Goal: Task Accomplishment & Management: Use online tool/utility

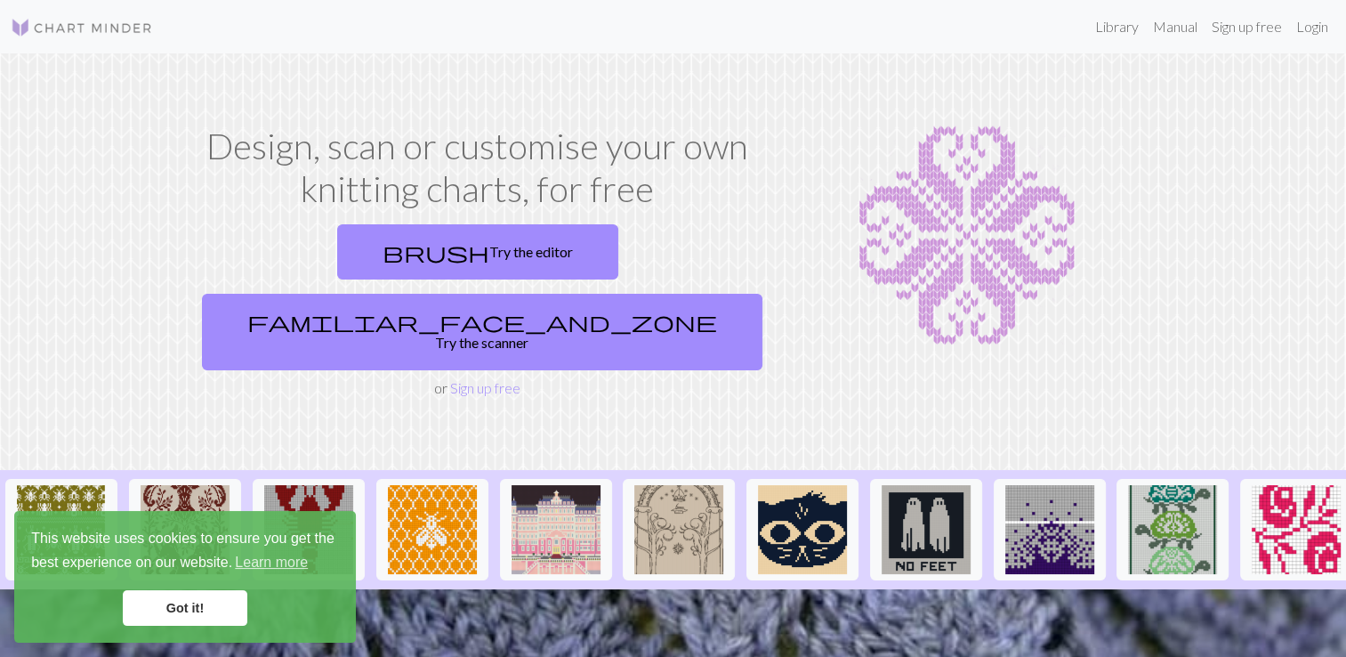
click at [172, 600] on link "Got it!" at bounding box center [185, 608] width 125 height 36
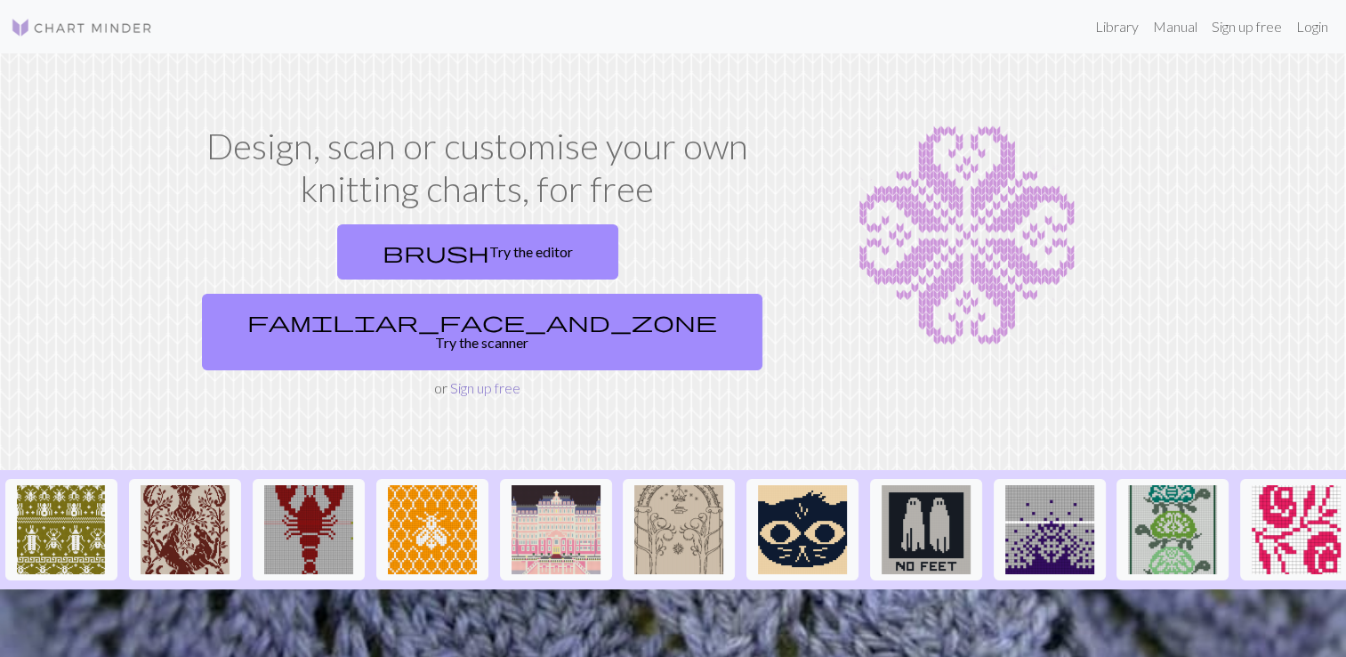
click at [486, 379] on link "Sign up free" at bounding box center [485, 387] width 70 height 17
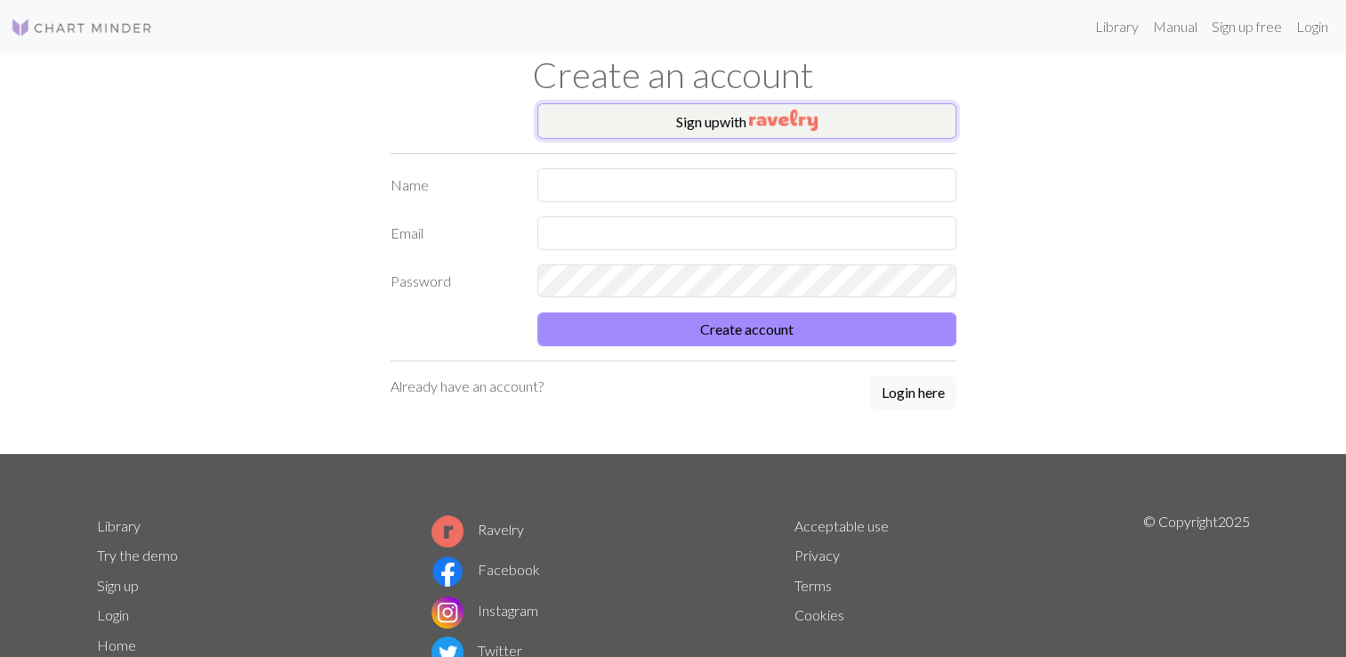
click at [703, 123] on button "Sign up with" at bounding box center [746, 121] width 419 height 36
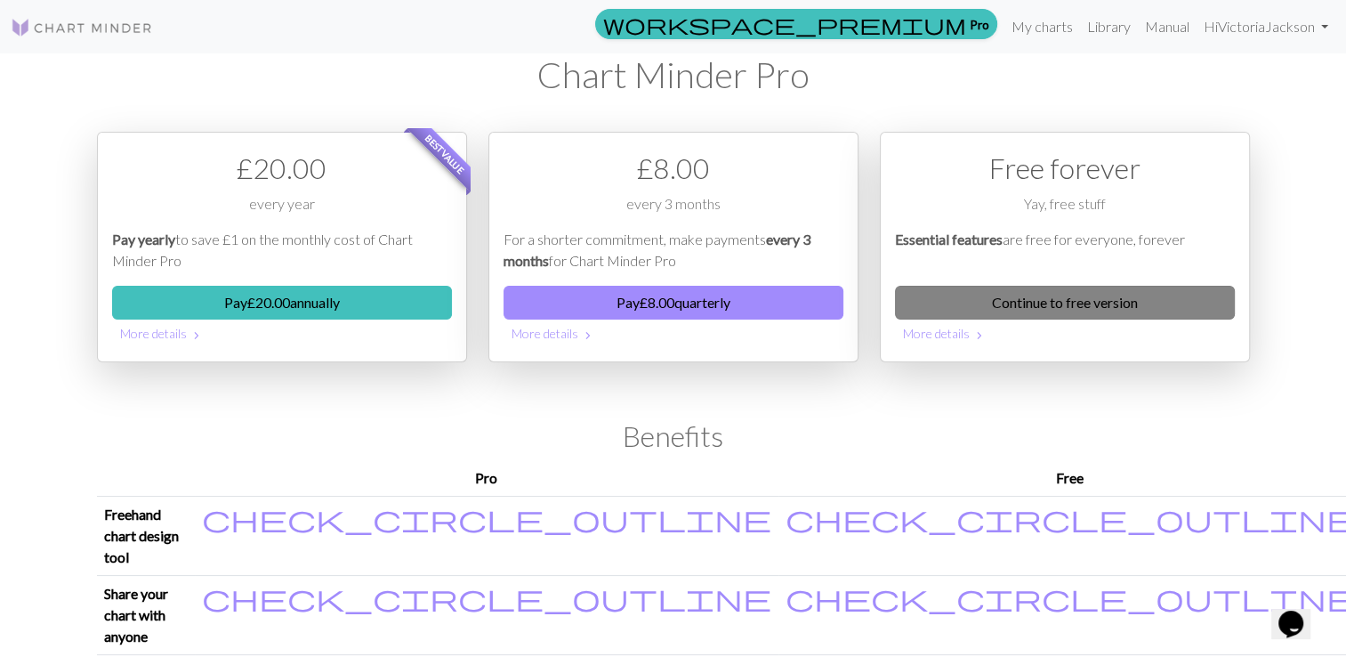
click at [1063, 296] on link "Continue to free version" at bounding box center [1065, 303] width 340 height 34
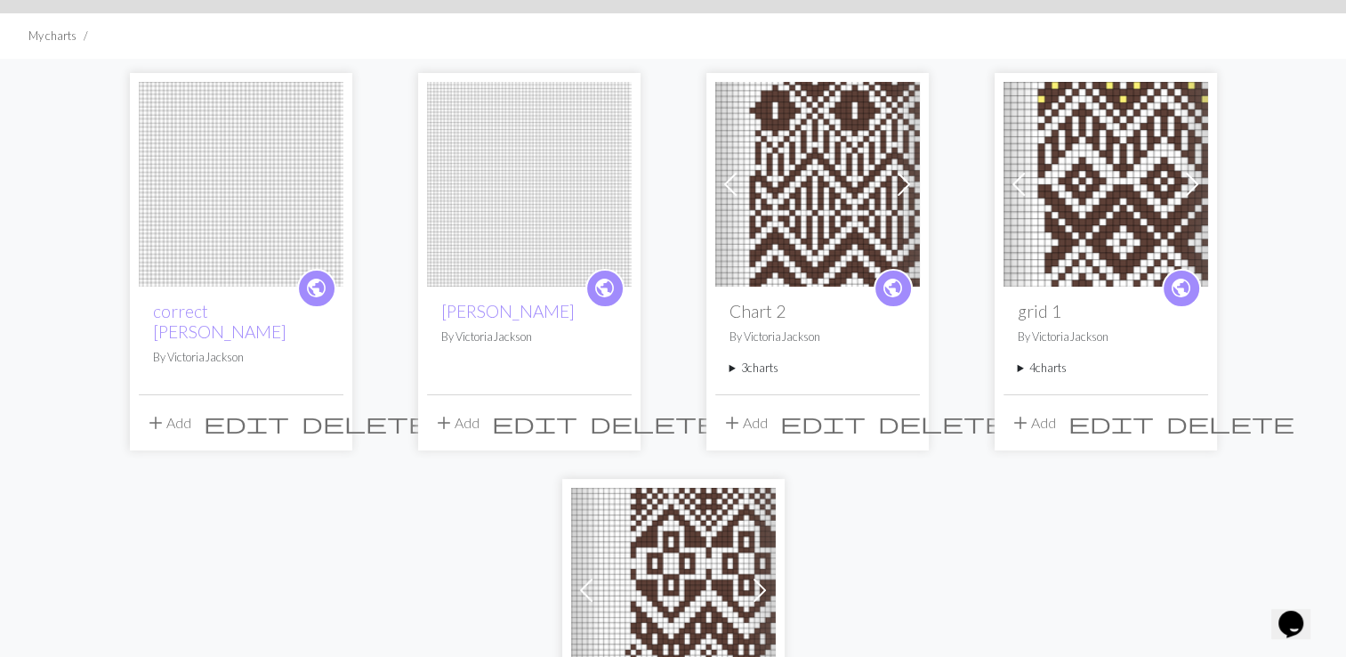
scroll to position [101, 0]
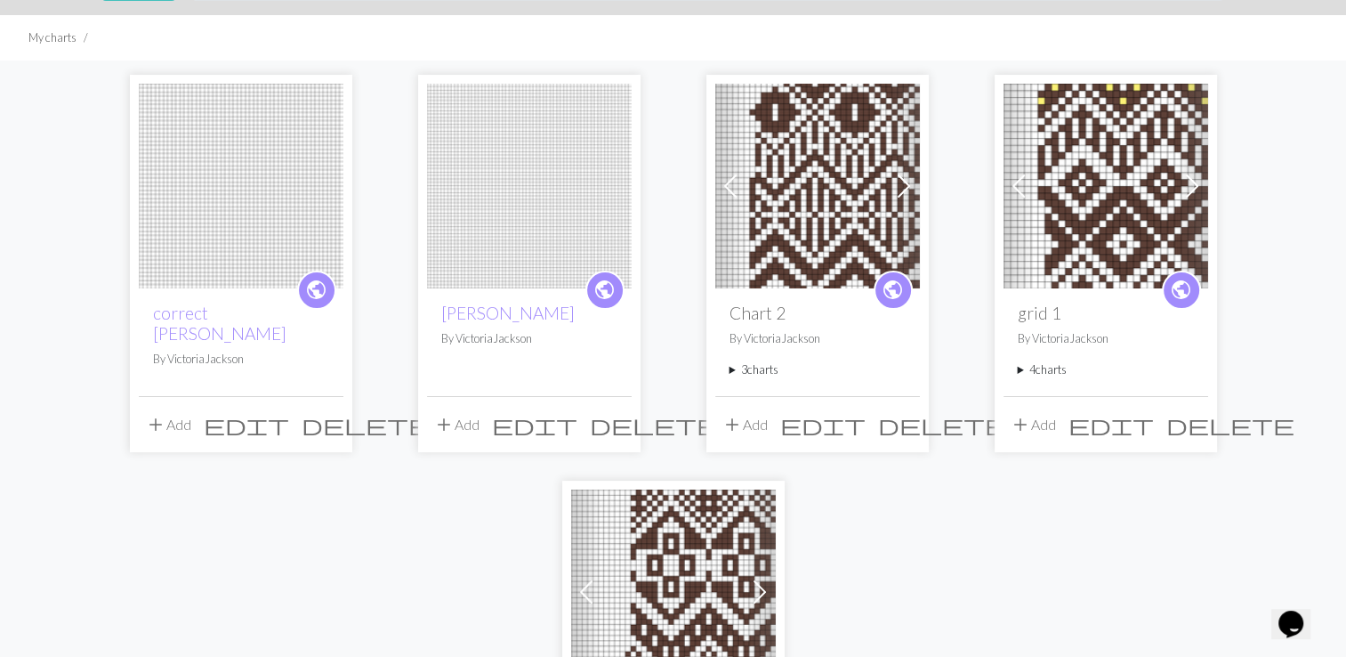
click at [463, 424] on button "add Add" at bounding box center [456, 424] width 59 height 34
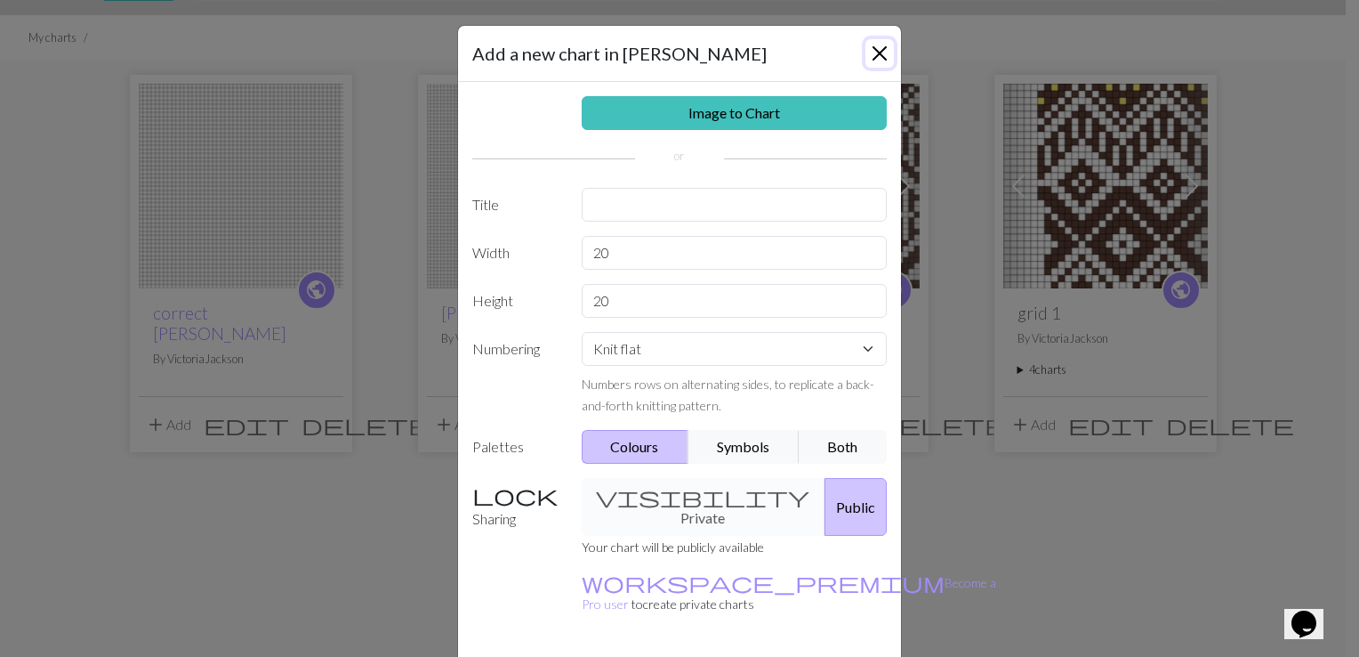
click at [874, 45] on button "Close" at bounding box center [880, 53] width 28 height 28
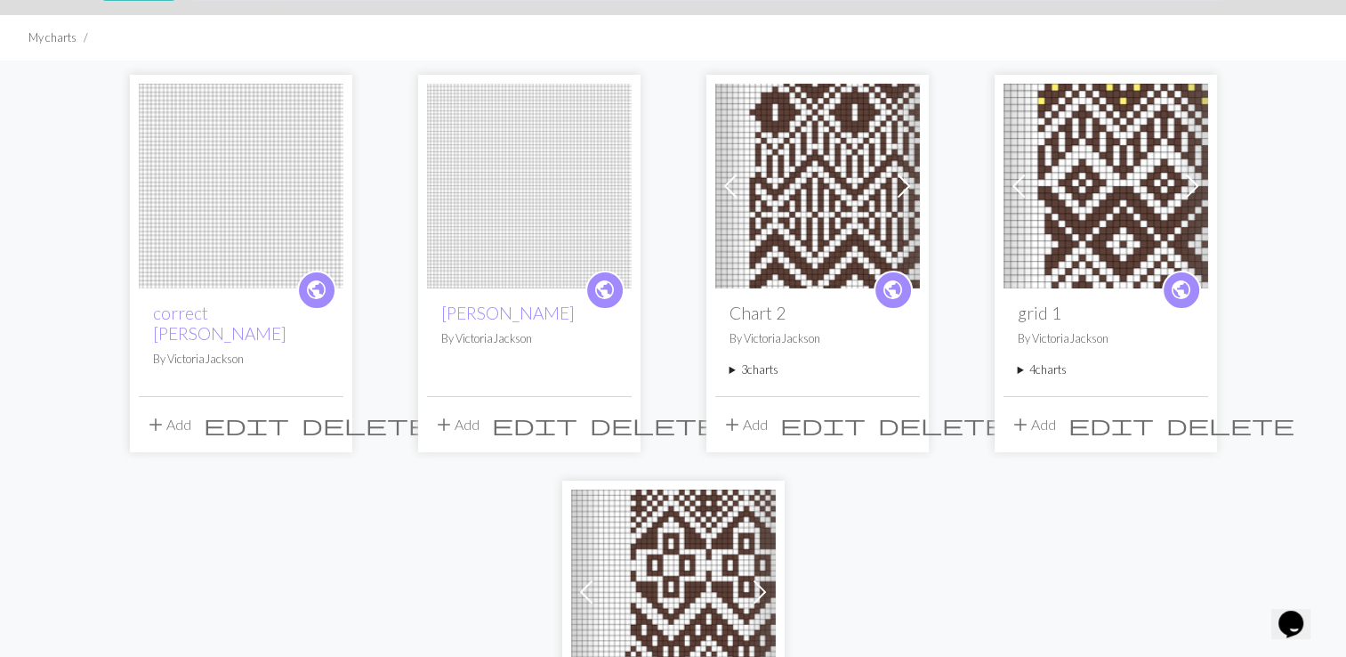
click at [577, 418] on span "edit" at bounding box center [534, 424] width 85 height 25
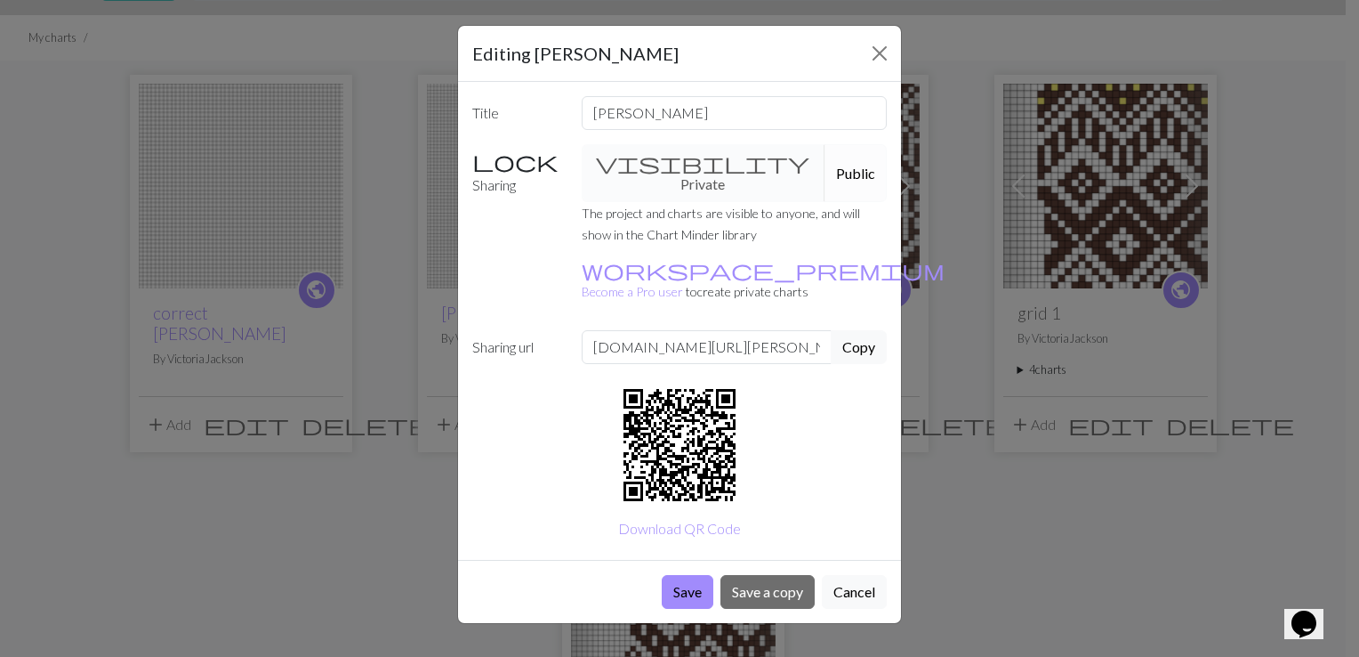
click at [644, 160] on div "visibility Private Public" at bounding box center [734, 173] width 327 height 58
click at [883, 56] on button "Close" at bounding box center [880, 53] width 28 height 28
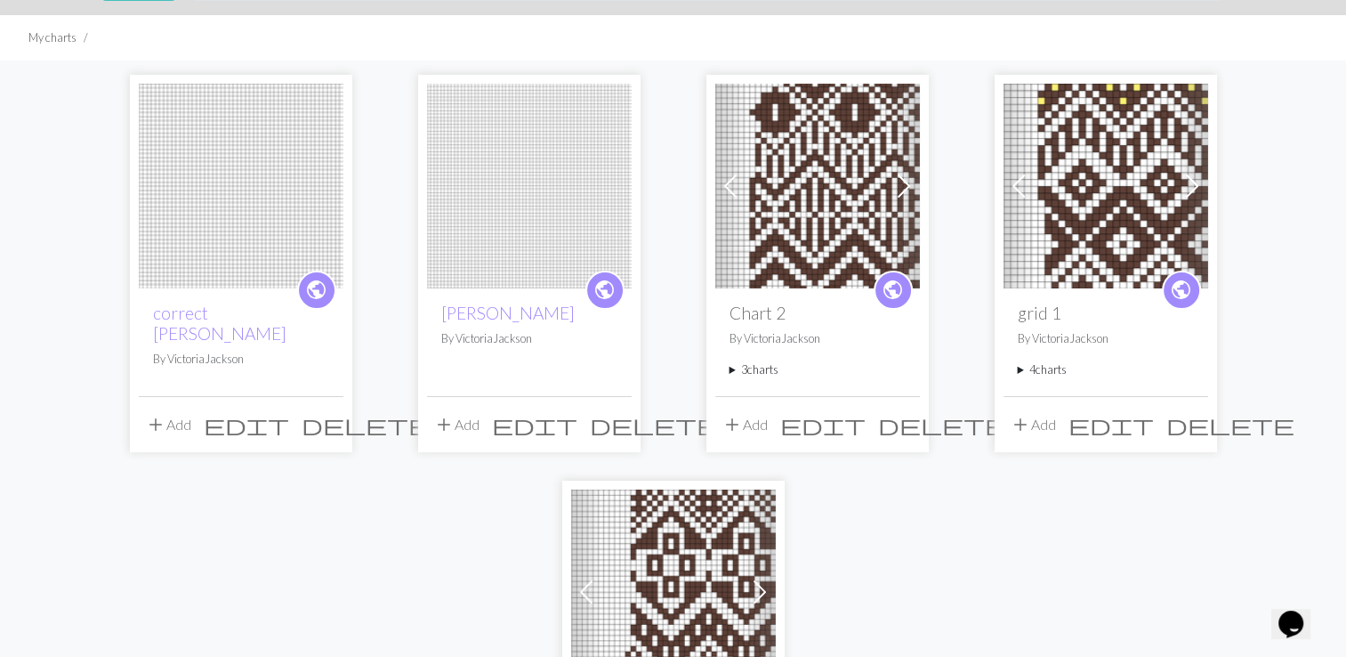
click at [326, 418] on span "delete" at bounding box center [366, 424] width 128 height 25
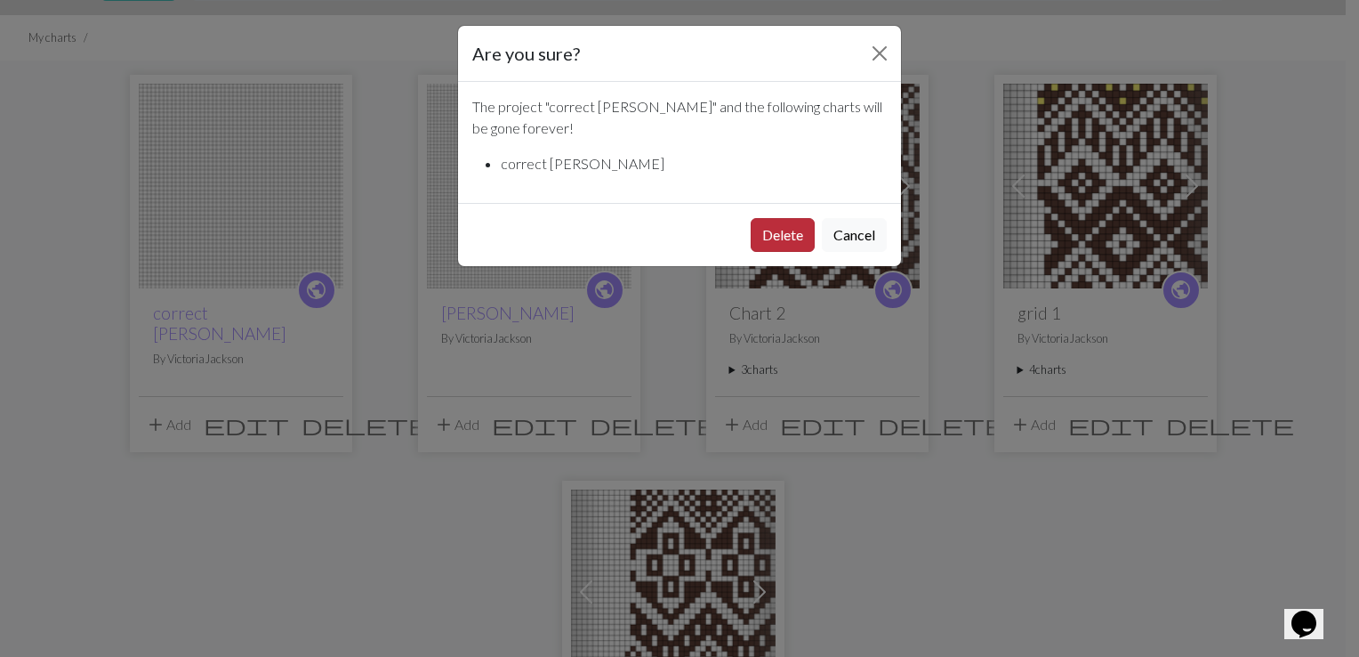
click at [783, 234] on button "Delete" at bounding box center [783, 235] width 64 height 34
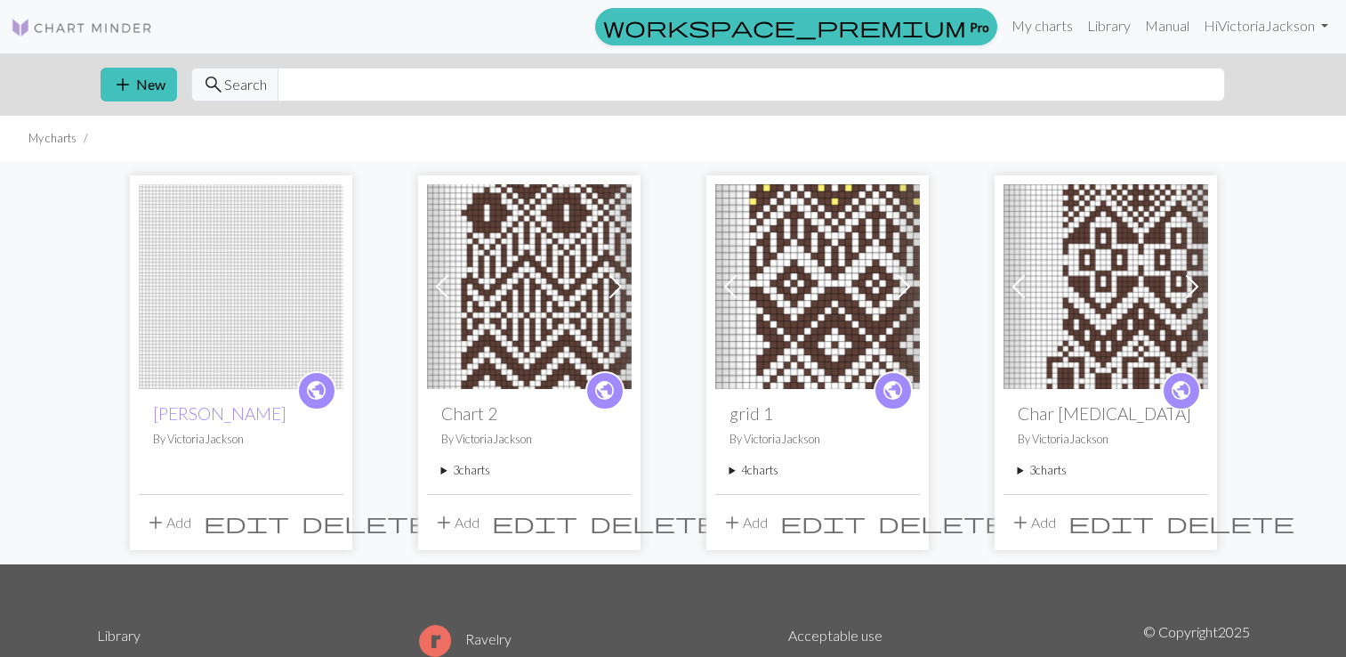
scroll to position [101, 0]
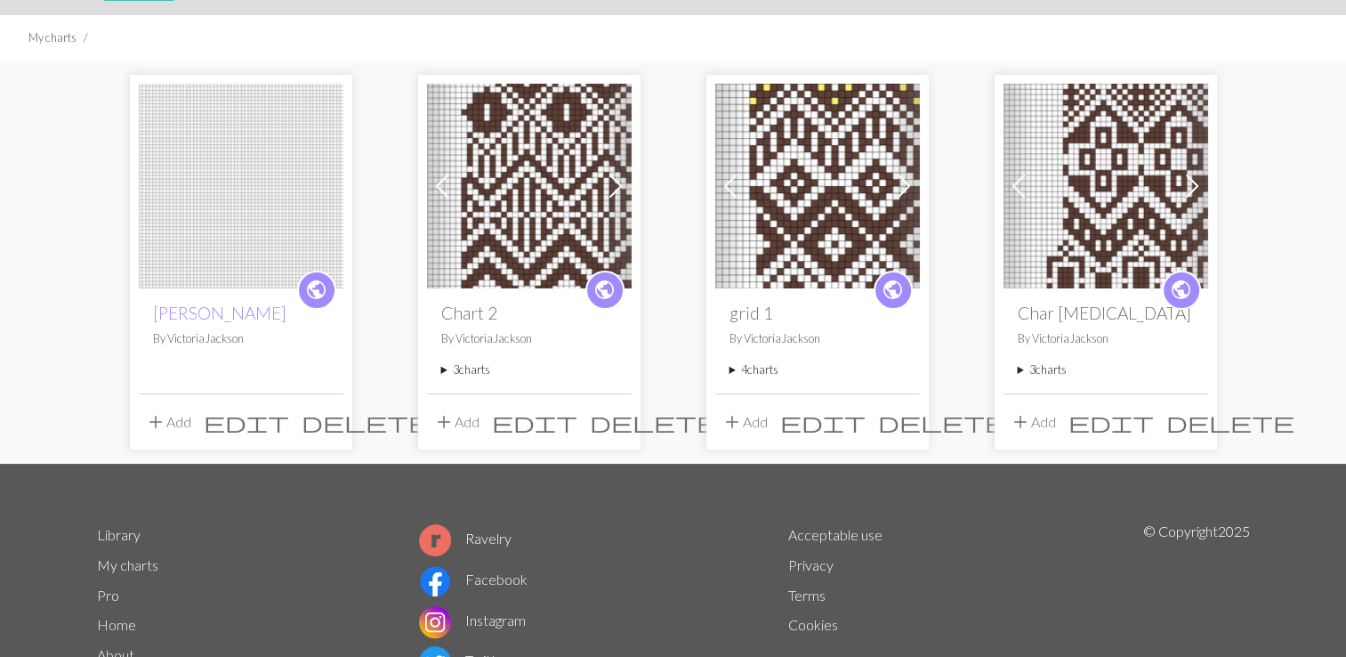
click at [327, 418] on span "delete" at bounding box center [366, 421] width 128 height 25
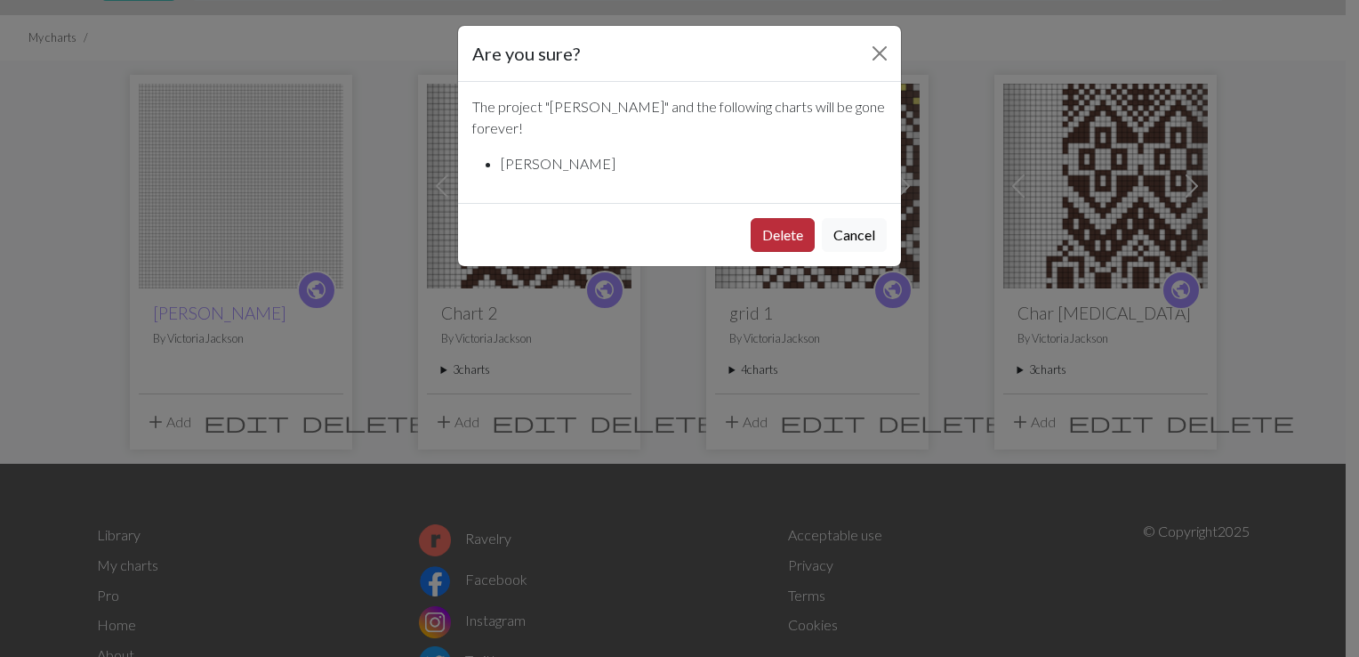
click at [786, 218] on button "Delete" at bounding box center [783, 235] width 64 height 34
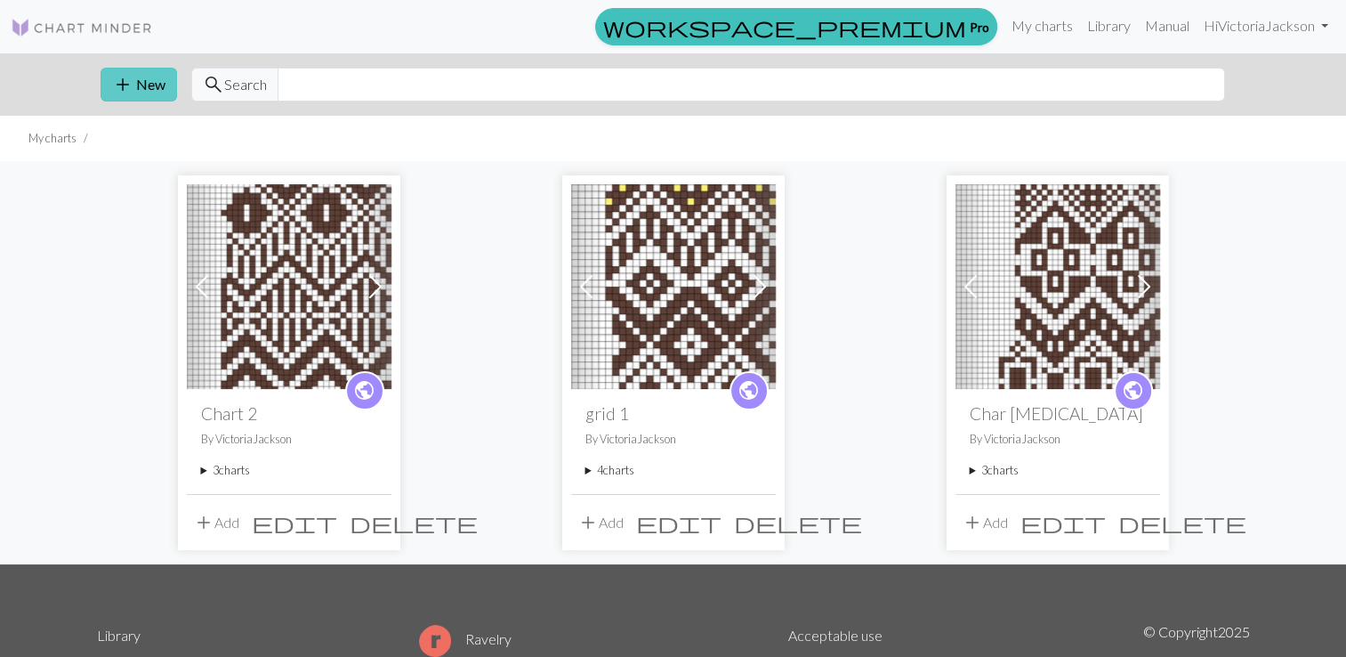
click at [135, 85] on button "add New" at bounding box center [139, 85] width 77 height 34
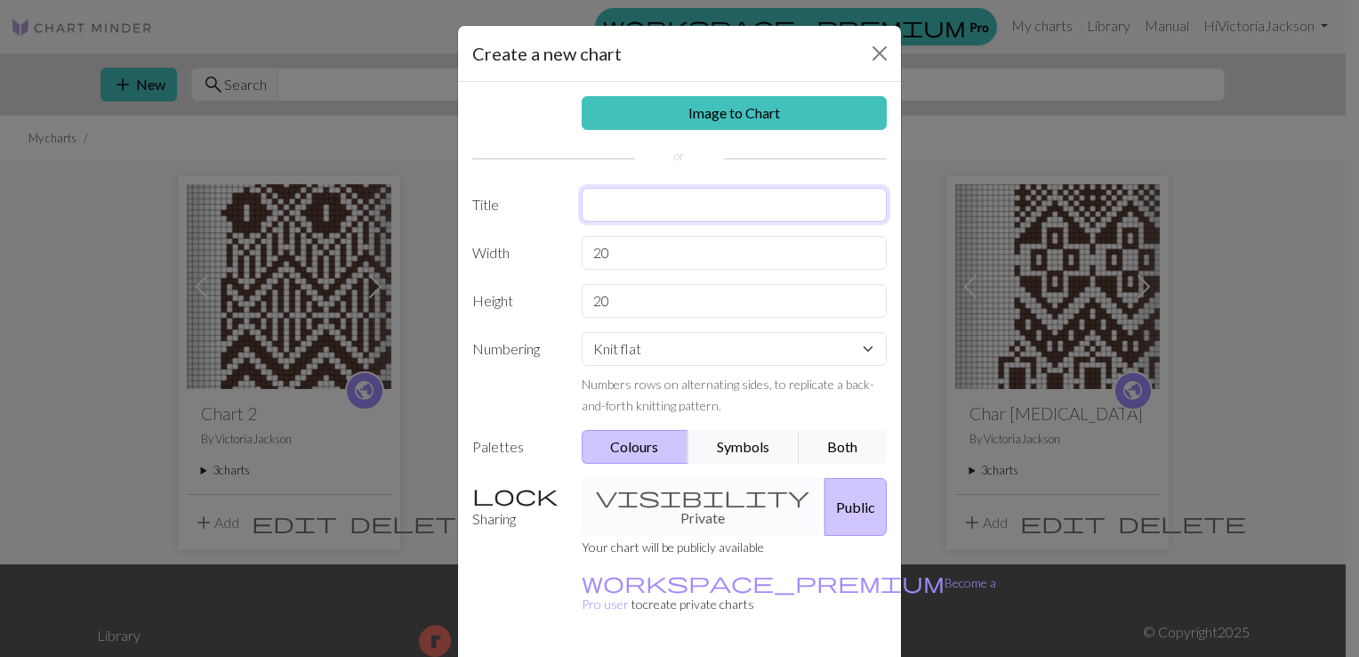
click at [604, 205] on input "text" at bounding box center [735, 205] width 306 height 34
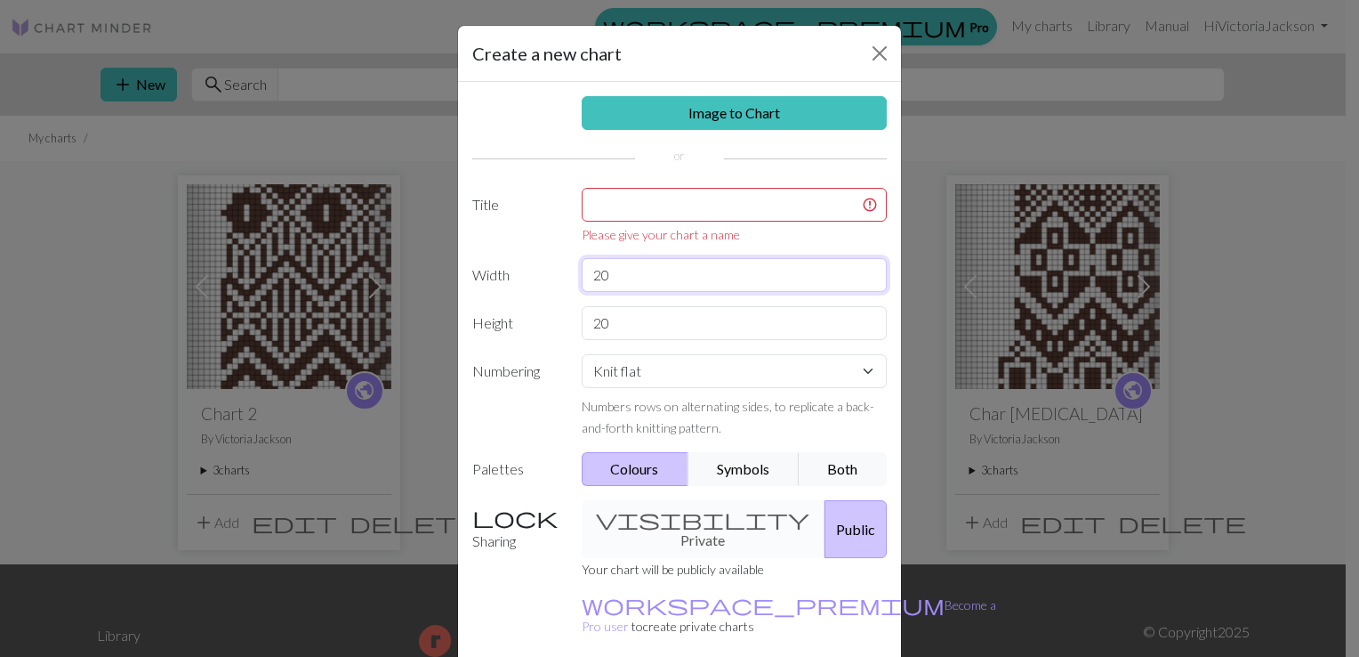
drag, startPoint x: 603, startPoint y: 255, endPoint x: 592, endPoint y: 261, distance: 11.9
click at [592, 261] on input "20" at bounding box center [735, 275] width 306 height 34
click at [598, 208] on input "text" at bounding box center [735, 205] width 306 height 34
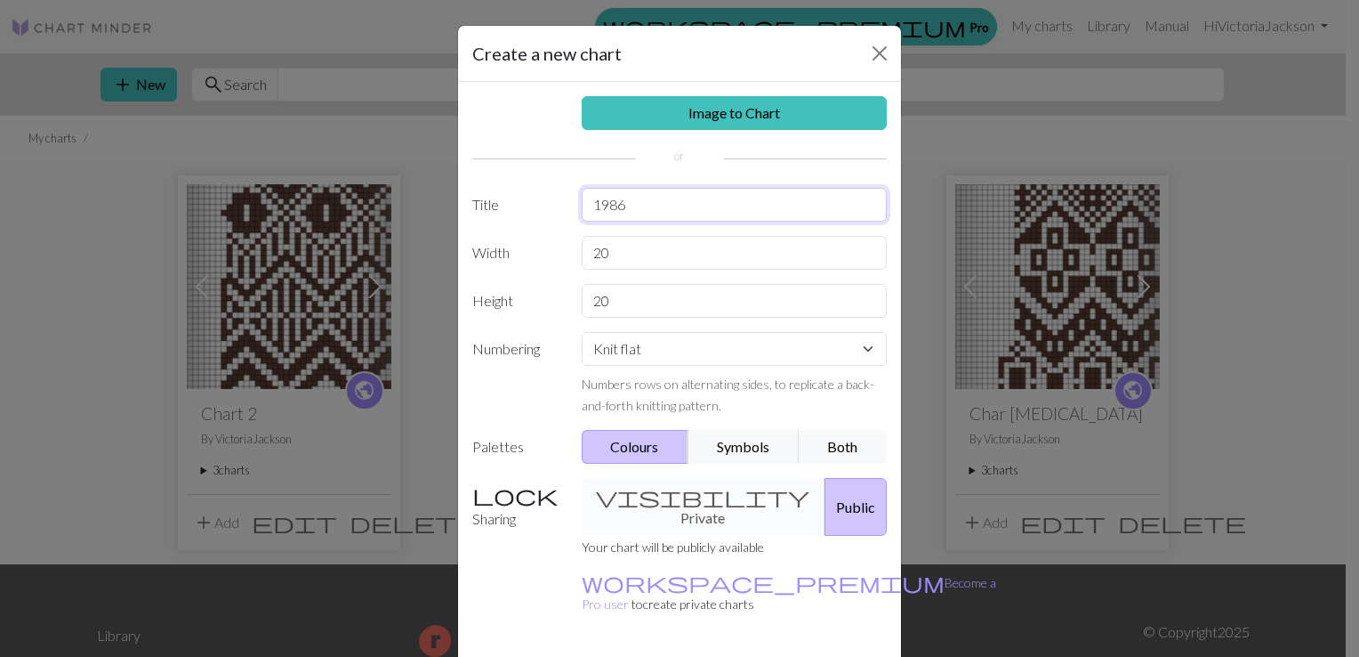
type input "1986"
click at [600, 252] on input "20" at bounding box center [735, 253] width 306 height 34
type input "21"
click at [601, 303] on input "20" at bounding box center [735, 301] width 306 height 34
type input "28"
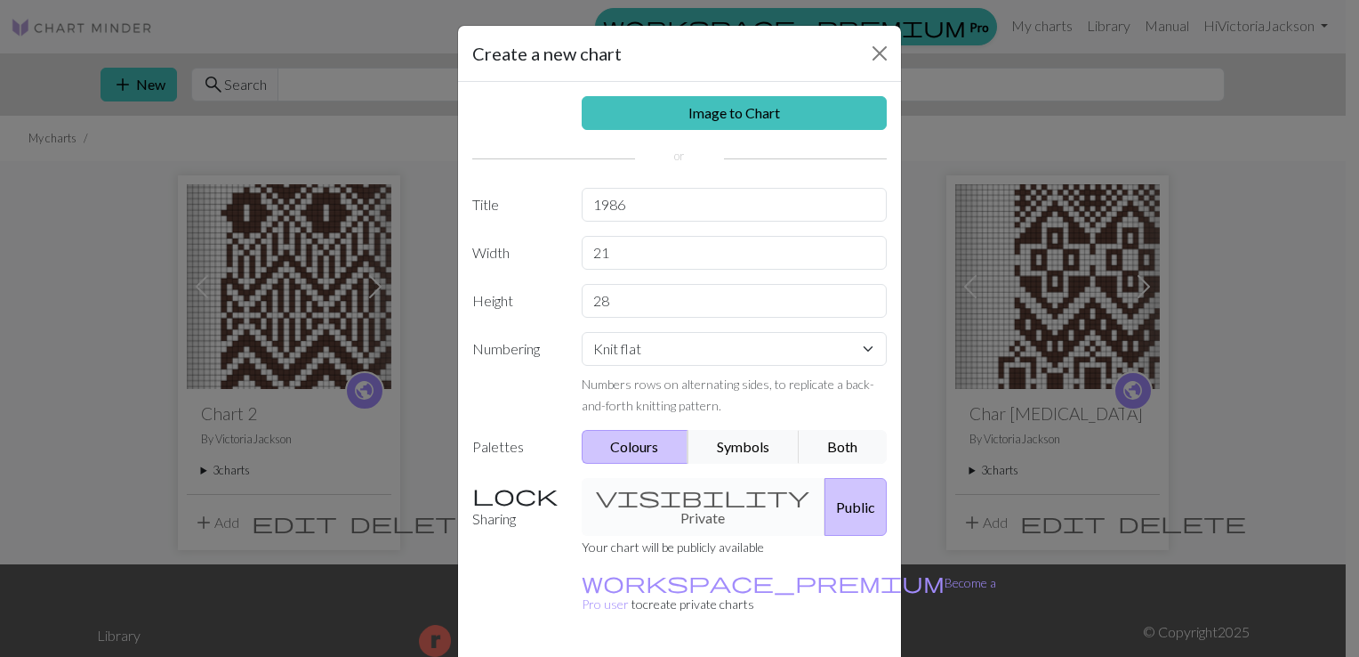
click at [673, 491] on div "visibility Private Public" at bounding box center [734, 507] width 327 height 58
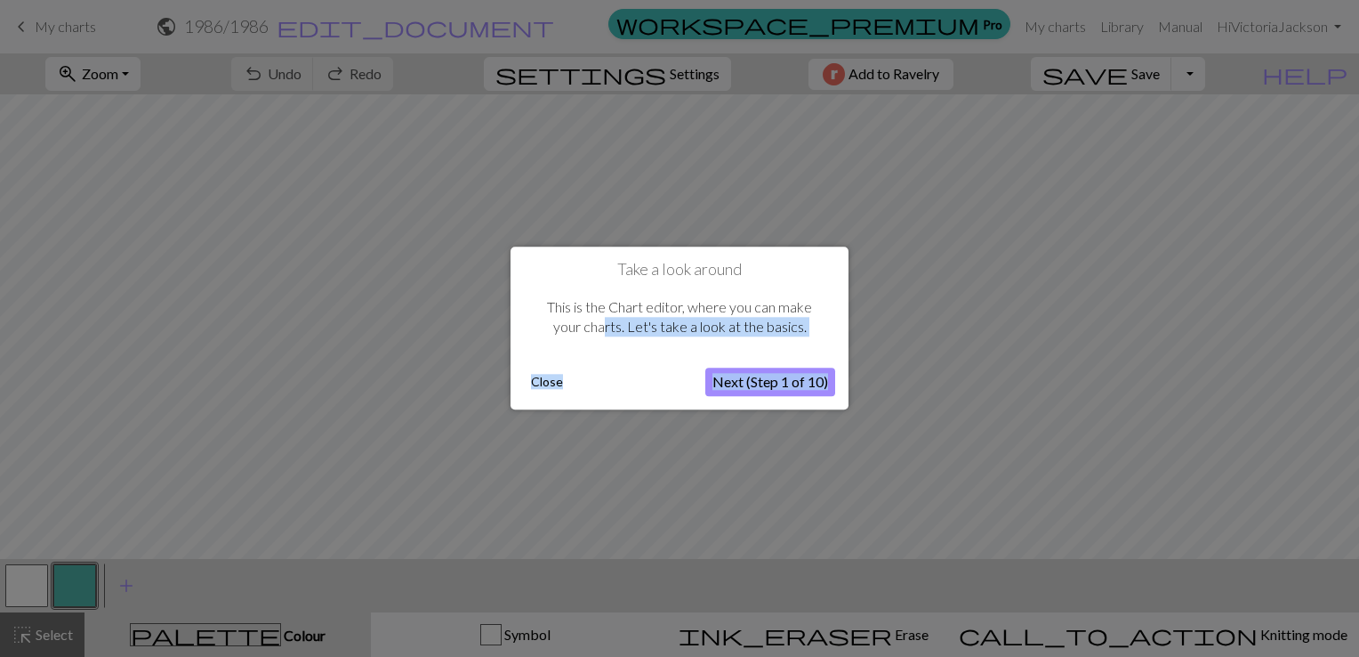
drag, startPoint x: 347, startPoint y: 73, endPoint x: 606, endPoint y: 344, distance: 375.0
click at [606, 344] on body "This website uses cookies to ensure you get the best experience on our website.…" at bounding box center [679, 328] width 1359 height 657
drag, startPoint x: 606, startPoint y: 344, endPoint x: 544, endPoint y: 385, distance: 74.5
click at [544, 385] on button "Close" at bounding box center [547, 382] width 46 height 27
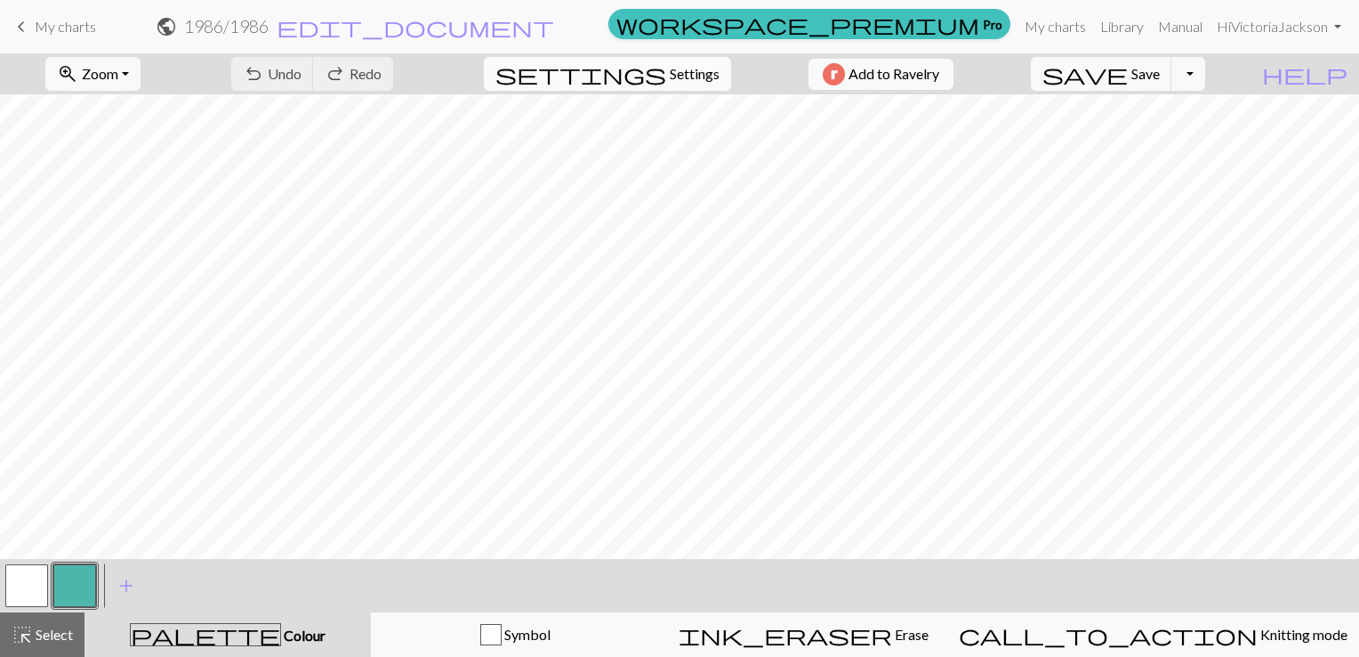
click at [683, 79] on span "Settings" at bounding box center [695, 73] width 50 height 21
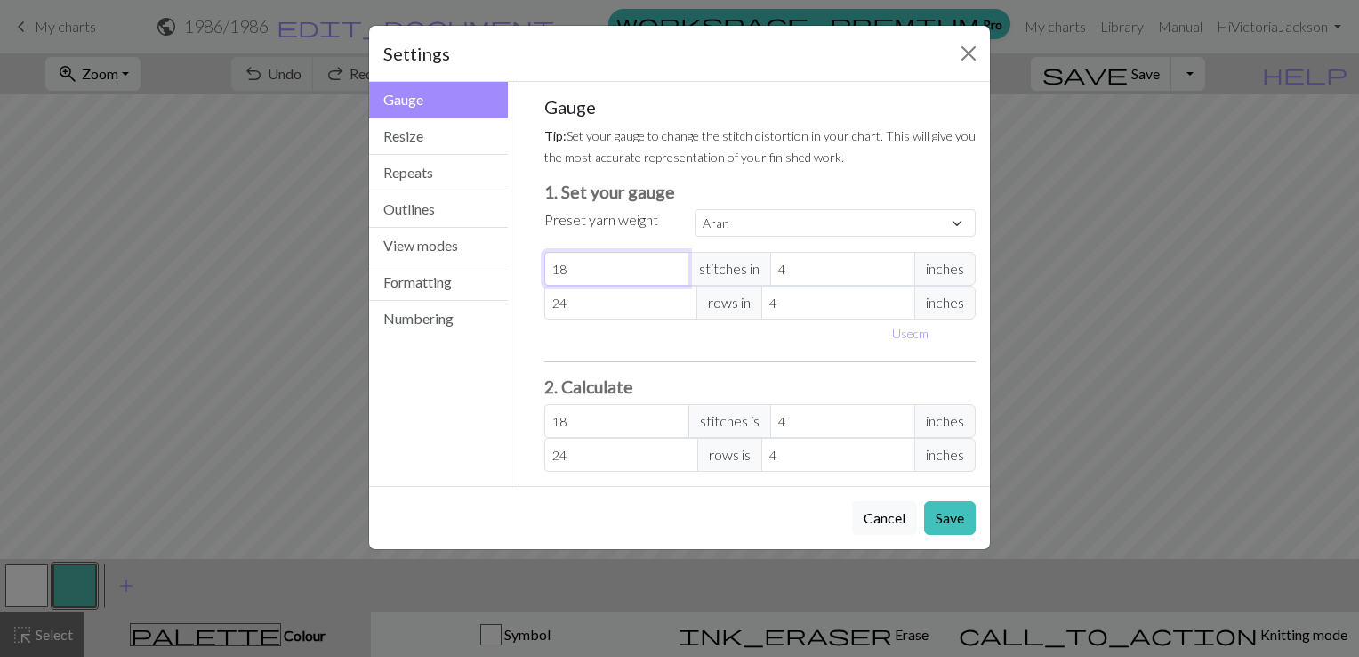
drag, startPoint x: 576, startPoint y: 269, endPoint x: 536, endPoint y: 272, distance: 40.2
click at [536, 272] on div "Gauge Tip: Set your gauge to change the stitch distortion in your chart. This w…" at bounding box center [760, 284] width 461 height 404
select select "custom"
type input "2"
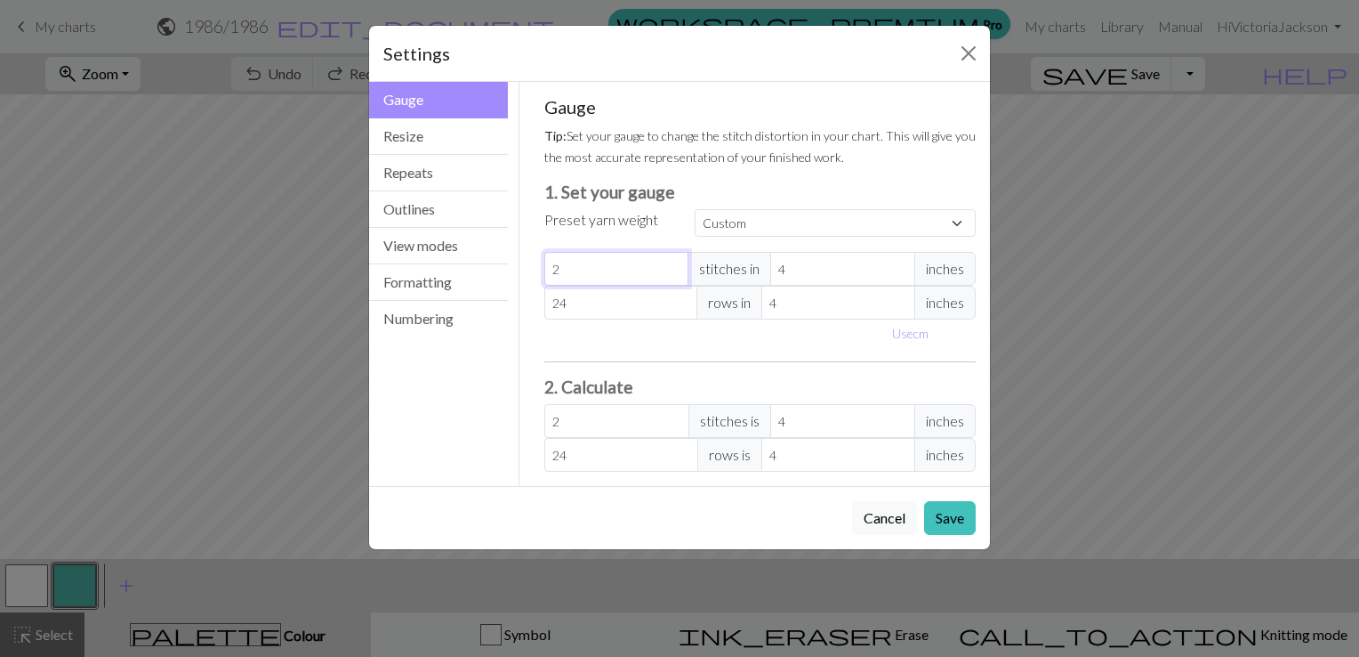
type input "21"
drag, startPoint x: 575, startPoint y: 298, endPoint x: 509, endPoint y: 307, distance: 66.4
click at [509, 307] on div "Gauge Gauge Resize Repeats Outlines View modes Formatting Numbering Gauge Resiz…" at bounding box center [680, 284] width 642 height 404
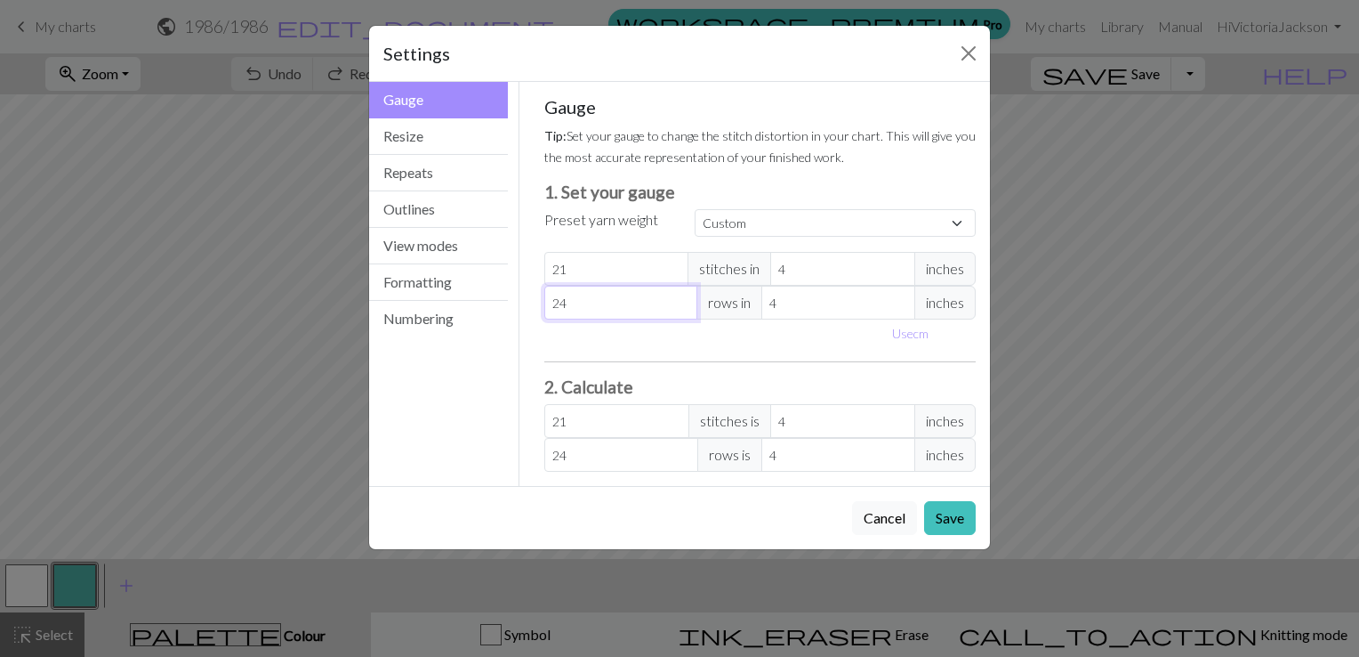
type input "2"
type input "28"
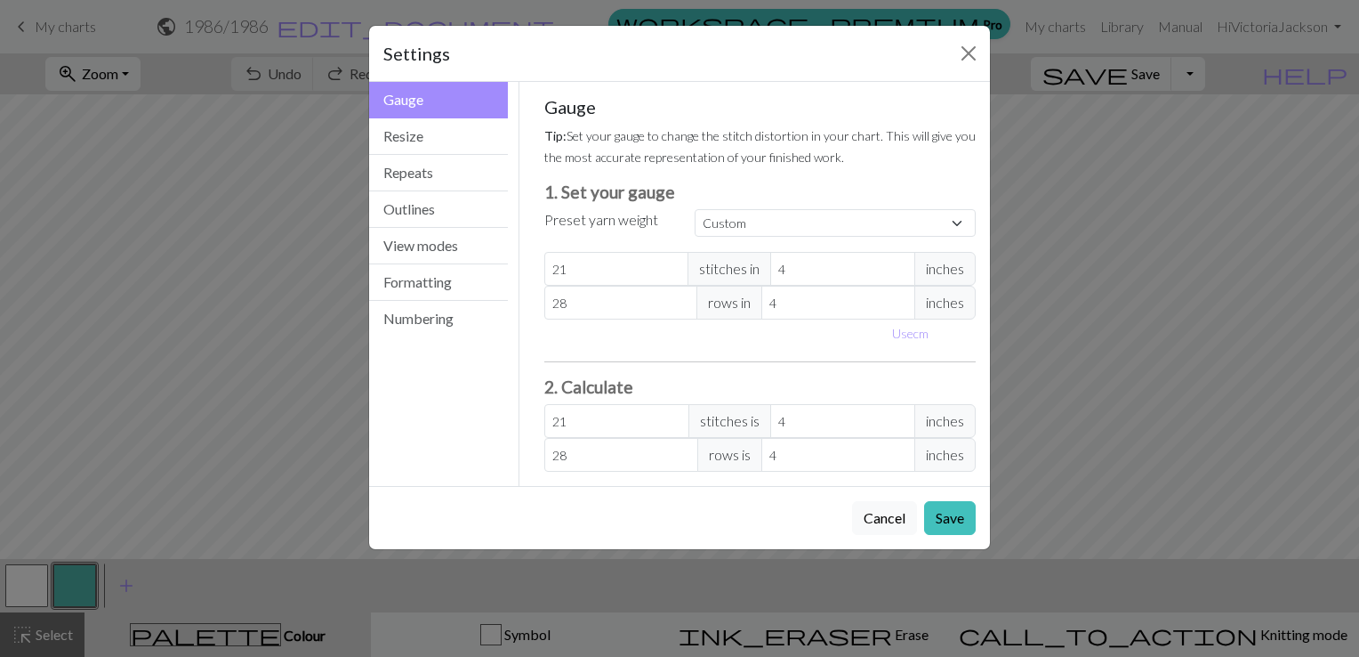
click at [947, 270] on span "inches" at bounding box center [945, 269] width 61 height 34
click at [950, 513] on button "Save" at bounding box center [950, 518] width 52 height 34
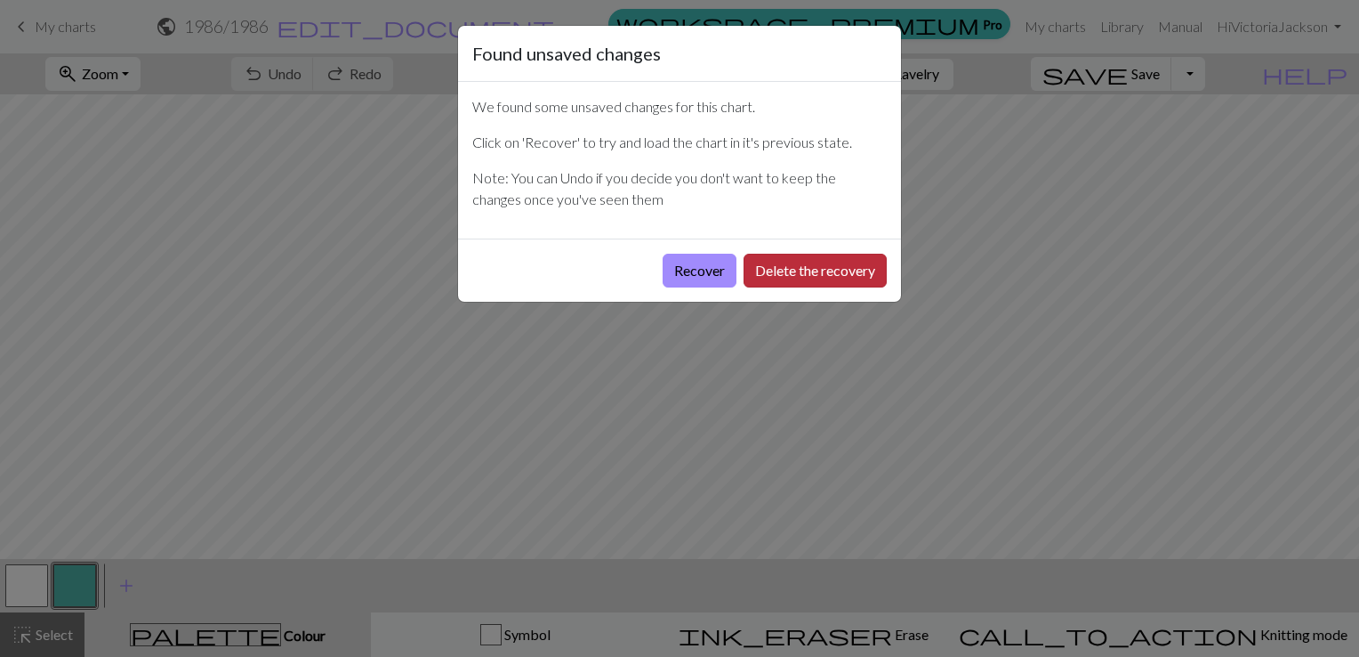
click at [824, 270] on button "Delete the recovery" at bounding box center [815, 271] width 143 height 34
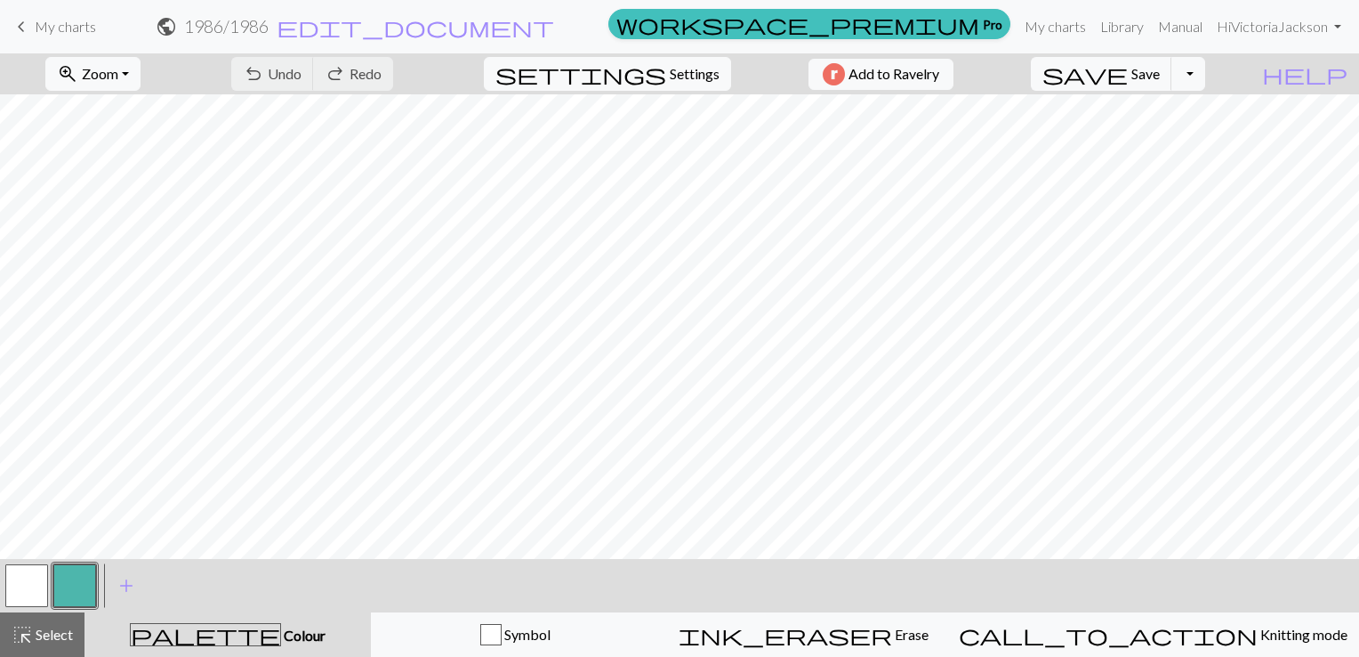
click at [346, 73] on div "undo Undo Undo redo Redo Redo" at bounding box center [312, 73] width 189 height 41
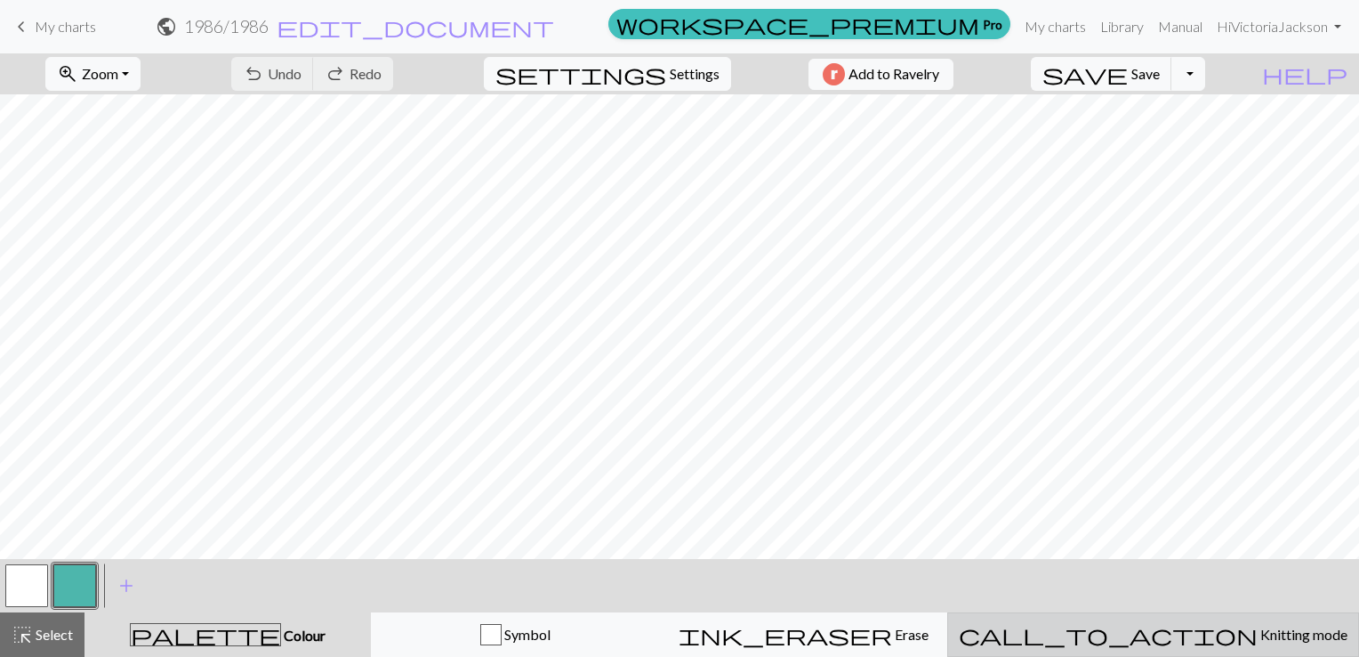
click at [1258, 629] on span "Knitting mode" at bounding box center [1303, 633] width 90 height 17
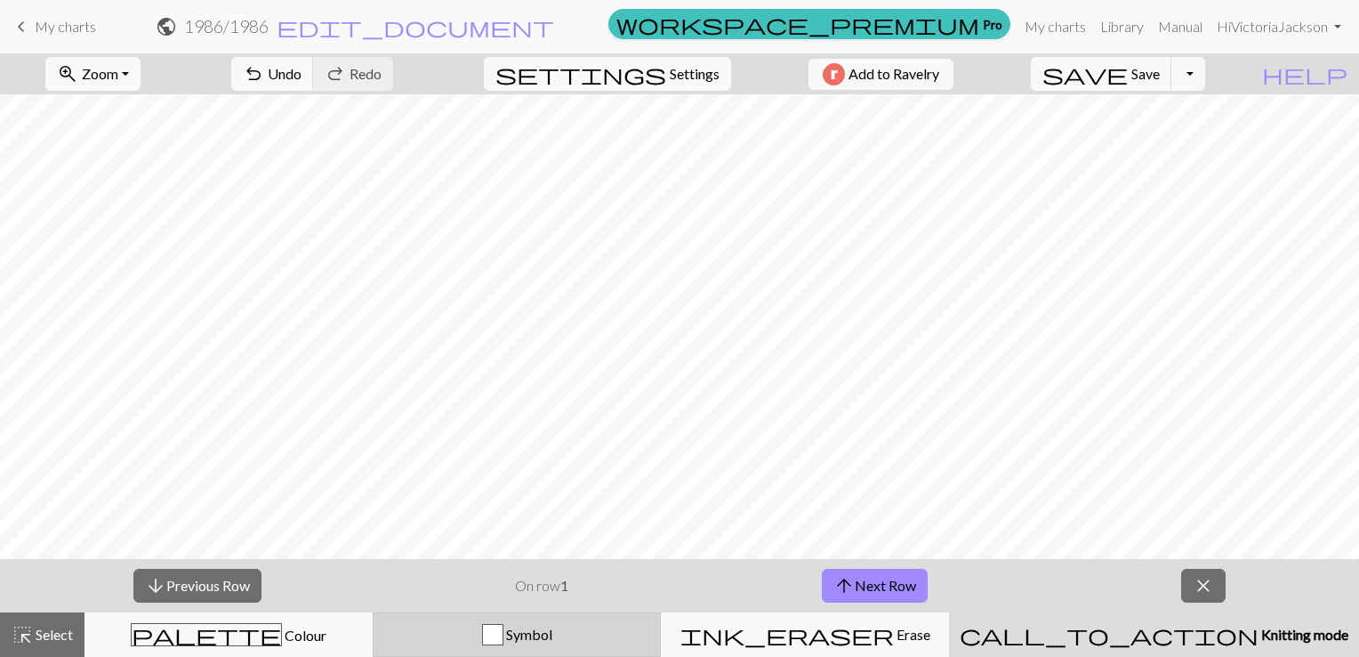
click at [504, 629] on div "button" at bounding box center [492, 634] width 21 height 21
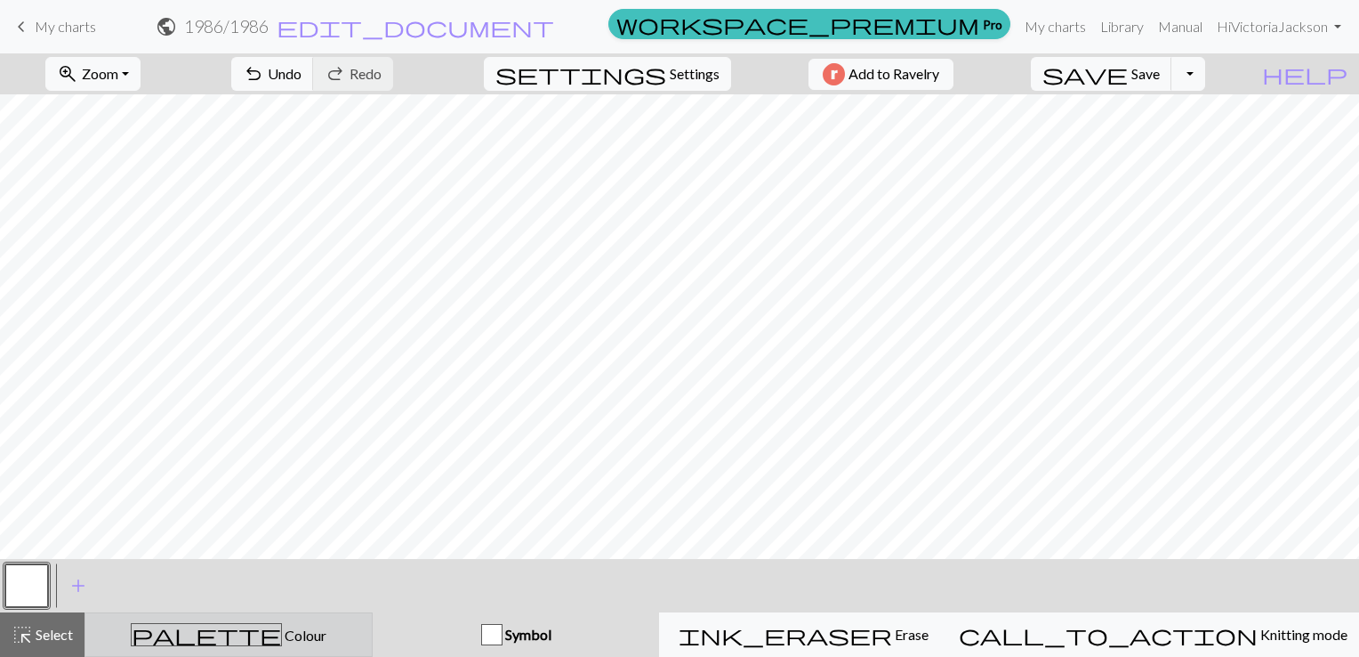
click at [282, 631] on span "Colour" at bounding box center [304, 634] width 44 height 17
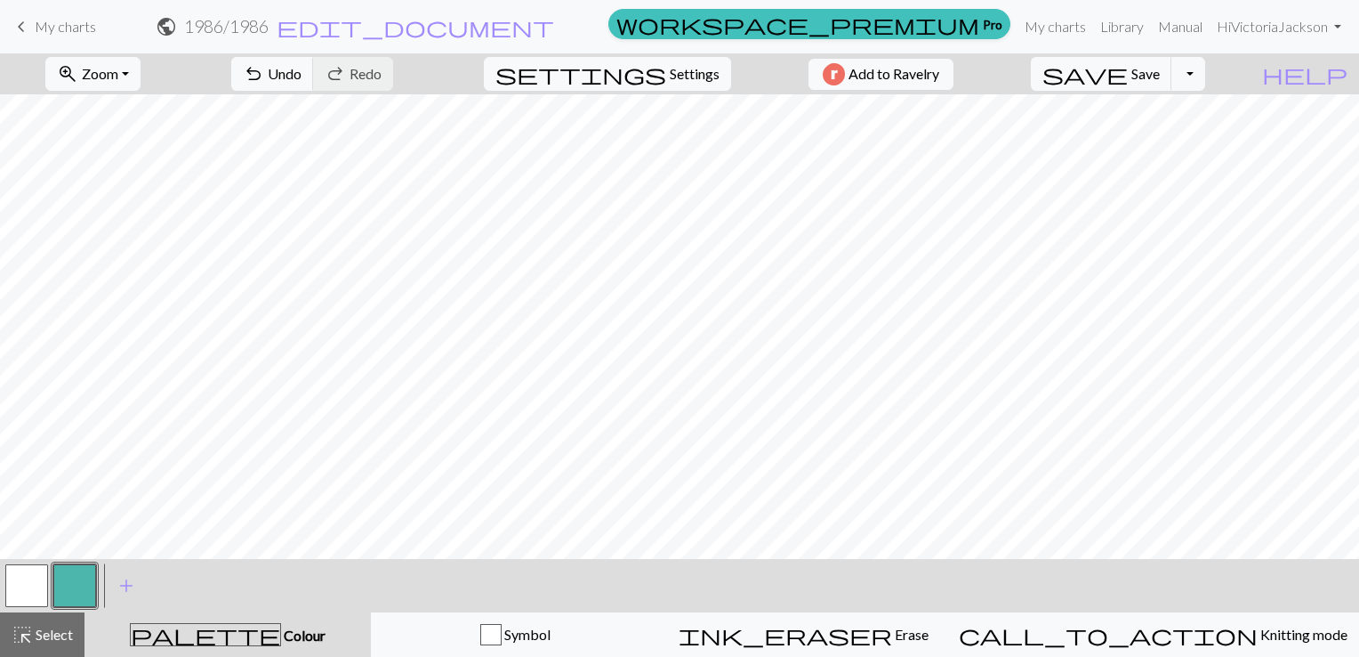
drag, startPoint x: 25, startPoint y: 28, endPoint x: 758, endPoint y: 72, distance: 734.3
click at [25, 28] on span "keyboard_arrow_left" at bounding box center [21, 26] width 21 height 25
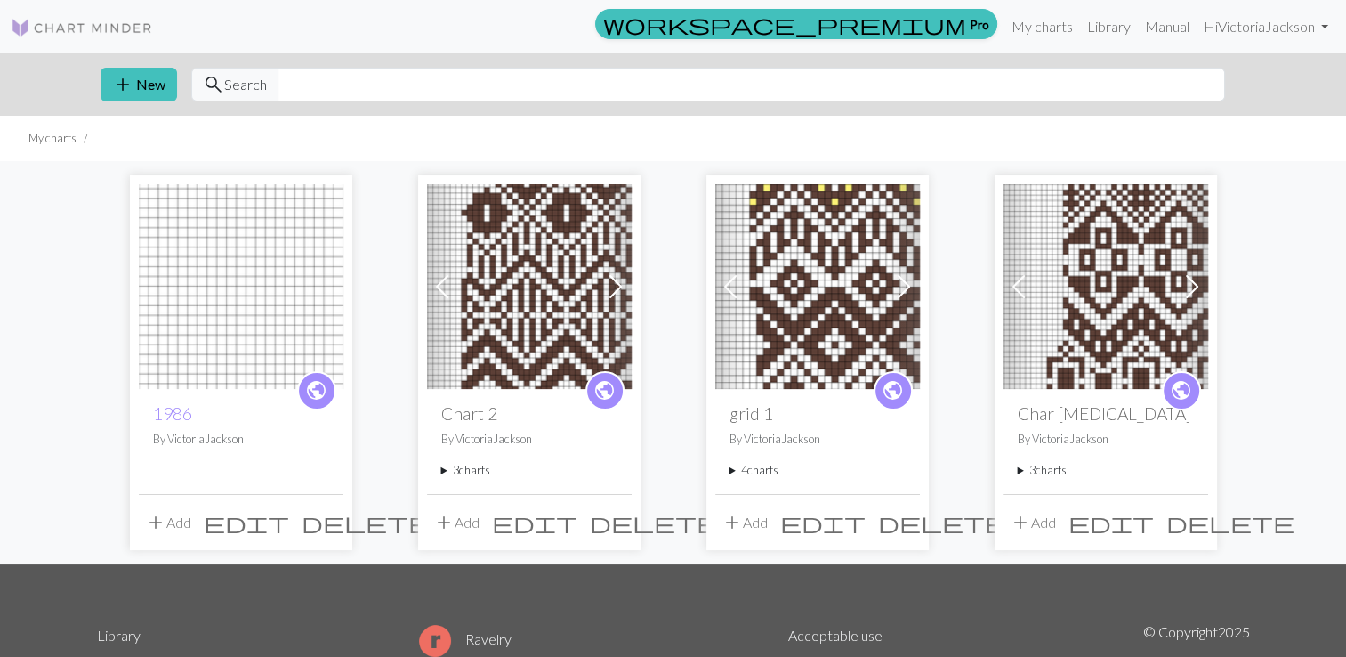
click at [289, 518] on span "edit" at bounding box center [246, 522] width 85 height 25
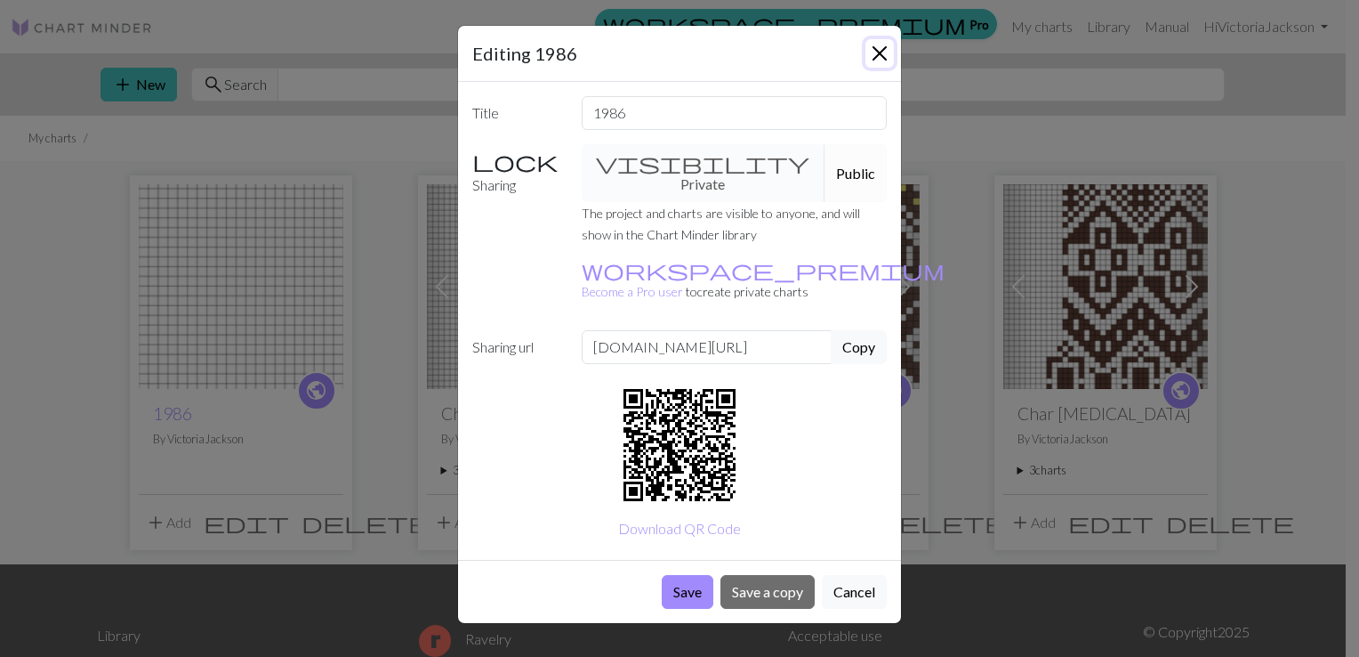
click at [880, 54] on button "Close" at bounding box center [880, 53] width 28 height 28
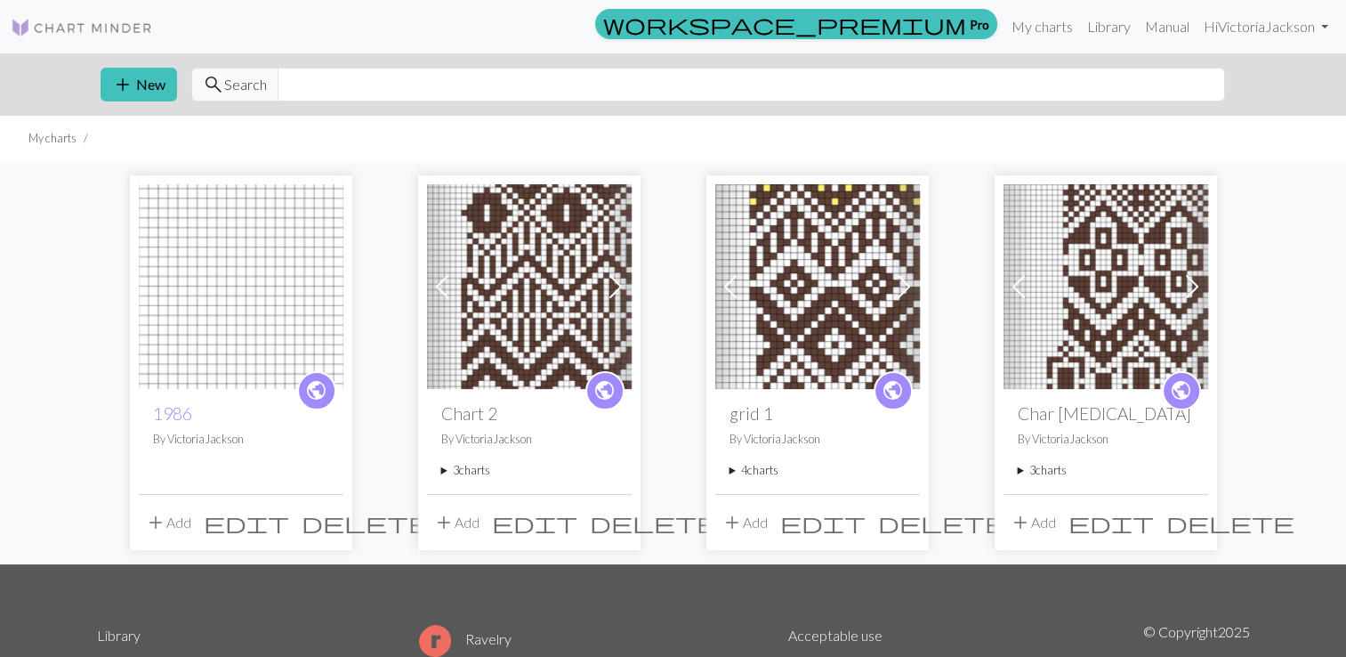
click at [327, 513] on span "delete" at bounding box center [366, 522] width 128 height 25
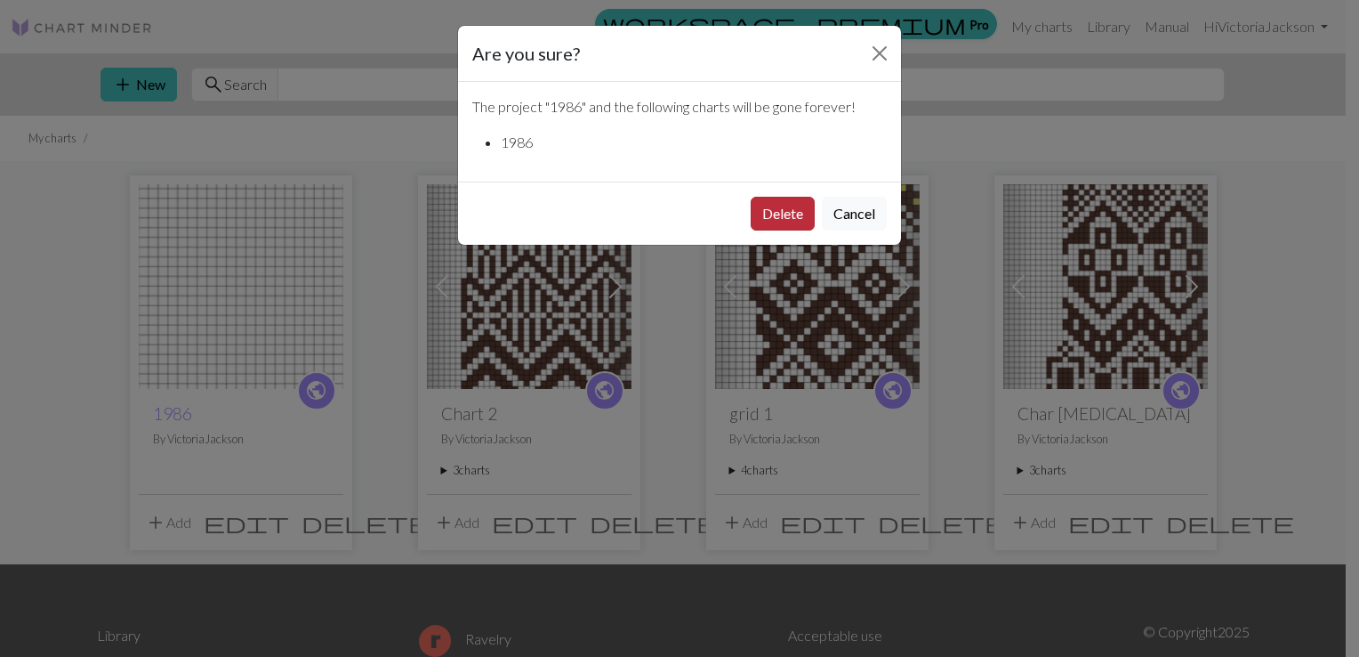
click at [776, 201] on button "Delete" at bounding box center [783, 214] width 64 height 34
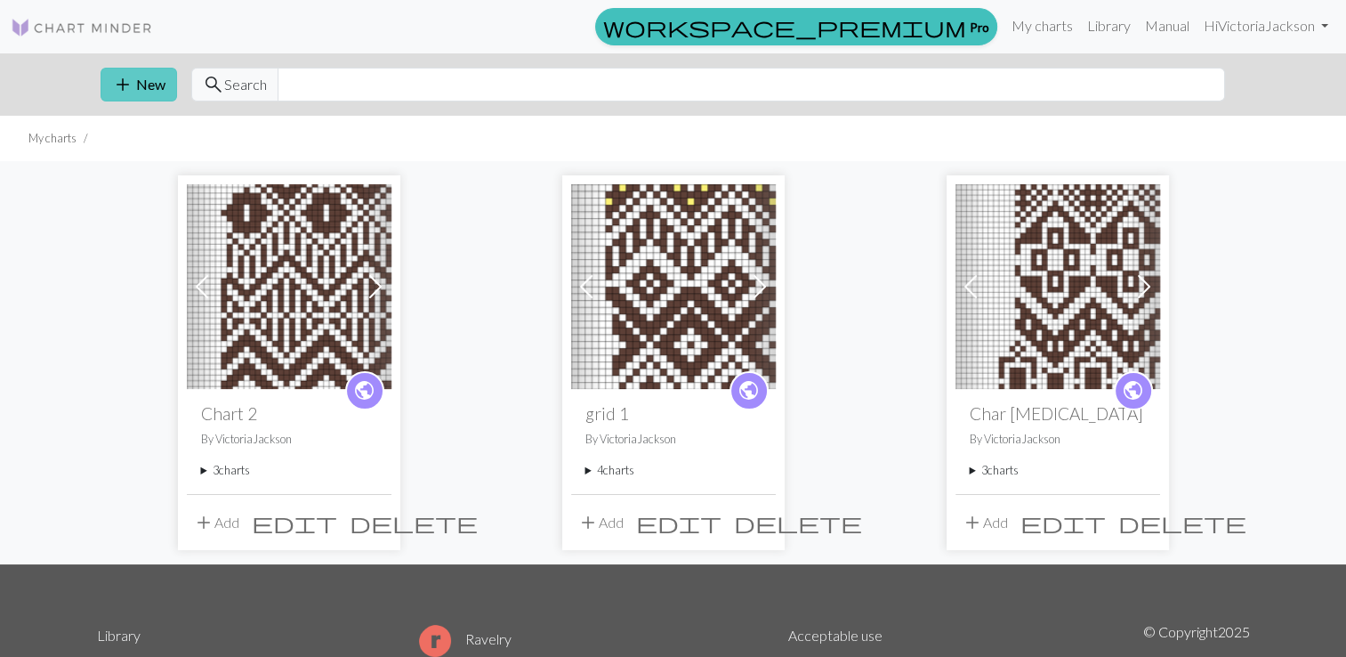
click at [138, 87] on button "add New" at bounding box center [139, 85] width 77 height 34
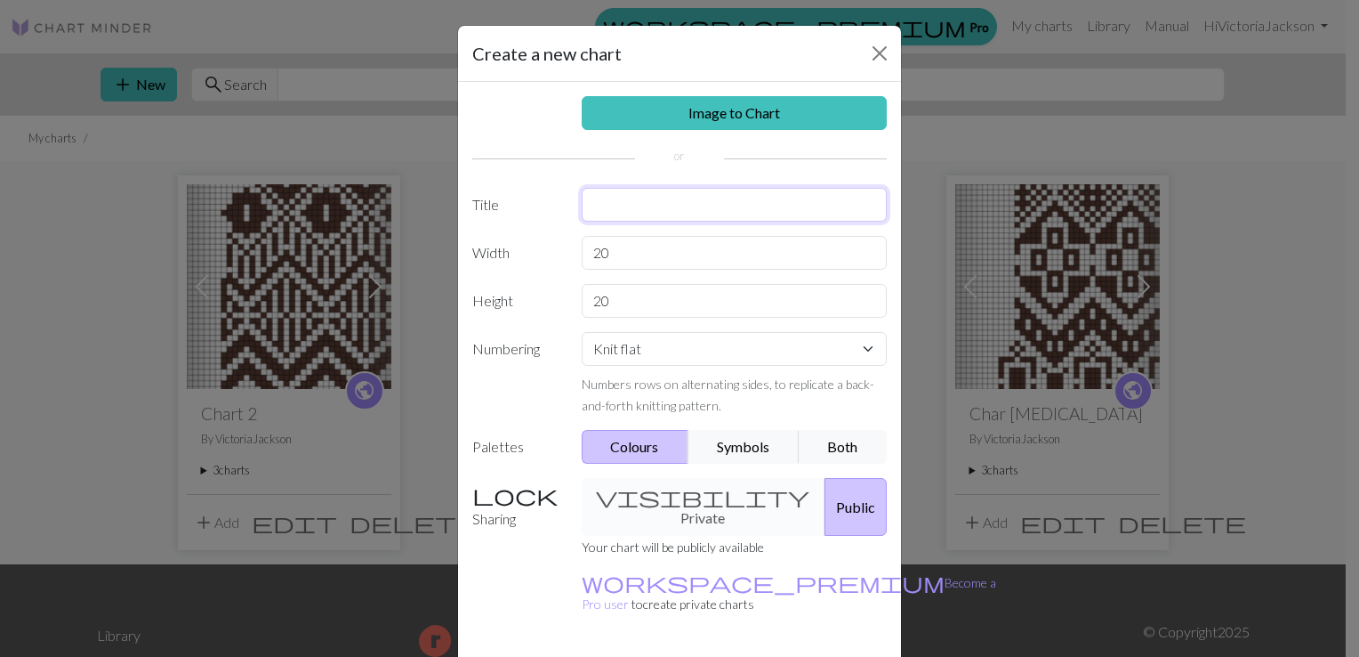
click at [616, 202] on input "text" at bounding box center [735, 205] width 306 height 34
type input "1986"
drag, startPoint x: 608, startPoint y: 251, endPoint x: 579, endPoint y: 254, distance: 29.5
click at [582, 254] on input "20" at bounding box center [735, 253] width 306 height 34
type input "81"
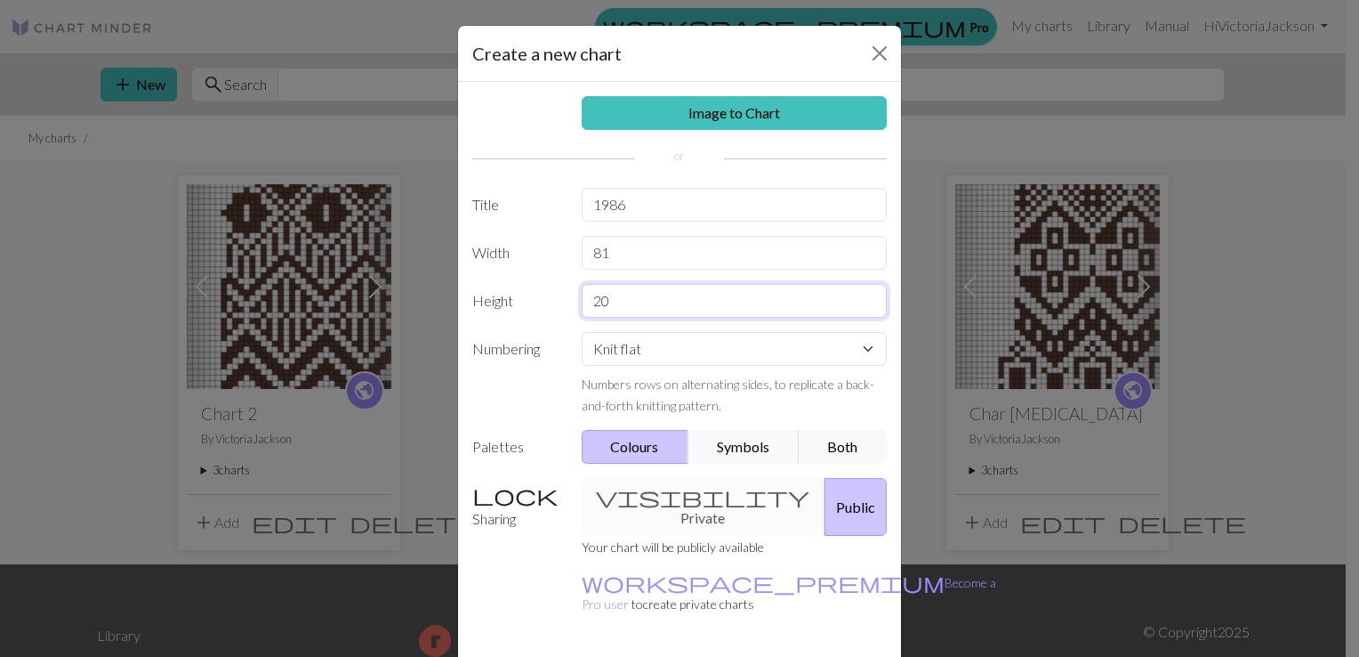
drag, startPoint x: 607, startPoint y: 302, endPoint x: 579, endPoint y: 302, distance: 27.6
click at [582, 302] on input "20" at bounding box center [735, 301] width 306 height 34
drag, startPoint x: 601, startPoint y: 298, endPoint x: 584, endPoint y: 298, distance: 17.8
click at [584, 298] on input "60" at bounding box center [735, 301] width 306 height 34
type input "70"
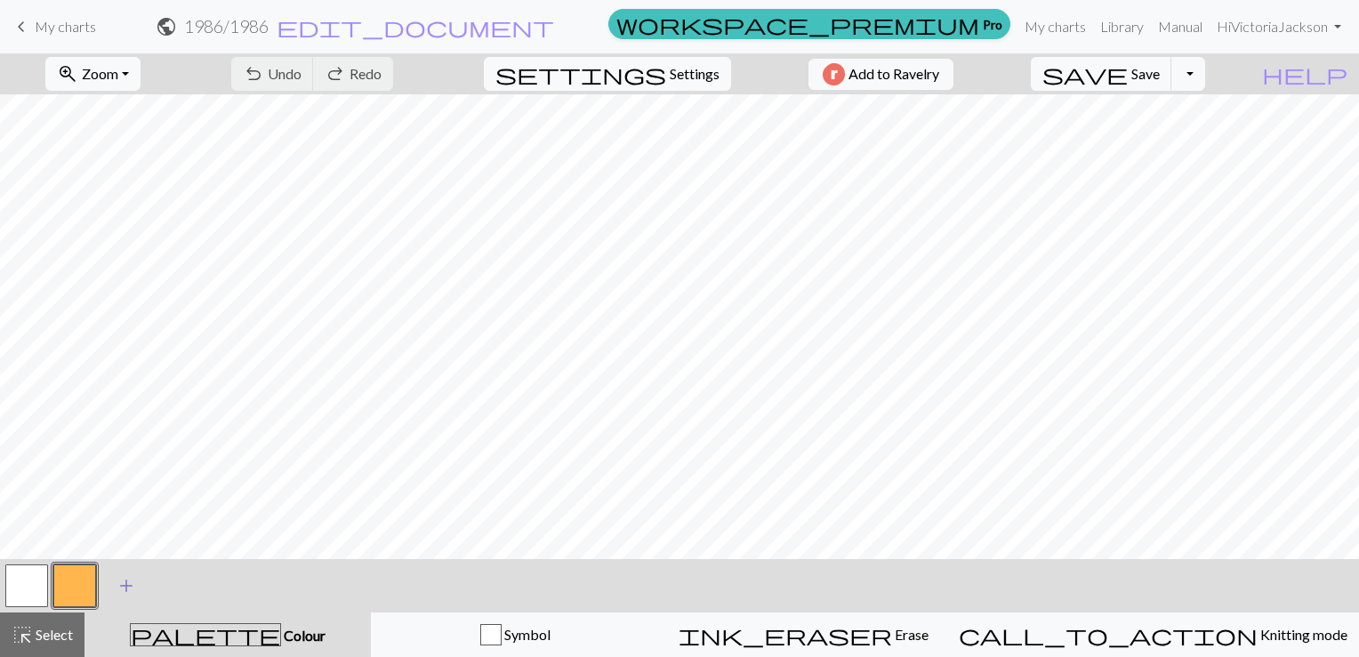
click at [125, 585] on span "add" at bounding box center [126, 585] width 21 height 25
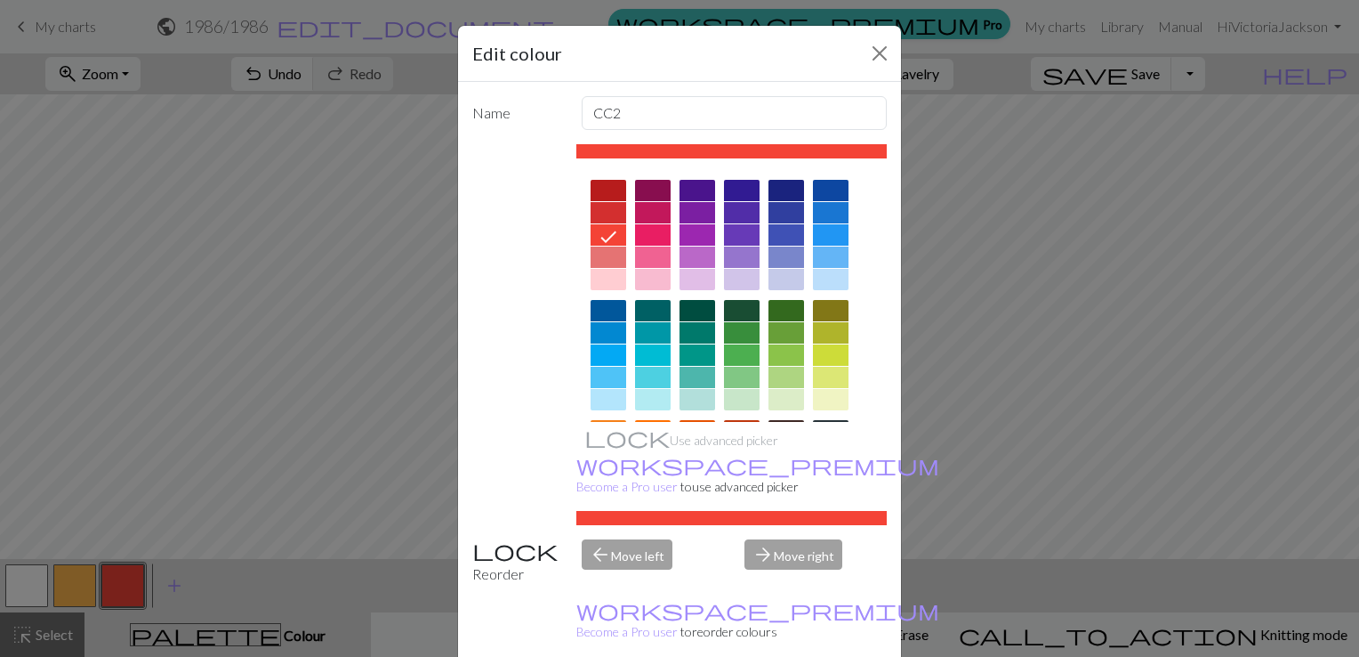
click at [825, 230] on div at bounding box center [831, 234] width 36 height 21
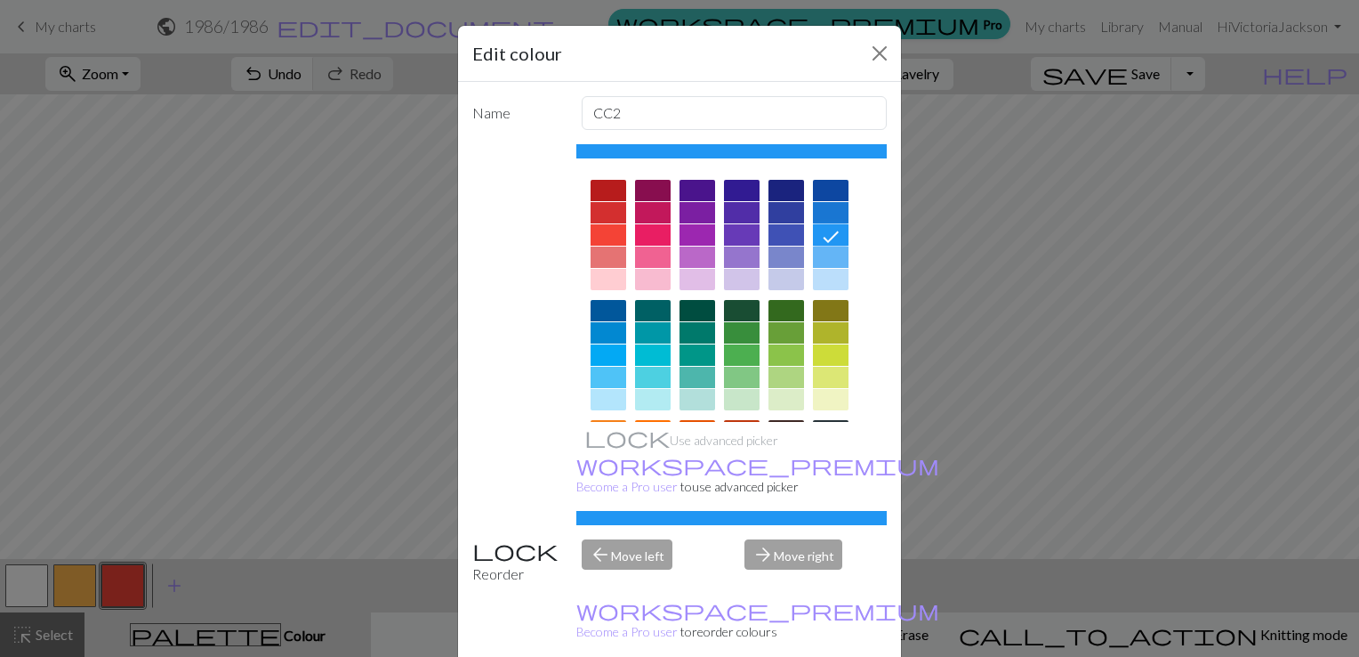
click at [649, 351] on div at bounding box center [653, 354] width 36 height 21
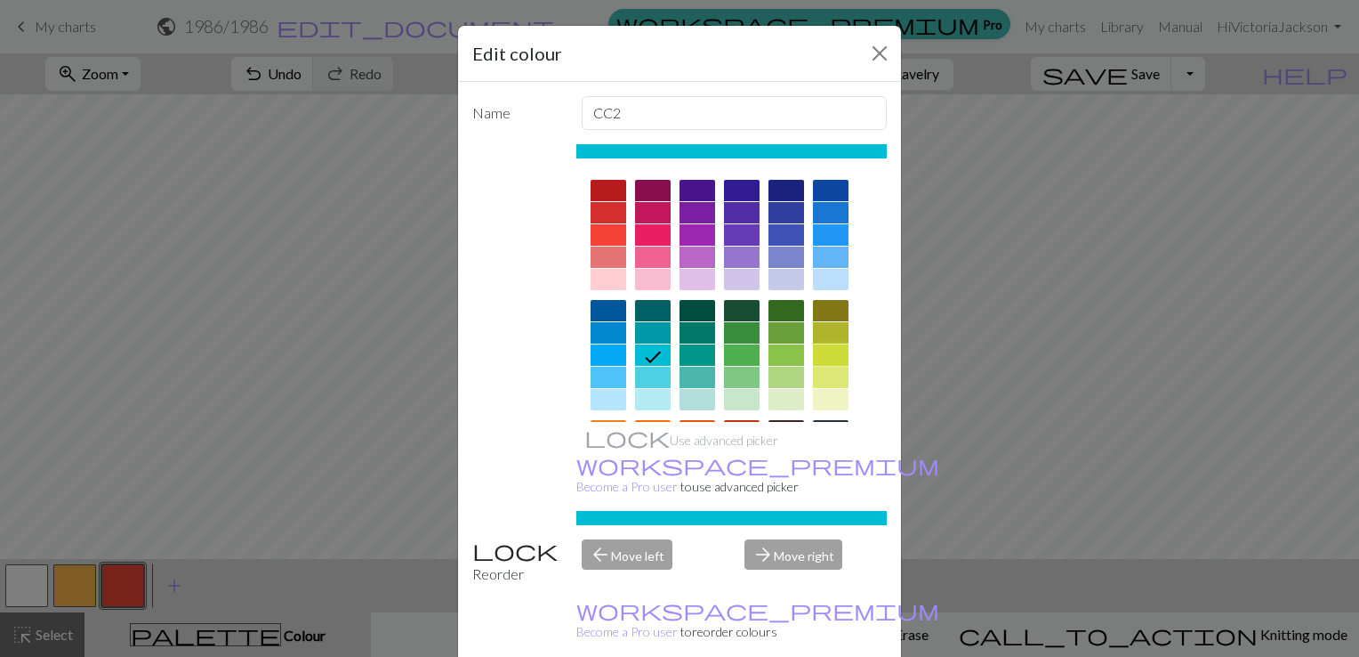
click at [828, 349] on div at bounding box center [831, 354] width 36 height 21
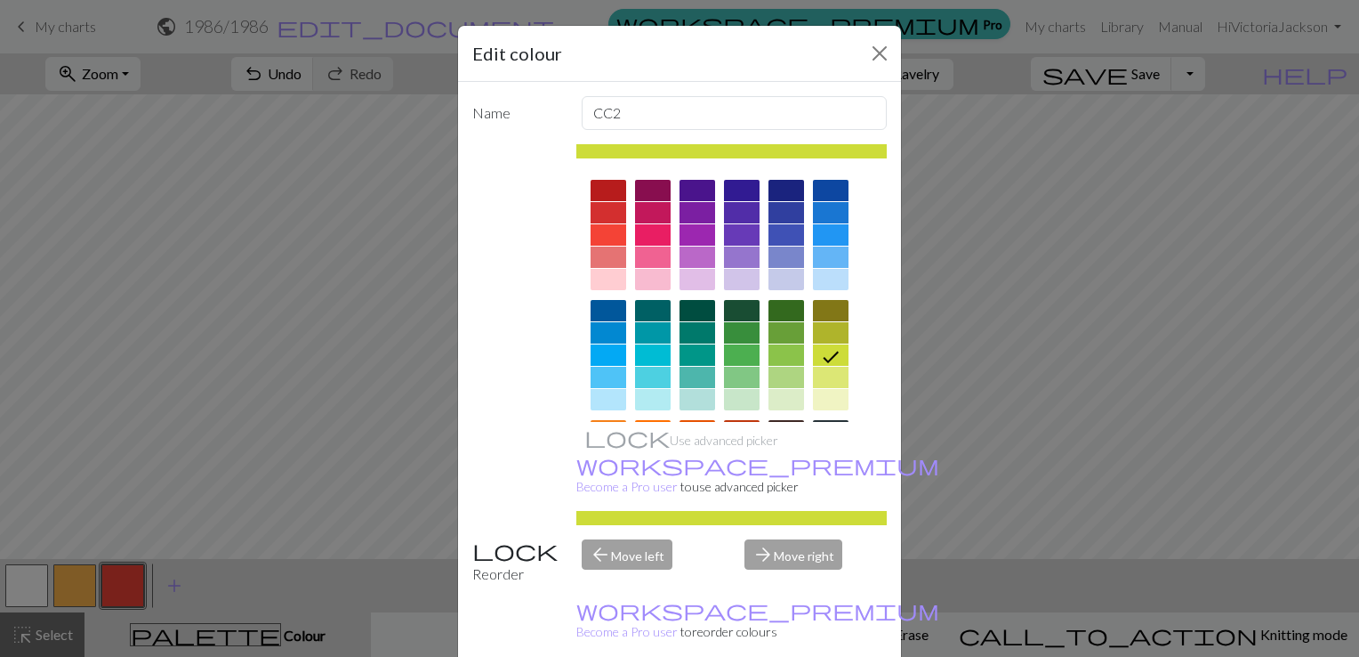
click at [803, 539] on div "arrow_forward Move right" at bounding box center [816, 561] width 164 height 45
click at [626, 539] on div "arrow_back Move left" at bounding box center [653, 561] width 164 height 45
click at [624, 539] on div "arrow_back Move left" at bounding box center [653, 561] width 164 height 45
click at [822, 353] on icon at bounding box center [830, 356] width 21 height 21
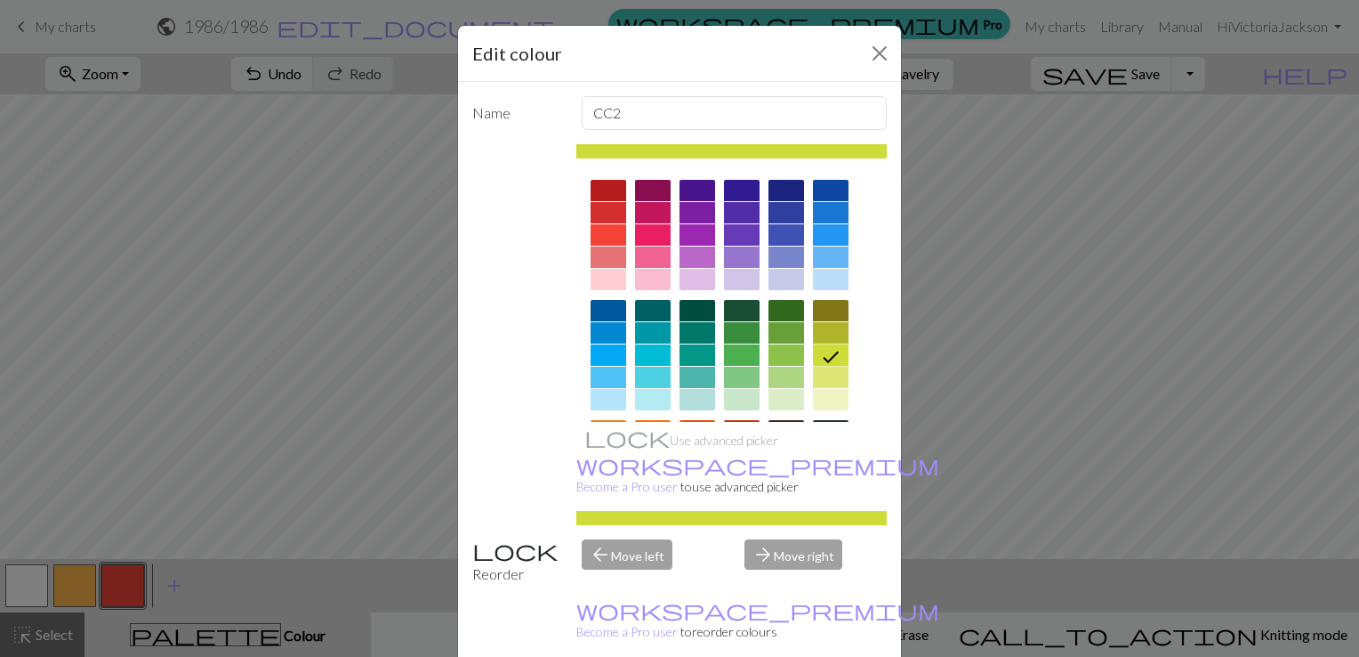
click at [826, 233] on div at bounding box center [831, 234] width 36 height 21
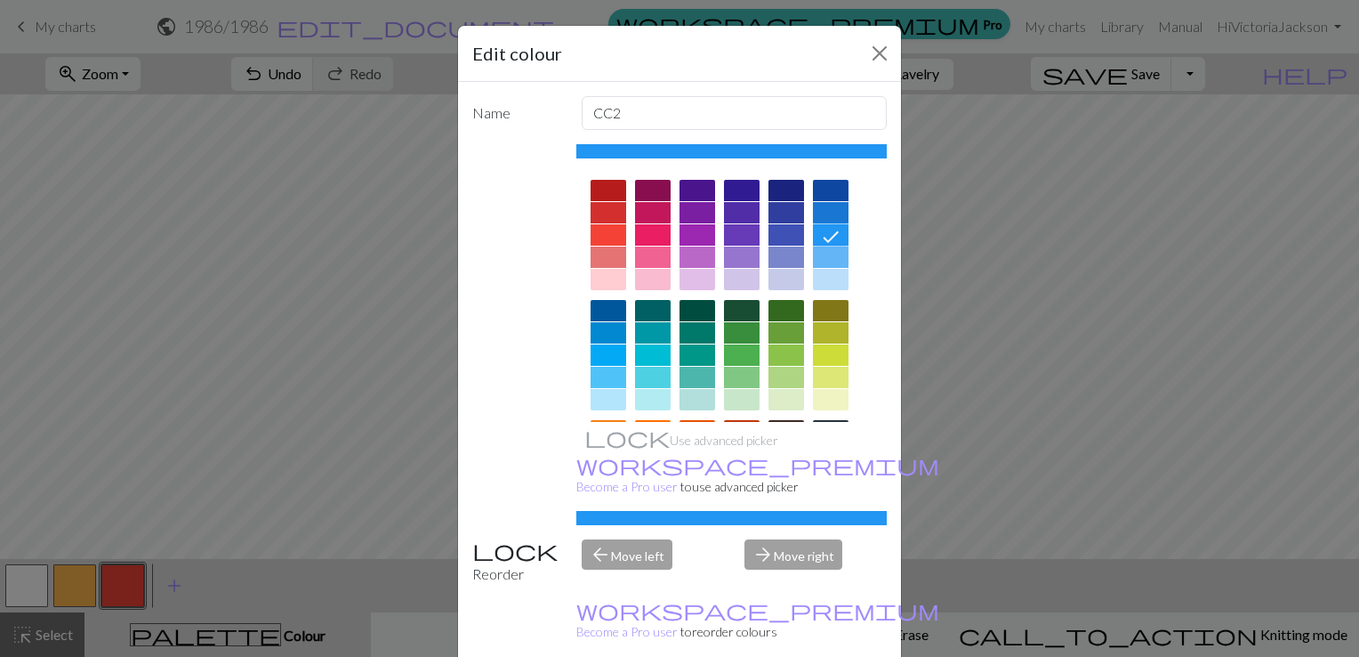
click at [687, 351] on div at bounding box center [698, 354] width 36 height 21
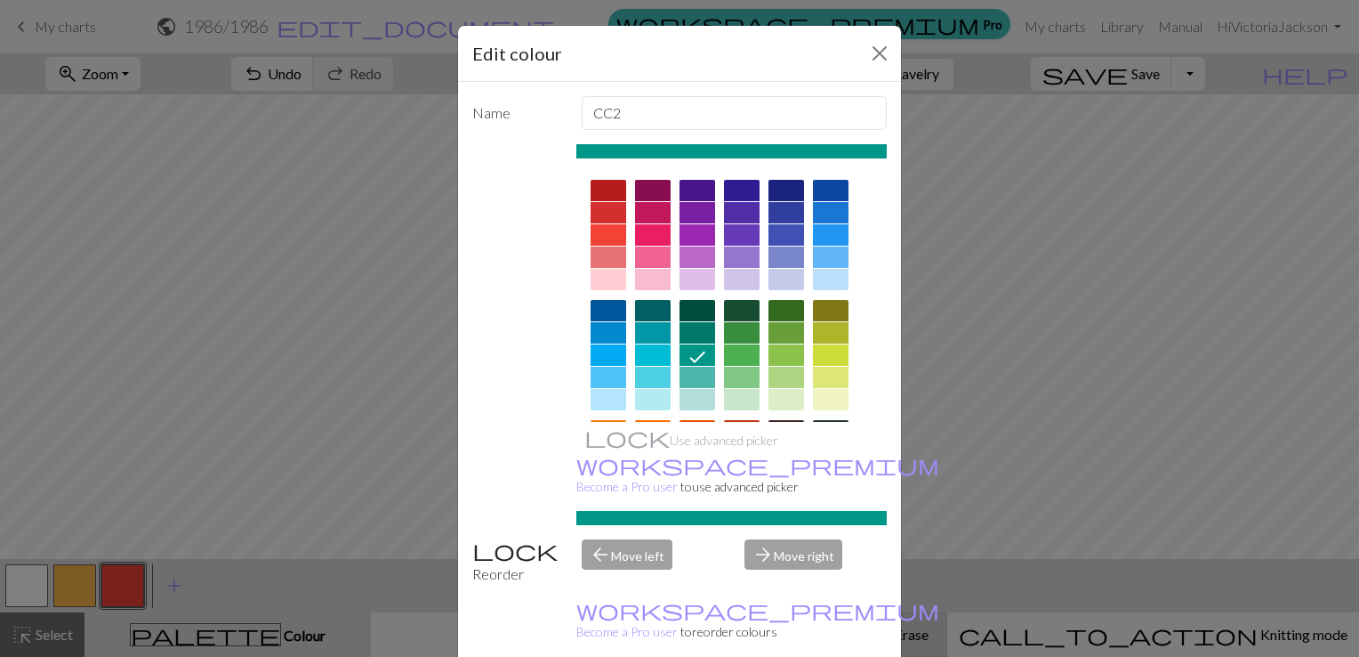
drag, startPoint x: 776, startPoint y: 641, endPoint x: 764, endPoint y: 649, distance: 14.1
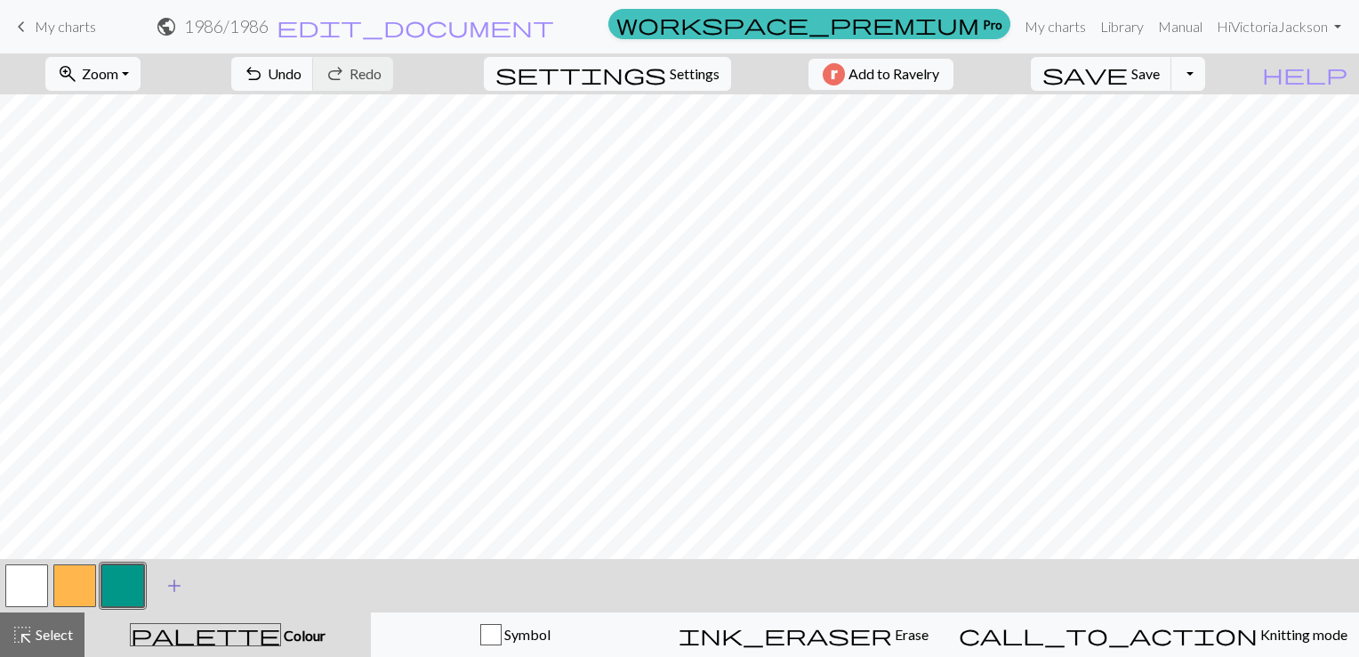
click at [173, 585] on span "add" at bounding box center [174, 585] width 21 height 25
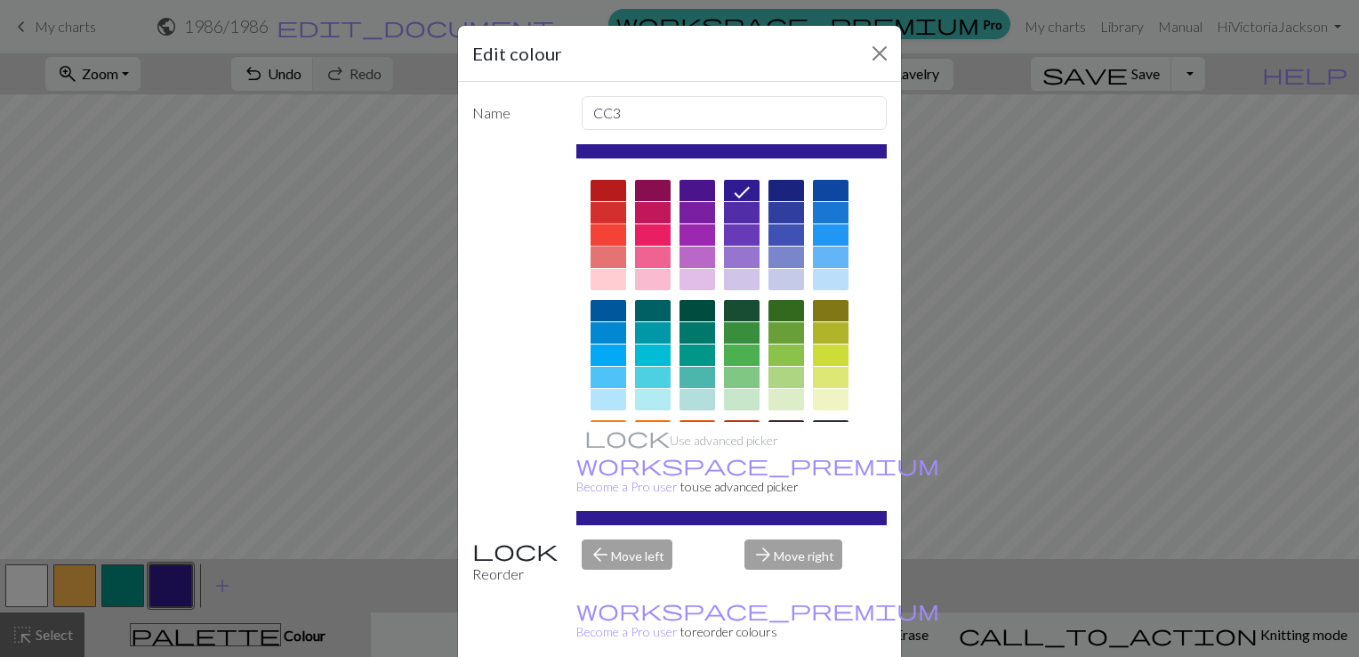
click at [602, 233] on div at bounding box center [609, 234] width 36 height 21
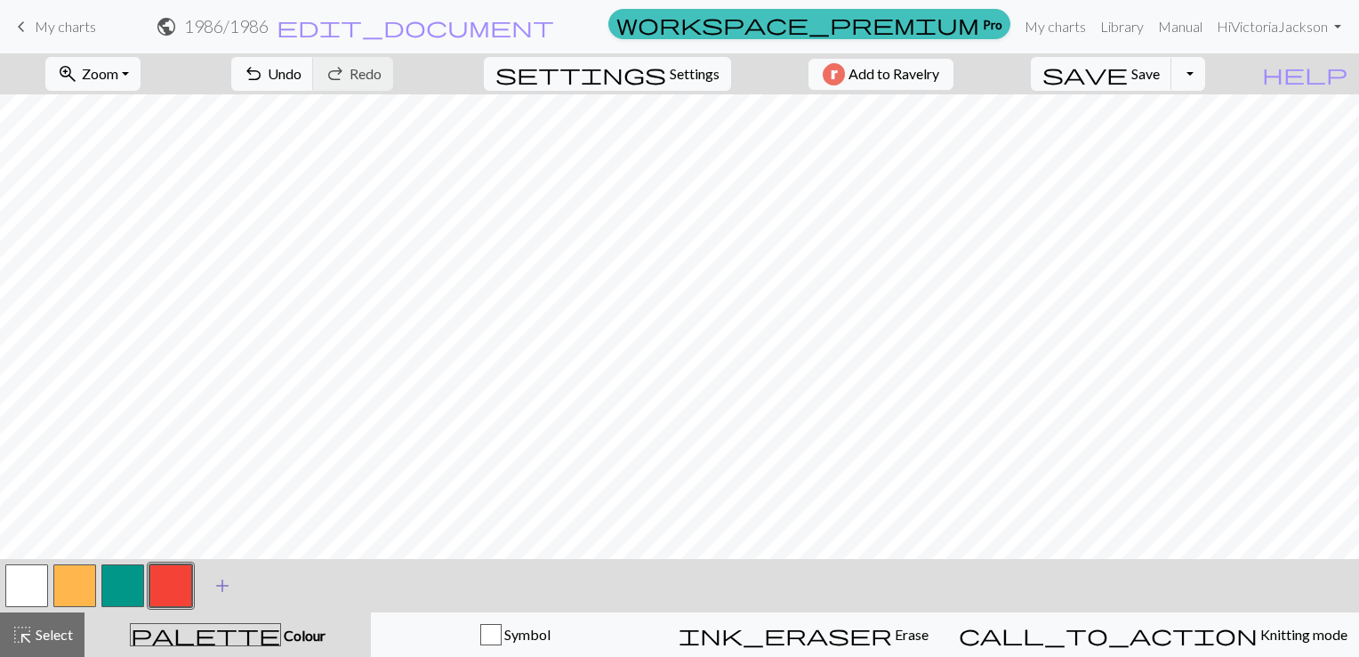
click at [217, 585] on span "add" at bounding box center [222, 585] width 21 height 25
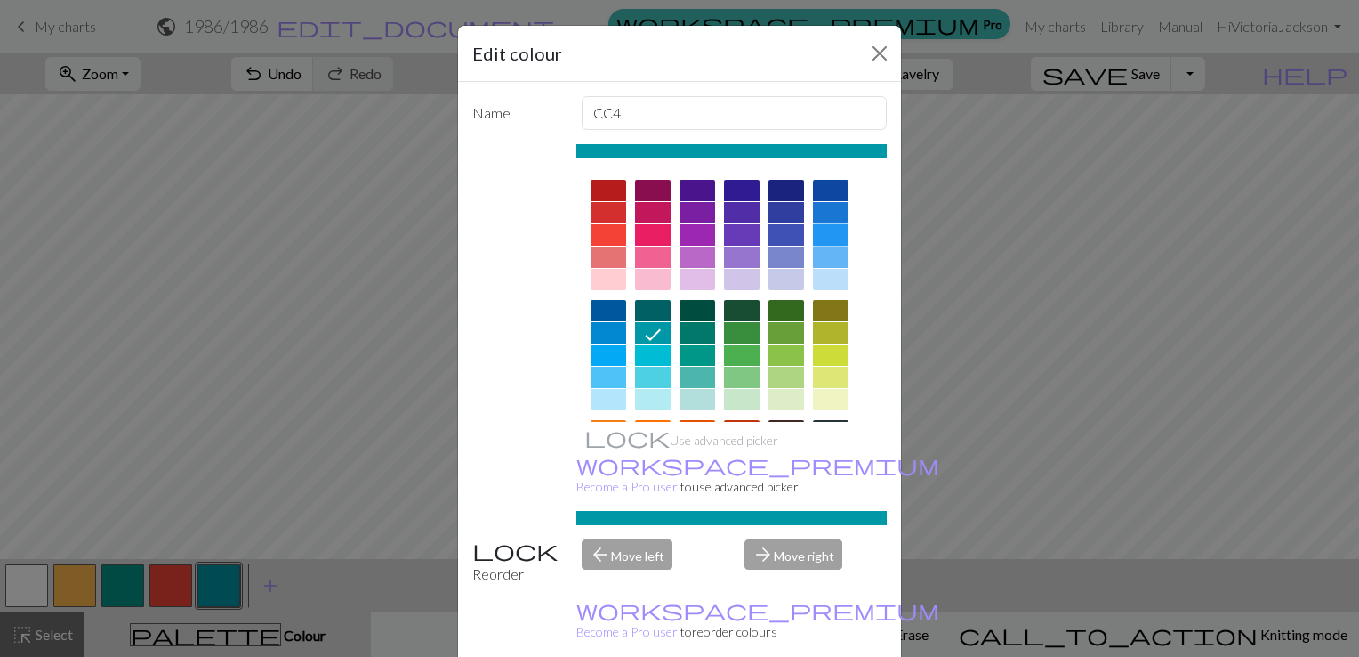
click at [823, 229] on div at bounding box center [831, 234] width 36 height 21
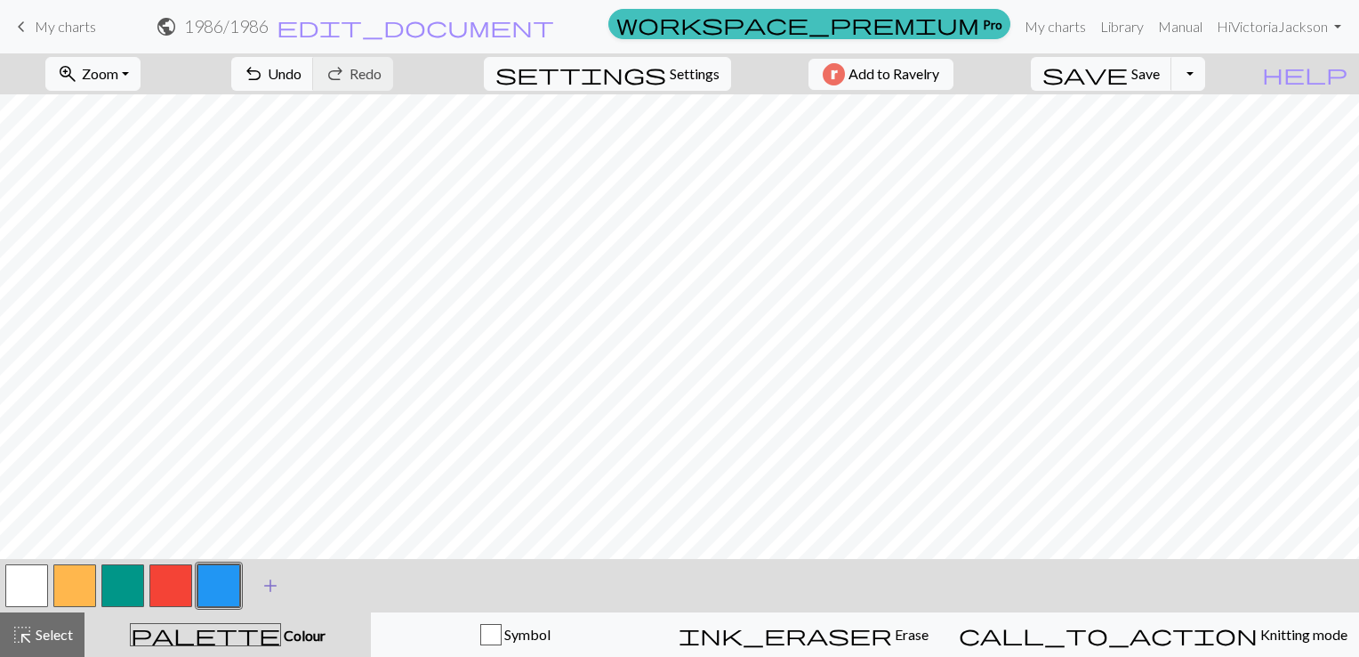
click at [267, 588] on span "add" at bounding box center [270, 585] width 21 height 25
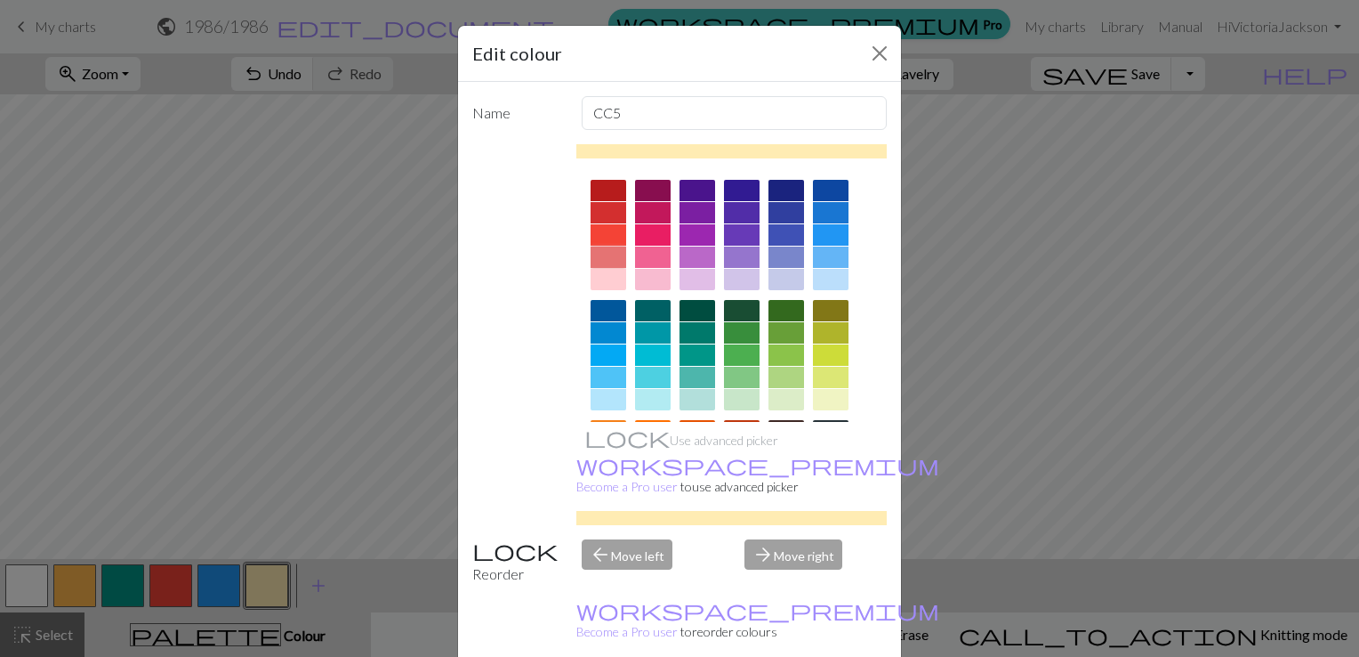
click at [604, 247] on div at bounding box center [609, 256] width 36 height 21
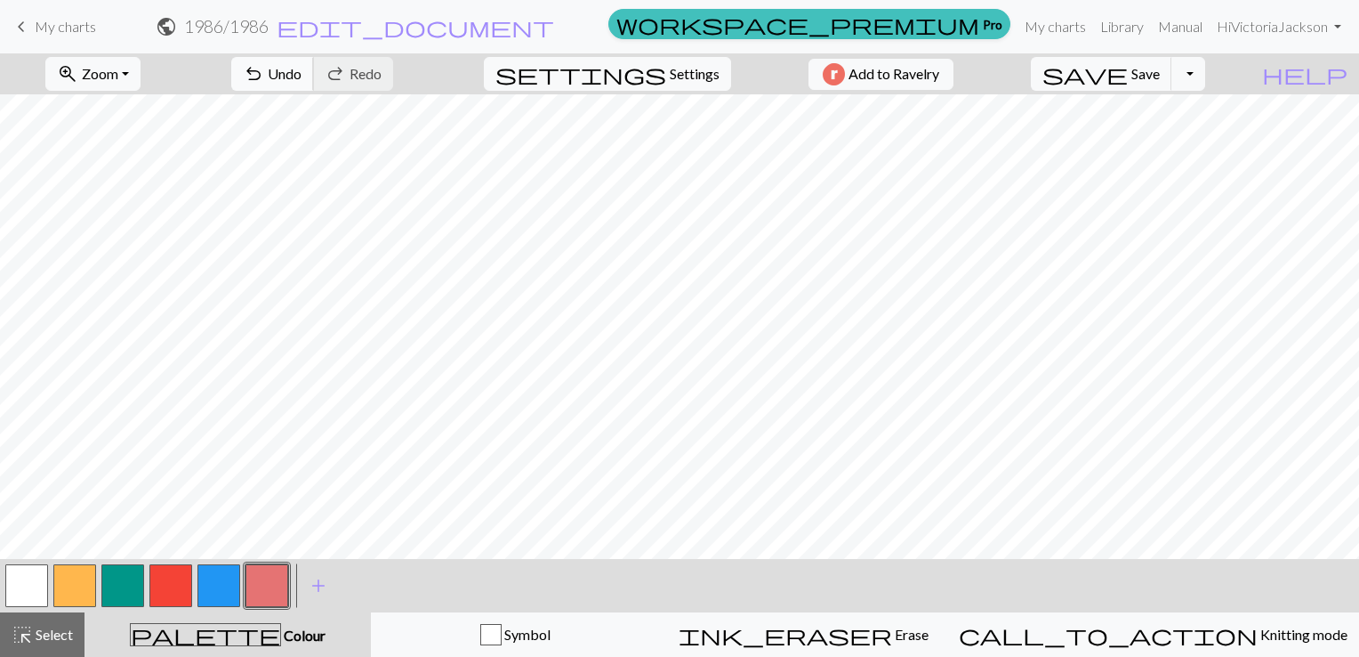
click at [302, 75] on span "Undo" at bounding box center [285, 73] width 34 height 17
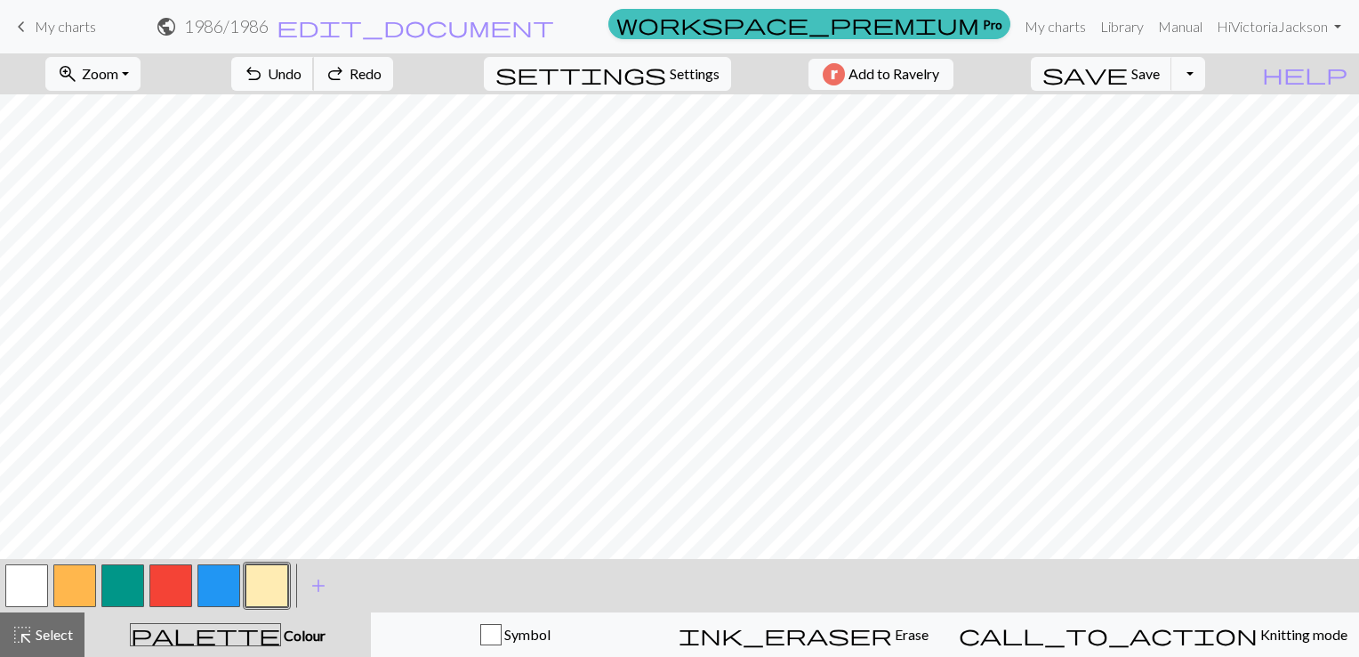
click at [302, 75] on span "Undo" at bounding box center [285, 73] width 34 height 17
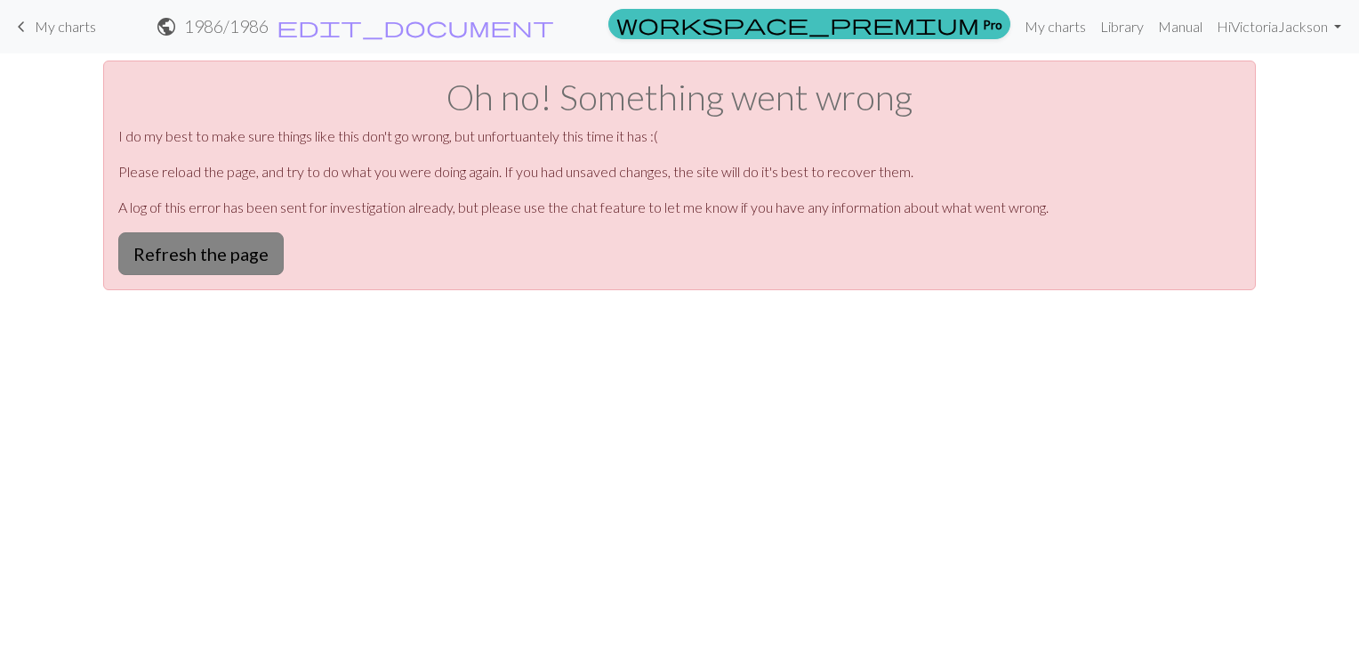
click at [242, 247] on button "Refresh the page" at bounding box center [200, 253] width 165 height 43
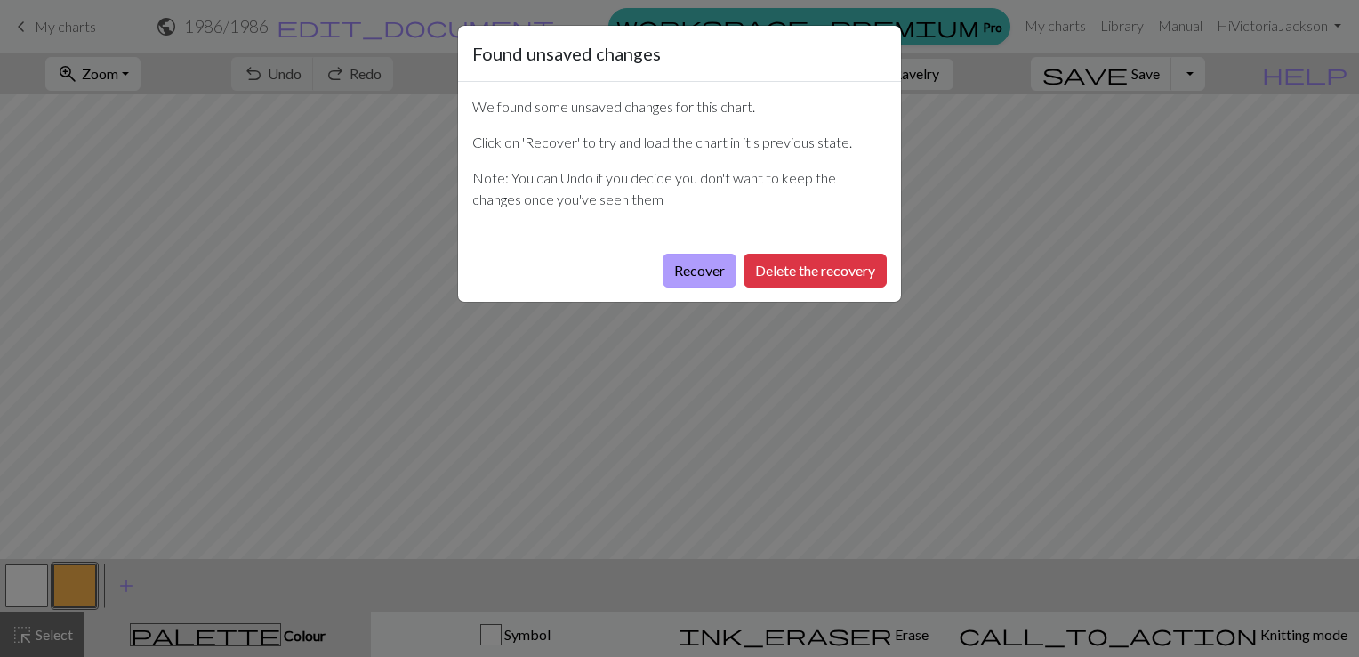
click at [703, 269] on button "Recover" at bounding box center [700, 271] width 74 height 34
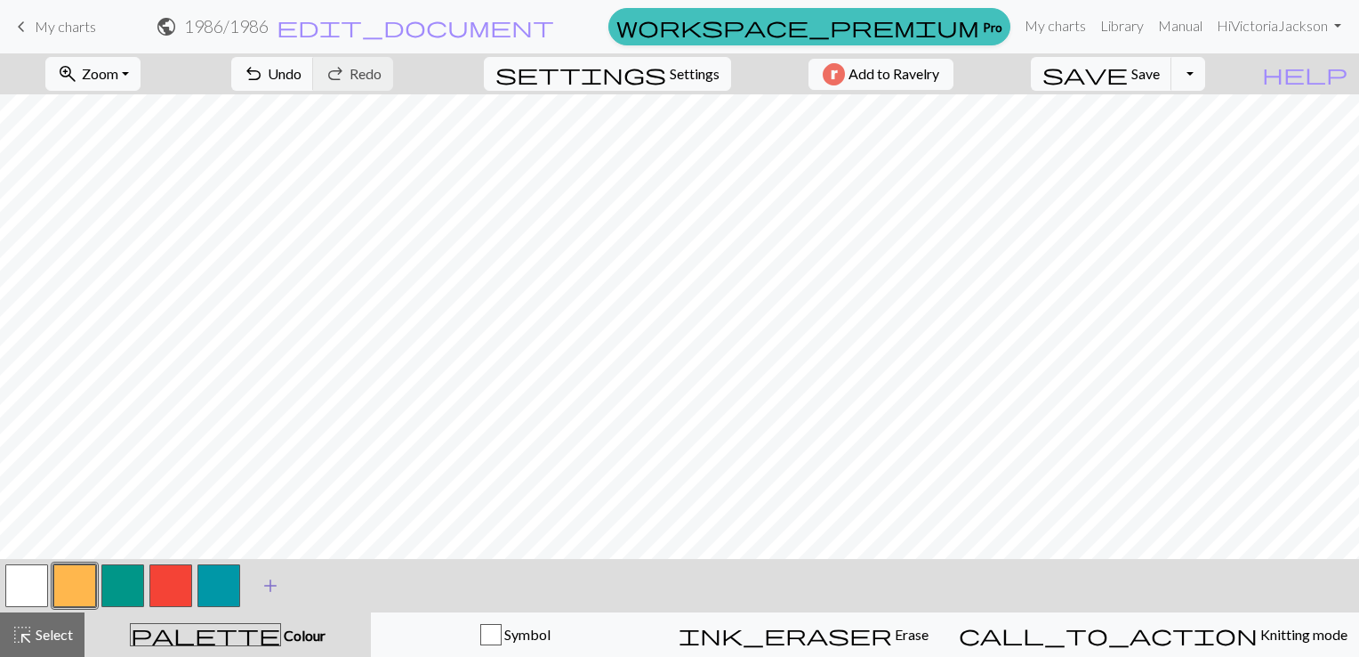
click at [267, 584] on span "add" at bounding box center [270, 585] width 21 height 25
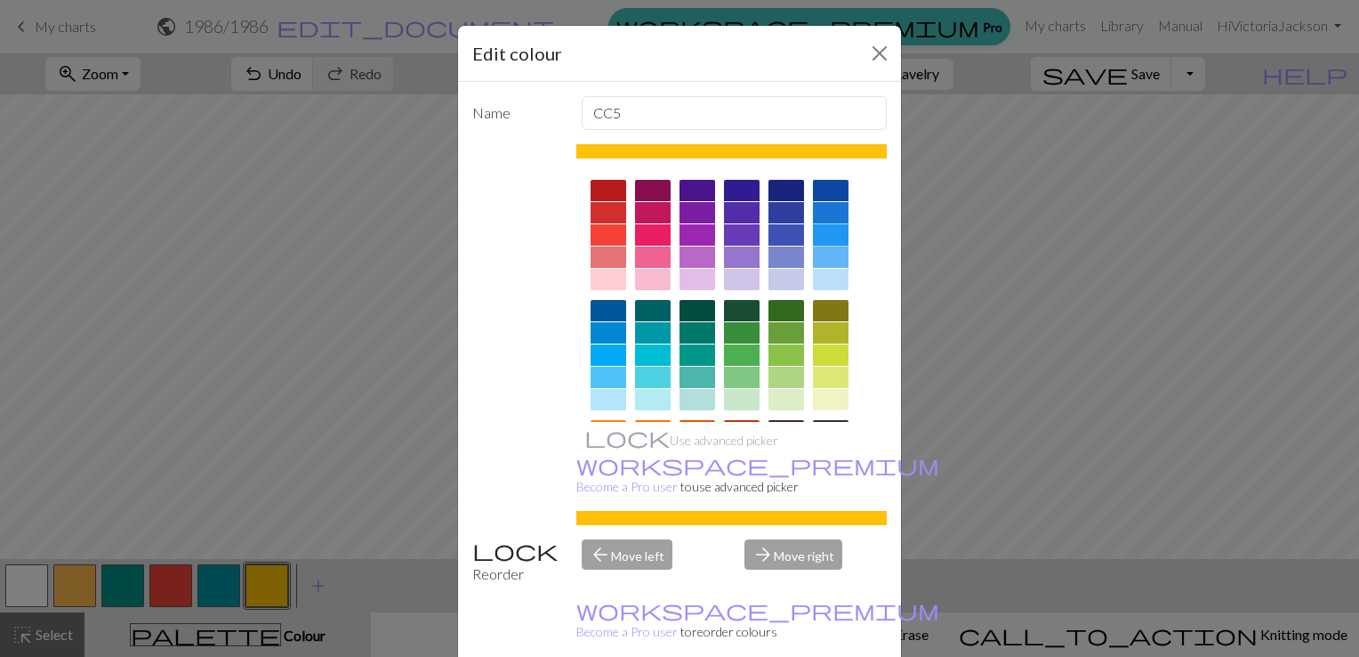
click at [825, 233] on div at bounding box center [831, 234] width 36 height 21
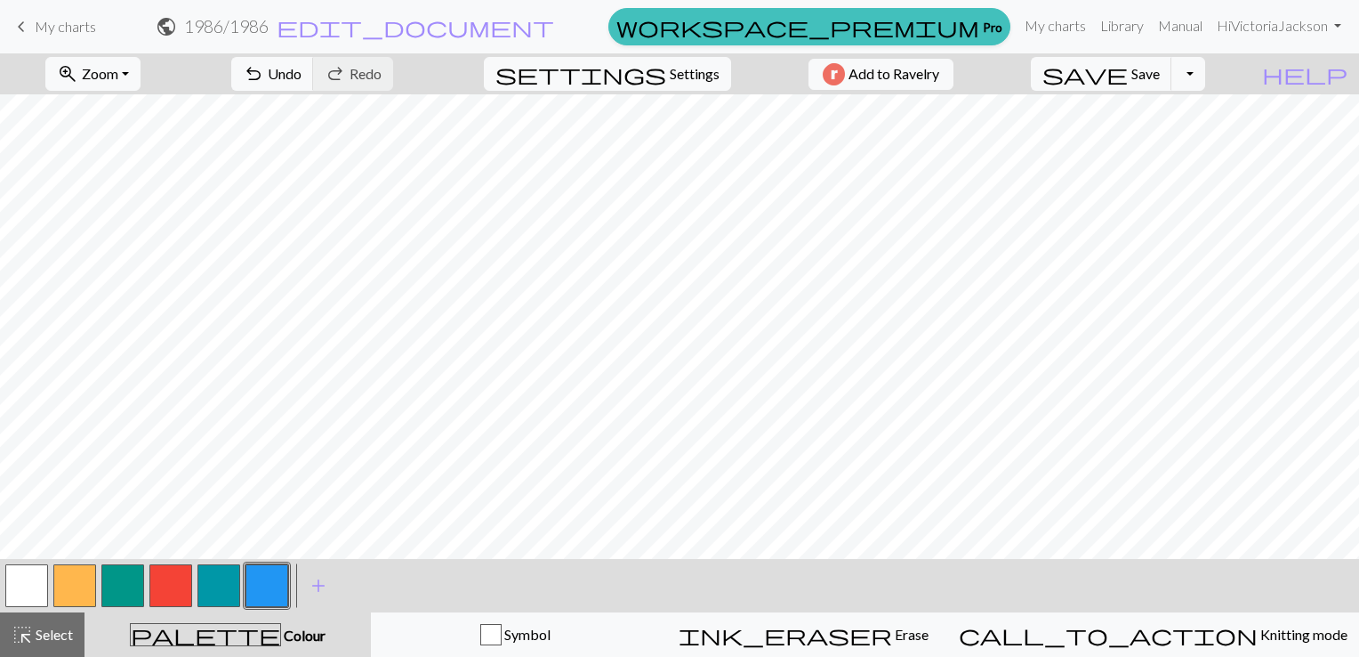
click at [214, 582] on button "button" at bounding box center [218, 585] width 43 height 43
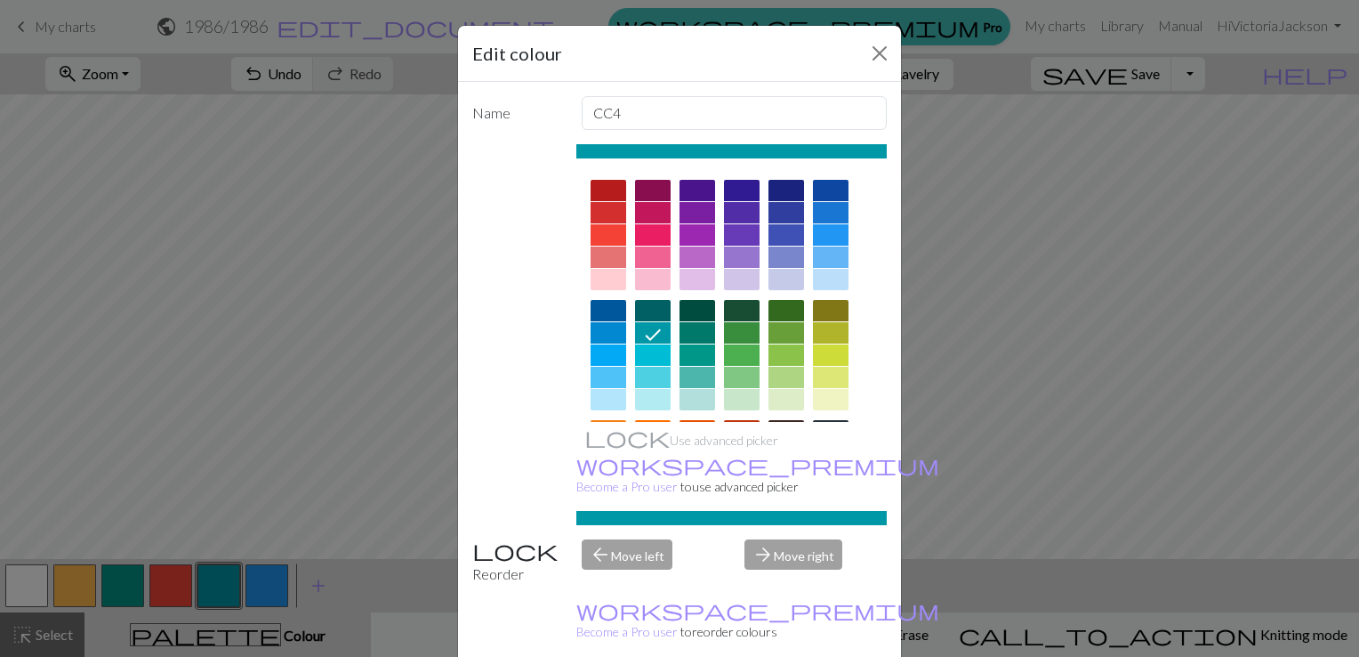
click at [627, 539] on div "arrow_back Move left" at bounding box center [653, 561] width 164 height 45
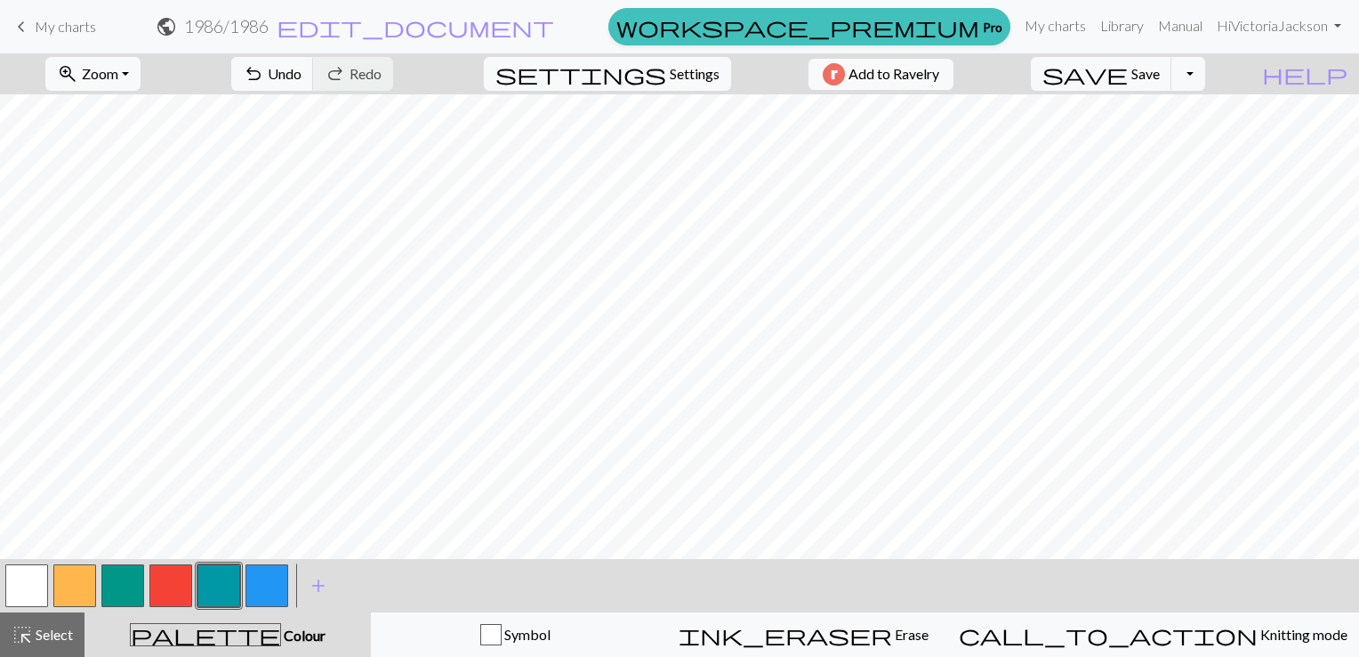
click at [225, 584] on button "button" at bounding box center [218, 585] width 43 height 43
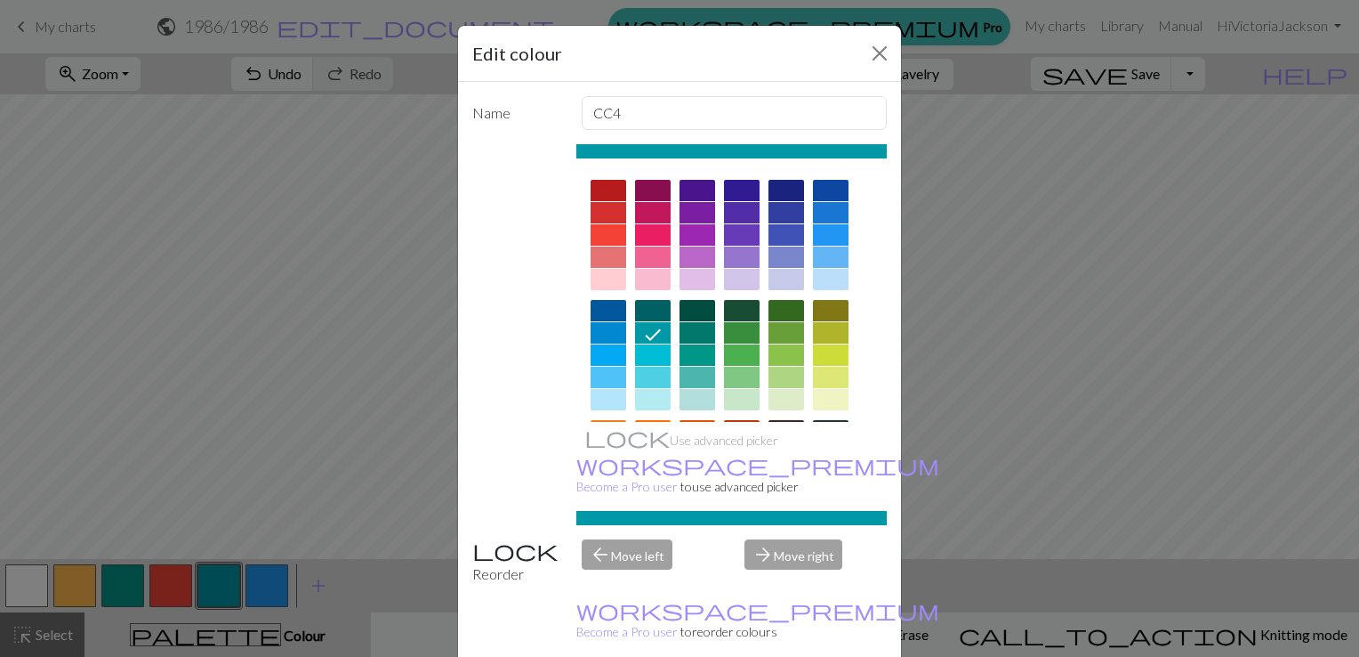
click at [626, 539] on div "arrow_back Move left" at bounding box center [653, 561] width 164 height 45
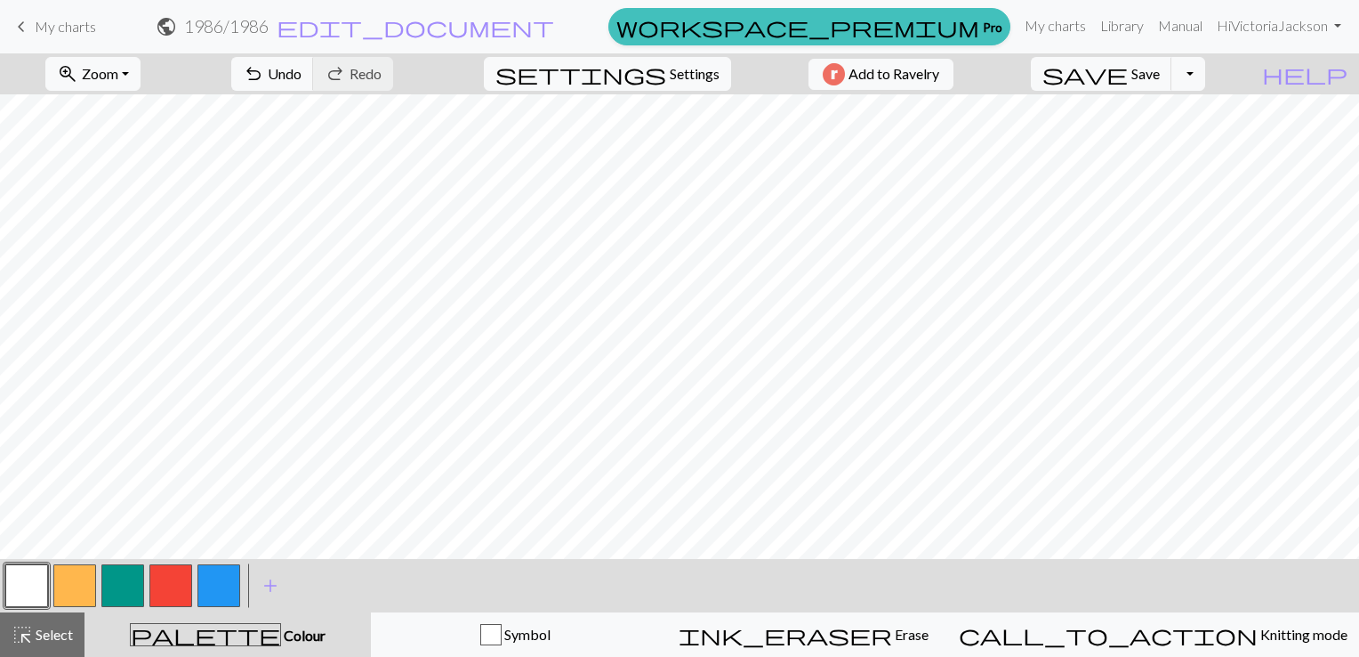
click at [127, 585] on button "button" at bounding box center [122, 585] width 43 height 43
click at [270, 581] on span "add" at bounding box center [270, 585] width 21 height 25
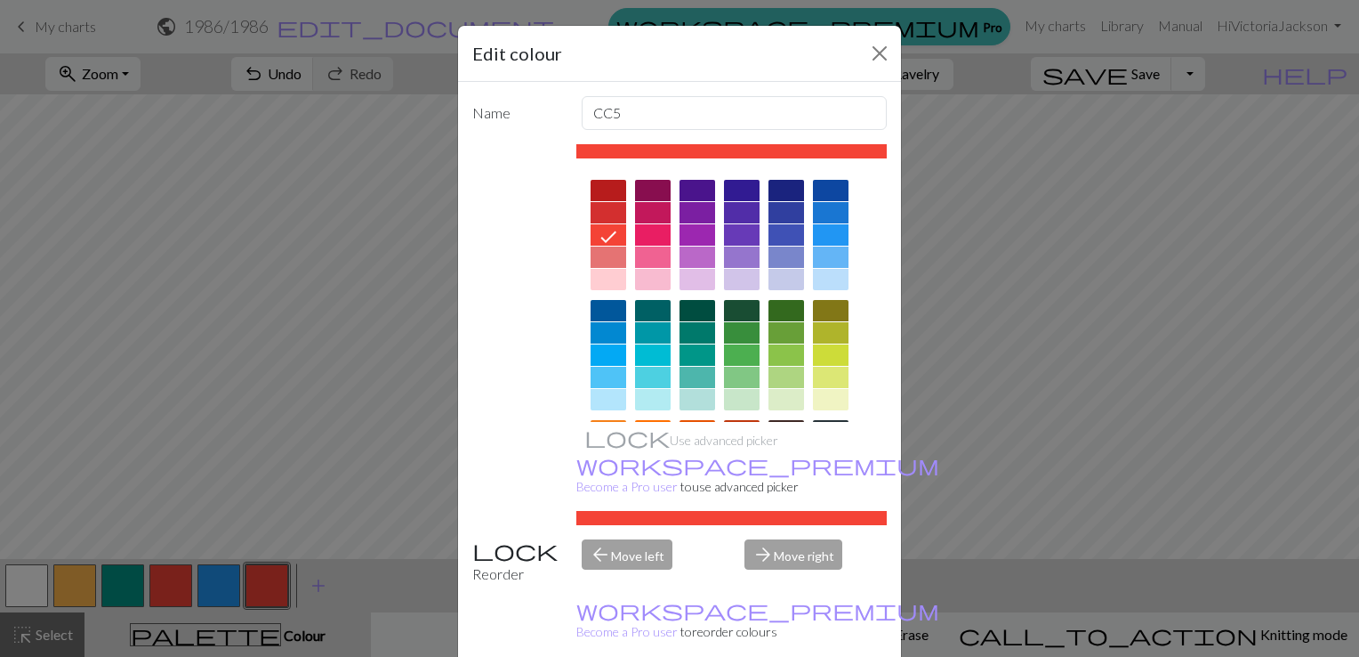
click at [691, 375] on div at bounding box center [698, 377] width 36 height 21
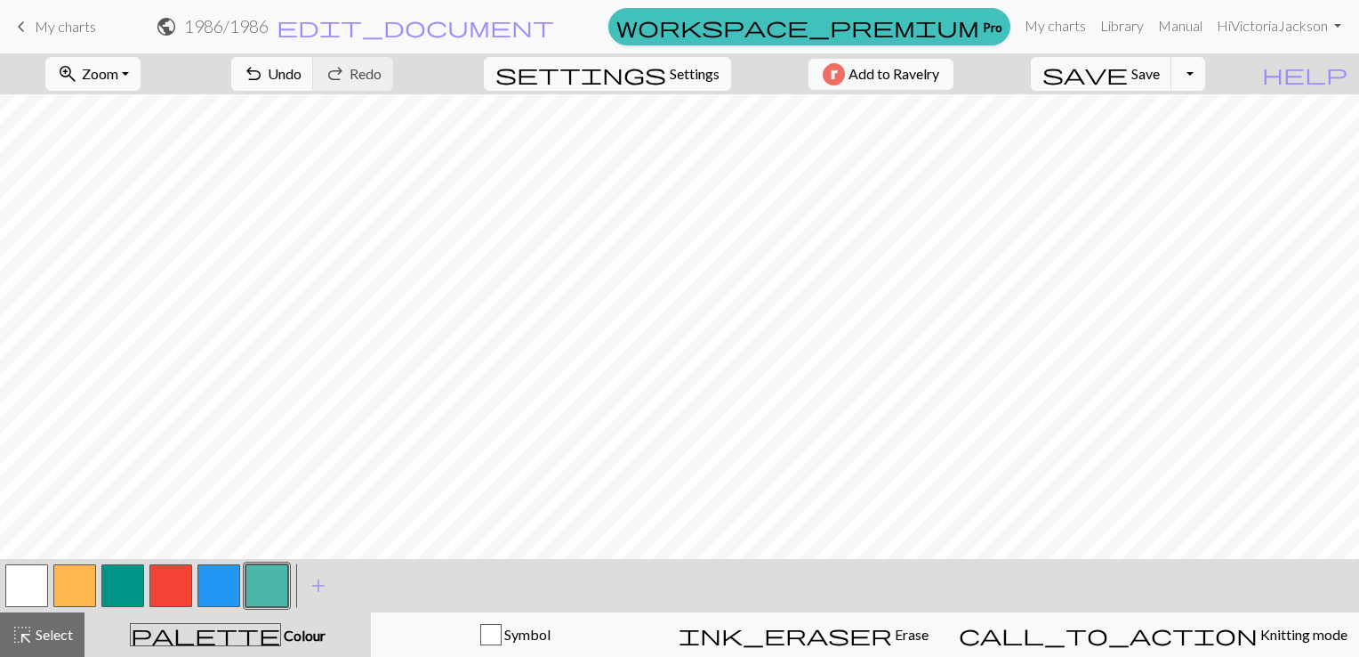
click at [123, 587] on button "button" at bounding box center [122, 585] width 43 height 43
click at [315, 586] on span "add" at bounding box center [318, 585] width 21 height 25
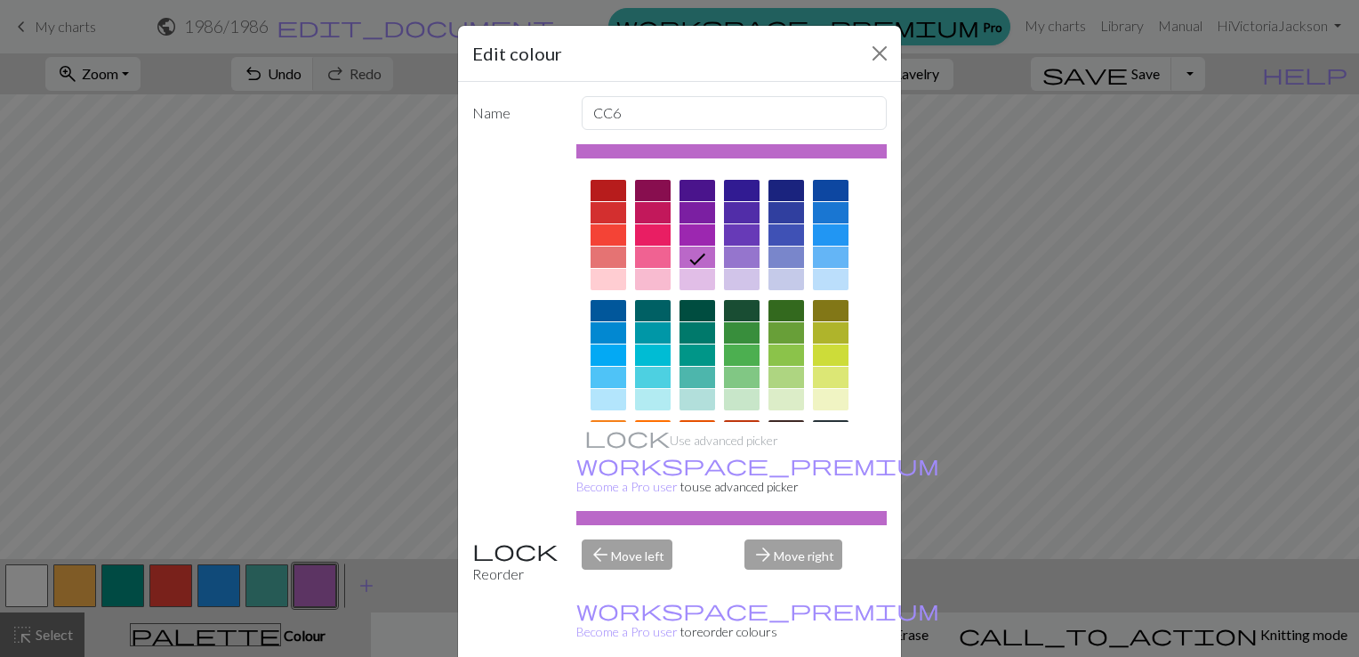
click at [694, 350] on div at bounding box center [698, 354] width 36 height 21
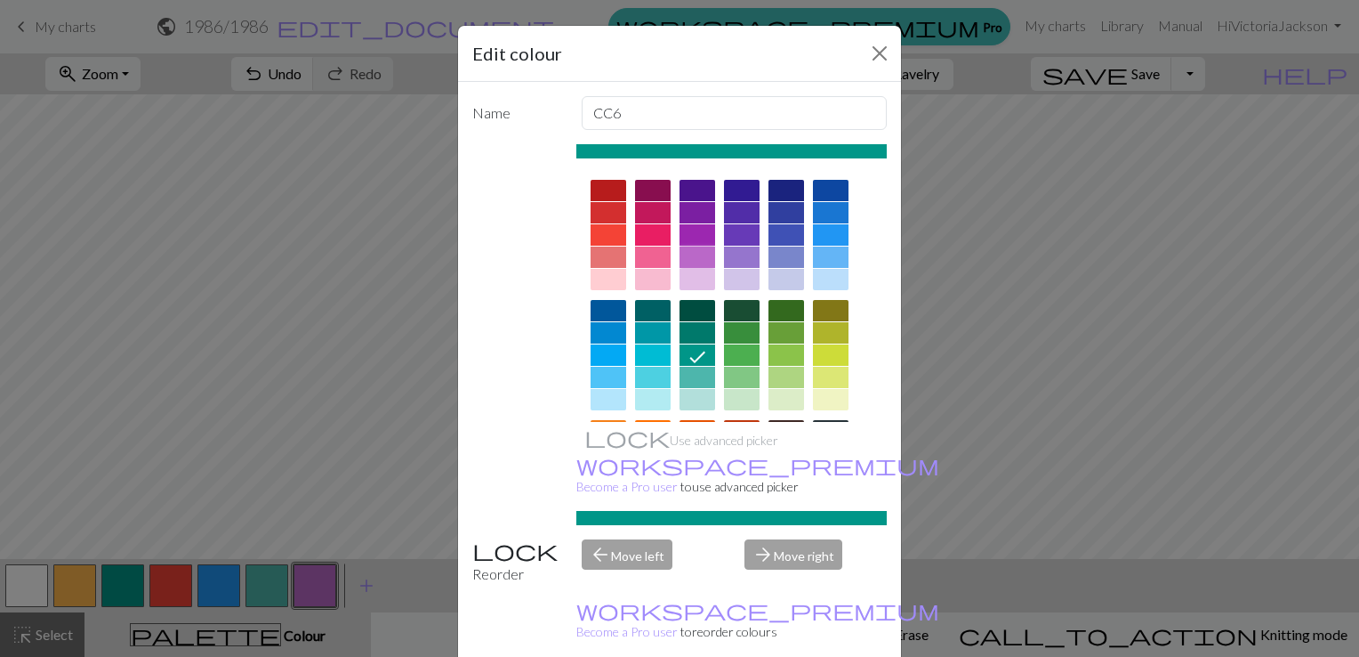
click at [688, 258] on div at bounding box center [698, 256] width 36 height 21
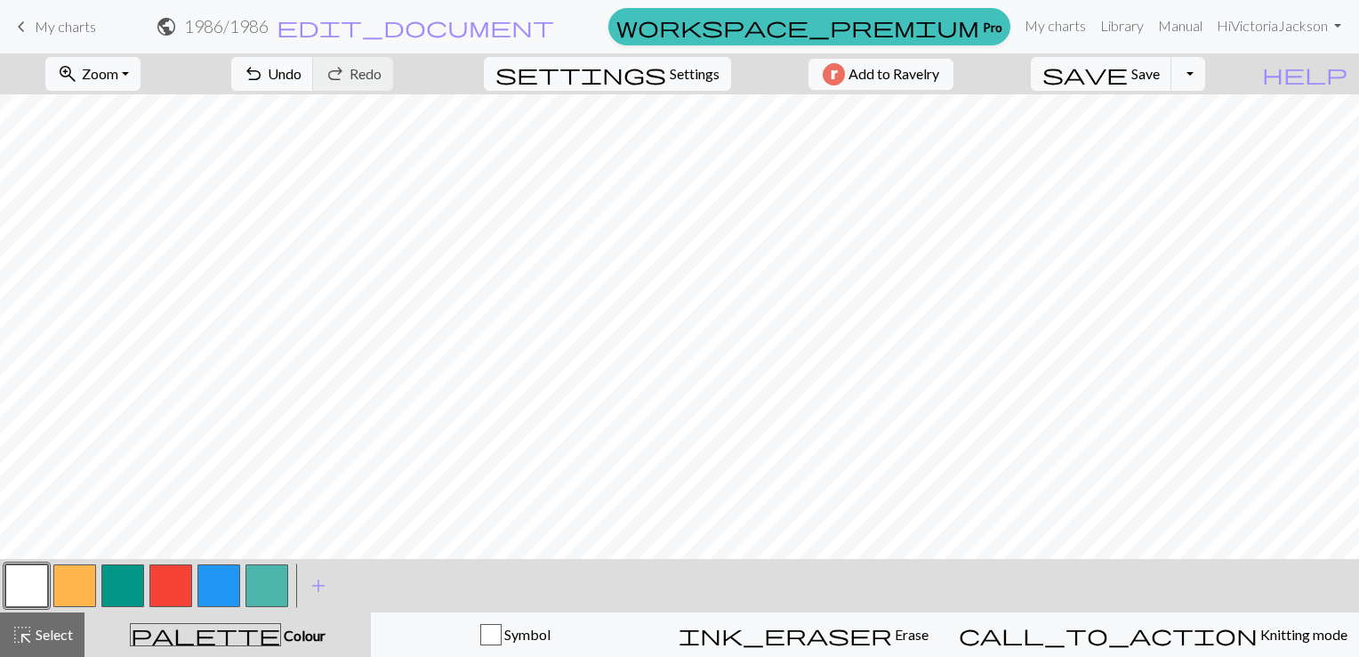
click at [130, 587] on button "button" at bounding box center [122, 585] width 43 height 43
click at [227, 634] on span "palette" at bounding box center [205, 634] width 149 height 25
click at [281, 632] on span "Colour" at bounding box center [303, 634] width 44 height 17
click at [318, 585] on span "add" at bounding box center [318, 585] width 21 height 25
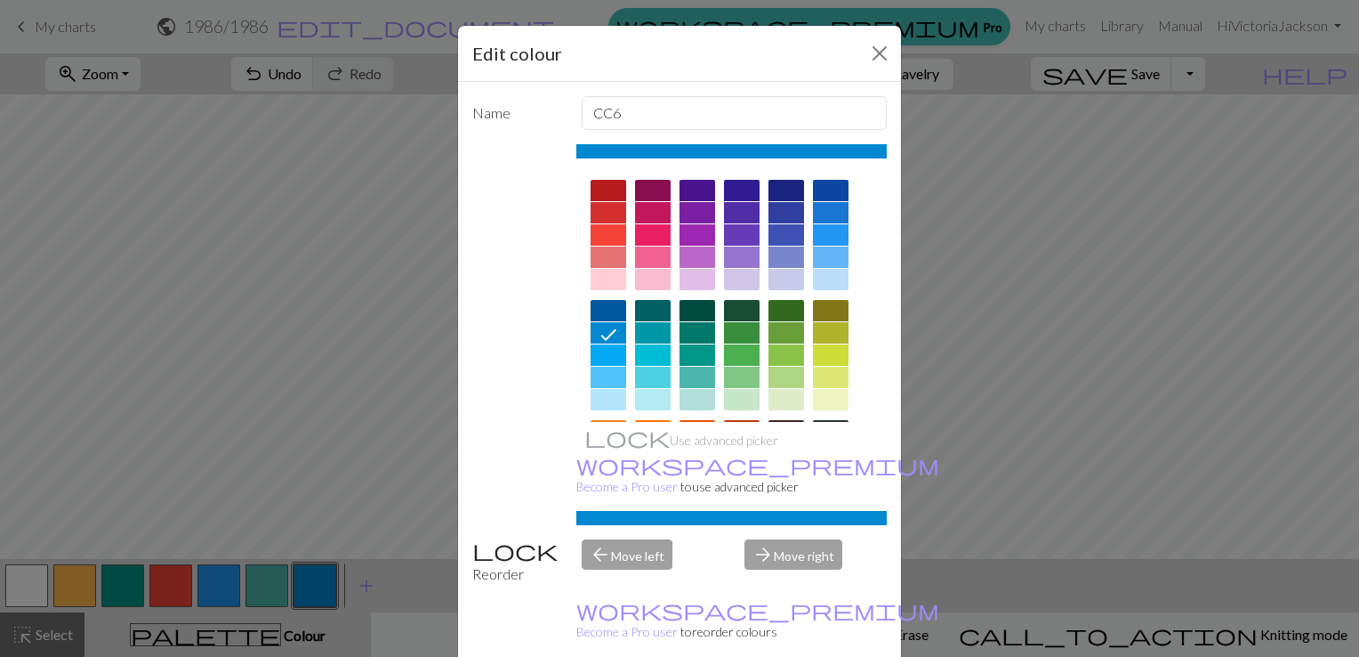
click at [775, 539] on div "arrow_forward Move right" at bounding box center [816, 561] width 164 height 45
click at [791, 539] on div "arrow_forward Move right" at bounding box center [816, 561] width 164 height 45
click at [690, 354] on div at bounding box center [698, 354] width 36 height 21
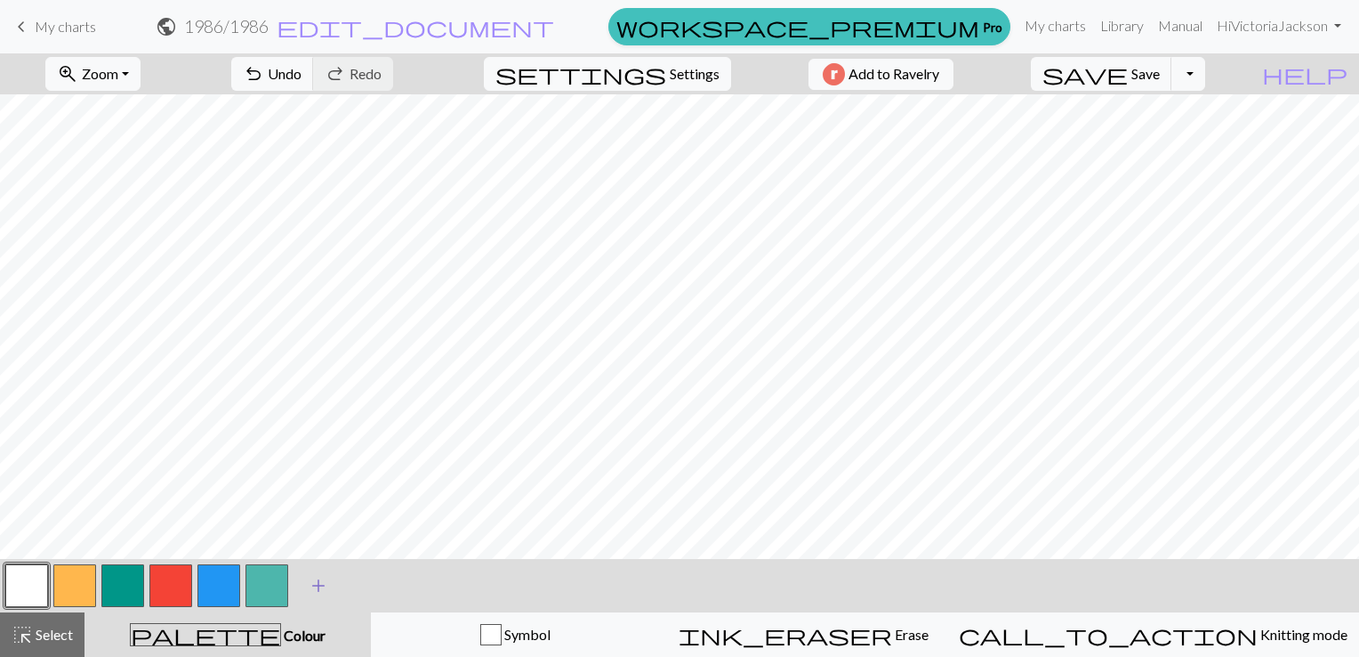
drag, startPoint x: 120, startPoint y: 582, endPoint x: 299, endPoint y: 580, distance: 178.8
click at [299, 580] on div "< > add Add a colour" at bounding box center [679, 585] width 1359 height 53
click at [114, 579] on button "button" at bounding box center [122, 585] width 43 height 43
click at [171, 585] on button "button" at bounding box center [170, 585] width 43 height 43
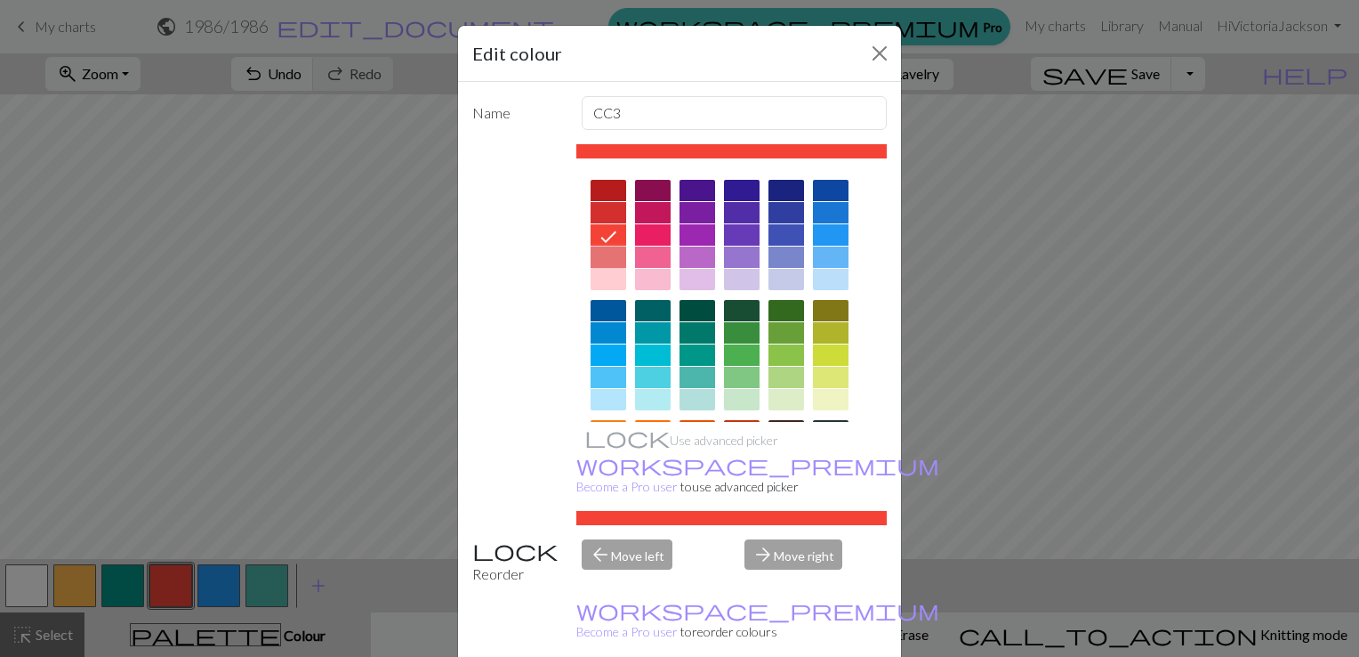
click at [601, 249] on div at bounding box center [609, 256] width 36 height 21
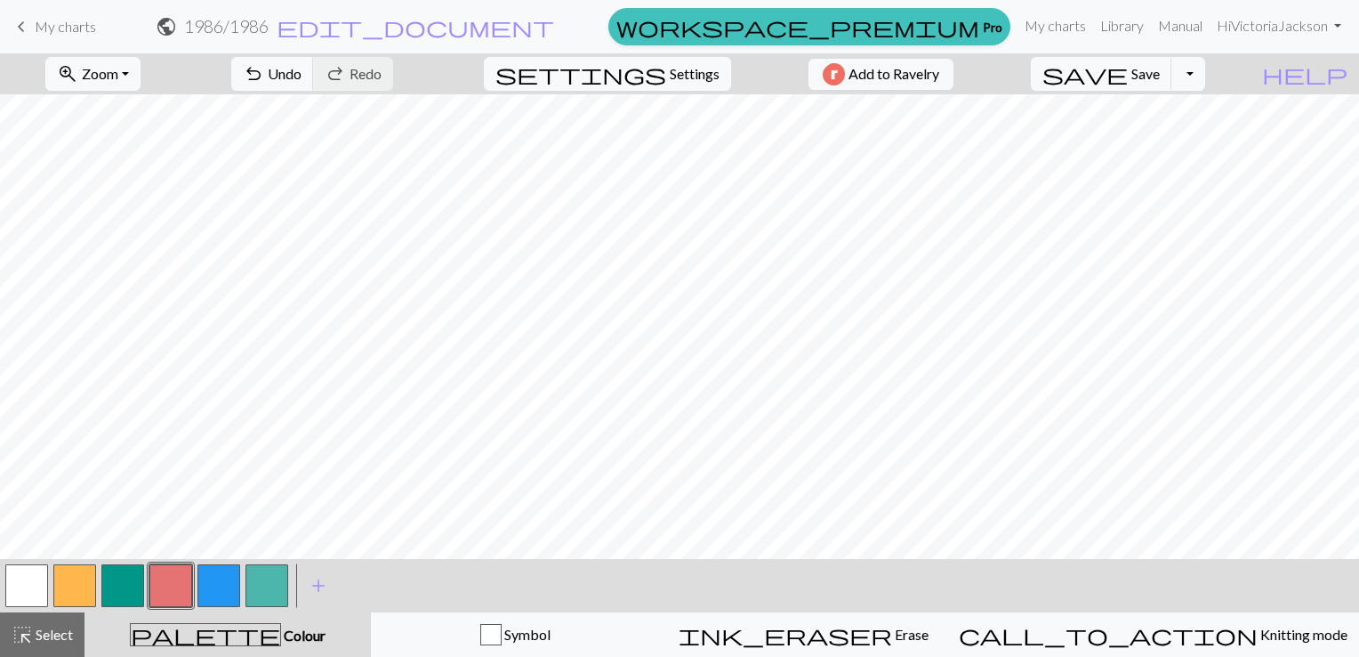
click at [125, 580] on button "button" at bounding box center [122, 585] width 43 height 43
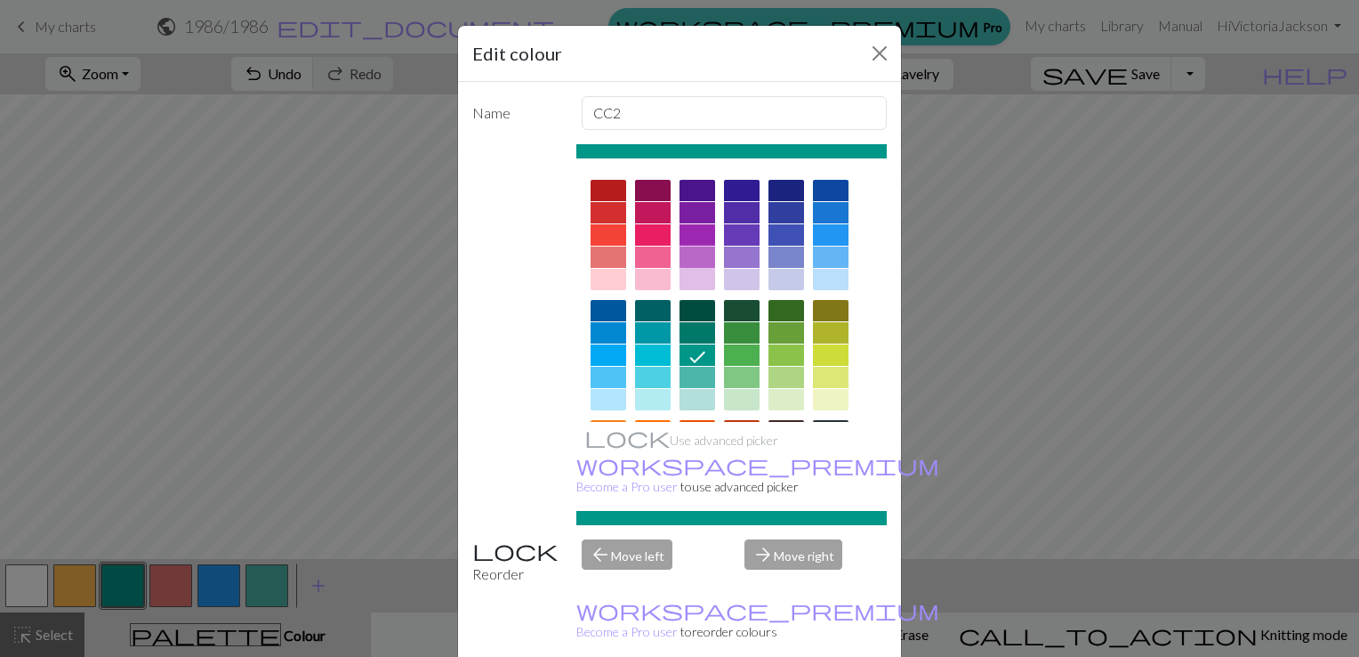
click at [687, 254] on div at bounding box center [698, 256] width 36 height 21
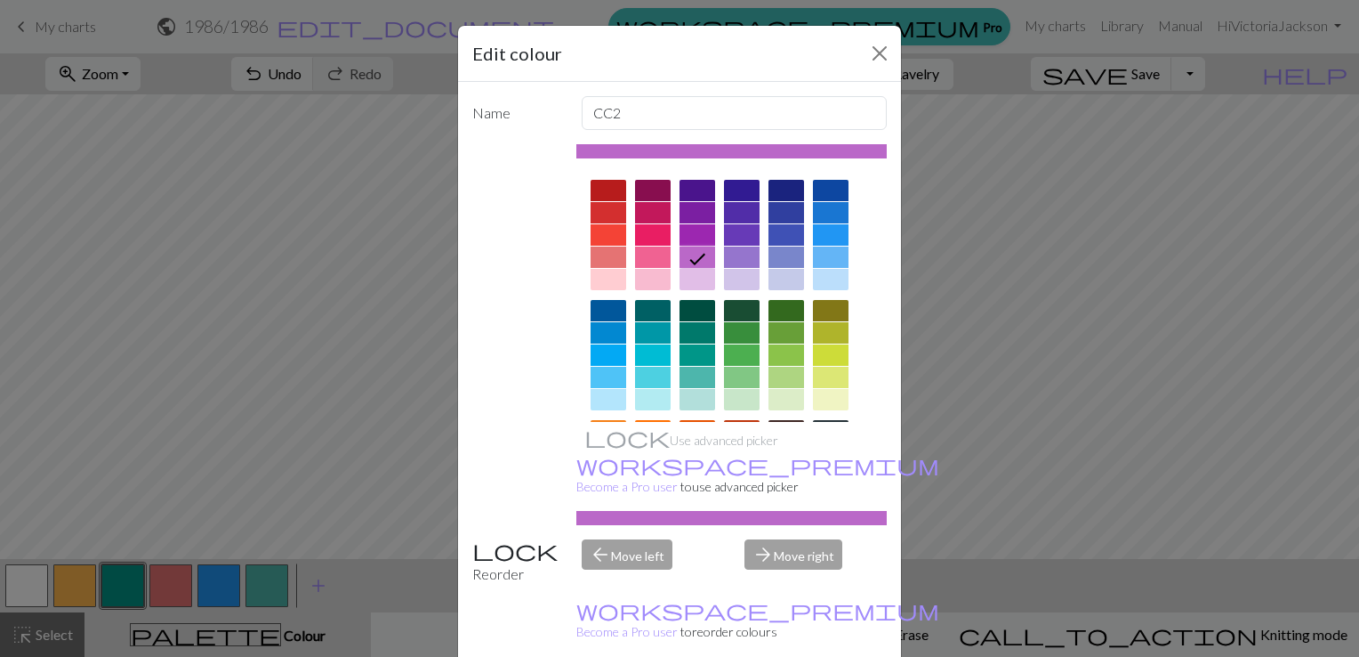
click at [687, 254] on icon at bounding box center [697, 258] width 21 height 21
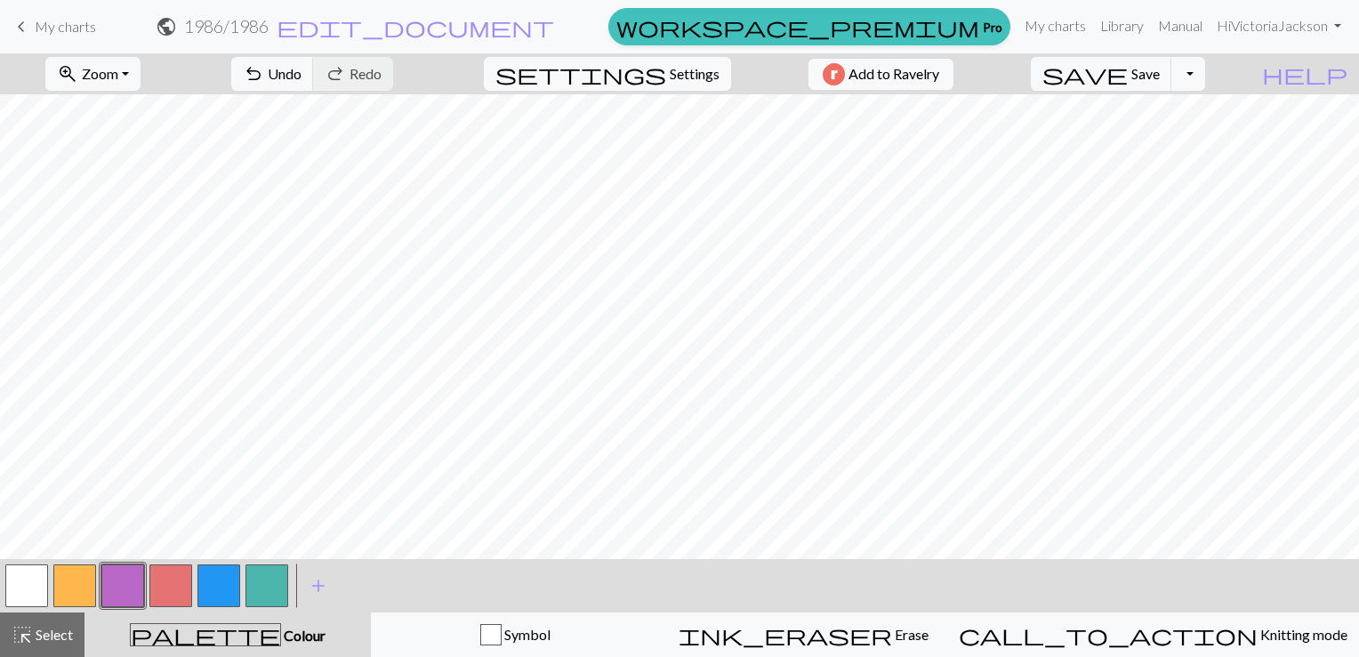
click at [165, 577] on button "button" at bounding box center [170, 585] width 43 height 43
click at [314, 86] on button "undo Undo Undo" at bounding box center [272, 74] width 83 height 34
click at [302, 68] on span "Undo" at bounding box center [285, 73] width 34 height 17
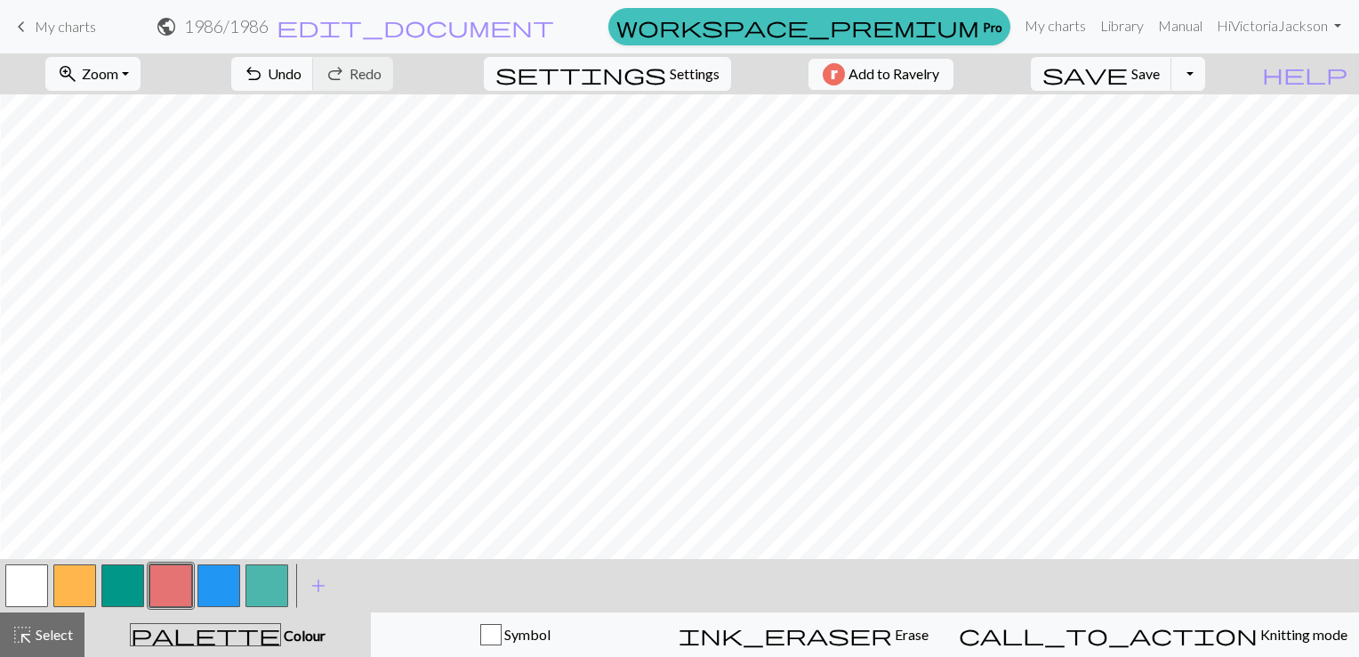
click at [262, 596] on button "button" at bounding box center [267, 585] width 43 height 43
click at [270, 592] on button "button" at bounding box center [267, 585] width 43 height 43
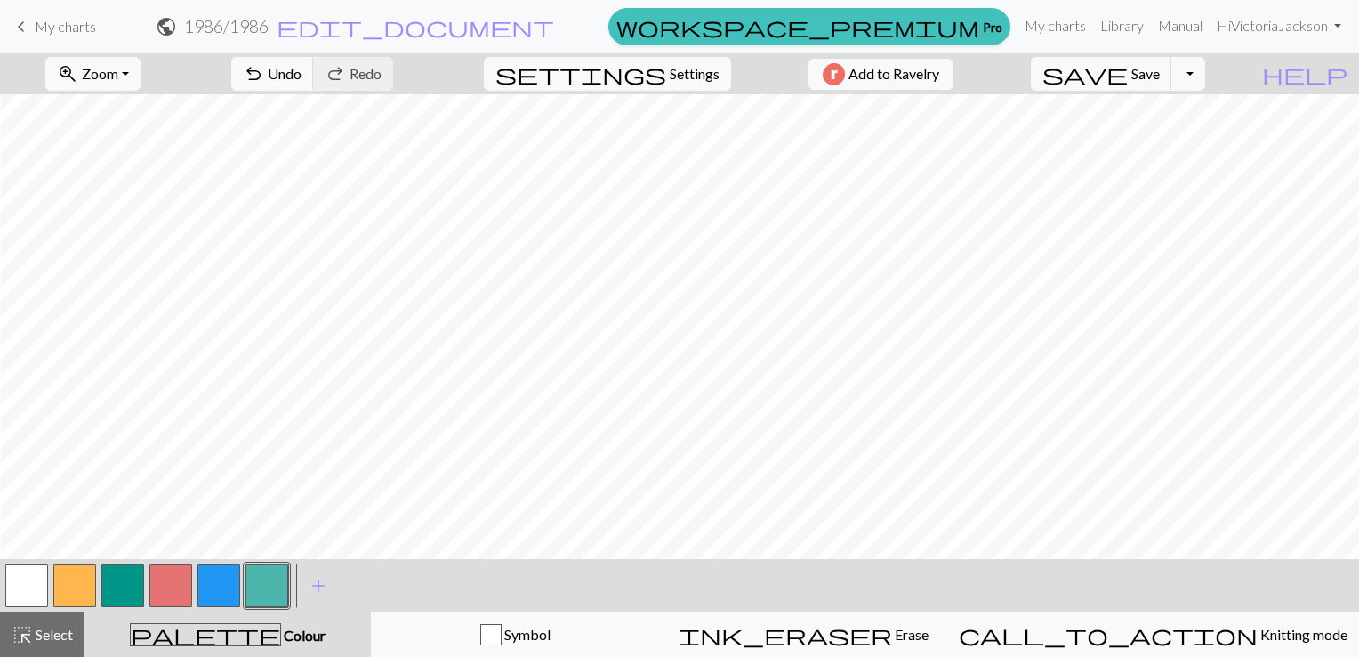
click at [178, 571] on button "button" at bounding box center [170, 585] width 43 height 43
click at [172, 592] on button "button" at bounding box center [170, 585] width 43 height 43
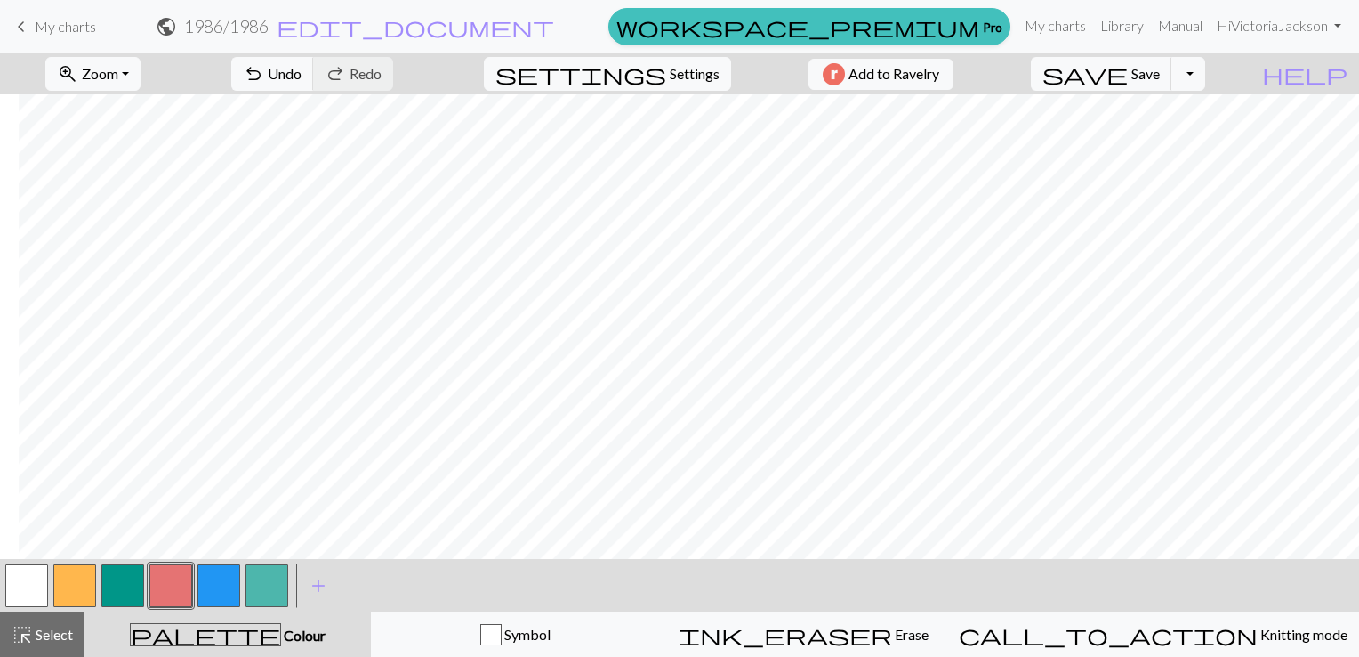
scroll to position [0, 667]
click at [267, 580] on button "button" at bounding box center [267, 585] width 43 height 43
click at [168, 575] on button "button" at bounding box center [170, 585] width 43 height 43
click at [267, 582] on button "button" at bounding box center [267, 585] width 43 height 43
click at [170, 584] on button "button" at bounding box center [170, 585] width 43 height 43
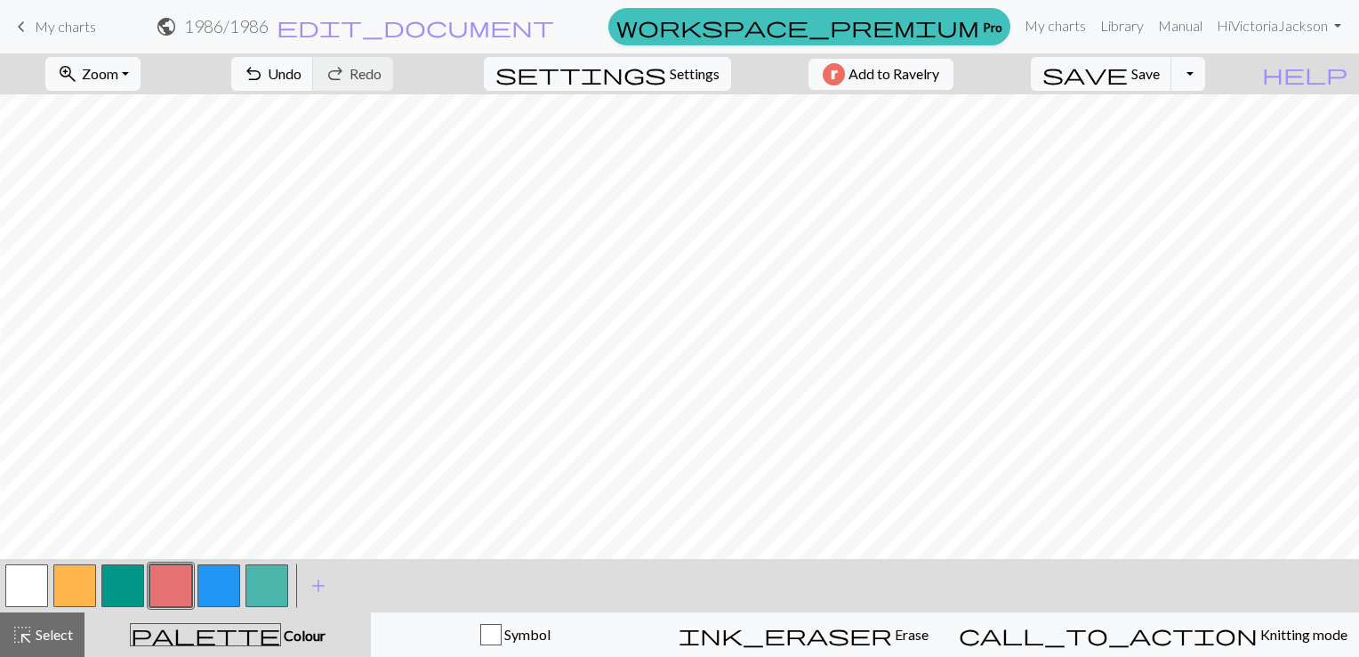
click at [259, 585] on button "button" at bounding box center [267, 585] width 43 height 43
click at [171, 594] on button "button" at bounding box center [170, 585] width 43 height 43
click at [263, 578] on button "button" at bounding box center [267, 585] width 43 height 43
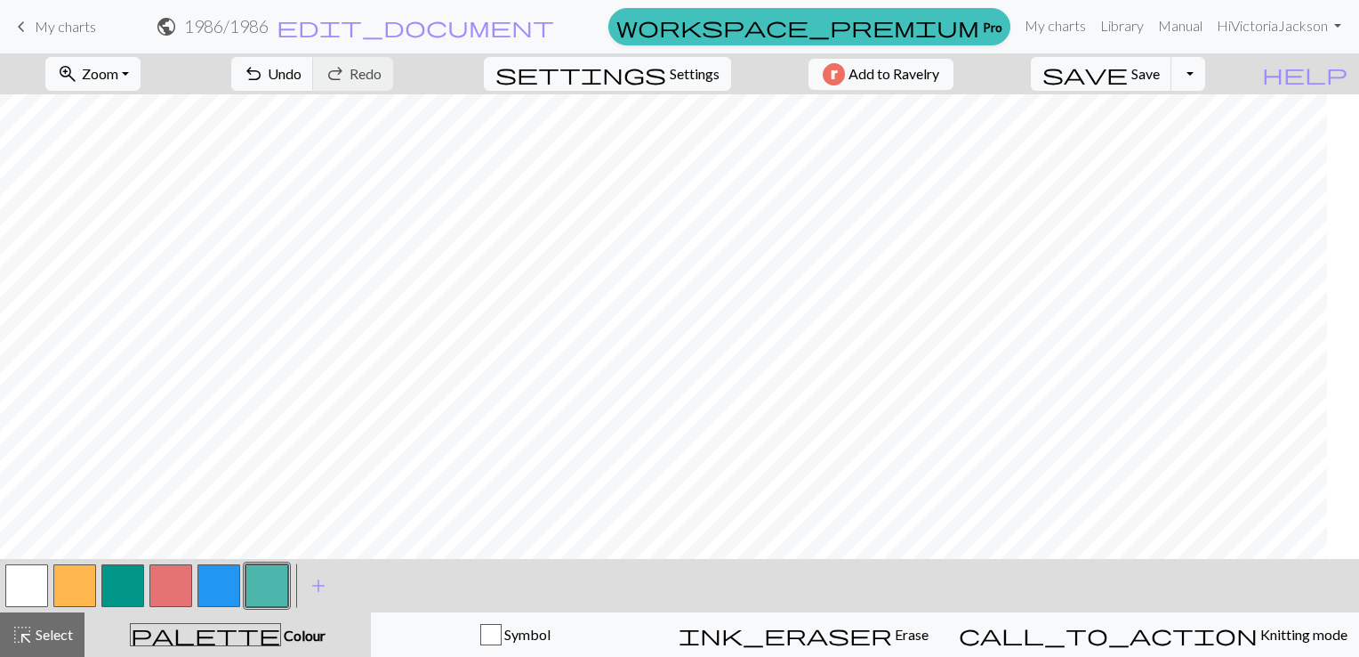
scroll to position [0, 0]
click at [74, 589] on button "button" at bounding box center [74, 585] width 43 height 43
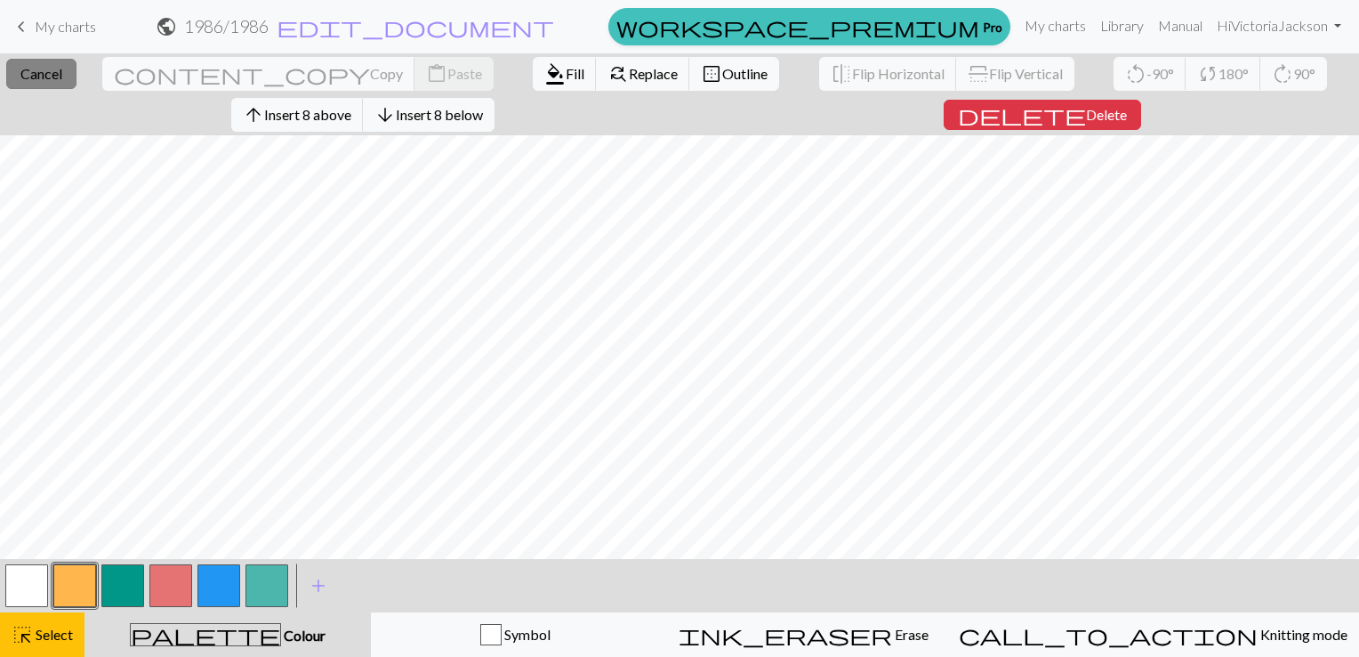
click at [55, 70] on span "Cancel" at bounding box center [41, 73] width 42 height 17
click at [544, 73] on span "format_color_fill" at bounding box center [554, 73] width 21 height 25
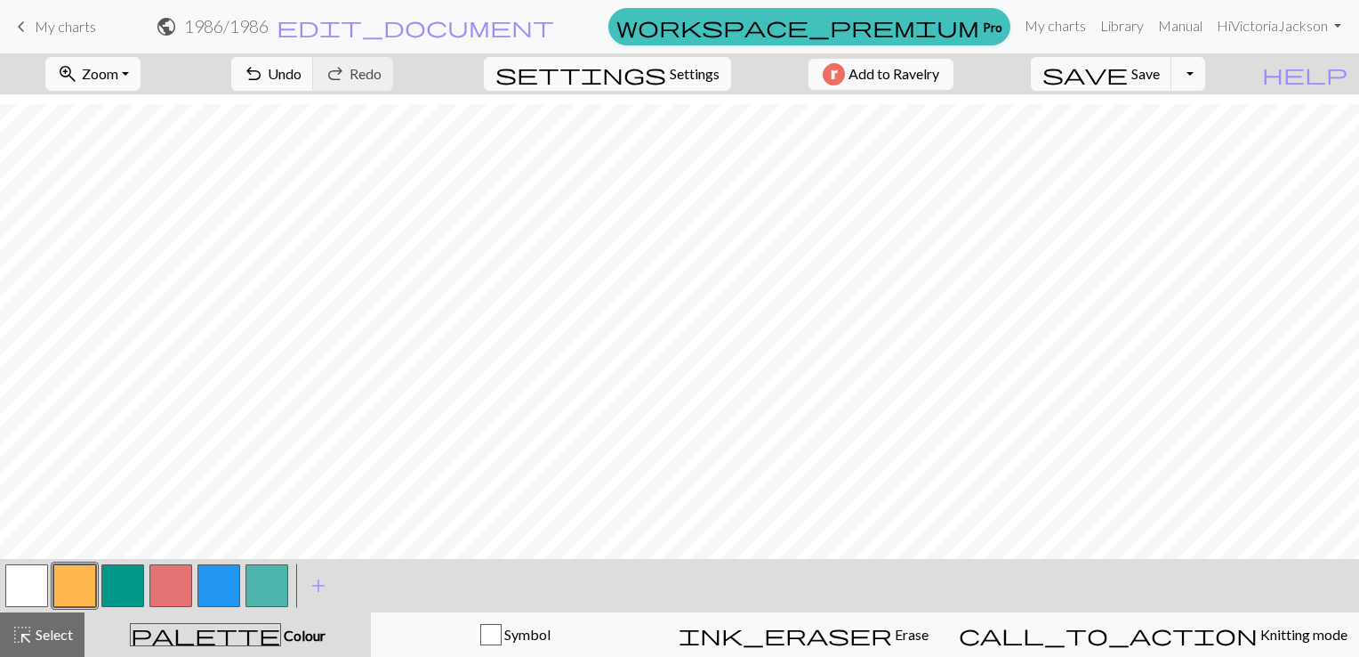
scroll to position [126, 872]
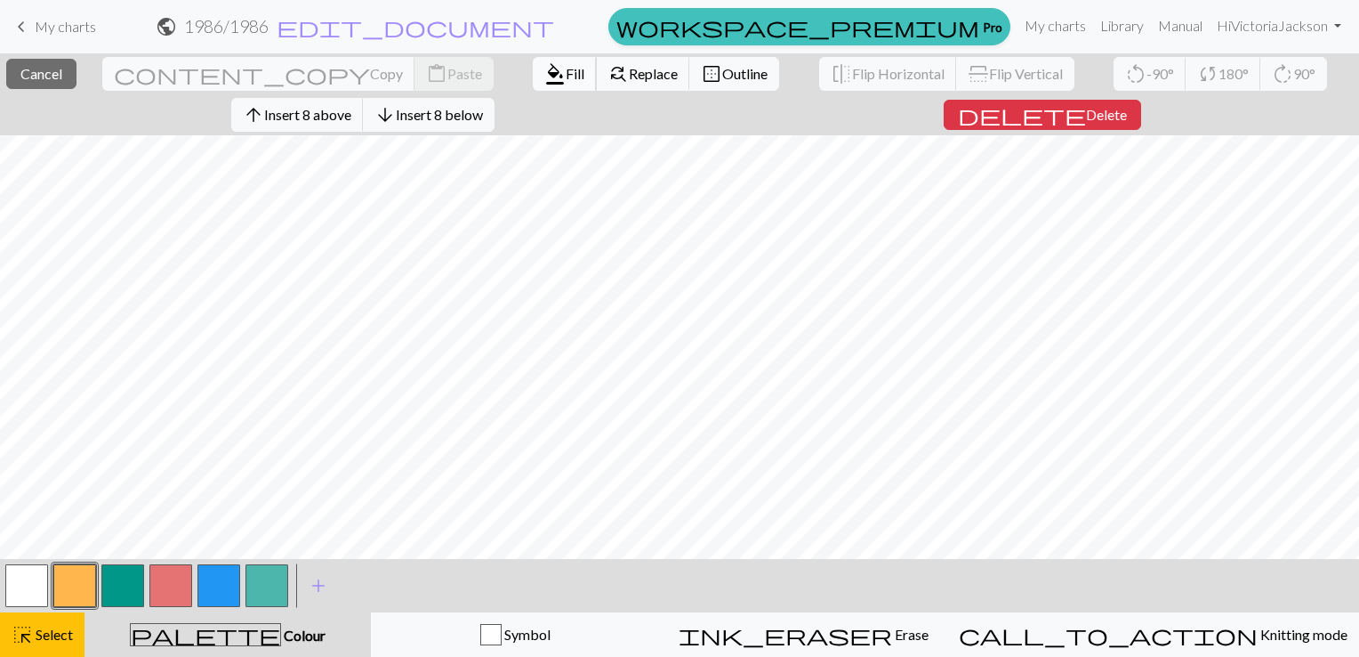
click at [544, 75] on span "format_color_fill" at bounding box center [554, 73] width 21 height 25
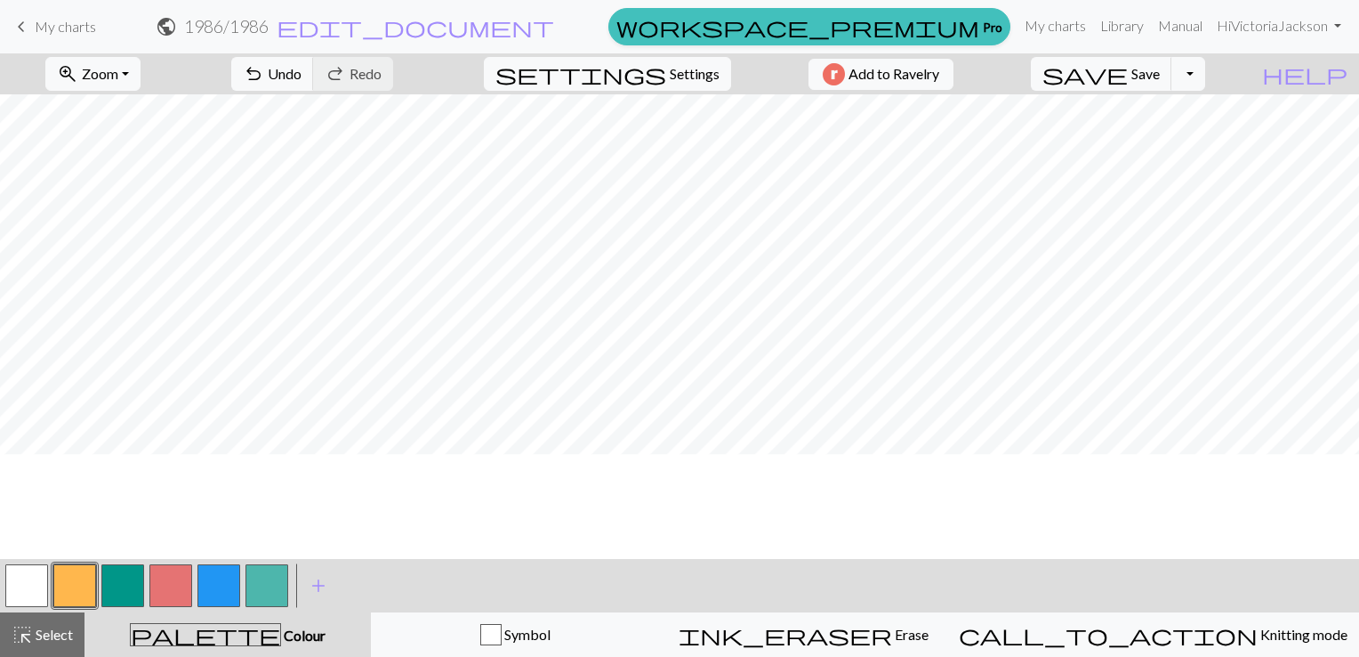
scroll to position [0, 872]
click at [174, 582] on button "button" at bounding box center [170, 585] width 43 height 43
click at [217, 587] on button "button" at bounding box center [218, 585] width 43 height 43
click at [280, 582] on button "button" at bounding box center [267, 585] width 43 height 43
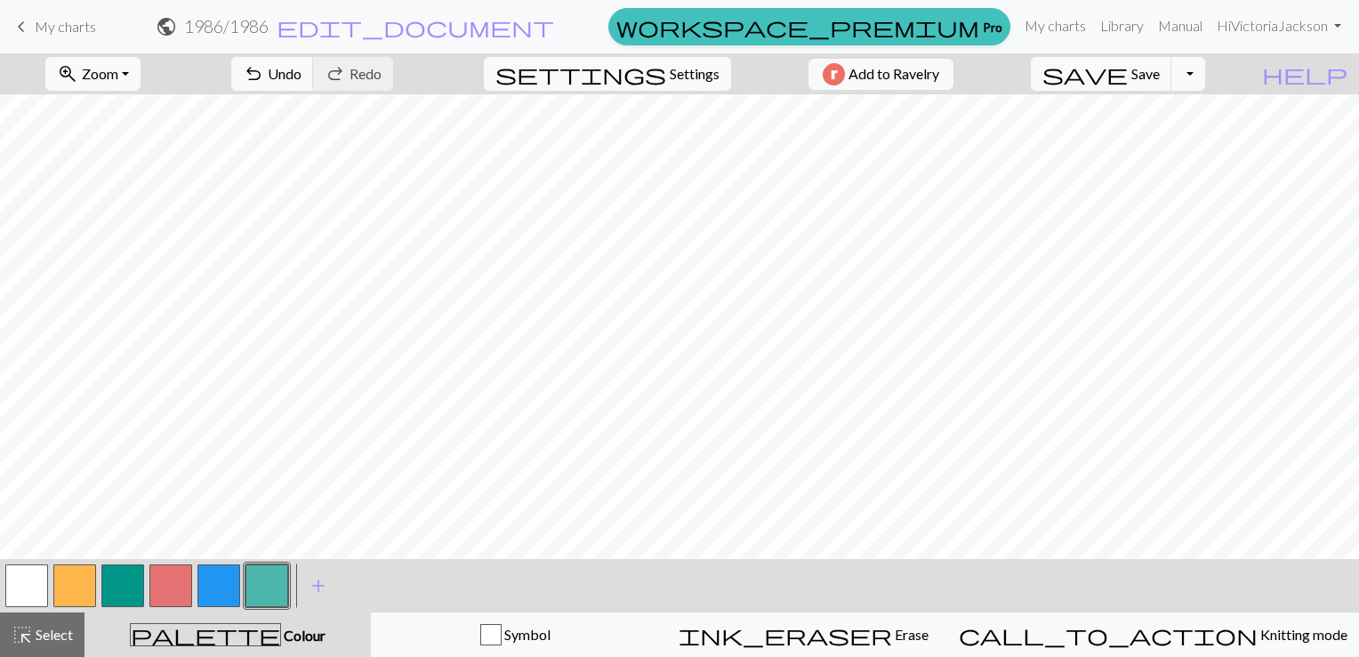
click at [217, 584] on button "button" at bounding box center [218, 585] width 43 height 43
click at [278, 581] on button "button" at bounding box center [267, 585] width 43 height 43
click at [224, 585] on button "button" at bounding box center [218, 585] width 43 height 43
click at [302, 72] on span "Undo" at bounding box center [285, 73] width 34 height 17
click at [230, 575] on button "button" at bounding box center [218, 585] width 43 height 43
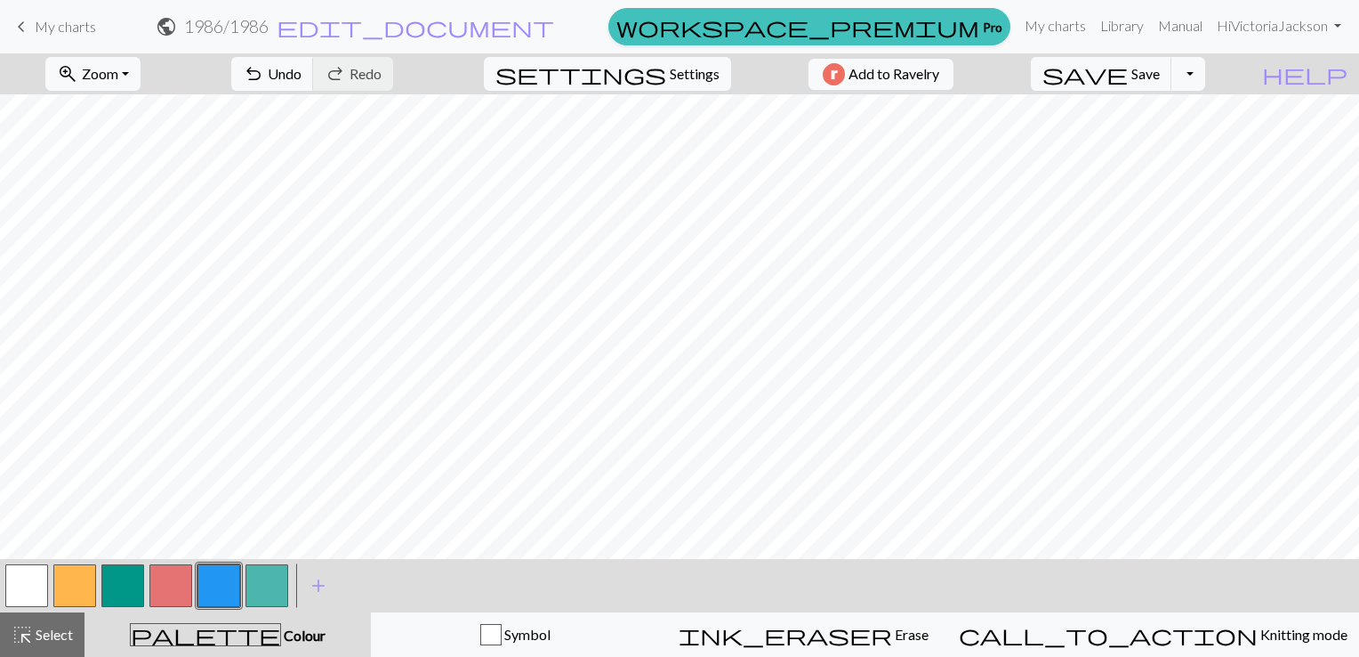
click at [270, 590] on button "button" at bounding box center [267, 585] width 43 height 43
click at [222, 587] on button "button" at bounding box center [218, 585] width 43 height 43
click at [281, 586] on button "button" at bounding box center [267, 585] width 43 height 43
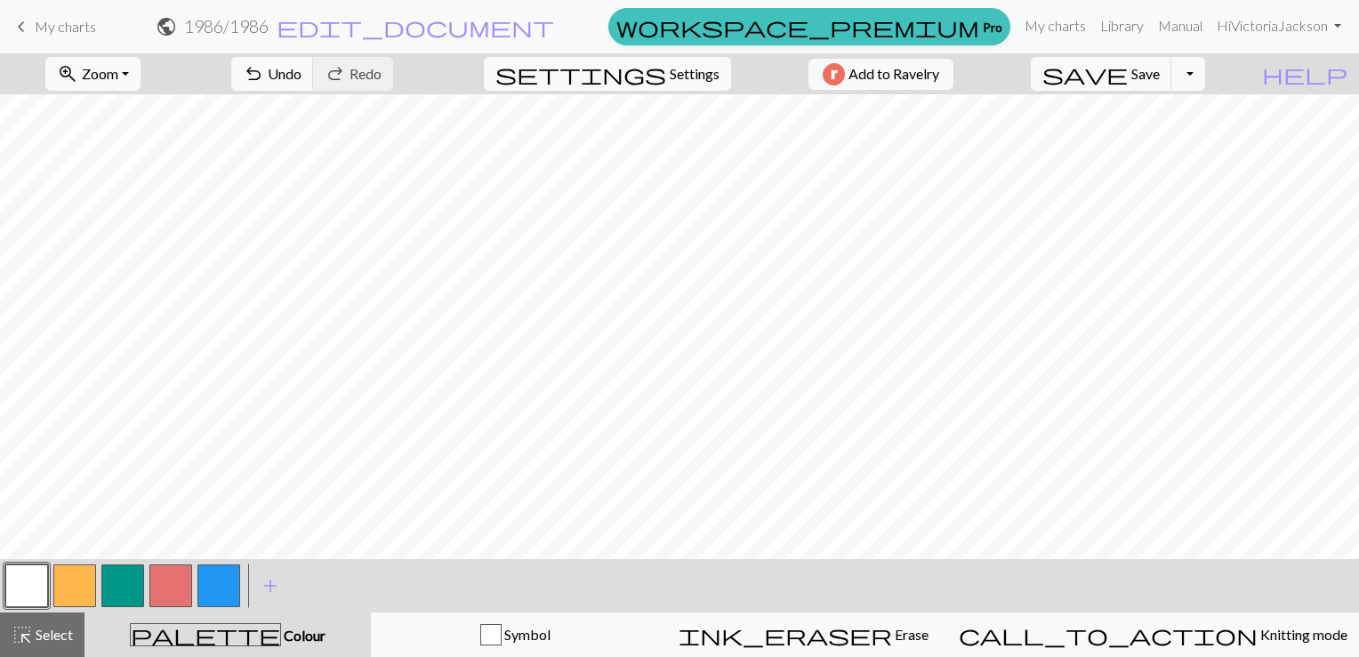
click at [129, 582] on button "button" at bounding box center [122, 585] width 43 height 43
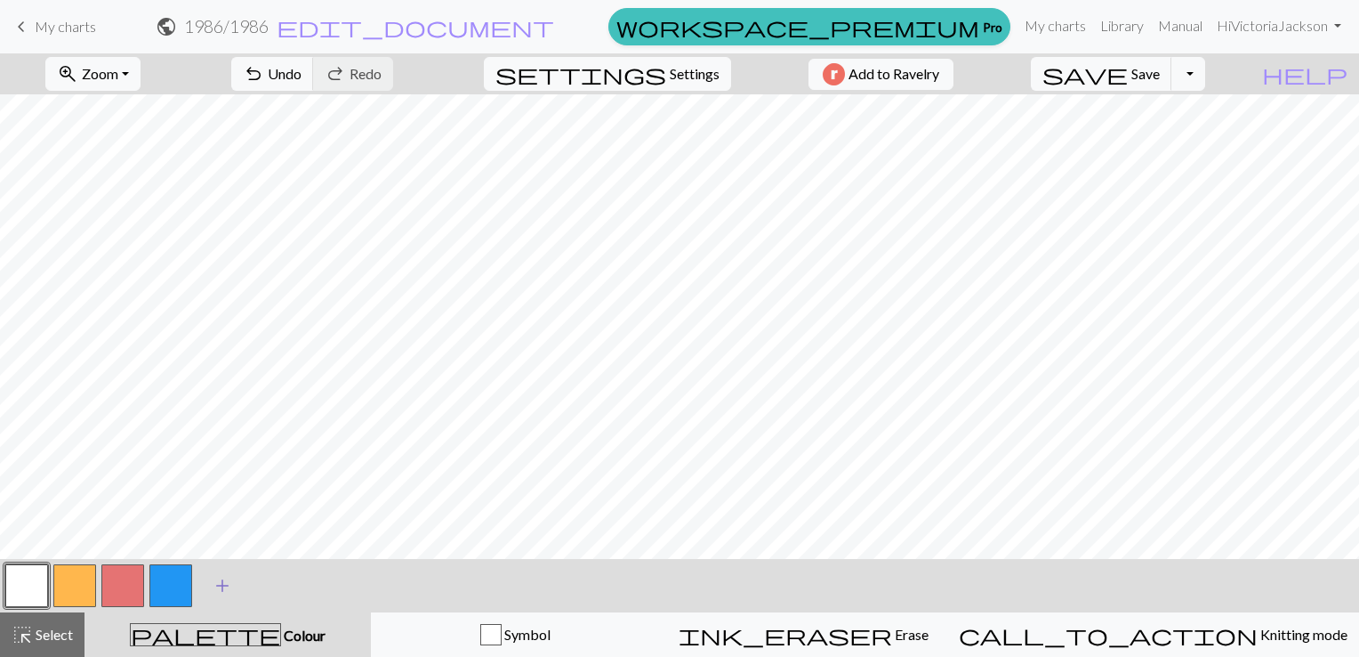
click at [217, 585] on span "add" at bounding box center [222, 585] width 21 height 25
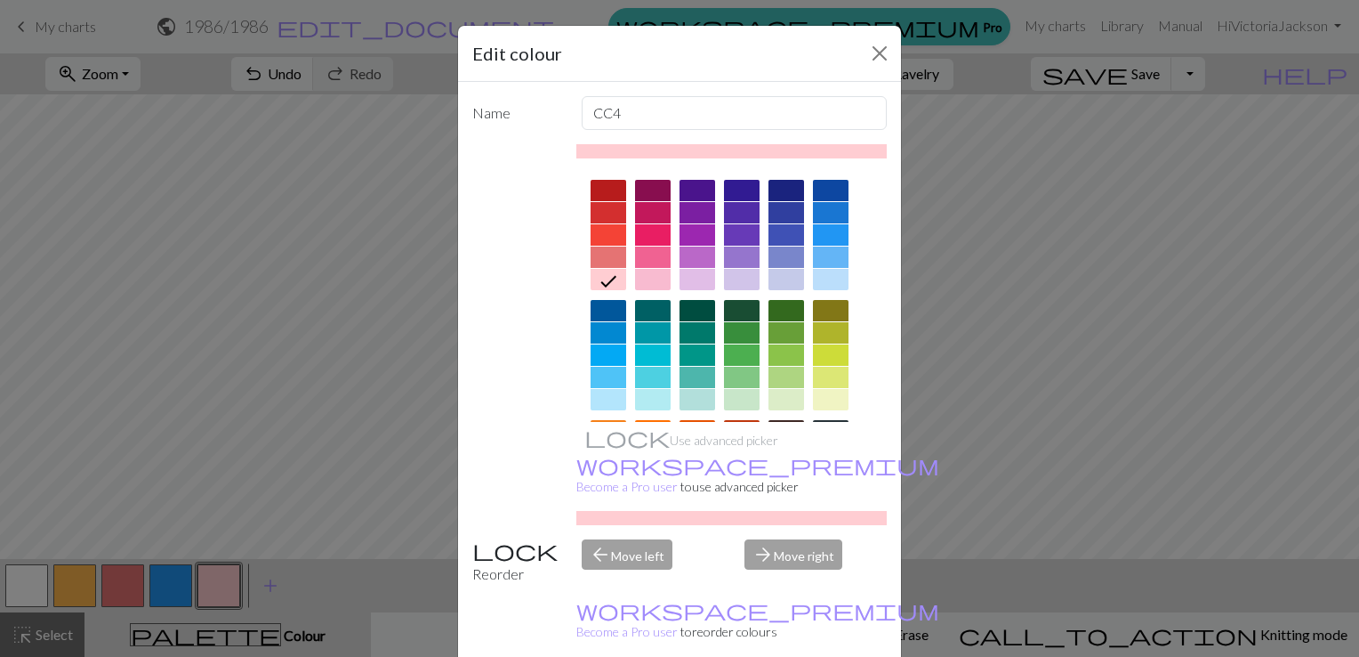
click at [740, 358] on div at bounding box center [742, 354] width 36 height 21
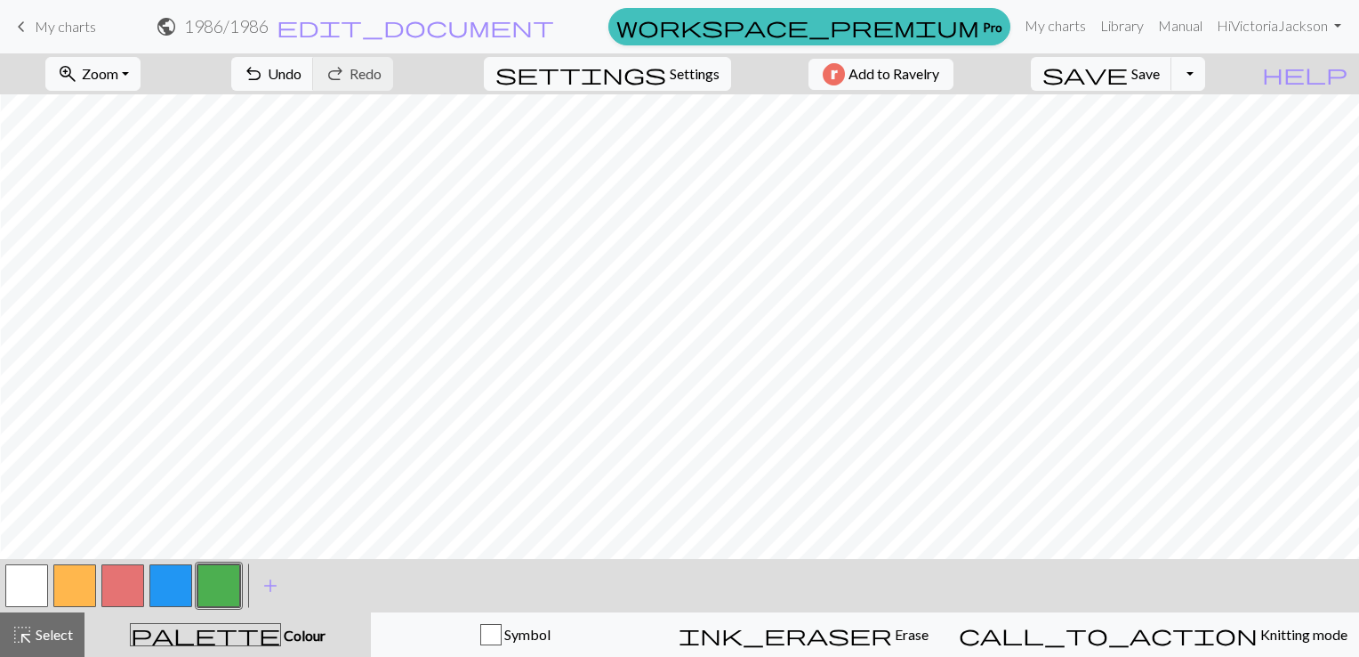
scroll to position [0, 477]
click at [177, 582] on button "button" at bounding box center [170, 585] width 43 height 43
click at [217, 578] on button "button" at bounding box center [218, 585] width 43 height 43
click at [178, 575] on button "button" at bounding box center [170, 585] width 43 height 43
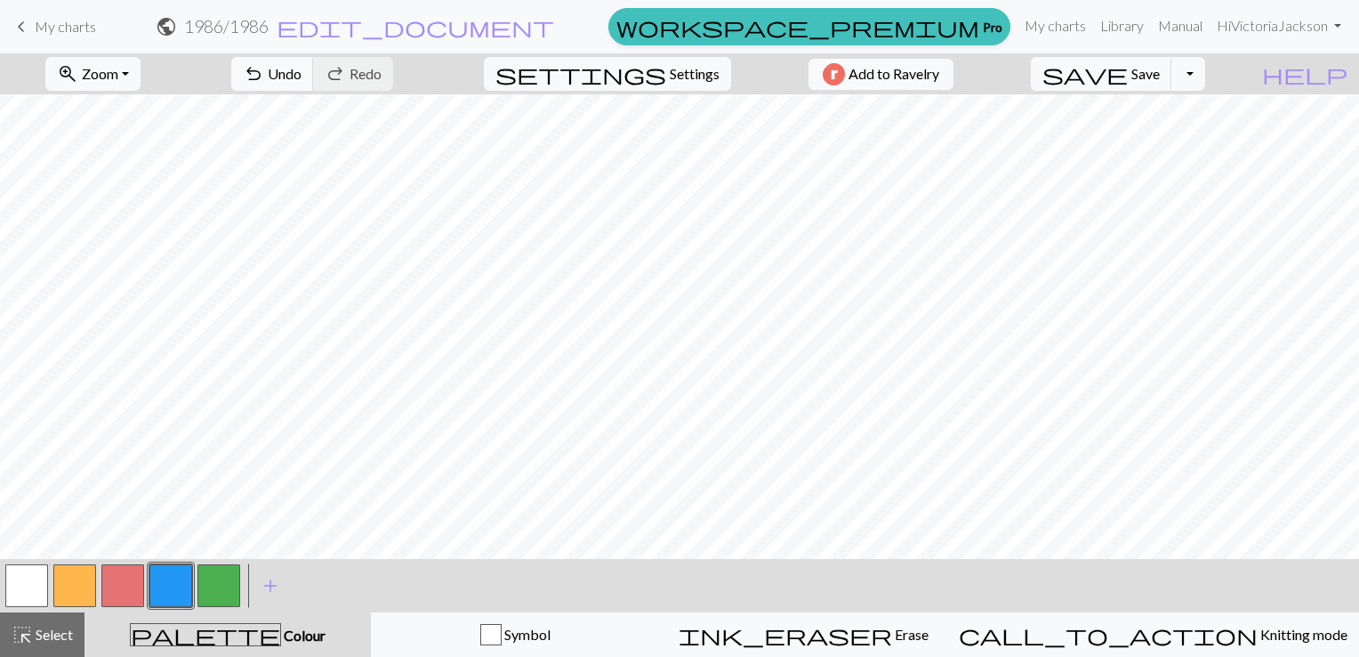
click at [224, 578] on button "button" at bounding box center [218, 585] width 43 height 43
click at [171, 580] on button "button" at bounding box center [170, 585] width 43 height 43
click at [77, 582] on button "button" at bounding box center [74, 585] width 43 height 43
click at [166, 583] on button "button" at bounding box center [170, 585] width 43 height 43
click at [228, 579] on button "button" at bounding box center [218, 585] width 43 height 43
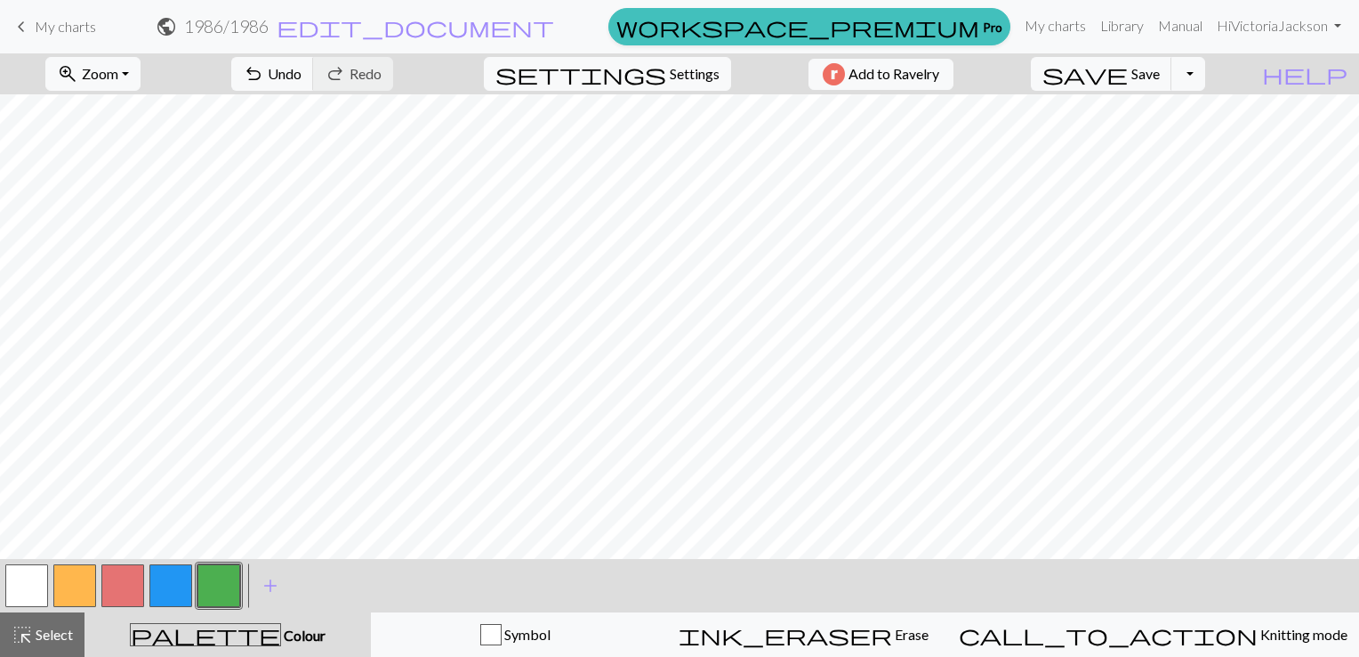
drag, startPoint x: 160, startPoint y: 577, endPoint x: 163, endPoint y: 600, distance: 22.4
click at [163, 600] on button "button" at bounding box center [170, 585] width 43 height 43
click at [75, 578] on button "button" at bounding box center [74, 585] width 43 height 43
click at [177, 574] on button "button" at bounding box center [170, 585] width 43 height 43
click at [219, 579] on button "button" at bounding box center [218, 585] width 43 height 43
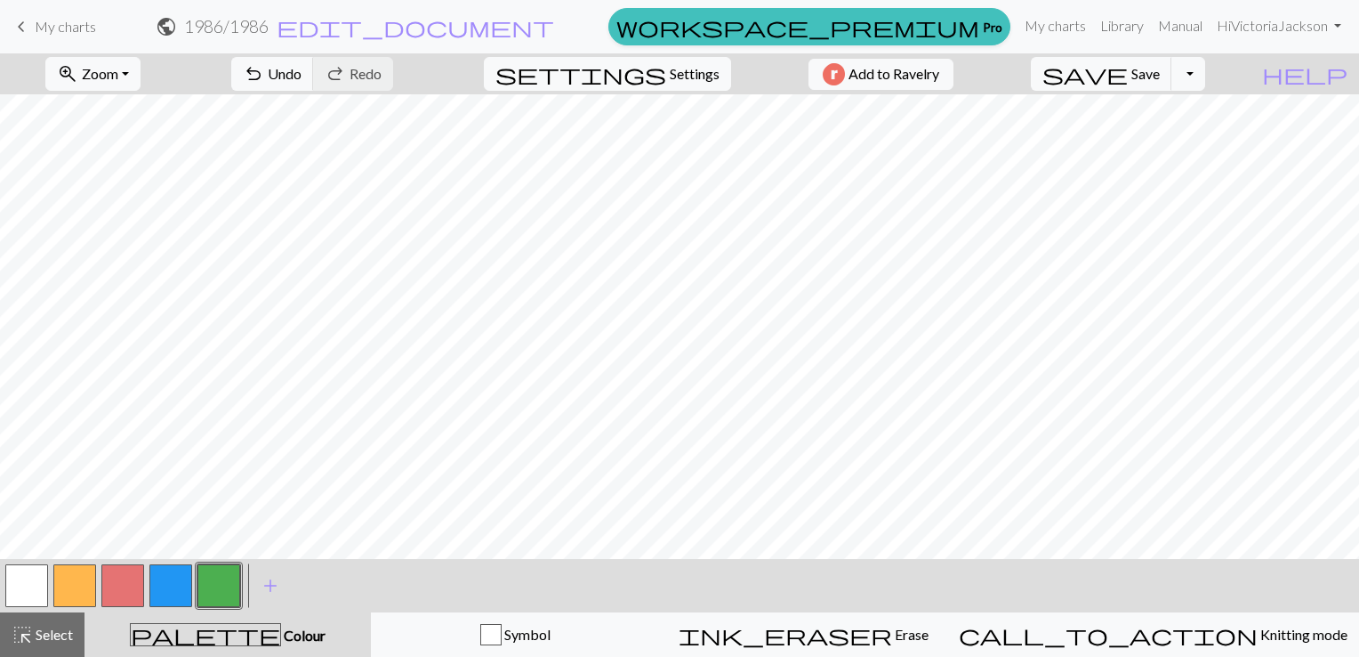
click at [177, 578] on button "button" at bounding box center [170, 585] width 43 height 43
click at [83, 580] on button "button" at bounding box center [74, 585] width 43 height 43
click at [165, 583] on button "button" at bounding box center [170, 585] width 43 height 43
click at [68, 586] on button "button" at bounding box center [74, 585] width 43 height 43
drag, startPoint x: 118, startPoint y: 588, endPoint x: 131, endPoint y: 599, distance: 16.4
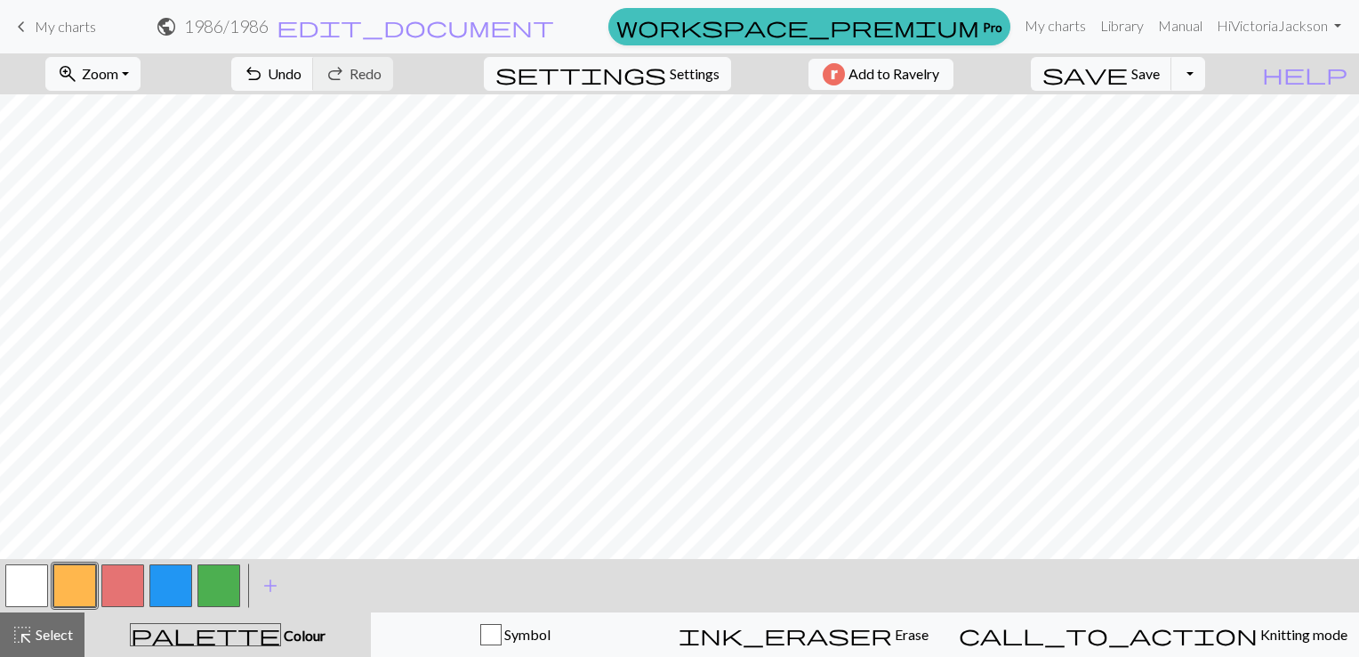
click at [131, 599] on button "button" at bounding box center [122, 585] width 43 height 43
click at [210, 584] on button "button" at bounding box center [218, 585] width 43 height 43
click at [141, 73] on button "zoom_in Zoom Zoom" at bounding box center [92, 74] width 95 height 34
click at [117, 209] on button "50%" at bounding box center [116, 213] width 141 height 28
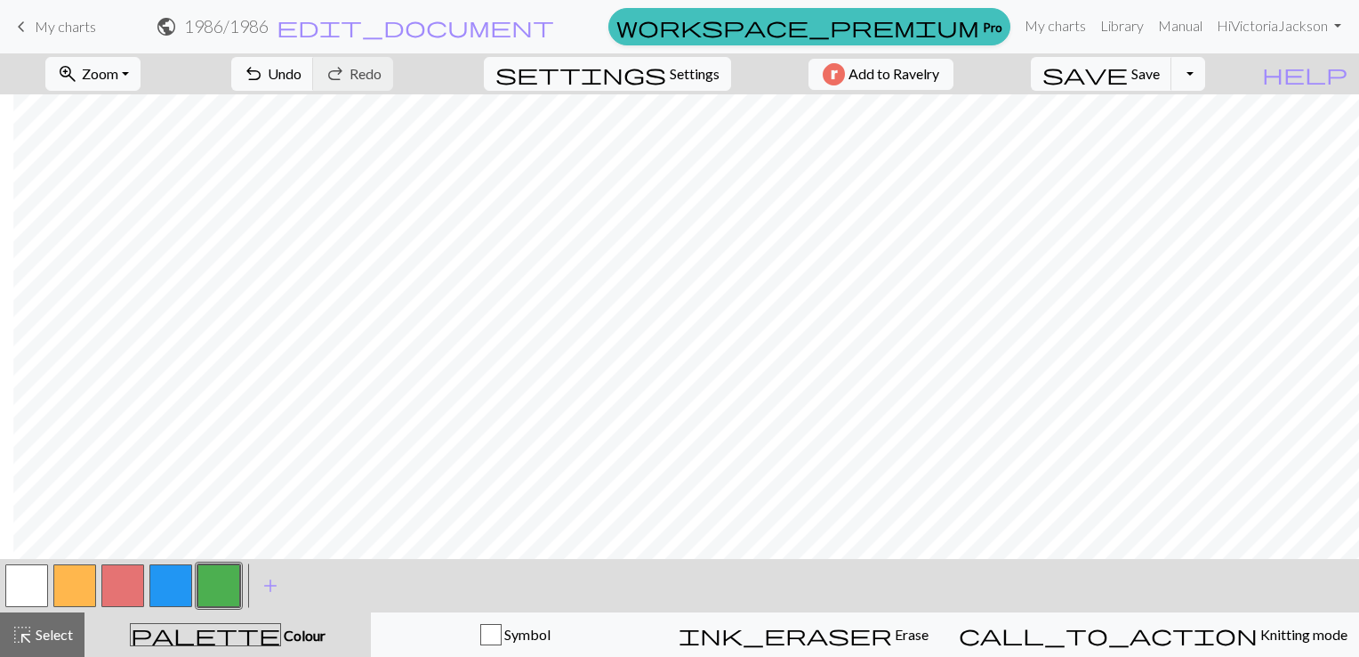
scroll to position [0, 13]
click at [217, 590] on button "button" at bounding box center [218, 585] width 43 height 43
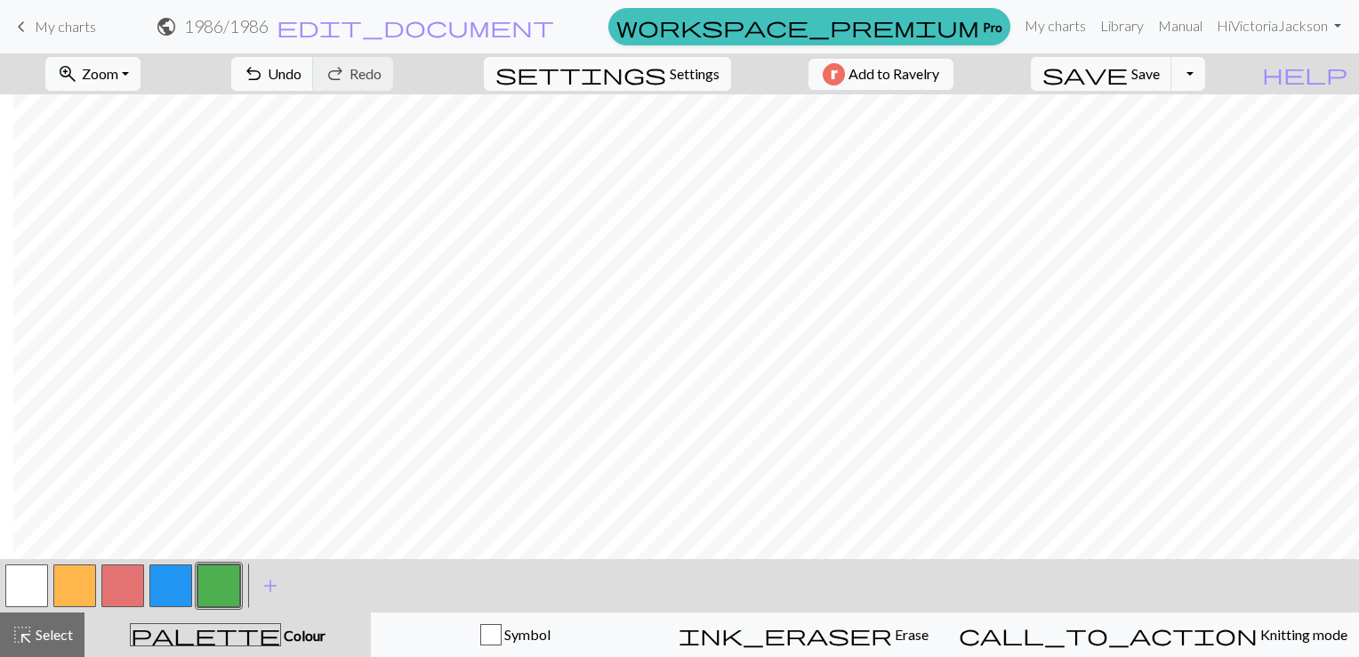
click at [119, 587] on button "button" at bounding box center [122, 585] width 43 height 43
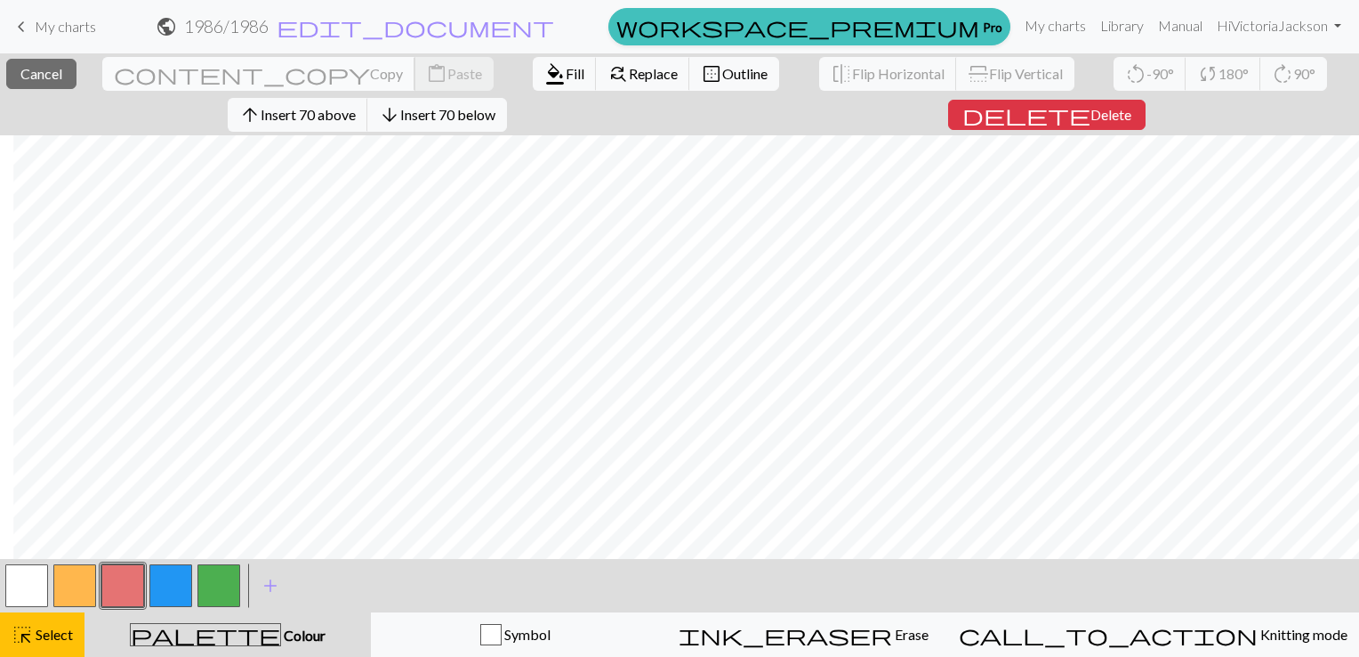
click at [370, 73] on span "Copy" at bounding box center [386, 73] width 33 height 17
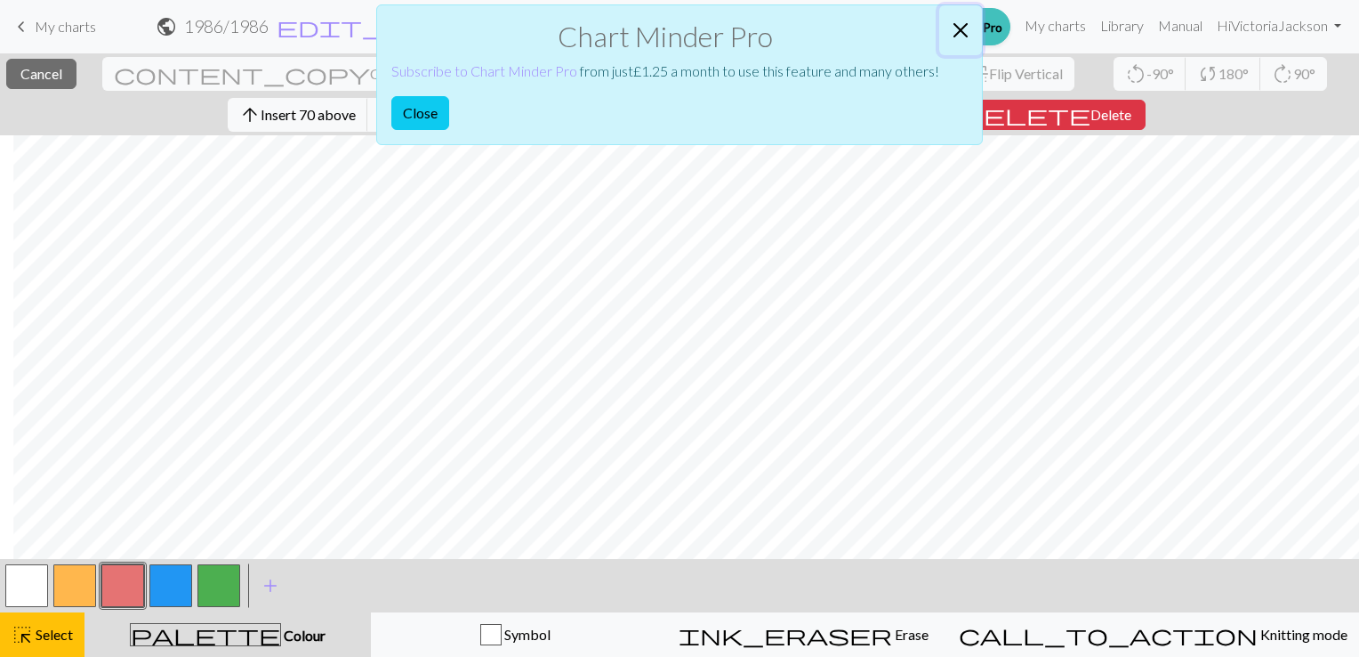
click at [960, 28] on button "Close" at bounding box center [960, 30] width 43 height 50
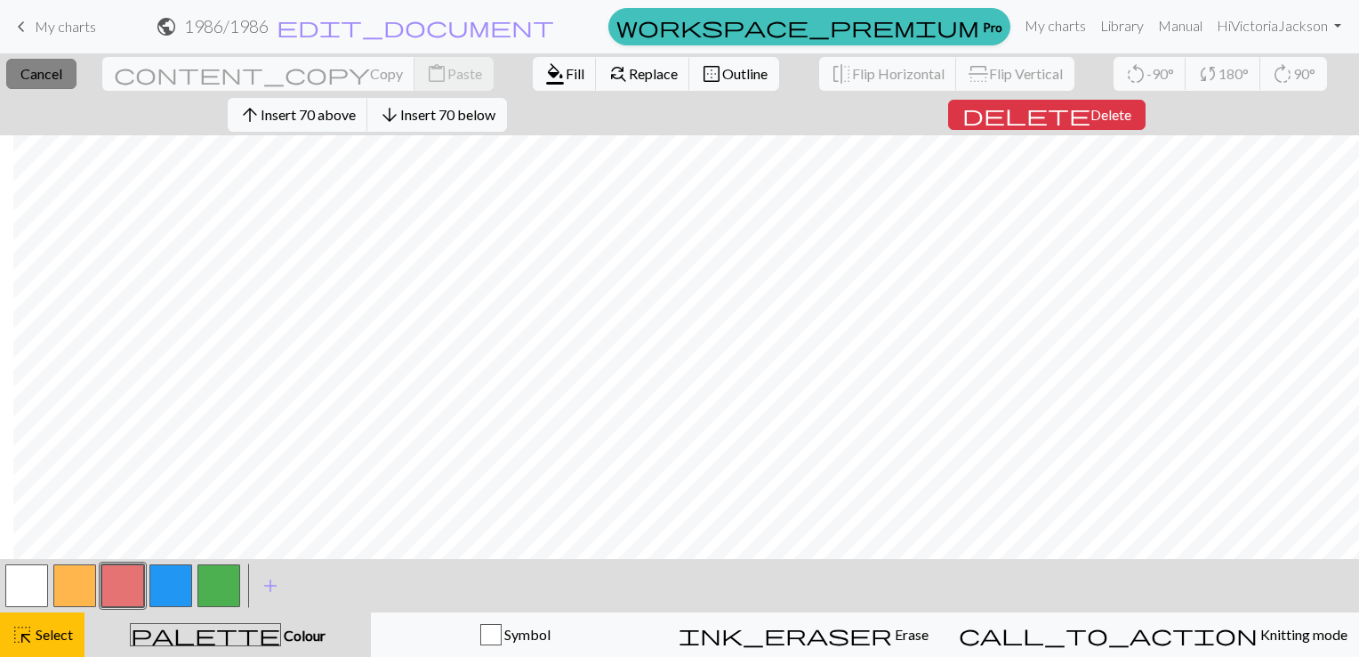
click at [60, 63] on button "close Cancel" at bounding box center [41, 74] width 70 height 30
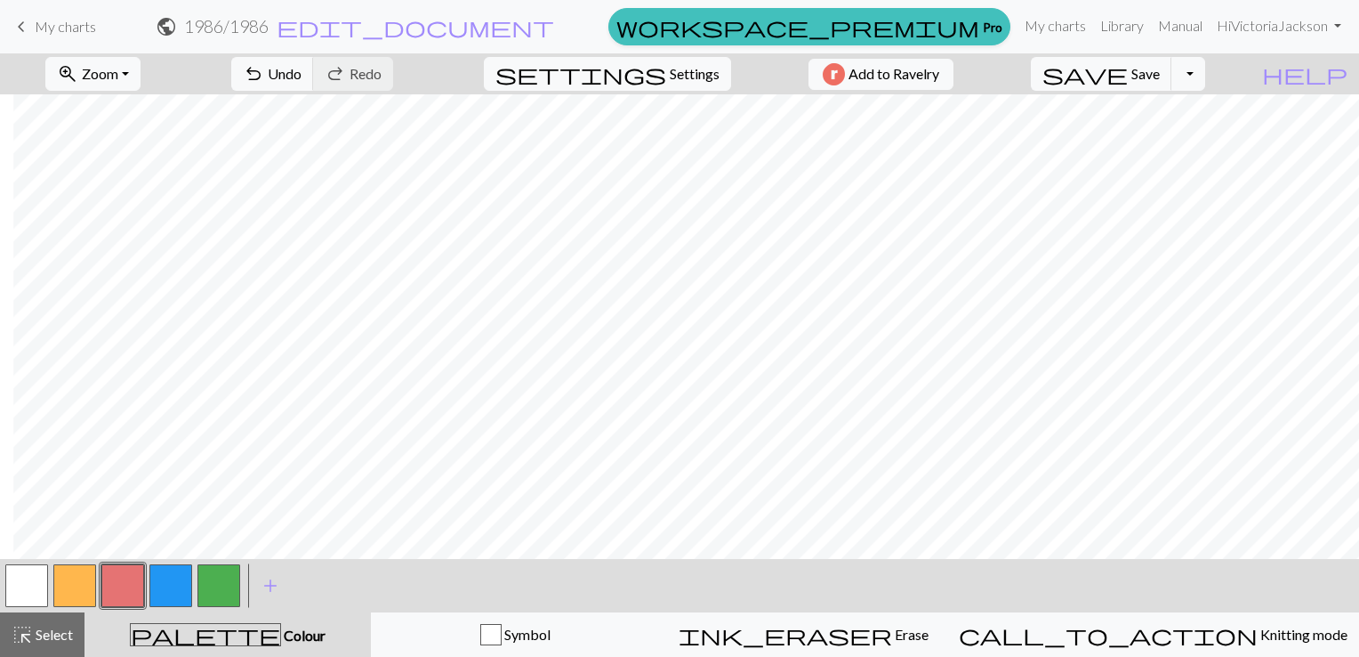
click at [219, 592] on button "button" at bounding box center [218, 585] width 43 height 43
click at [217, 573] on button "button" at bounding box center [218, 585] width 43 height 43
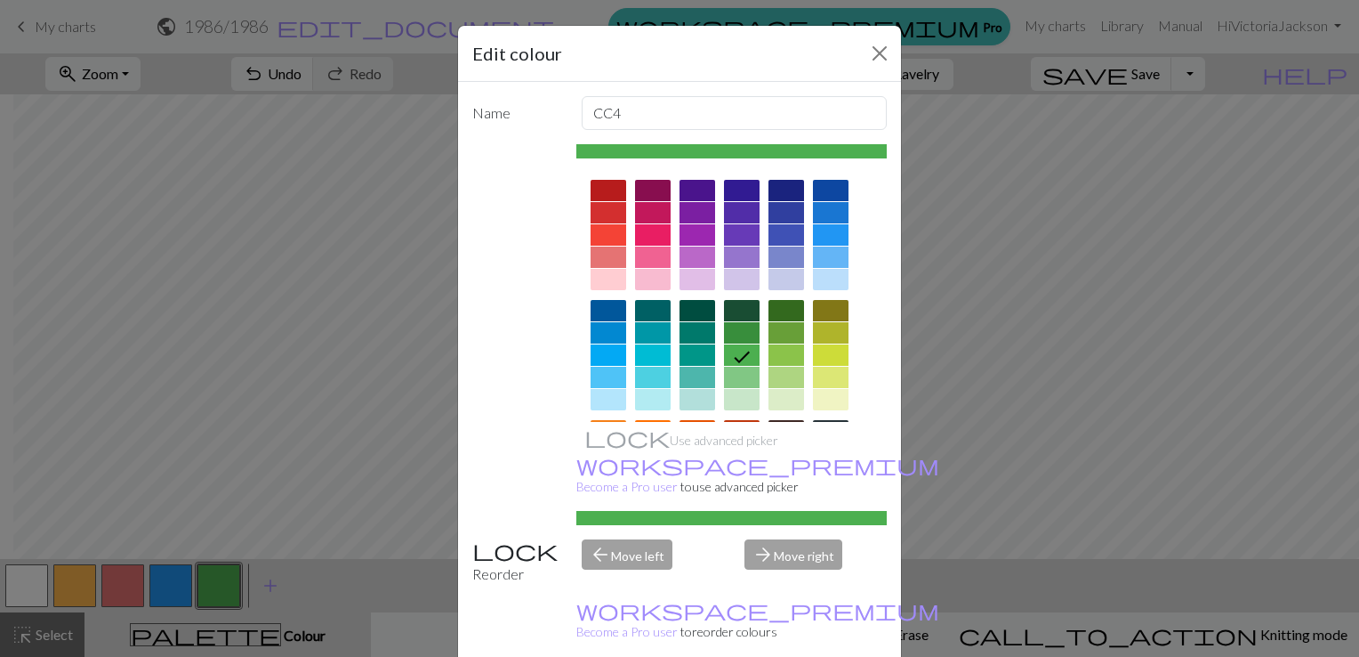
click at [778, 539] on div "arrow_forward Move right" at bounding box center [816, 561] width 164 height 45
click at [794, 539] on div "arrow_forward Move right" at bounding box center [816, 561] width 164 height 45
drag, startPoint x: 725, startPoint y: 497, endPoint x: 686, endPoint y: 500, distance: 39.2
click at [686, 511] on div at bounding box center [731, 518] width 311 height 14
click at [775, 354] on div at bounding box center [787, 354] width 36 height 21
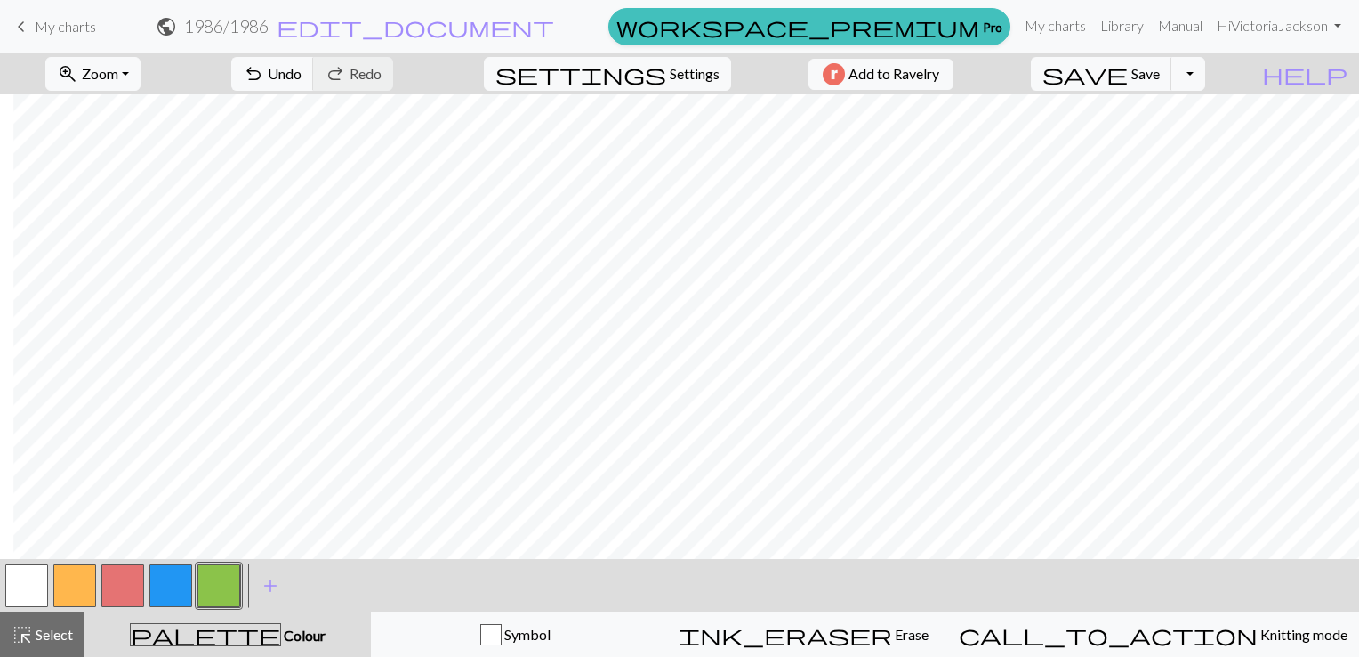
click at [69, 589] on button "button" at bounding box center [74, 585] width 43 height 43
click at [78, 583] on button "button" at bounding box center [74, 585] width 43 height 43
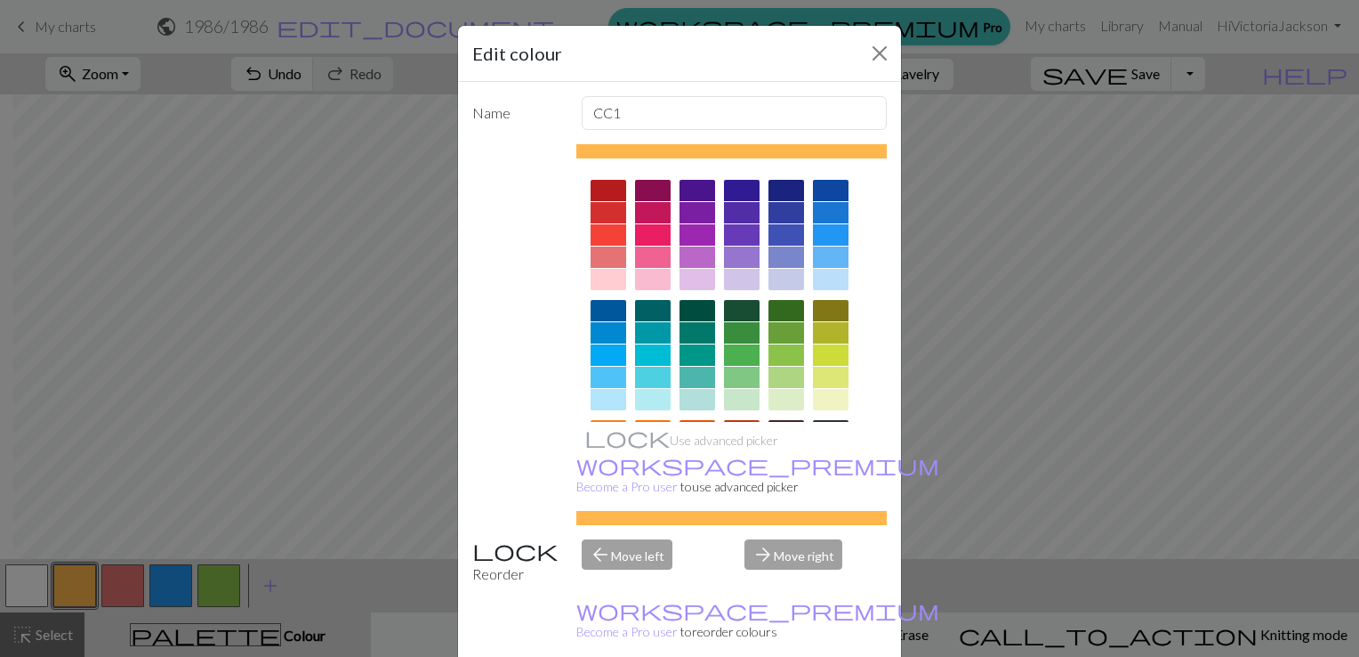
click at [827, 374] on div at bounding box center [831, 377] width 36 height 21
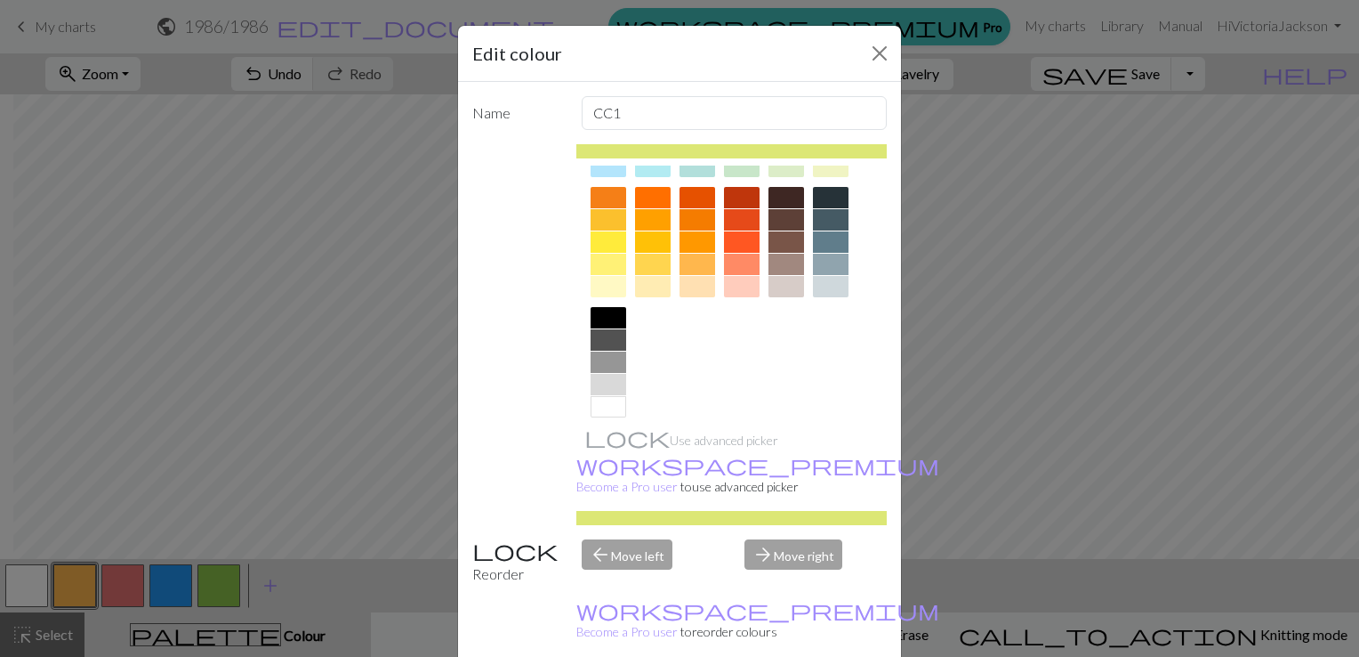
scroll to position [248, 0]
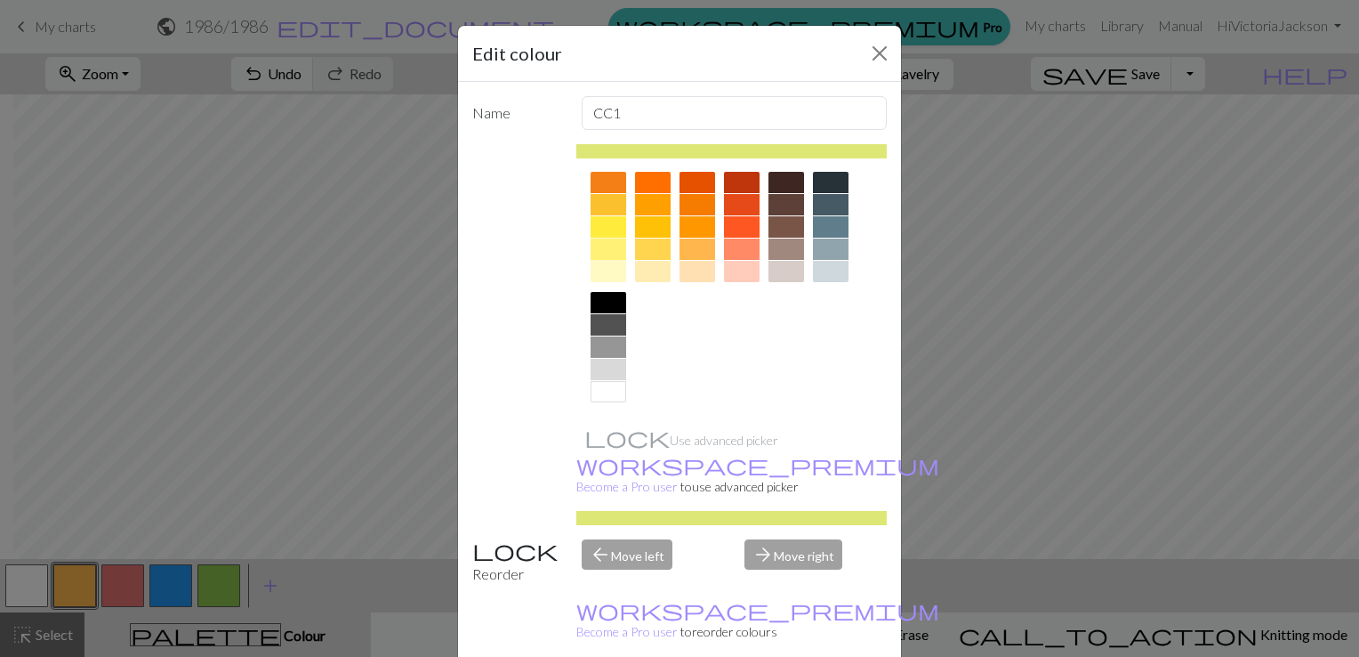
click at [598, 244] on div at bounding box center [609, 248] width 36 height 21
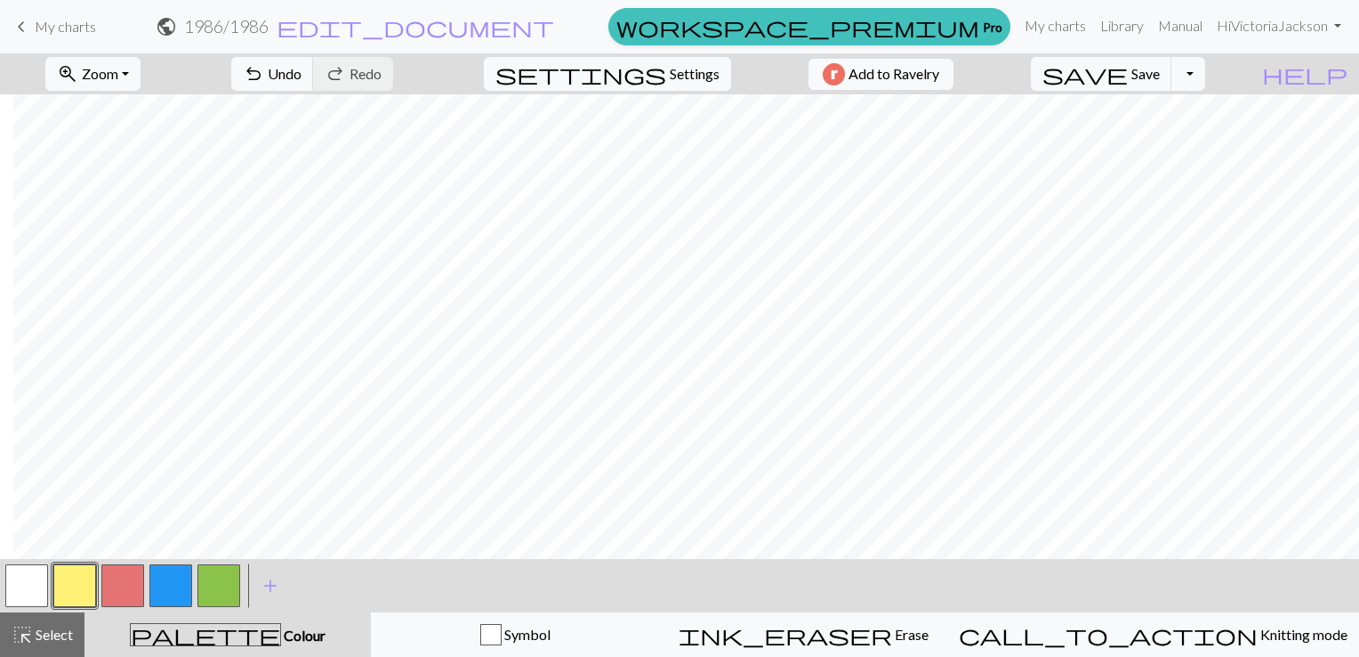
click at [126, 578] on button "button" at bounding box center [122, 585] width 43 height 43
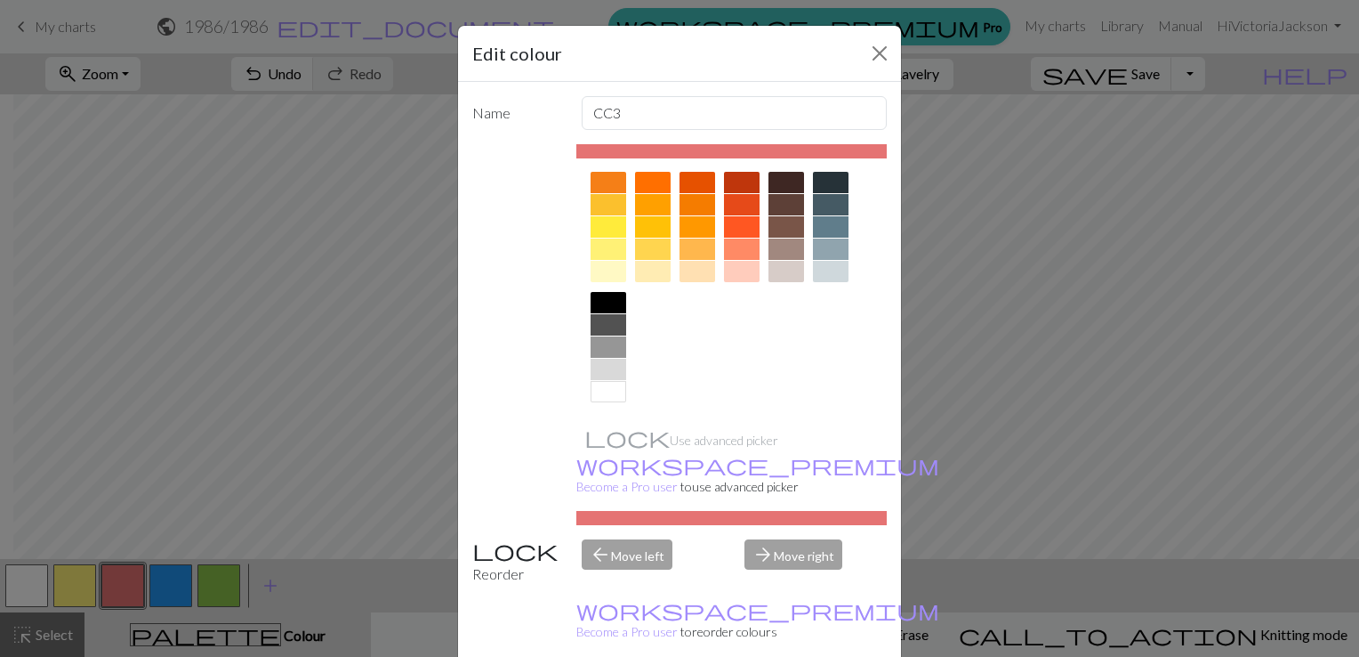
click at [739, 244] on div at bounding box center [742, 248] width 36 height 21
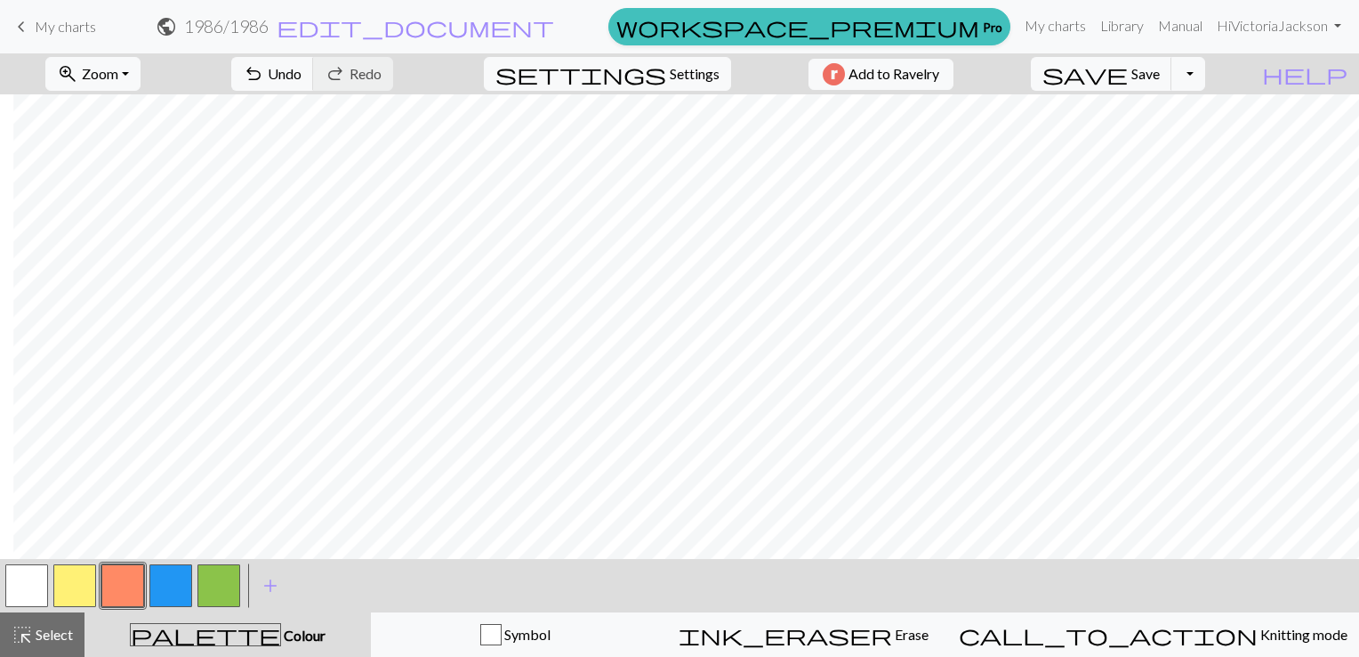
click at [210, 580] on button "button" at bounding box center [218, 585] width 43 height 43
click at [171, 588] on button "button" at bounding box center [170, 585] width 43 height 43
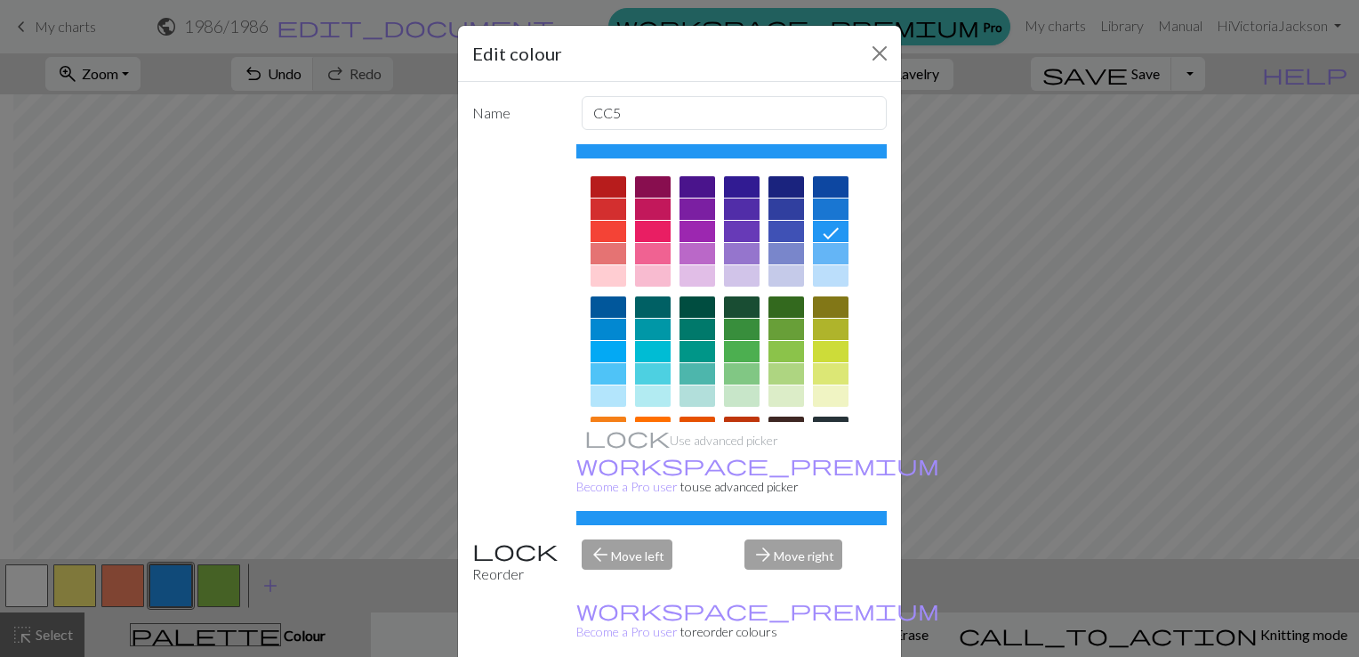
scroll to position [0, 0]
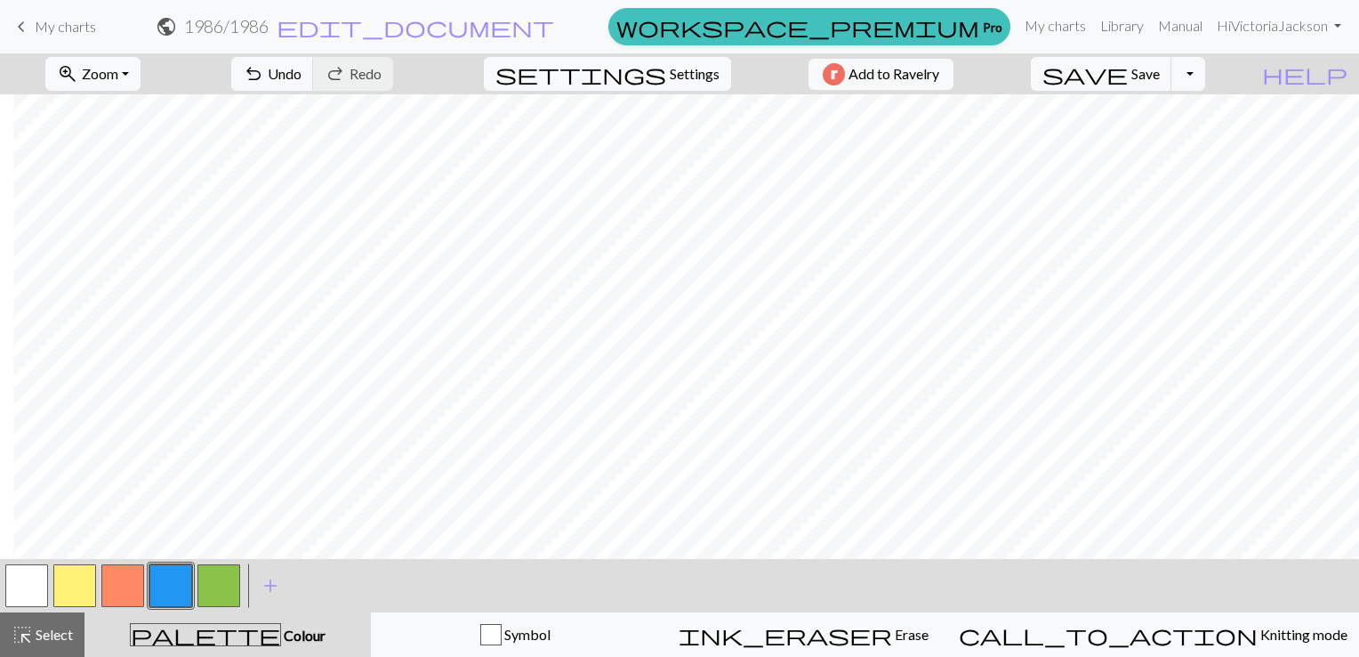
click at [219, 585] on button "button" at bounding box center [218, 585] width 43 height 43
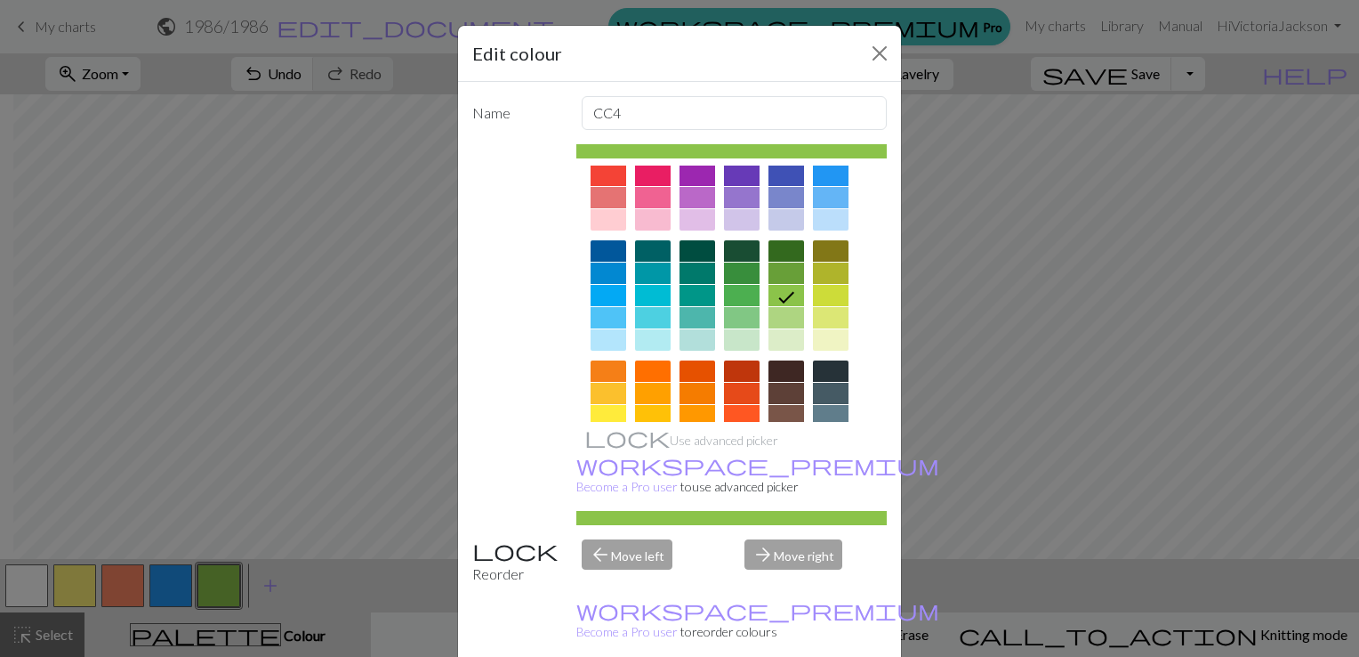
scroll to position [54, 0]
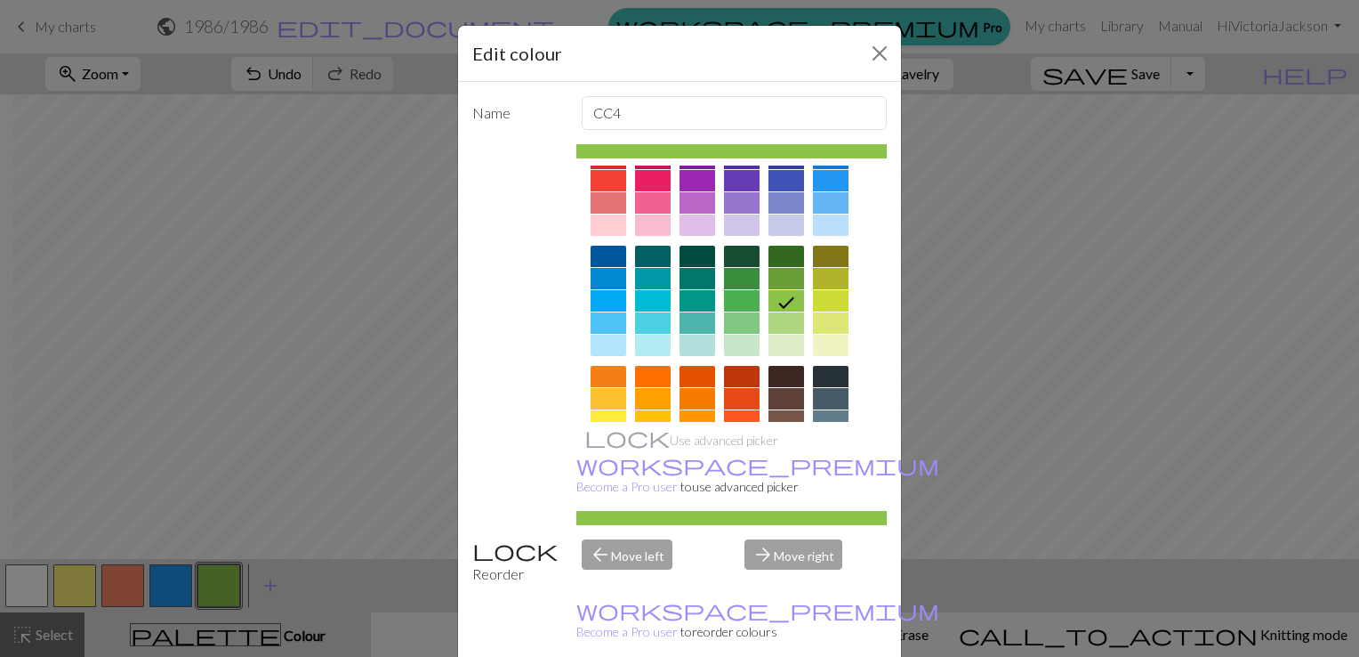
click at [729, 294] on div at bounding box center [742, 300] width 36 height 21
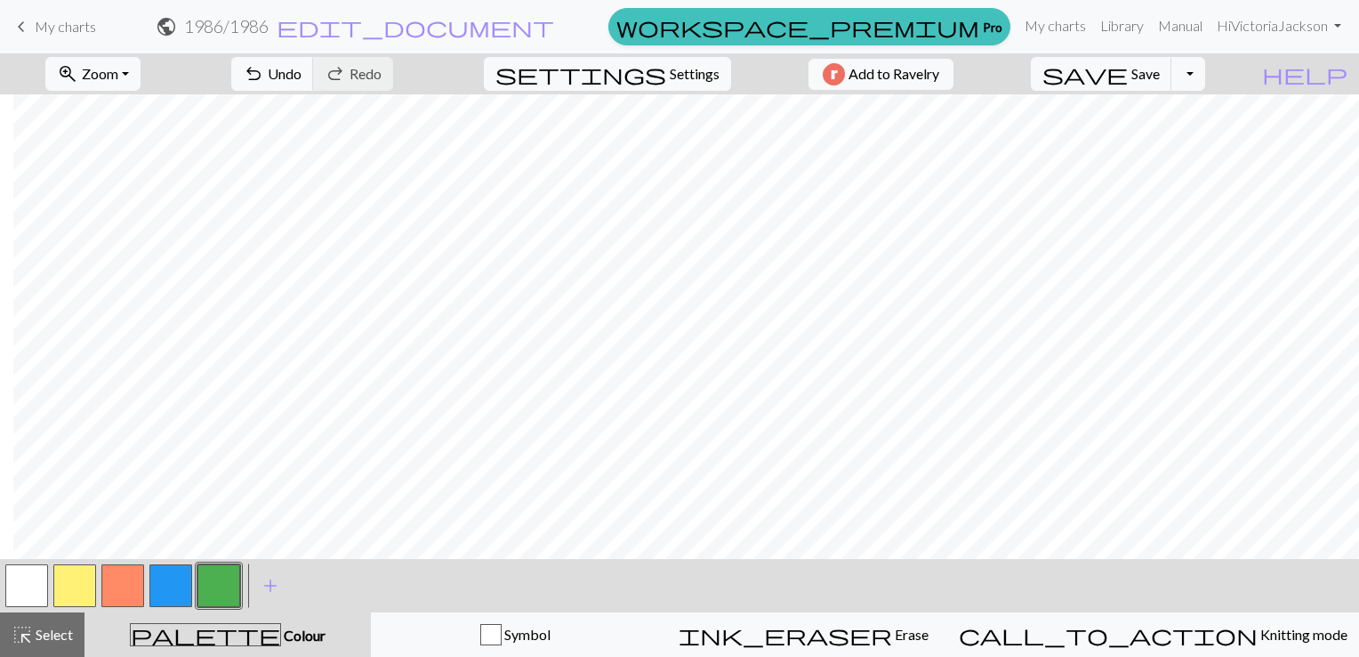
click at [171, 583] on button "button" at bounding box center [170, 585] width 43 height 43
click at [175, 574] on button "button" at bounding box center [170, 585] width 43 height 43
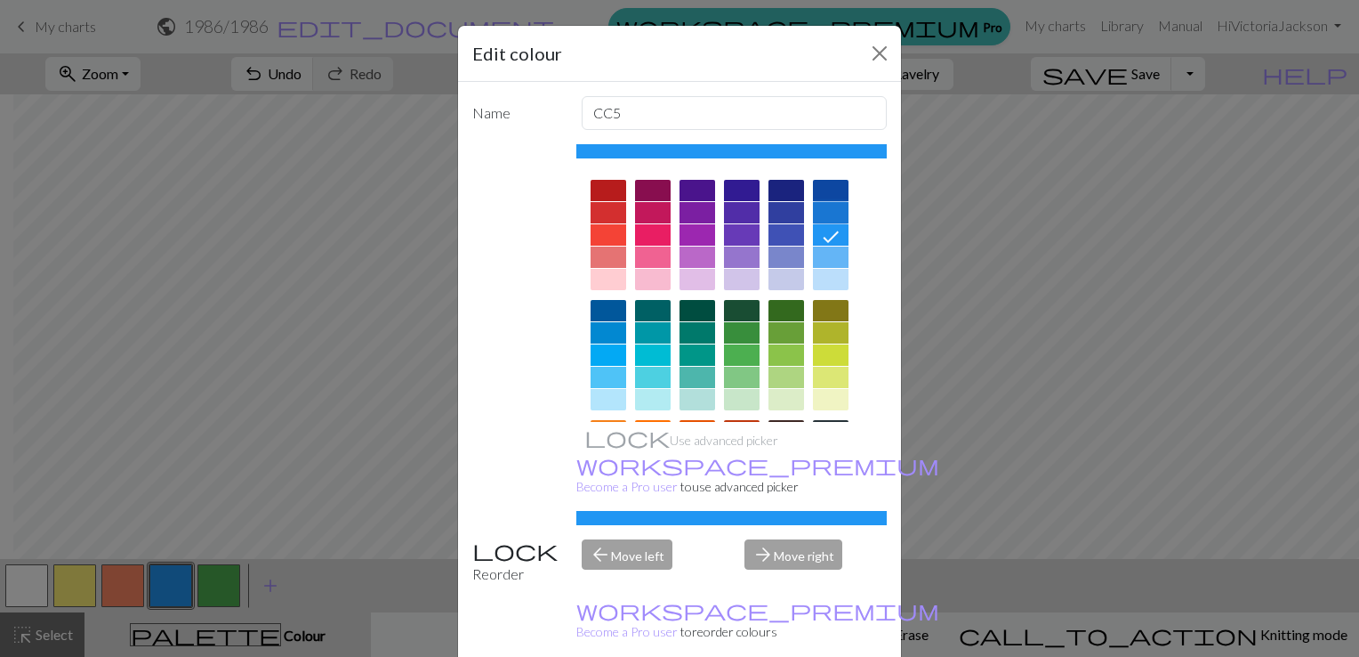
click at [829, 216] on div at bounding box center [831, 212] width 36 height 21
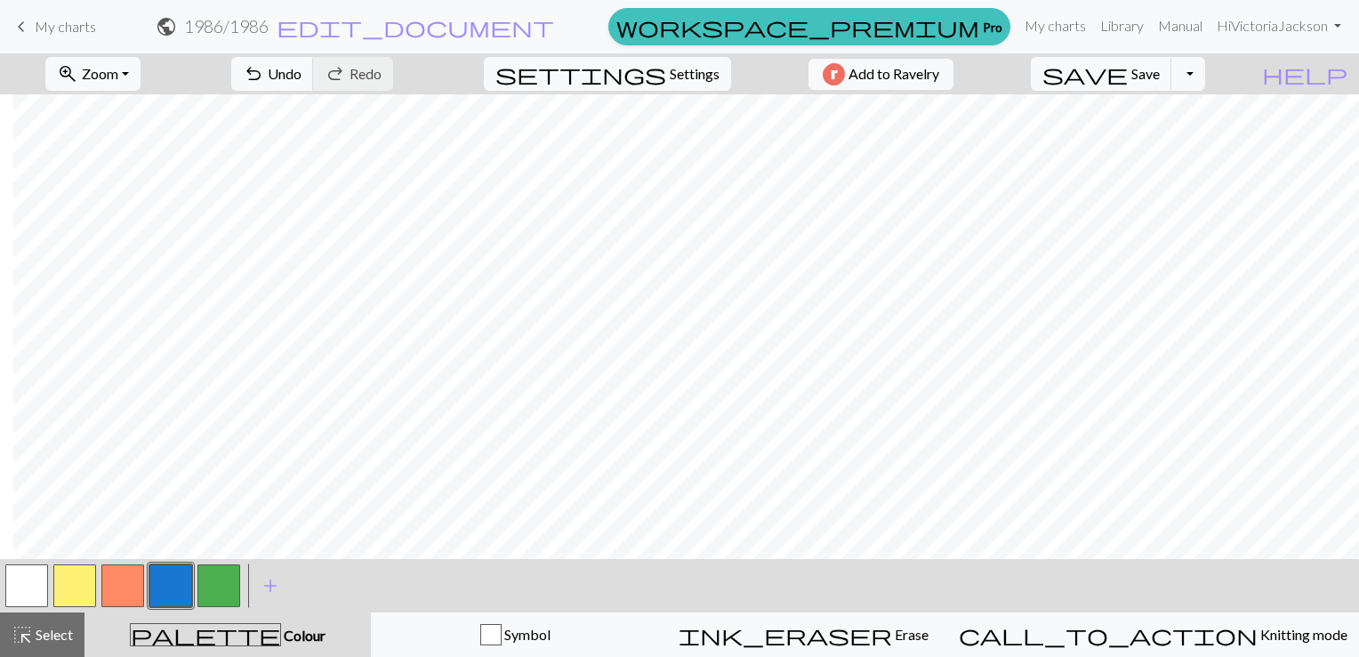
click at [76, 590] on button "button" at bounding box center [74, 585] width 43 height 43
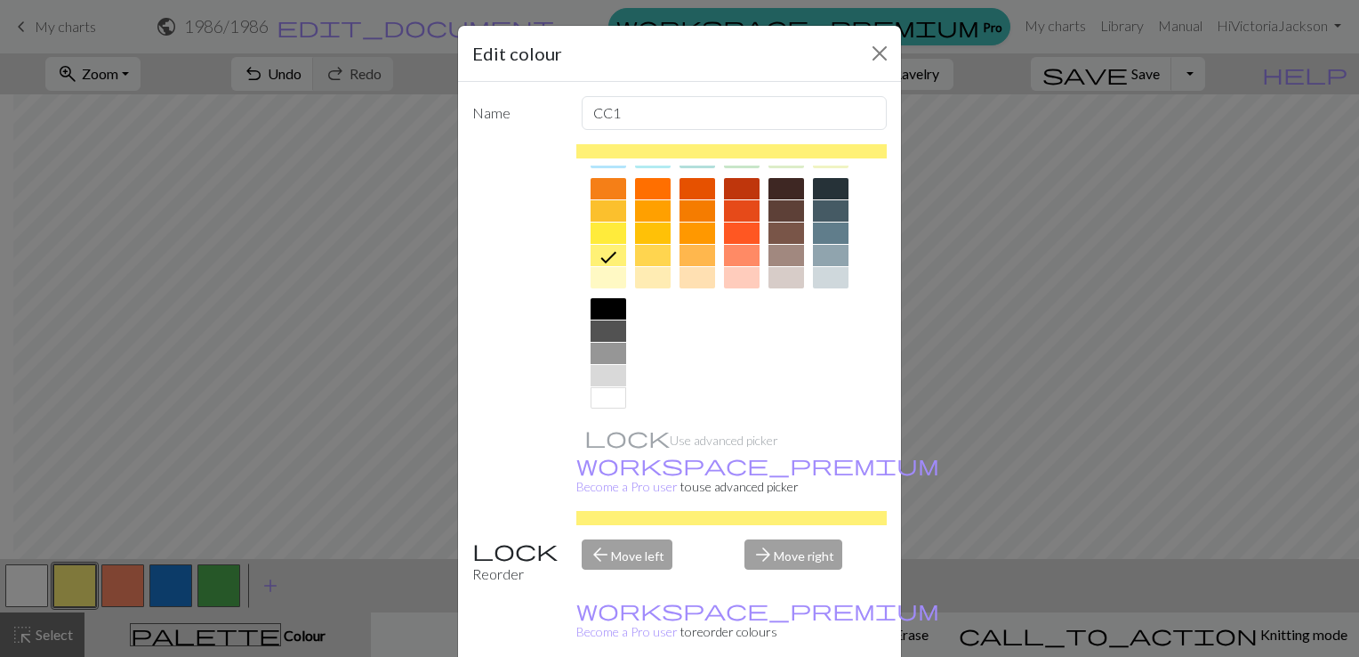
scroll to position [248, 0]
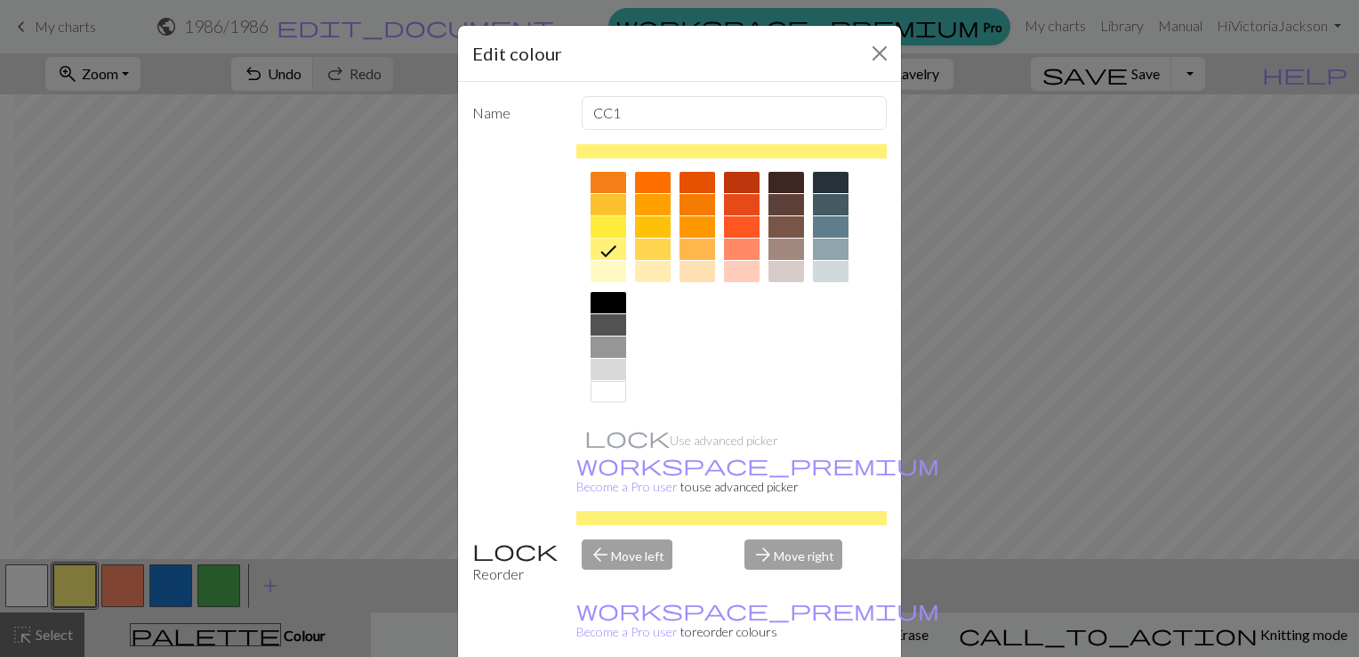
click at [604, 228] on div at bounding box center [609, 226] width 36 height 21
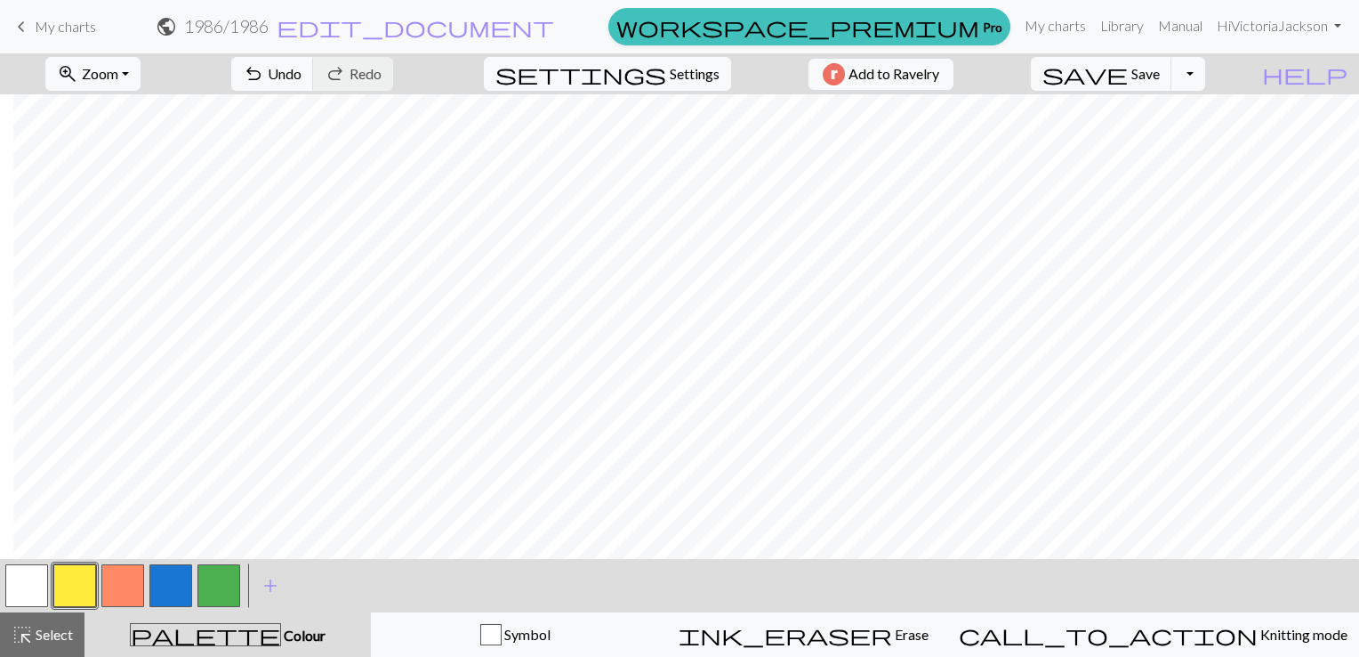
click at [120, 576] on button "button" at bounding box center [122, 585] width 43 height 43
click at [212, 576] on button "button" at bounding box center [218, 585] width 43 height 43
click at [125, 578] on button "button" at bounding box center [122, 585] width 43 height 43
click at [118, 72] on span "Zoom" at bounding box center [100, 73] width 36 height 17
click at [114, 241] on button "100%" at bounding box center [116, 242] width 141 height 28
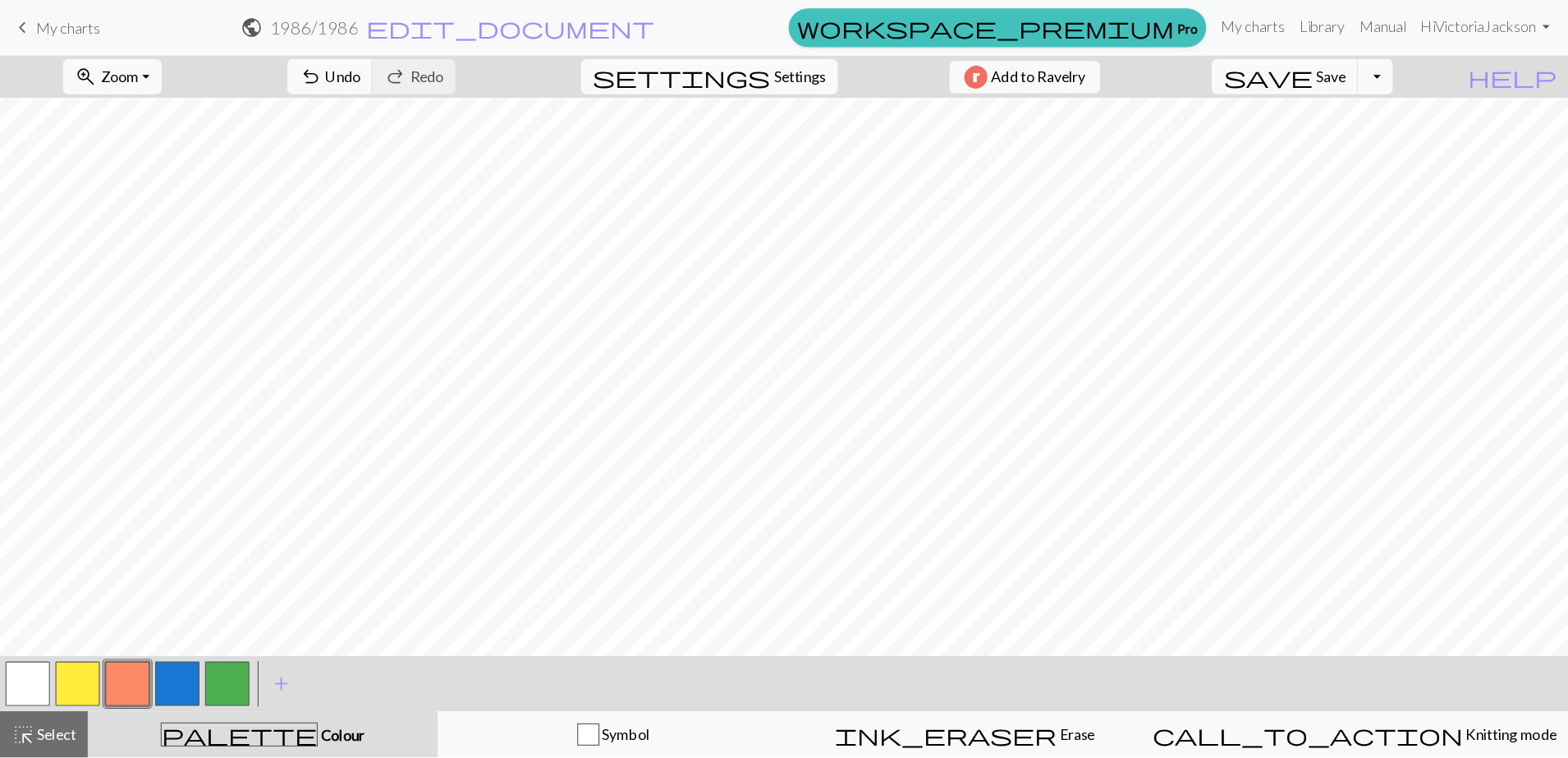
scroll to position [0, 305]
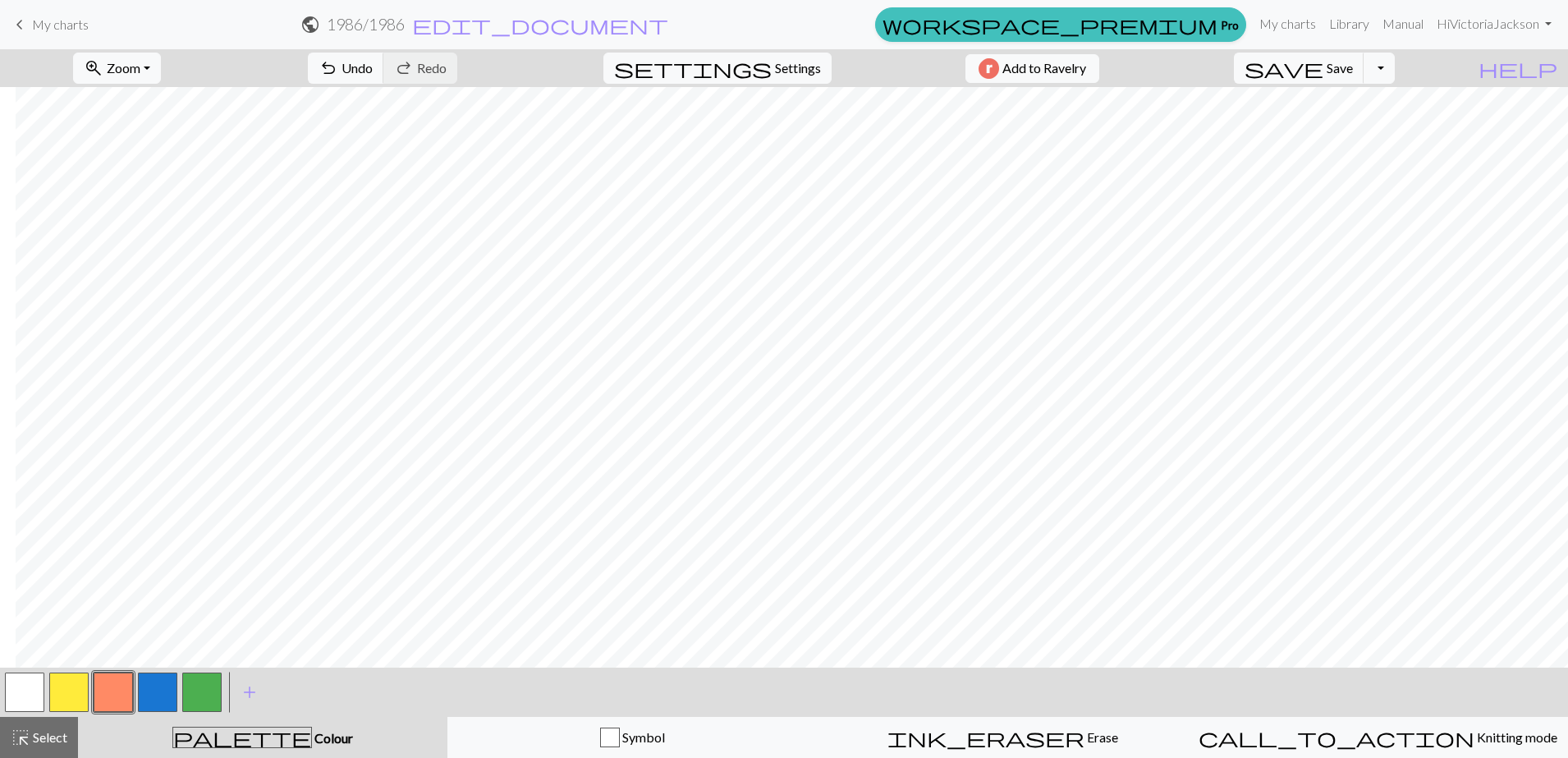
drag, startPoint x: 1238, startPoint y: 2, endPoint x: 1070, endPoint y: 22, distance: 169.2
click at [868, 22] on form "public 1986 / 1986 edit_document Edit settings" at bounding box center [485, 24] width 767 height 32
click at [151, 606] on button "button" at bounding box center [157, 692] width 40 height 40
click at [76, 606] on button "button" at bounding box center [68, 692] width 40 height 40
click at [200, 606] on button "button" at bounding box center [201, 692] width 40 height 40
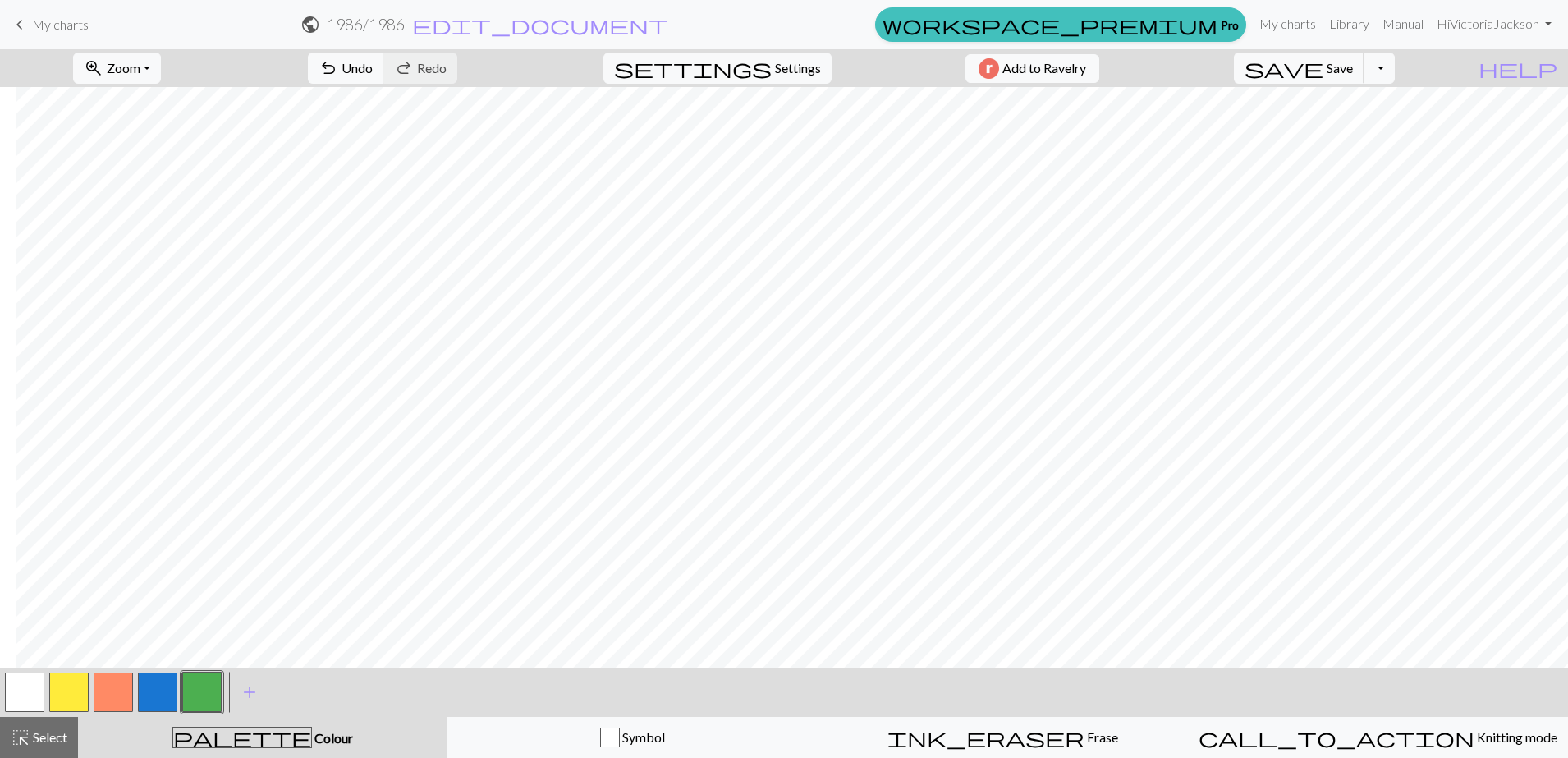
click at [169, 606] on button "button" at bounding box center [157, 692] width 40 height 40
click at [65, 606] on button "button" at bounding box center [68, 692] width 40 height 40
click at [200, 606] on button "button" at bounding box center [201, 692] width 40 height 40
click at [158, 606] on button "button" at bounding box center [157, 692] width 40 height 40
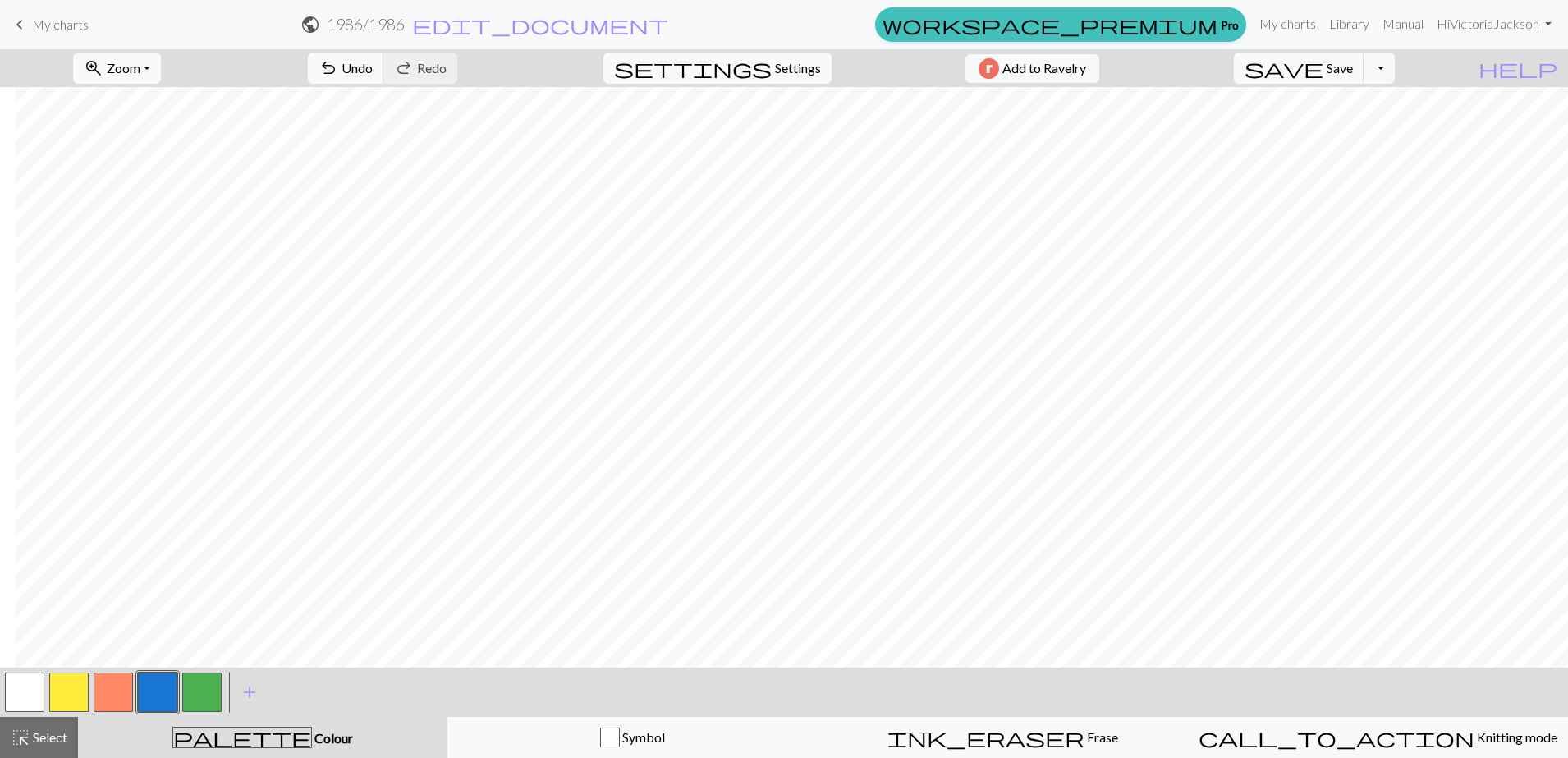
click at [199, 606] on button "button" at bounding box center [201, 692] width 40 height 40
click at [114, 606] on button "button" at bounding box center [113, 692] width 40 height 40
click at [150, 606] on button "button" at bounding box center [157, 692] width 40 height 40
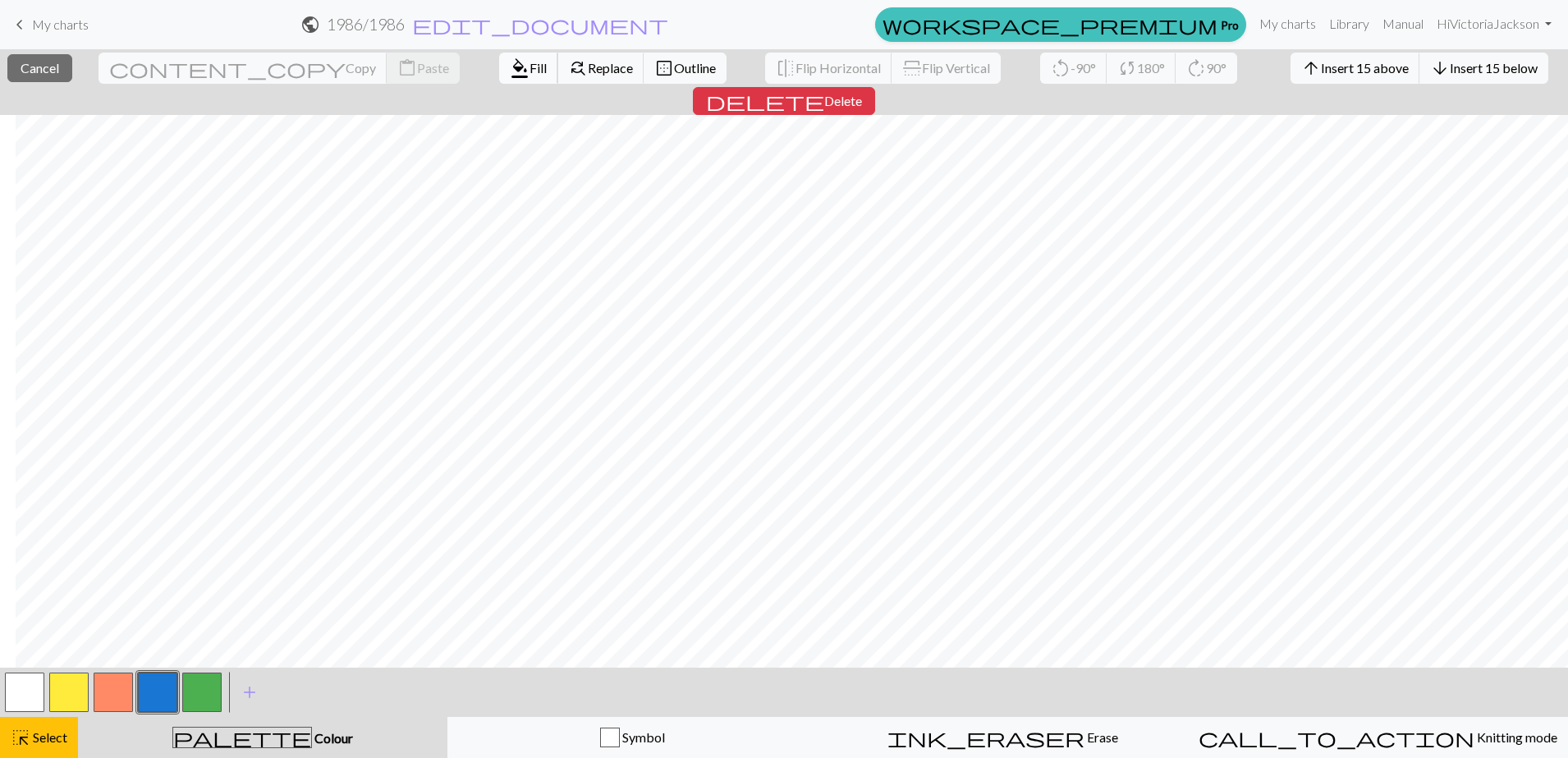
click at [509, 65] on span "format_color_fill" at bounding box center [519, 67] width 19 height 23
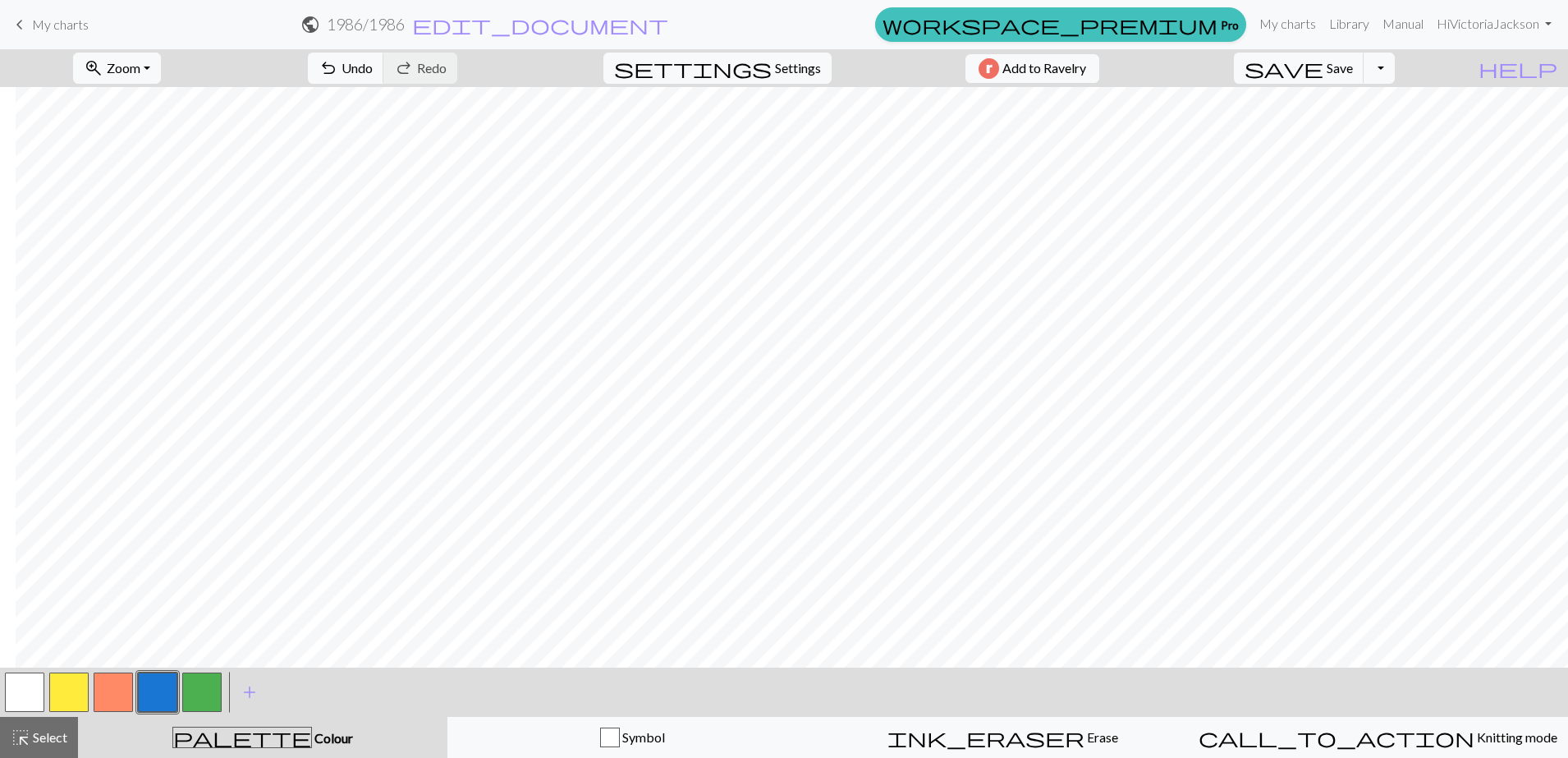
click at [200, 606] on button "button" at bounding box center [201, 692] width 40 height 40
click at [71, 606] on button "button" at bounding box center [68, 692] width 40 height 40
click at [152, 606] on button "button" at bounding box center [157, 692] width 40 height 40
click at [70, 606] on button "button" at bounding box center [68, 692] width 40 height 40
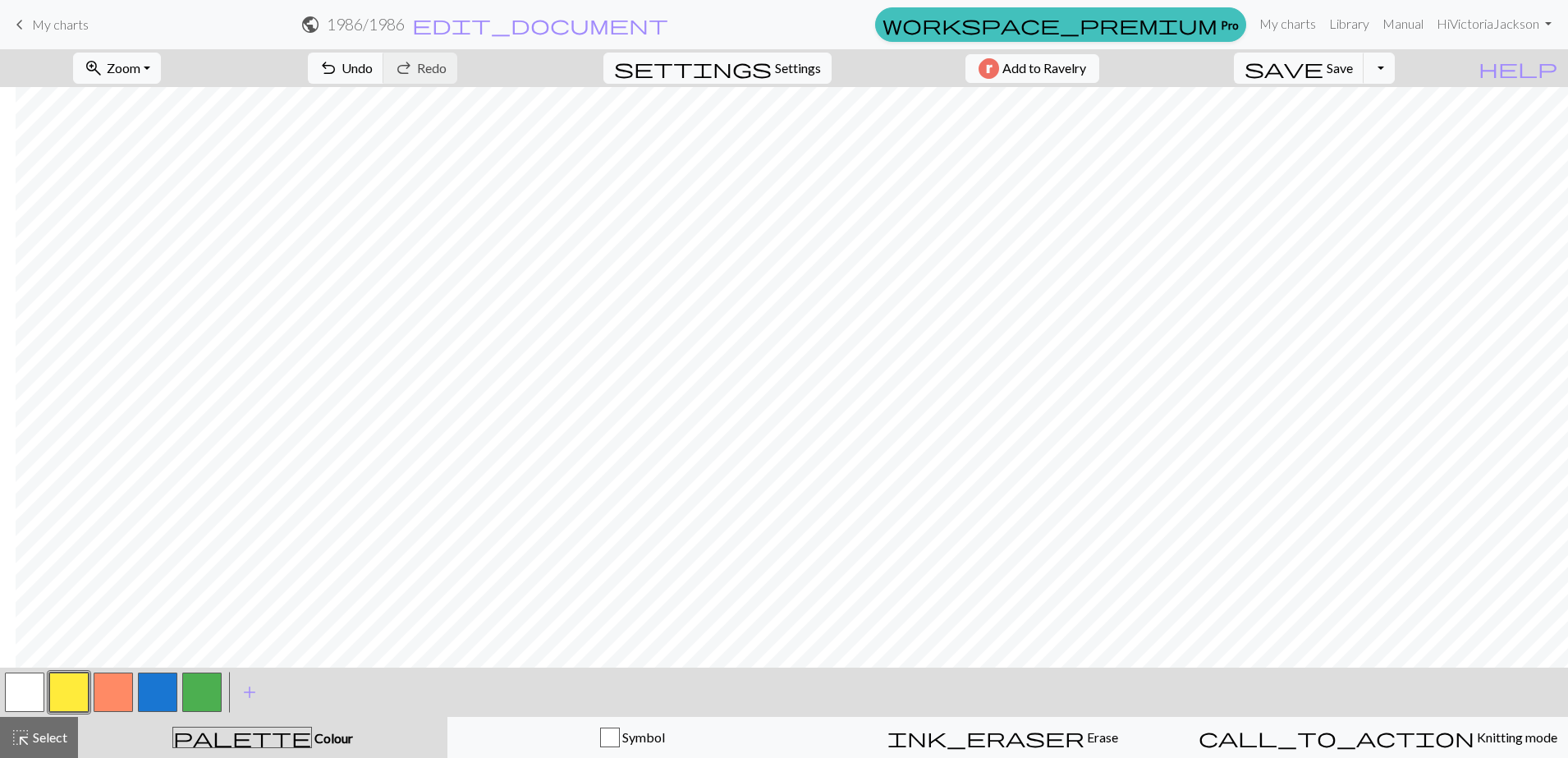
click at [160, 606] on button "button" at bounding box center [157, 692] width 40 height 40
click at [207, 606] on button "button" at bounding box center [201, 692] width 40 height 40
click at [159, 606] on button "button" at bounding box center [157, 692] width 40 height 40
click at [113, 606] on button "button" at bounding box center [113, 692] width 40 height 40
click at [60, 606] on button "button" at bounding box center [68, 692] width 40 height 40
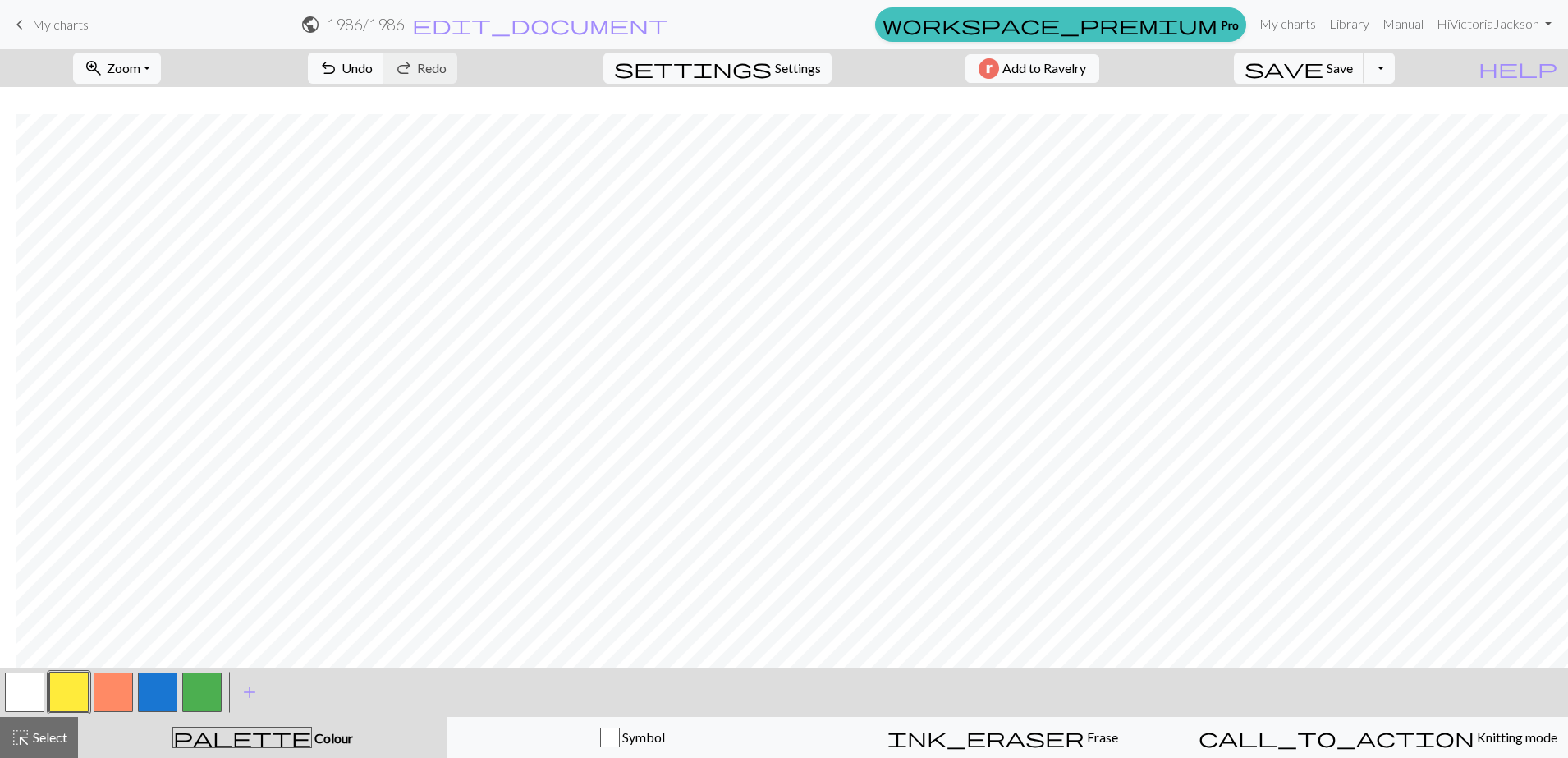
scroll to position [238, 305]
click at [205, 606] on button "button" at bounding box center [201, 692] width 40 height 40
click at [197, 606] on button "button" at bounding box center [201, 692] width 40 height 40
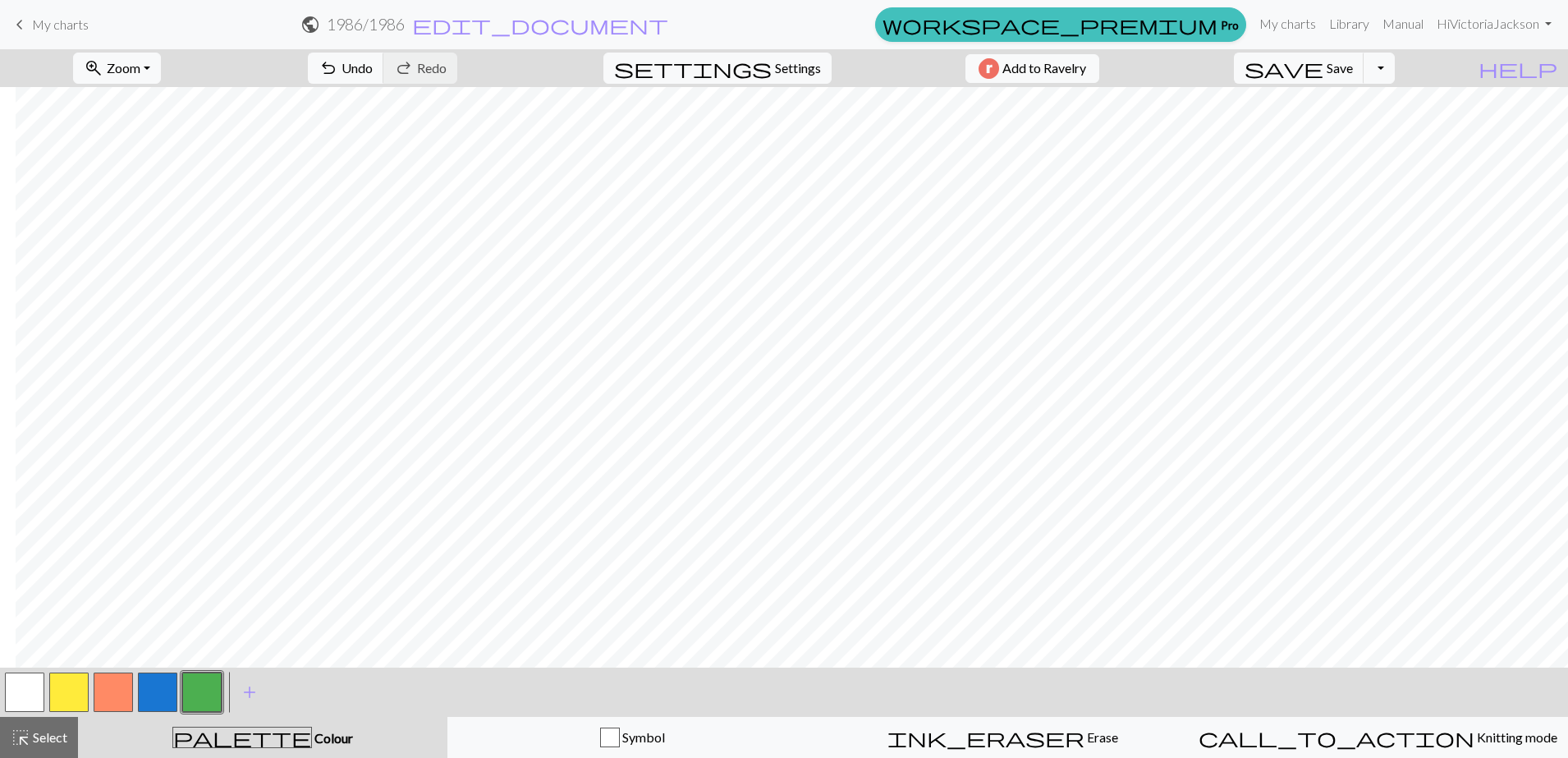
click at [172, 606] on button "button" at bounding box center [157, 692] width 40 height 40
click at [67, 606] on button "button" at bounding box center [68, 692] width 40 height 40
drag, startPoint x: 197, startPoint y: 687, endPoint x: 203, endPoint y: 698, distance: 12.5
click at [203, 606] on button "button" at bounding box center [201, 692] width 40 height 40
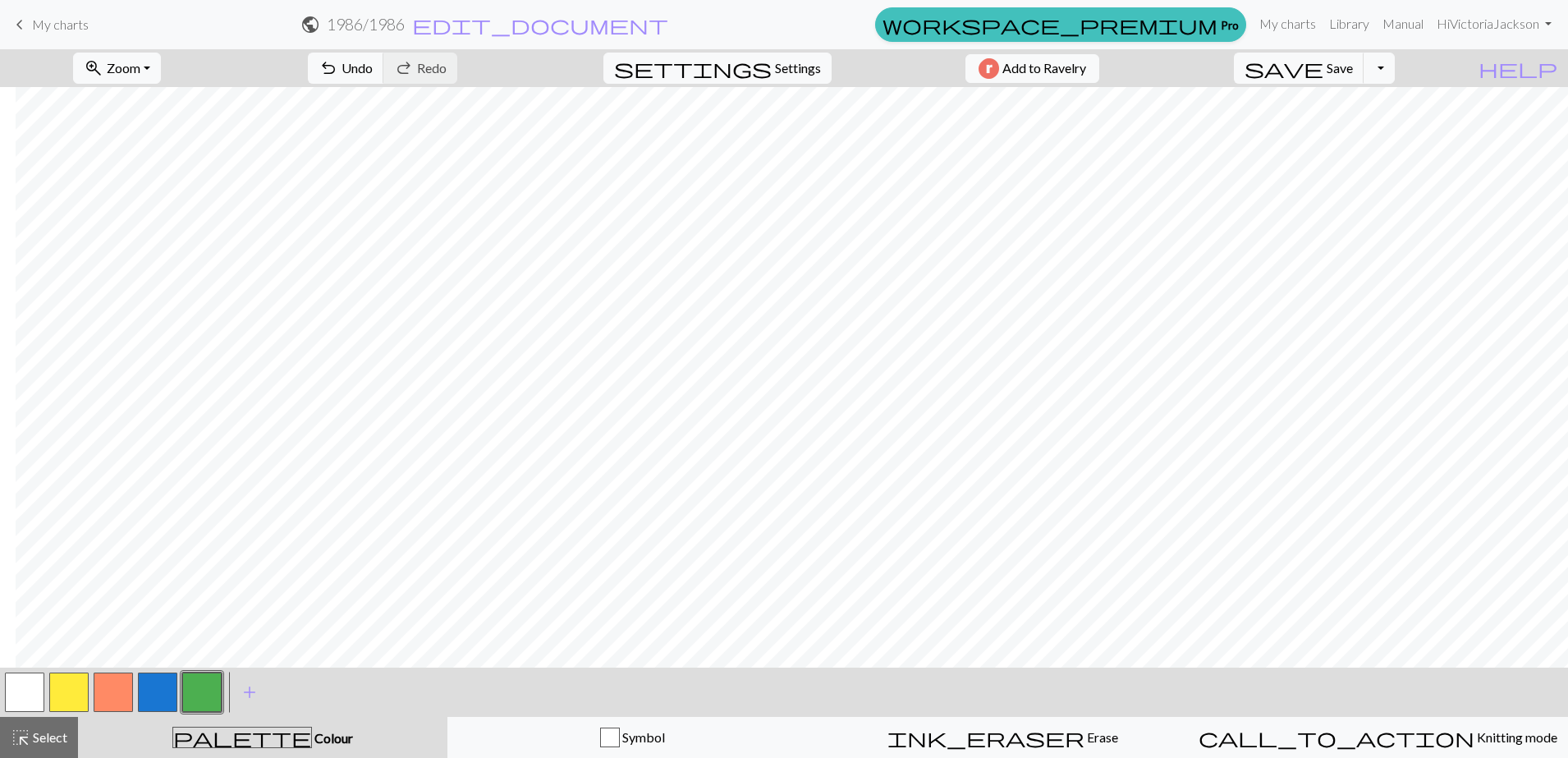
click at [66, 606] on button "button" at bounding box center [68, 692] width 40 height 40
click at [216, 606] on button "button" at bounding box center [201, 692] width 40 height 40
click at [78, 606] on button "button" at bounding box center [68, 692] width 40 height 40
click at [198, 606] on button "button" at bounding box center [201, 692] width 40 height 40
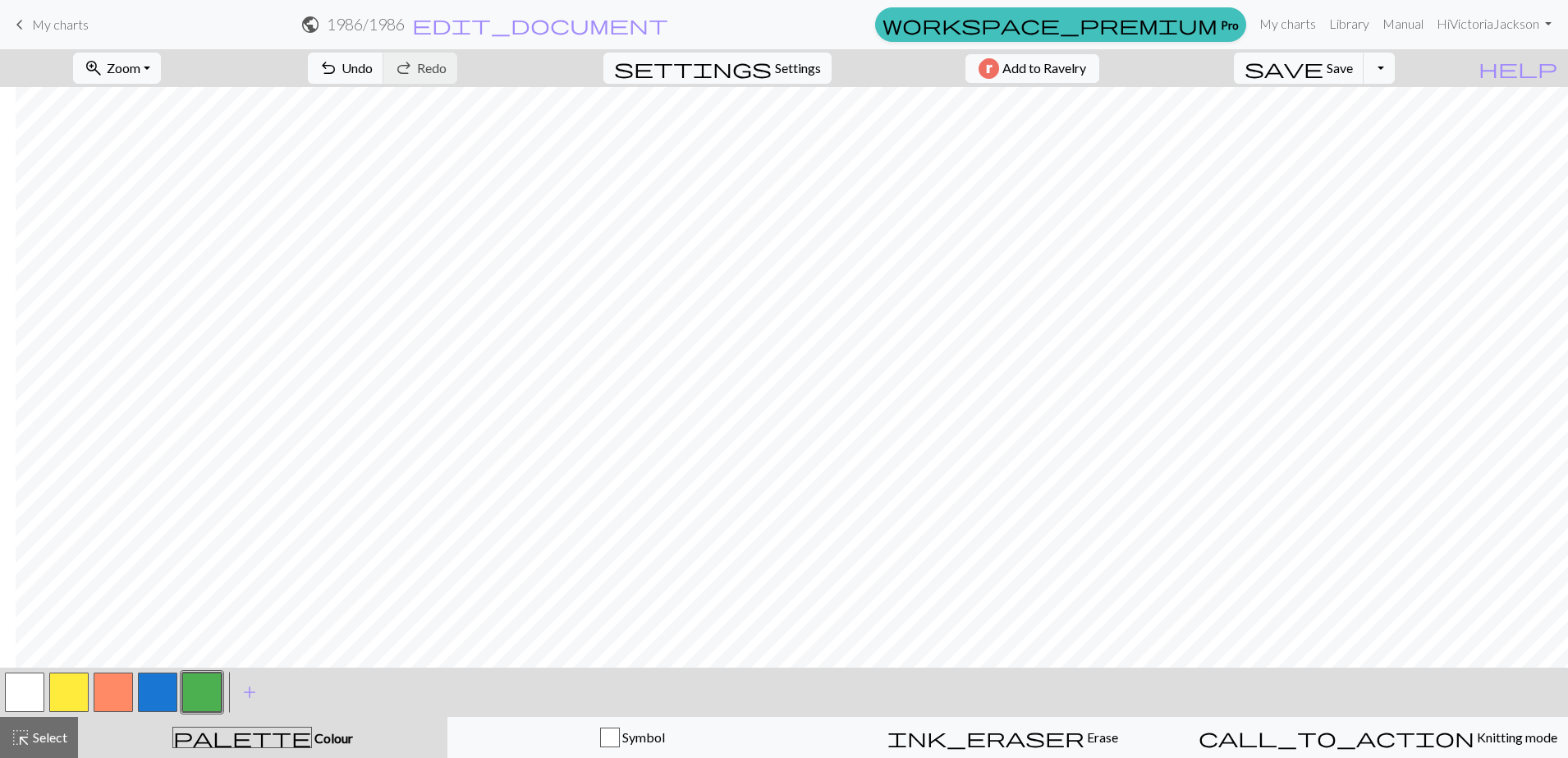
click at [63, 606] on button "button" at bounding box center [68, 692] width 40 height 40
click at [160, 606] on button "button" at bounding box center [157, 692] width 40 height 40
click at [71, 606] on button "button" at bounding box center [68, 692] width 40 height 40
click at [186, 606] on button "button" at bounding box center [201, 692] width 40 height 40
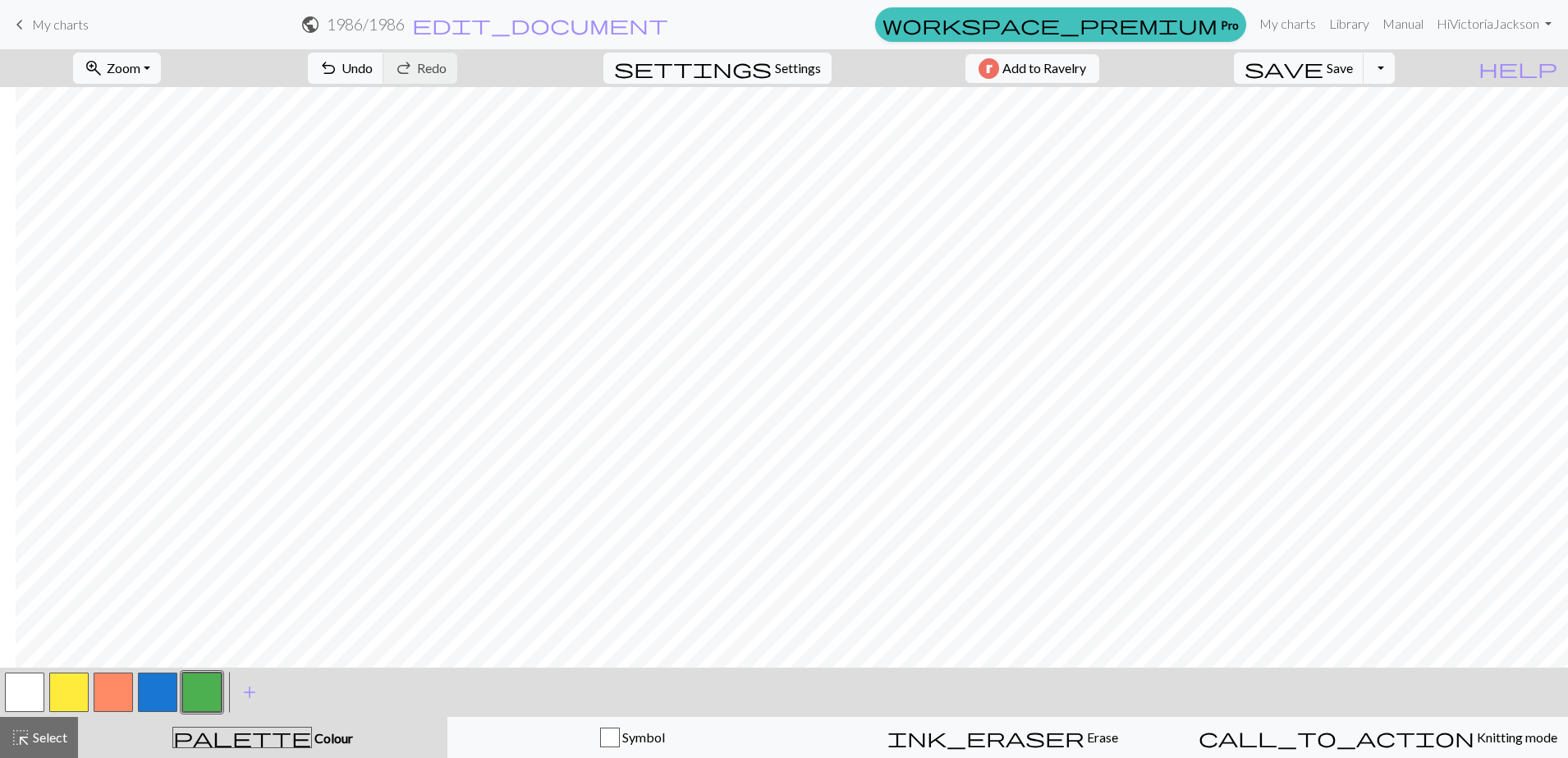
click at [158, 606] on button "button" at bounding box center [157, 692] width 40 height 40
click at [78, 606] on button "button" at bounding box center [68, 692] width 40 height 40
click at [211, 606] on button "button" at bounding box center [201, 692] width 40 height 40
click at [113, 606] on button "button" at bounding box center [113, 692] width 40 height 40
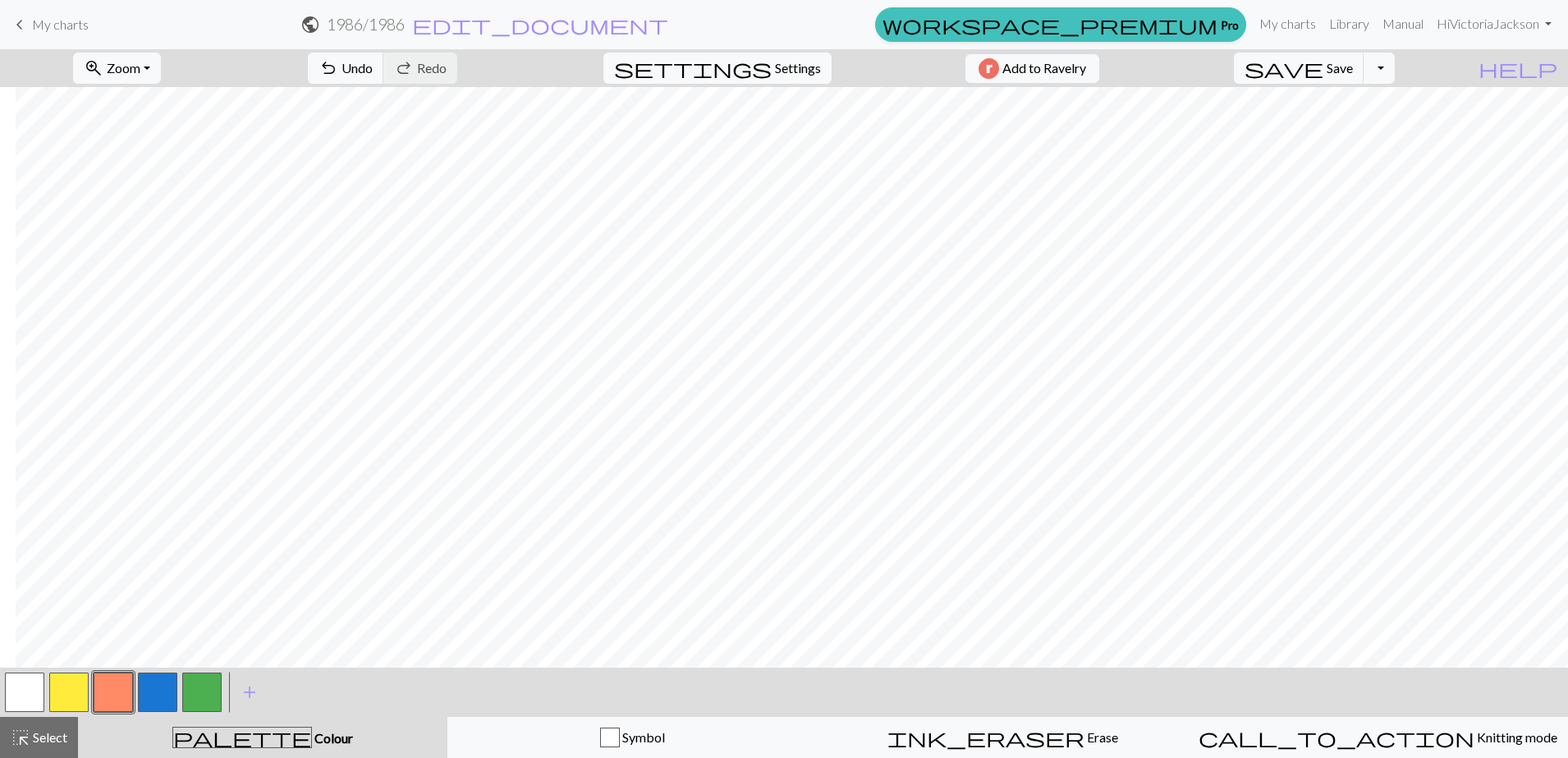
click at [69, 606] on button "button" at bounding box center [68, 692] width 40 height 40
click at [209, 606] on button "button" at bounding box center [201, 692] width 40 height 40
click at [108, 606] on button "button" at bounding box center [113, 692] width 40 height 40
click at [246, 430] on div "zoom_in Zoom Zoom Fit all Fit width Fit height 50% 100% 150% 200% undo Undo Und…" at bounding box center [784, 403] width 1568 height 709
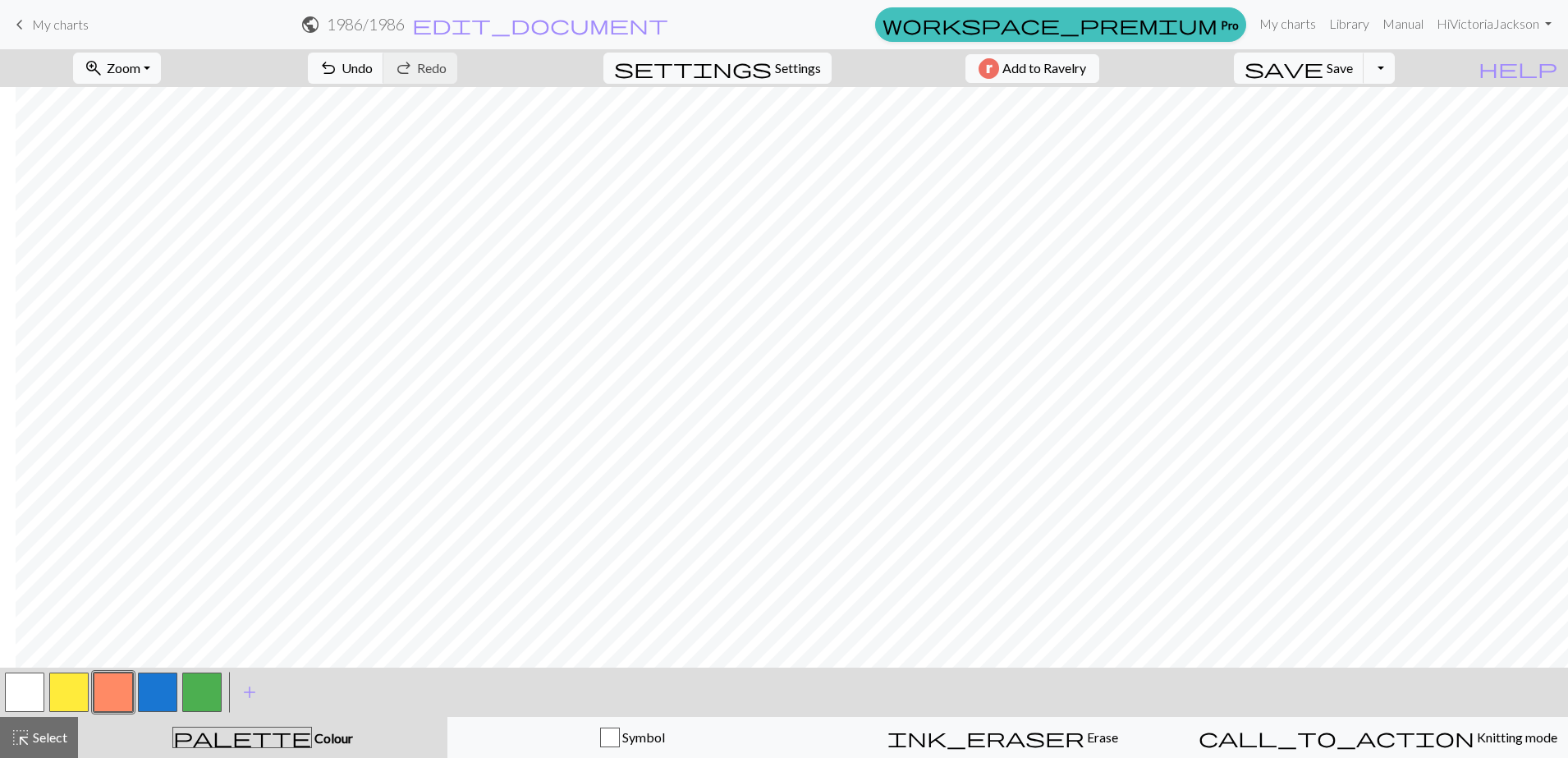
click at [209, 606] on button "button" at bounding box center [201, 692] width 40 height 40
click at [1253, 74] on span "Save" at bounding box center [1340, 67] width 26 height 16
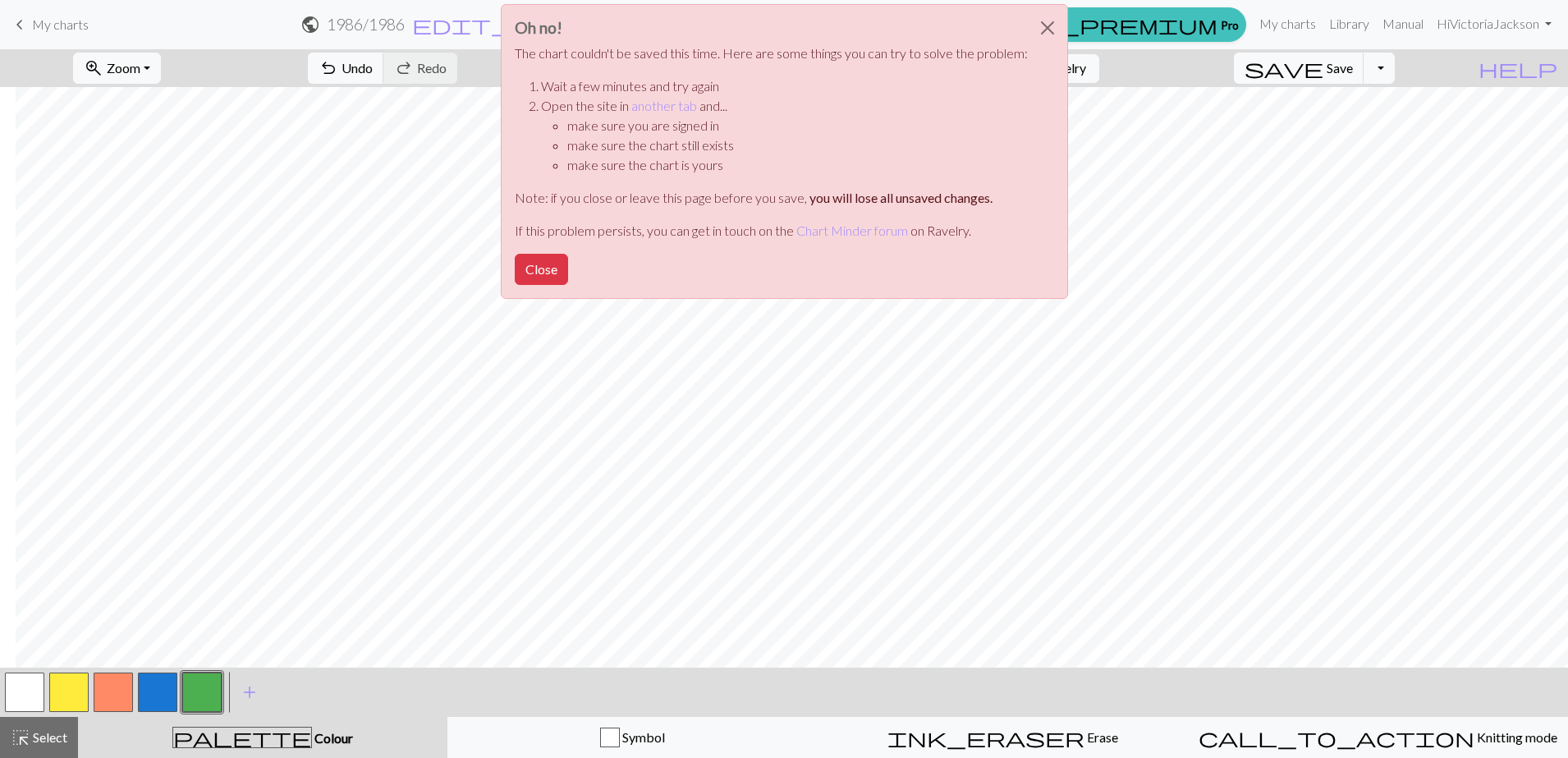
click at [1253, 63] on div "Oh no! The chart couldn't be saved this time. Here are some things you can try …" at bounding box center [784, 156] width 1568 height 312
click at [543, 271] on button "Close" at bounding box center [542, 270] width 54 height 31
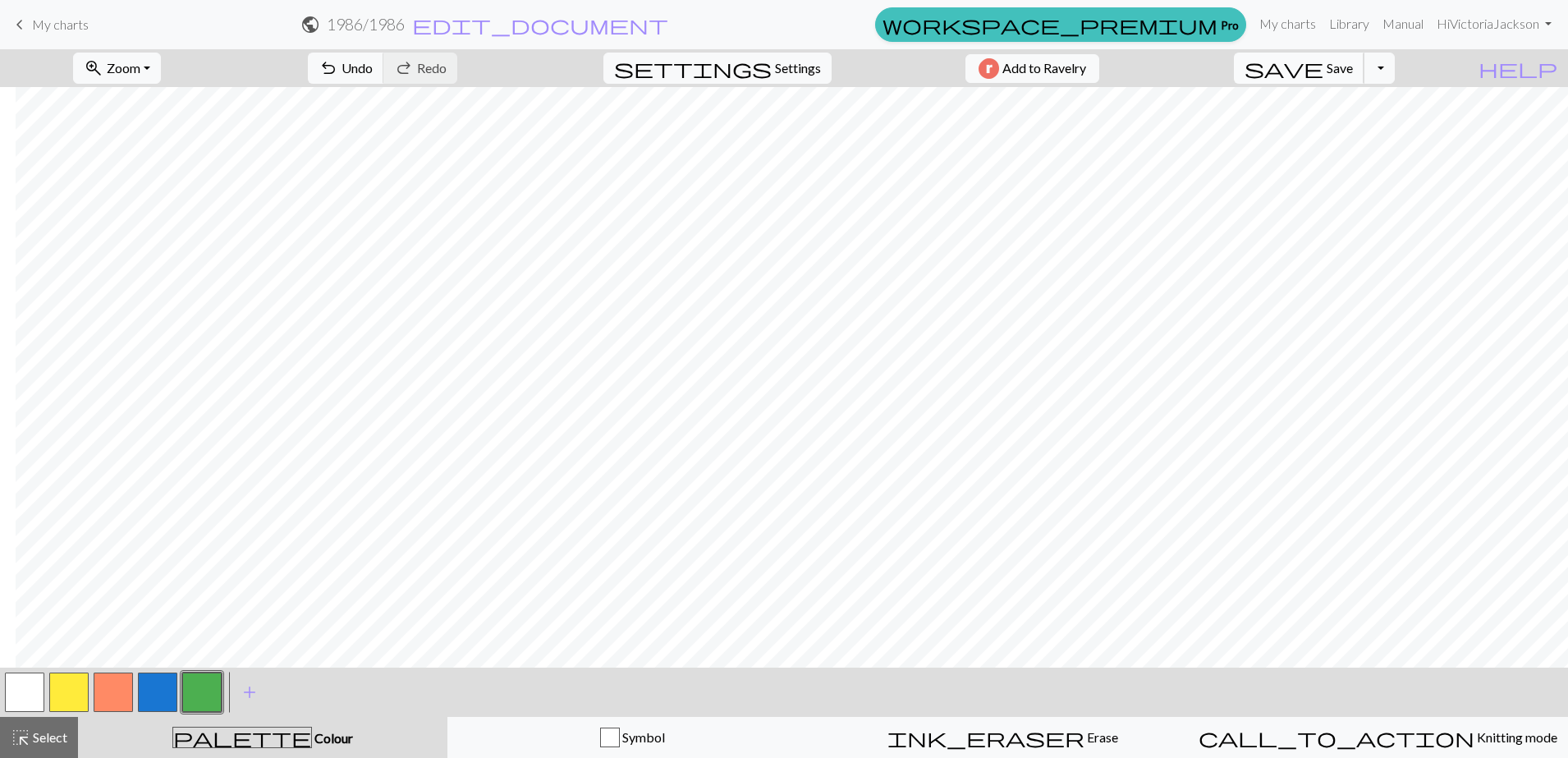
click at [1253, 71] on button "save Save Save" at bounding box center [1299, 68] width 130 height 31
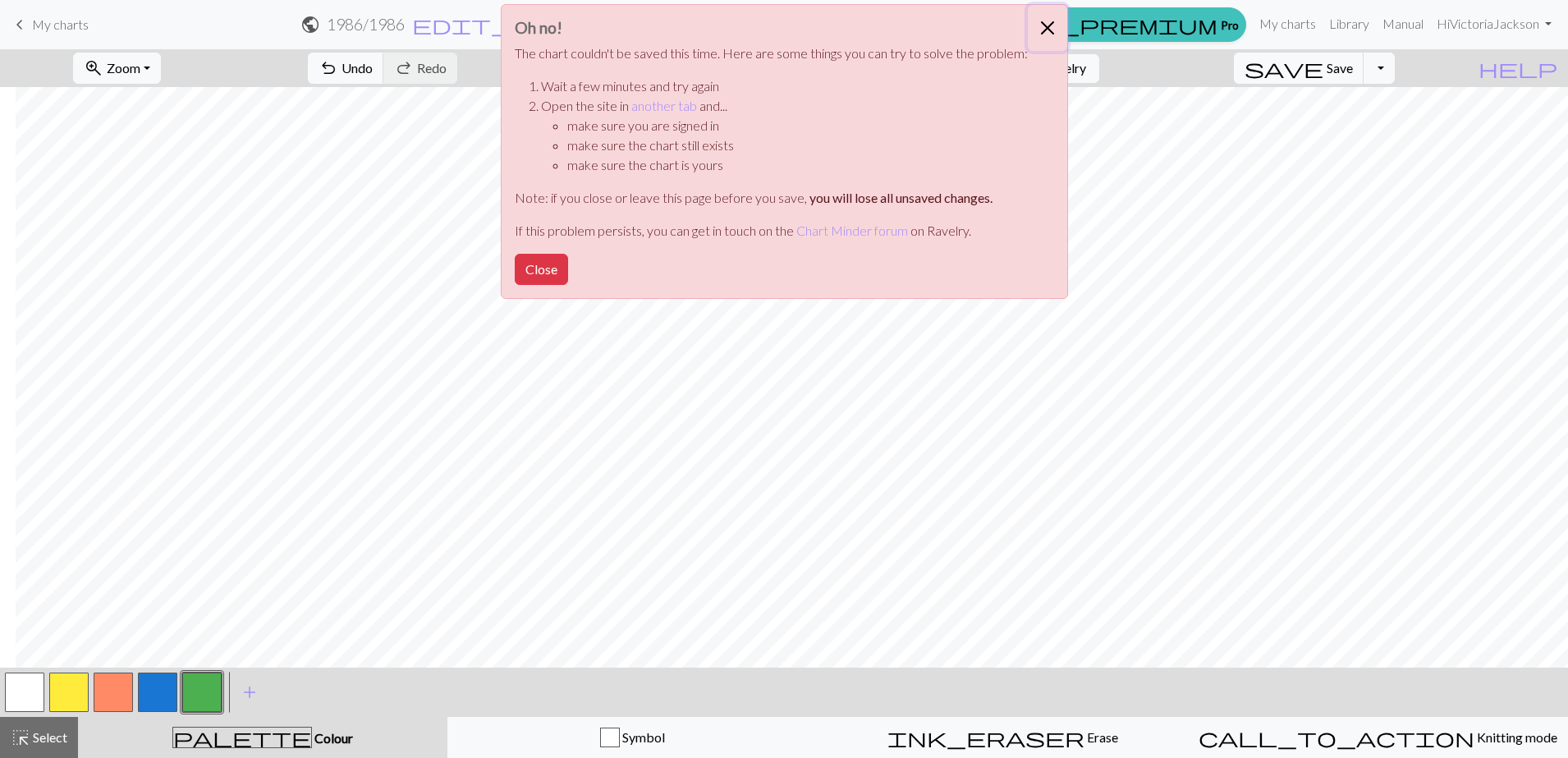
click at [1048, 20] on button "Close" at bounding box center [1047, 28] width 40 height 46
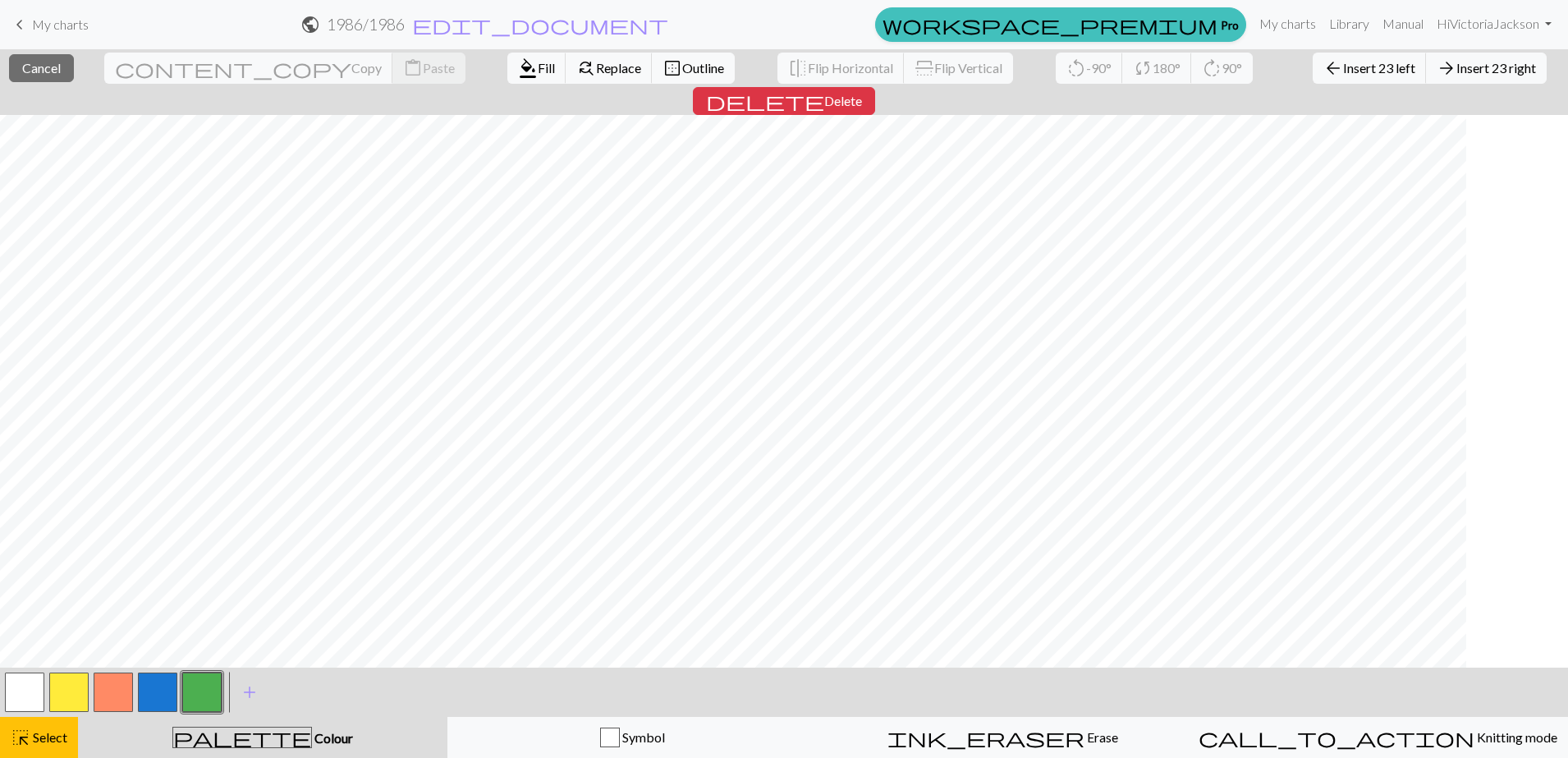
scroll to position [0, 0]
click at [862, 93] on span "Delete" at bounding box center [843, 101] width 38 height 16
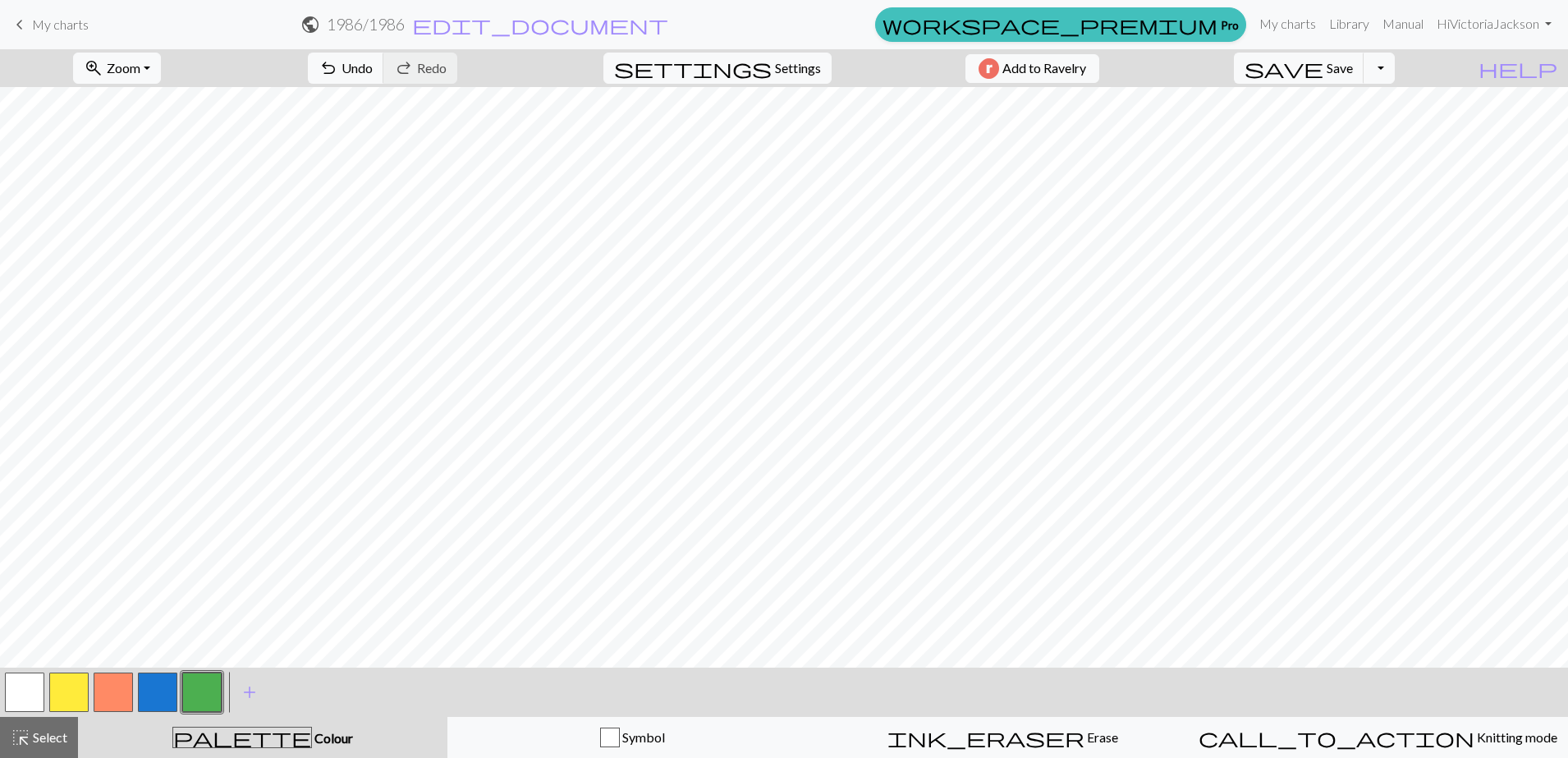
scroll to position [511, 0]
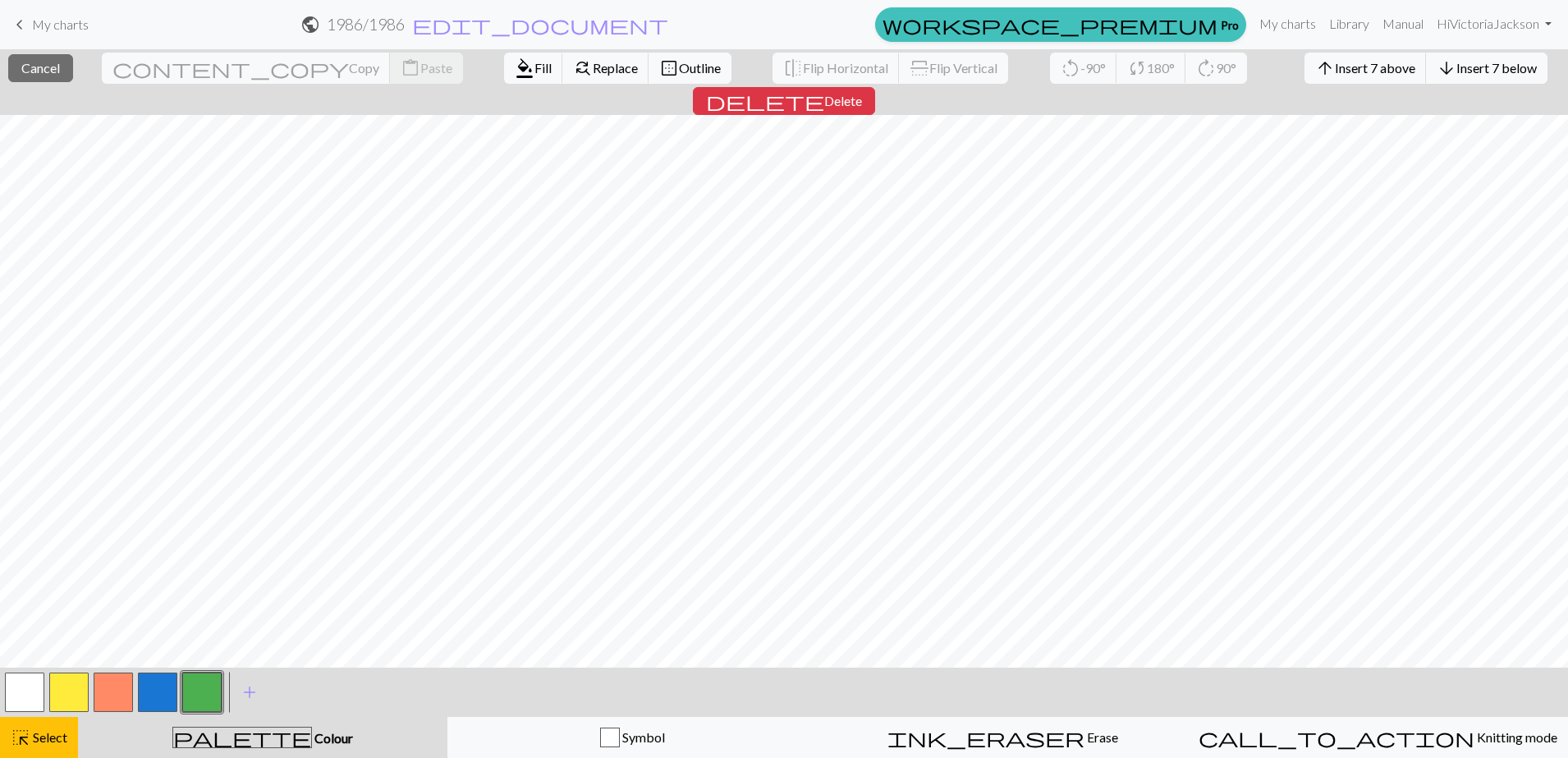
click at [107, 606] on button "button" at bounding box center [113, 692] width 40 height 40
click at [534, 69] on span "Fill" at bounding box center [543, 67] width 18 height 16
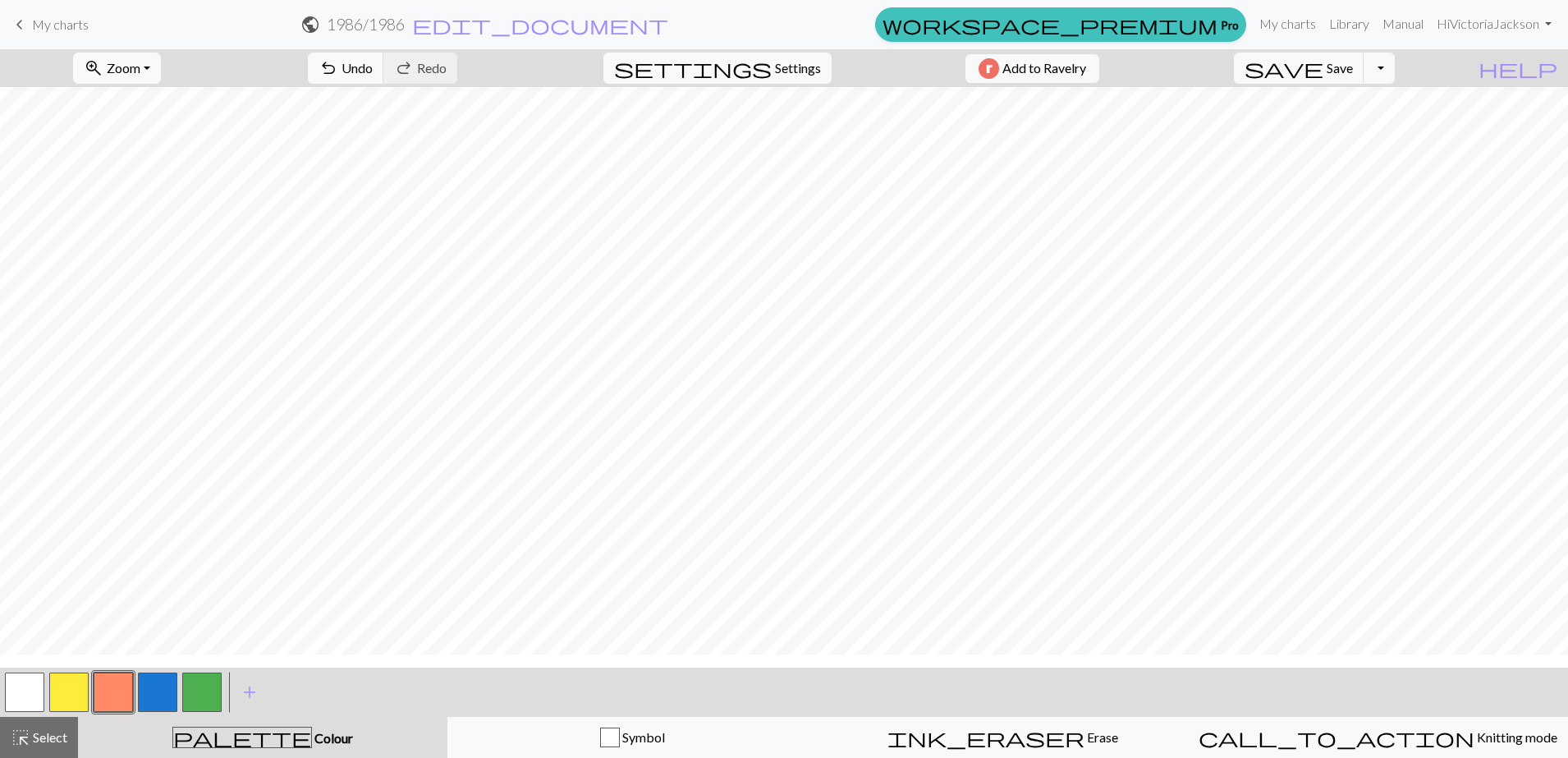
scroll to position [339, 0]
click at [206, 606] on button "button" at bounding box center [201, 692] width 40 height 40
click at [123, 606] on button "button" at bounding box center [113, 692] width 40 height 40
click at [205, 606] on button "button" at bounding box center [201, 692] width 40 height 40
click at [109, 606] on button "button" at bounding box center [113, 692] width 40 height 40
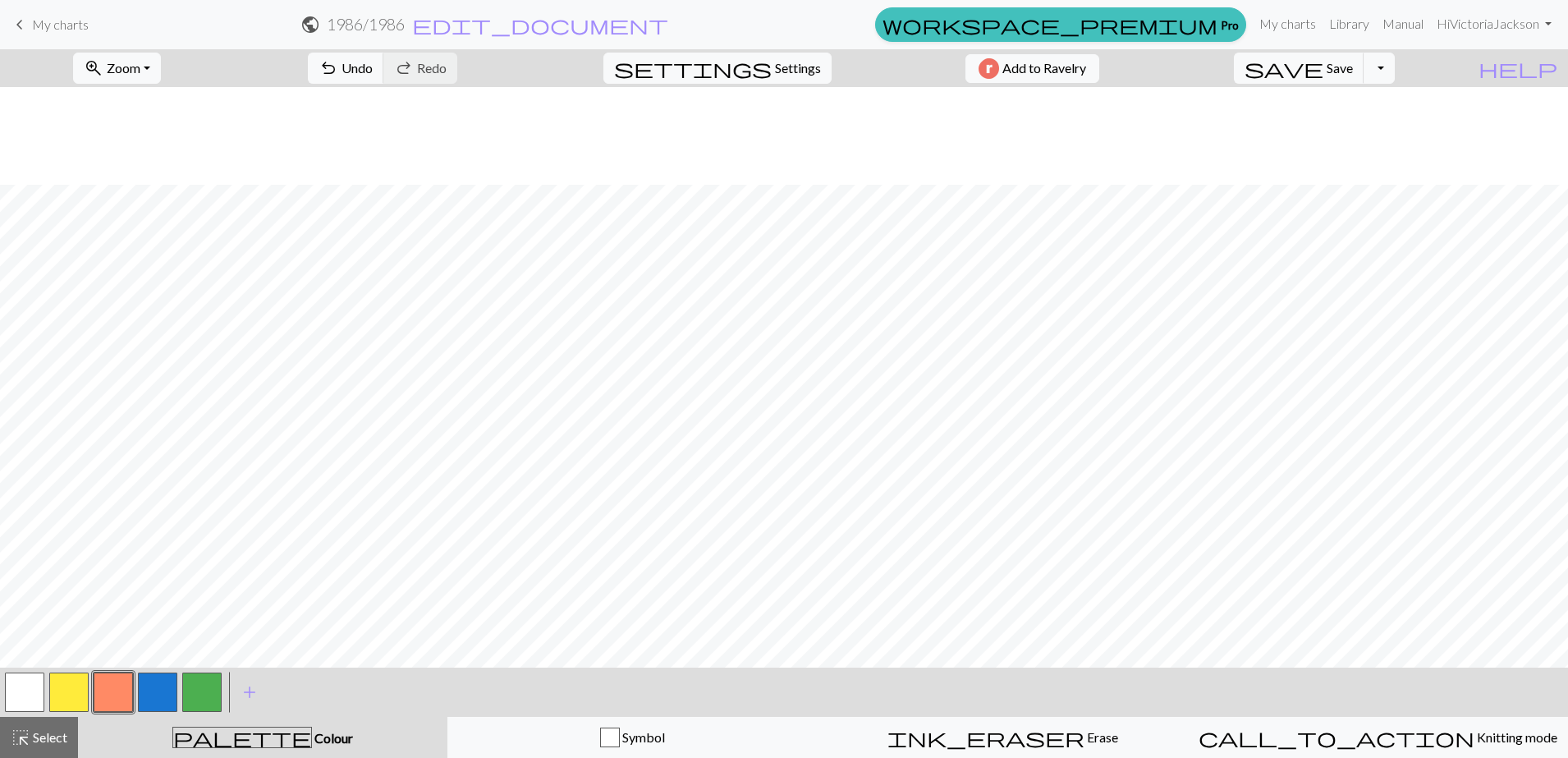
scroll to position [658, 0]
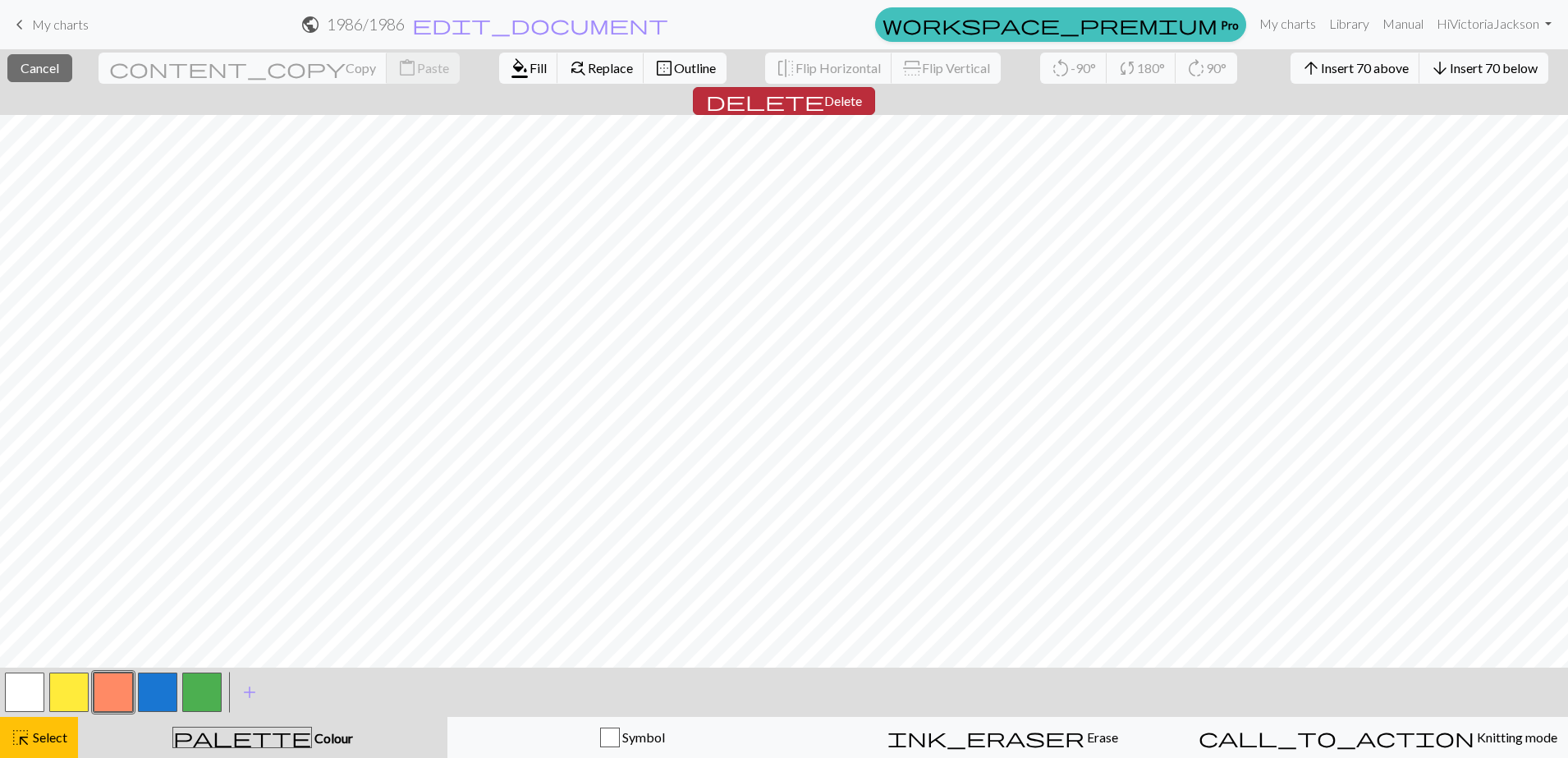
click at [862, 93] on span "Delete" at bounding box center [843, 101] width 38 height 16
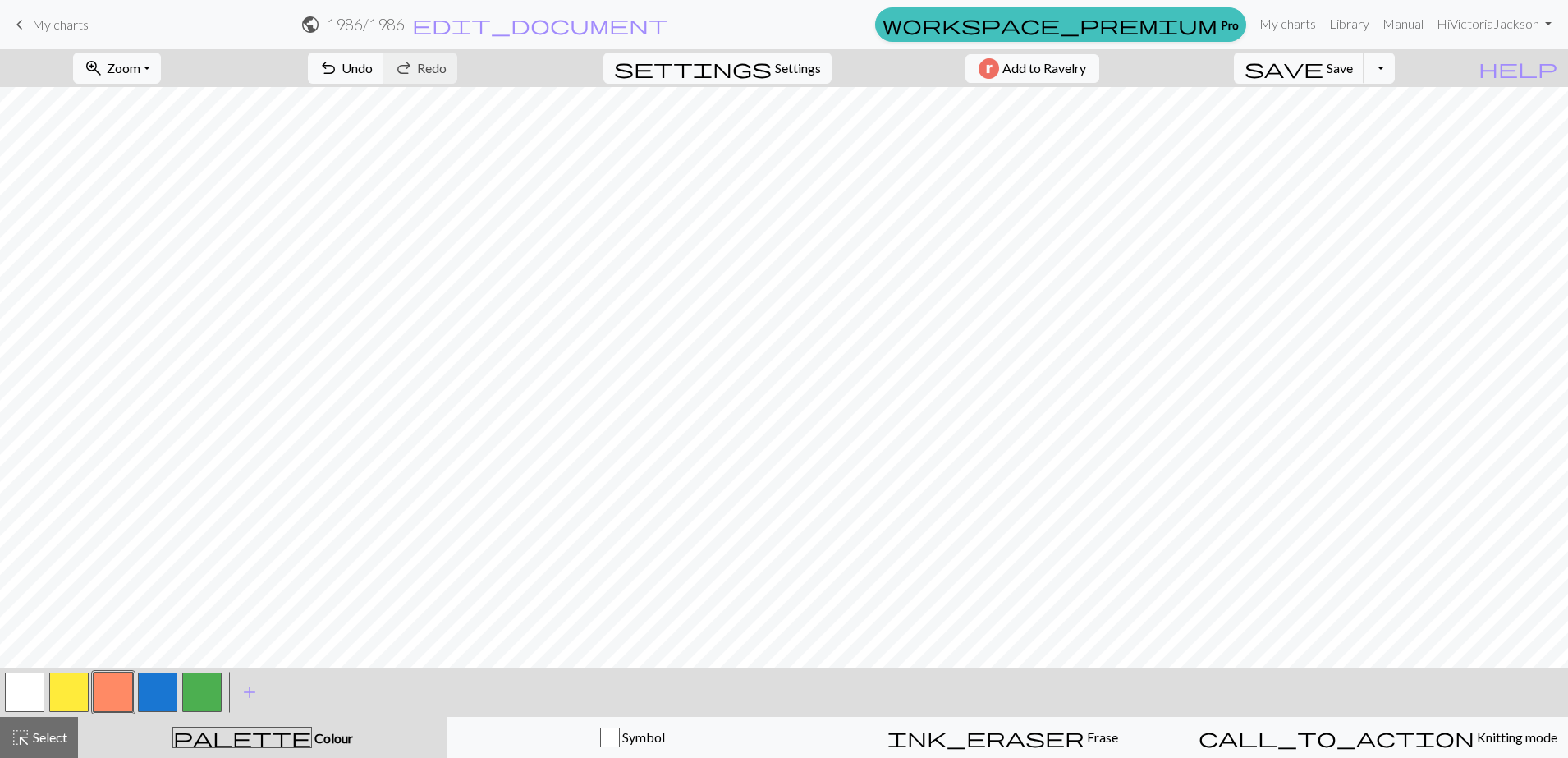
scroll to position [0, 0]
click at [373, 74] on span "Undo" at bounding box center [357, 67] width 31 height 16
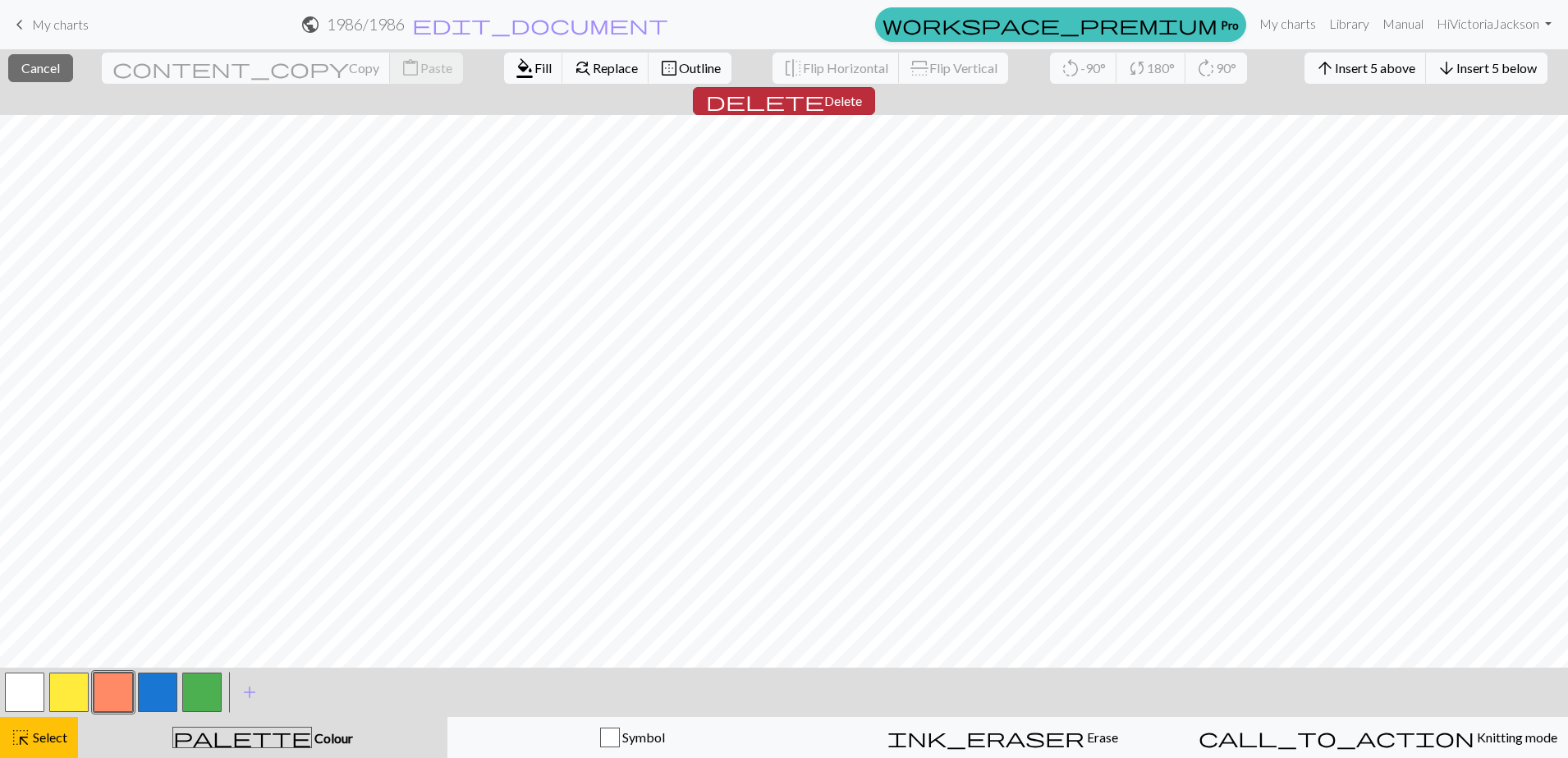
click at [862, 93] on span "Delete" at bounding box center [843, 101] width 38 height 16
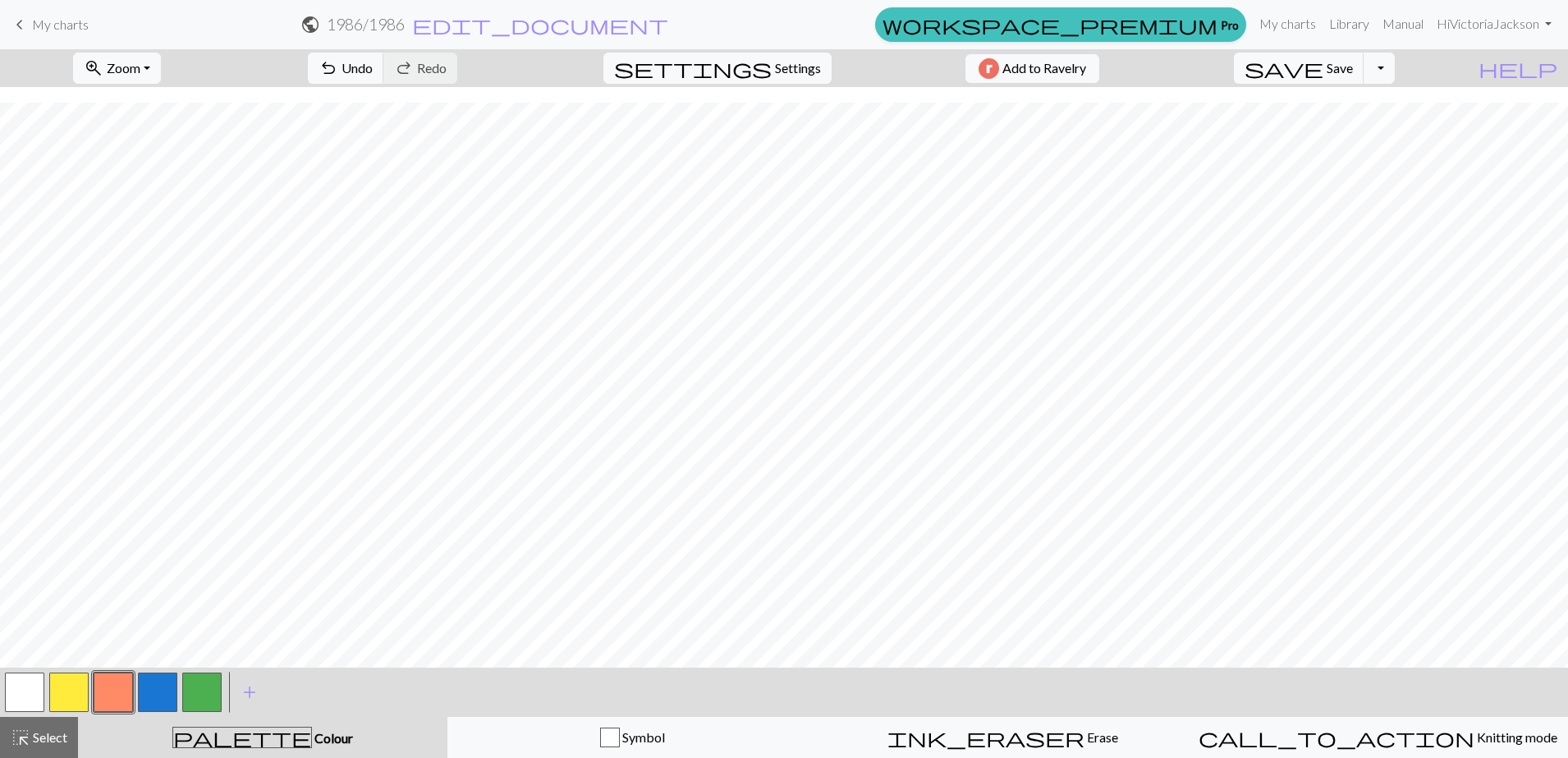
scroll to position [346, 0]
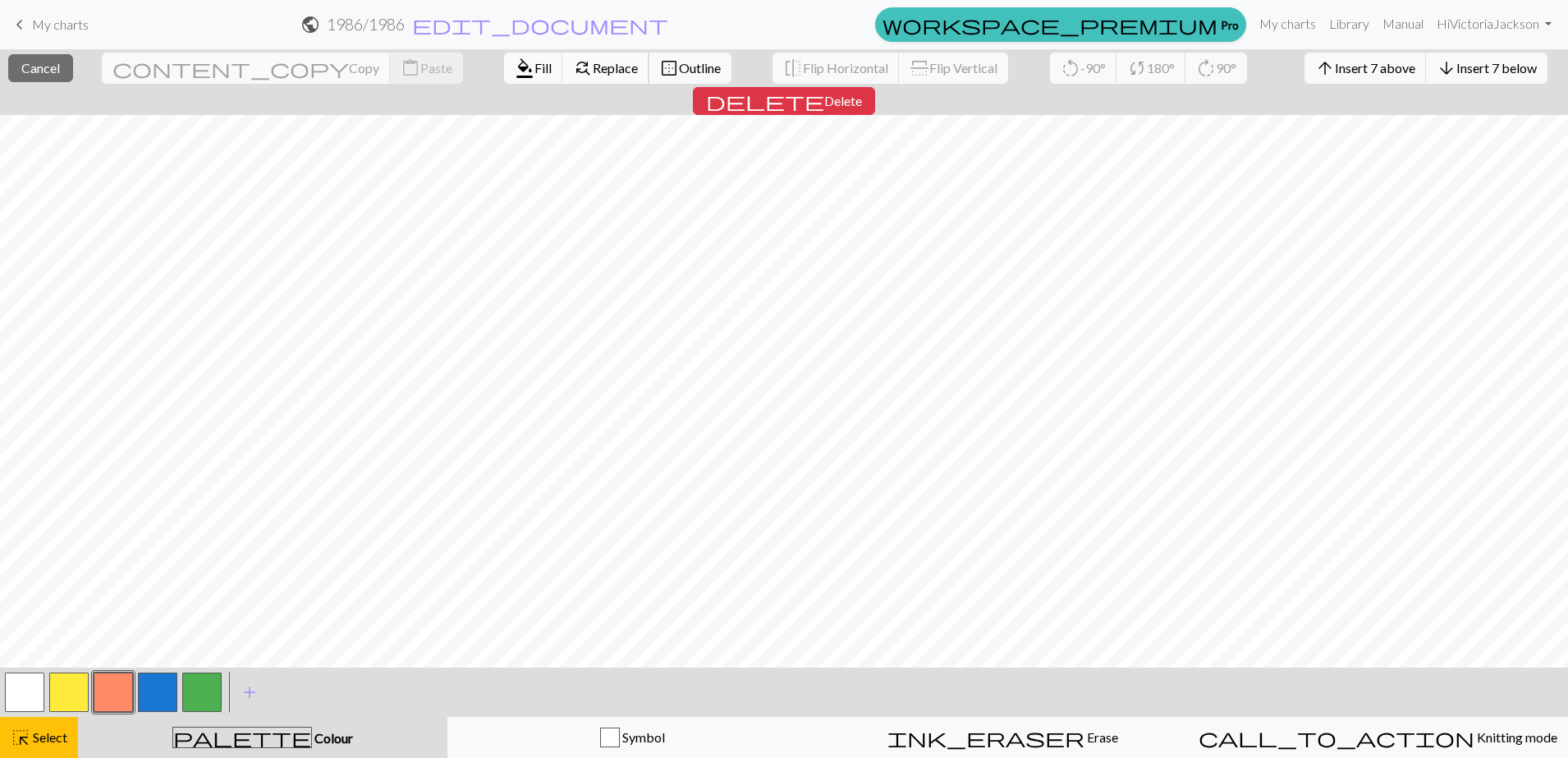
click at [592, 66] on span "Replace" at bounding box center [615, 67] width 45 height 16
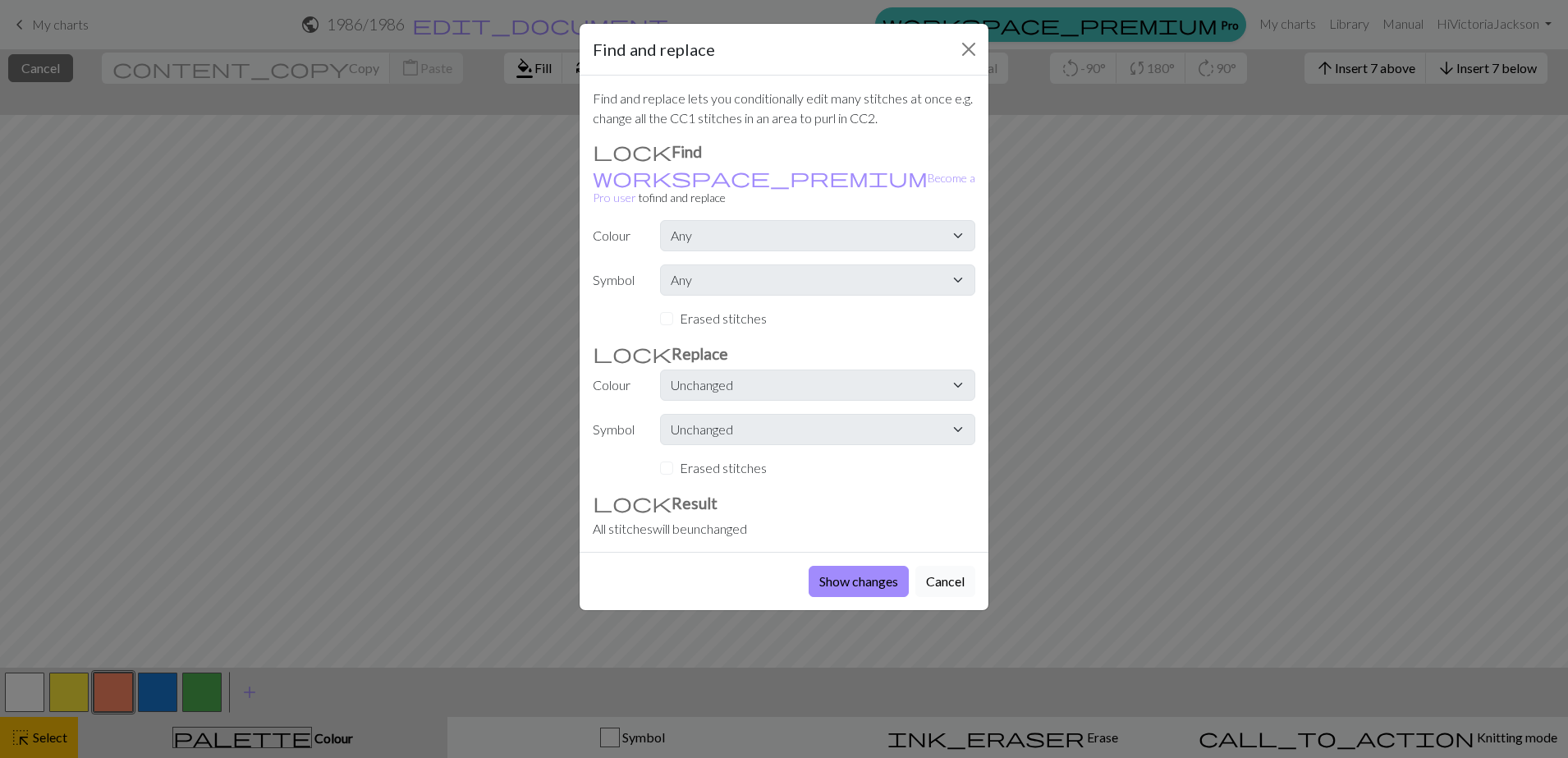
click at [944, 566] on button "Cancel" at bounding box center [945, 582] width 60 height 31
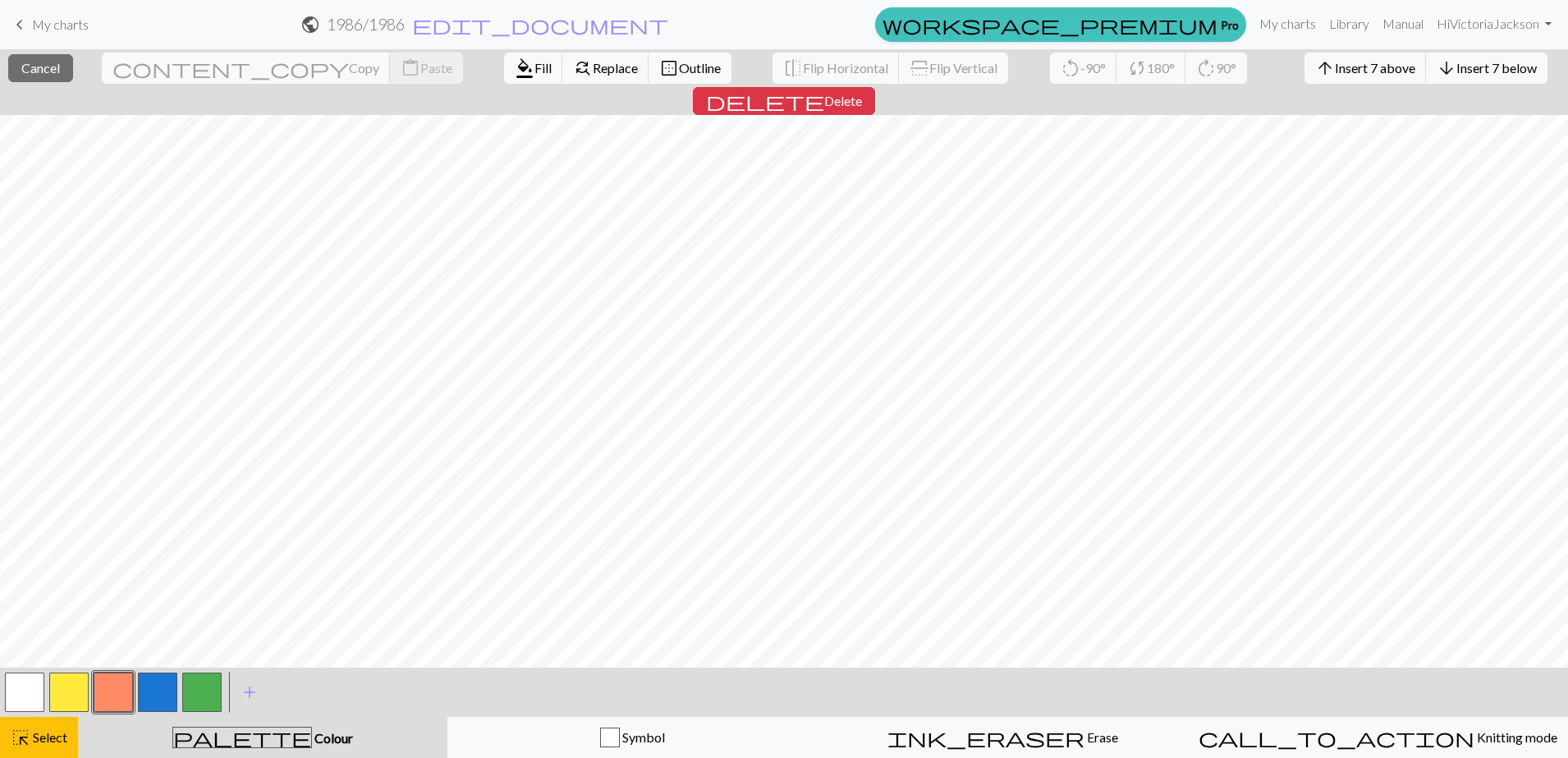
click at [679, 64] on span "Outline" at bounding box center [700, 67] width 42 height 16
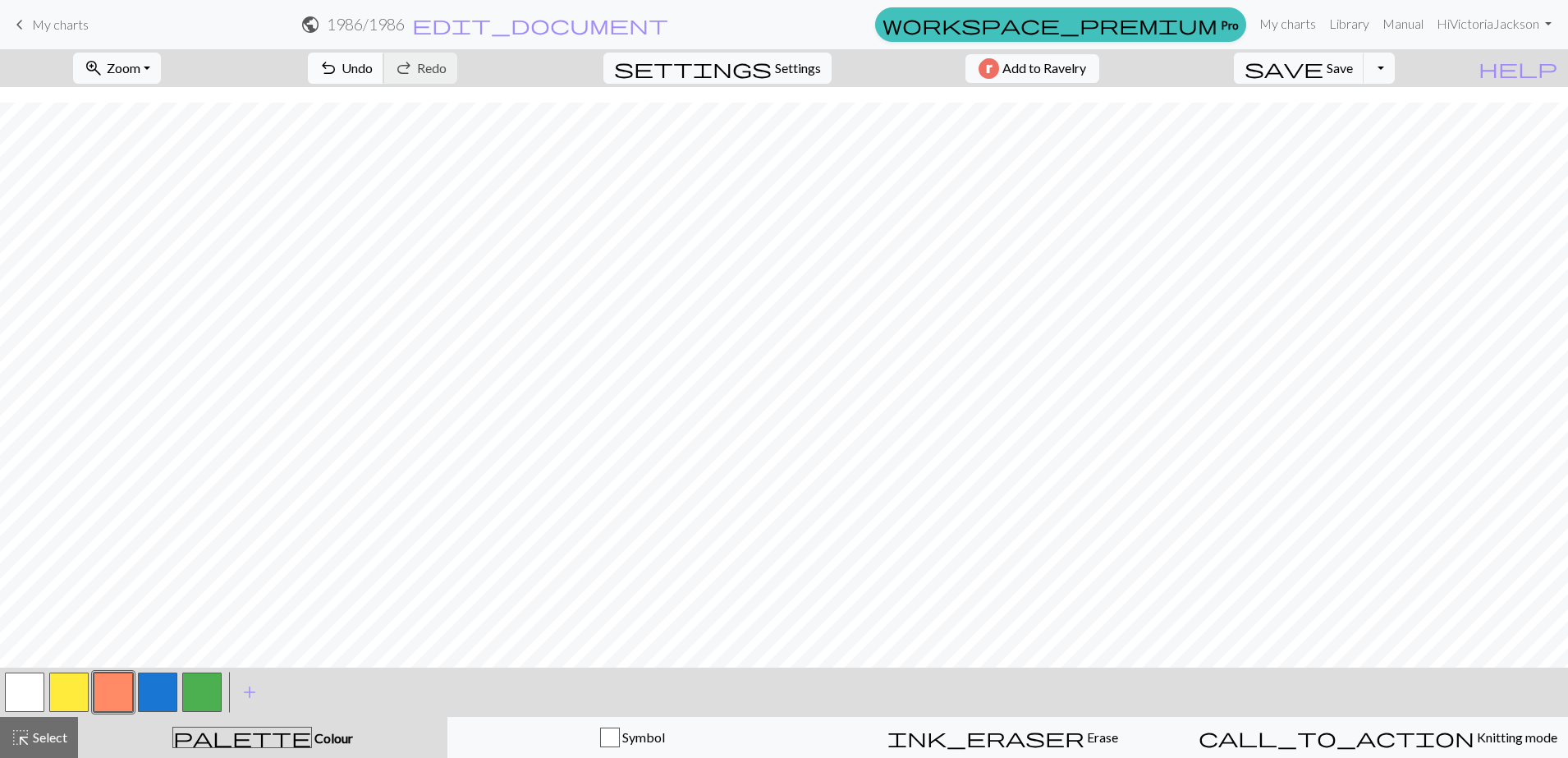
click at [373, 63] on span "Undo" at bounding box center [357, 67] width 31 height 16
click at [201, 606] on button "button" at bounding box center [201, 692] width 40 height 40
click at [192, 606] on button "button" at bounding box center [201, 692] width 40 height 40
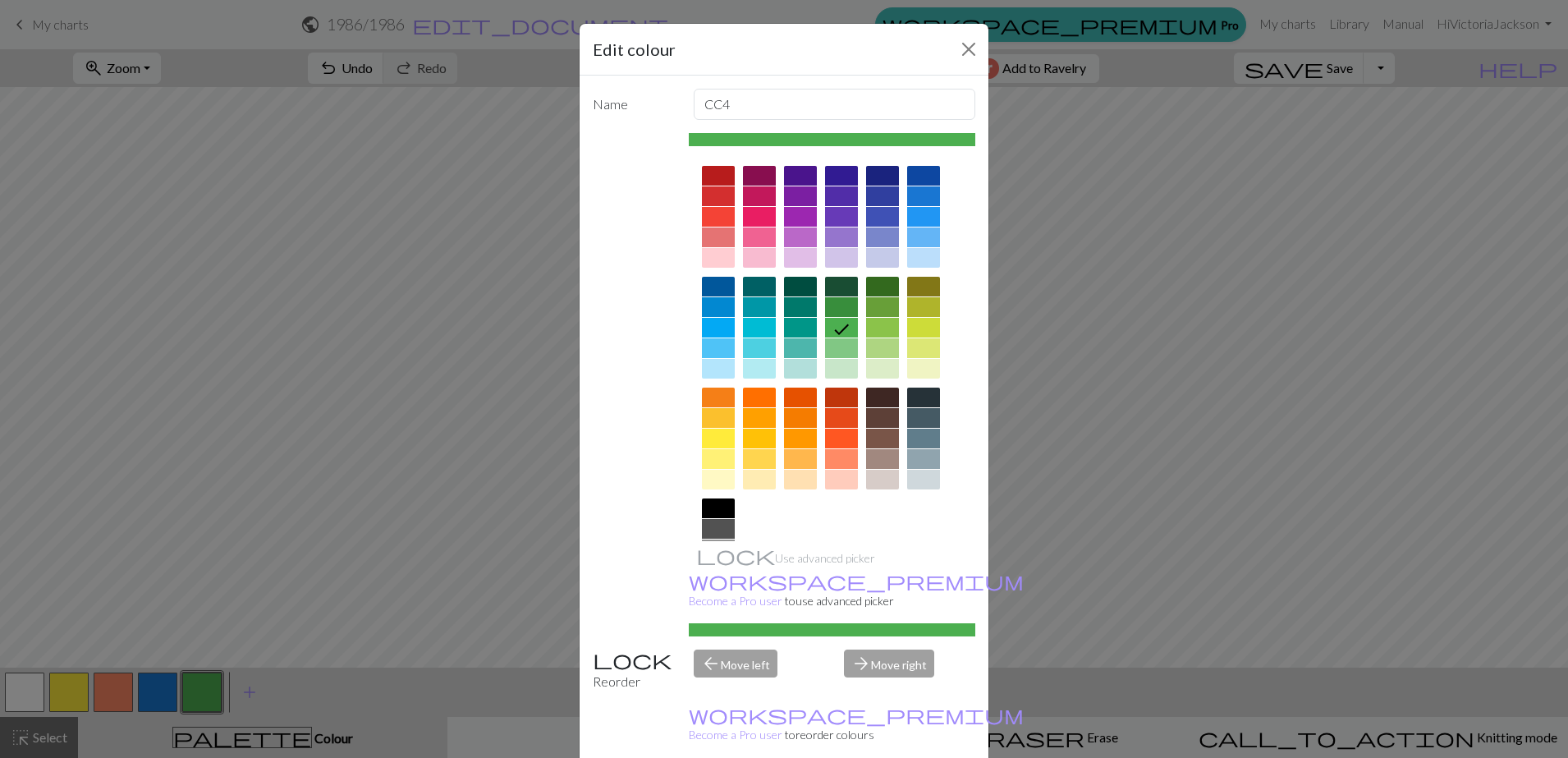
click at [825, 340] on div at bounding box center [842, 348] width 33 height 19
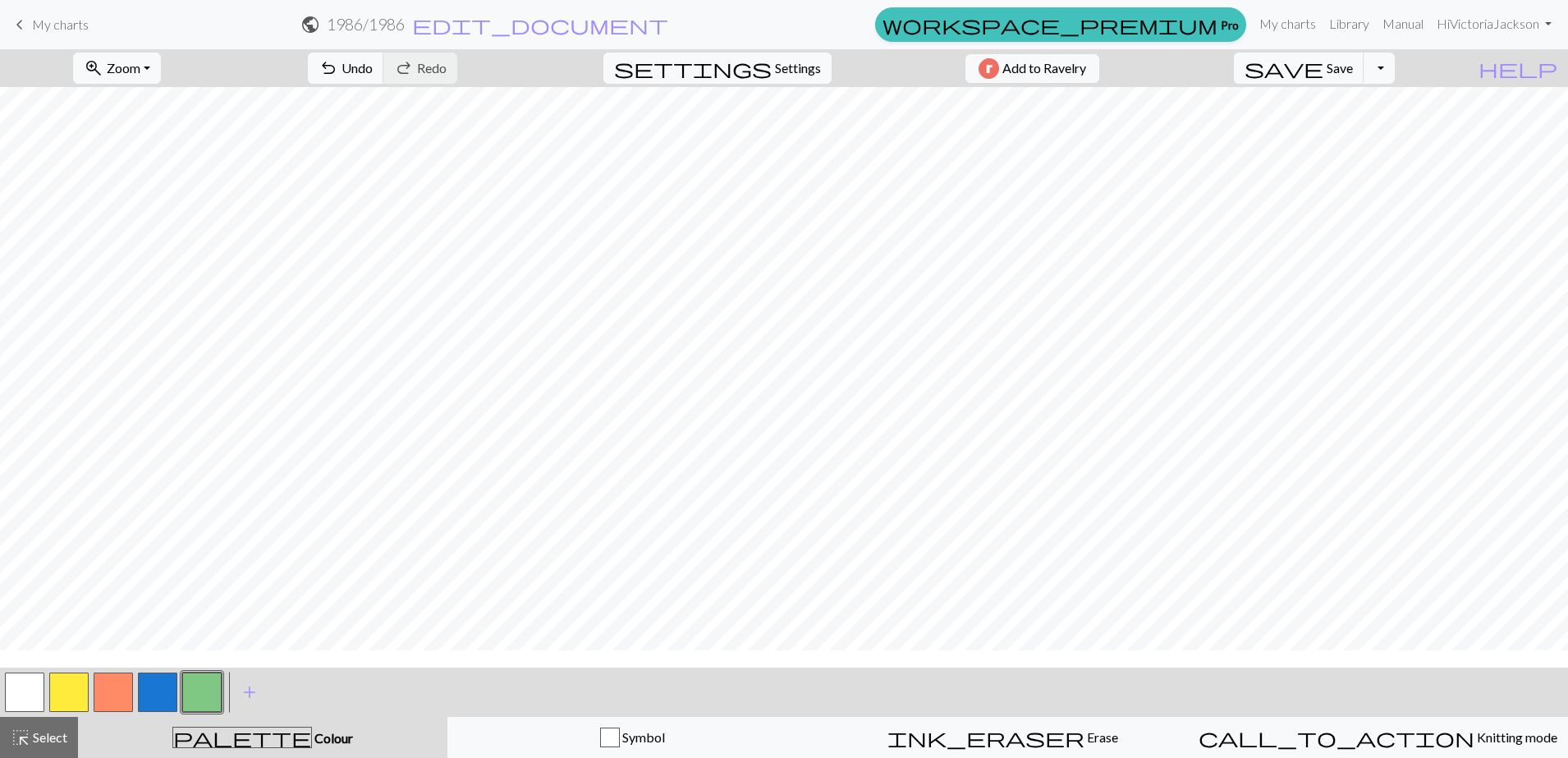
scroll to position [0, 0]
click at [1253, 65] on span "Save" at bounding box center [1340, 67] width 26 height 16
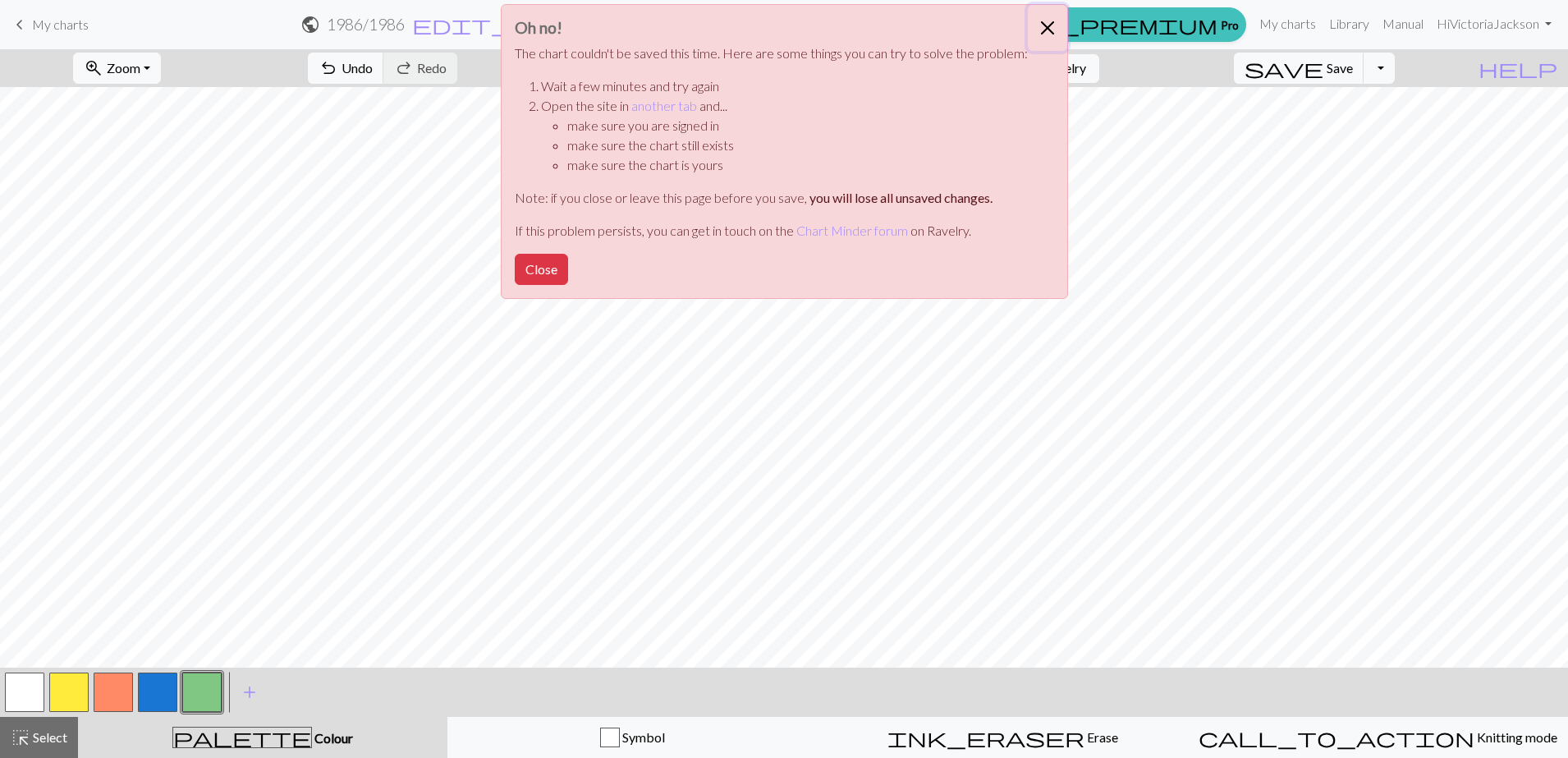
click at [1048, 21] on button "Close" at bounding box center [1047, 28] width 40 height 46
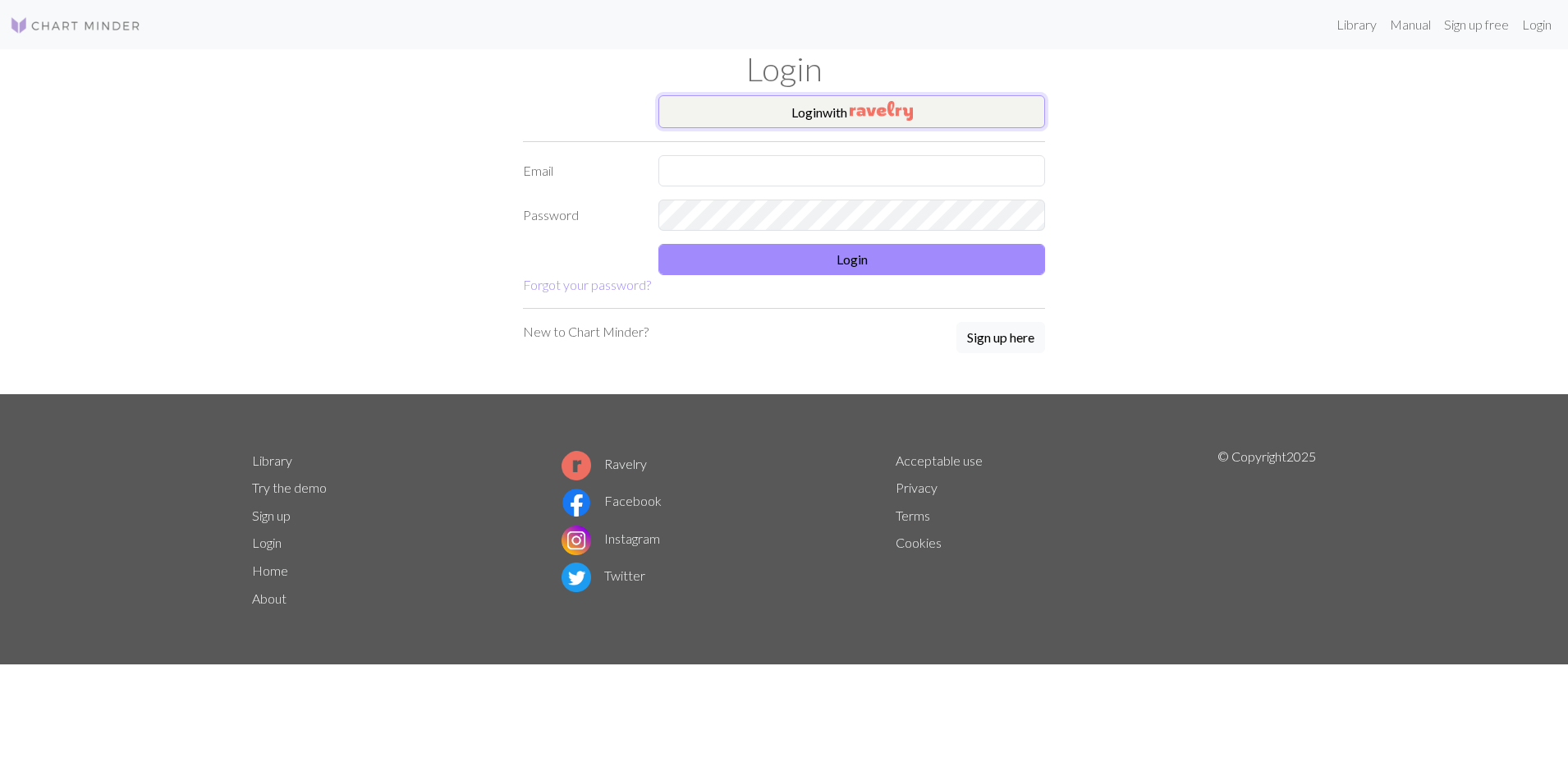
click at [887, 110] on img "button" at bounding box center [881, 110] width 63 height 19
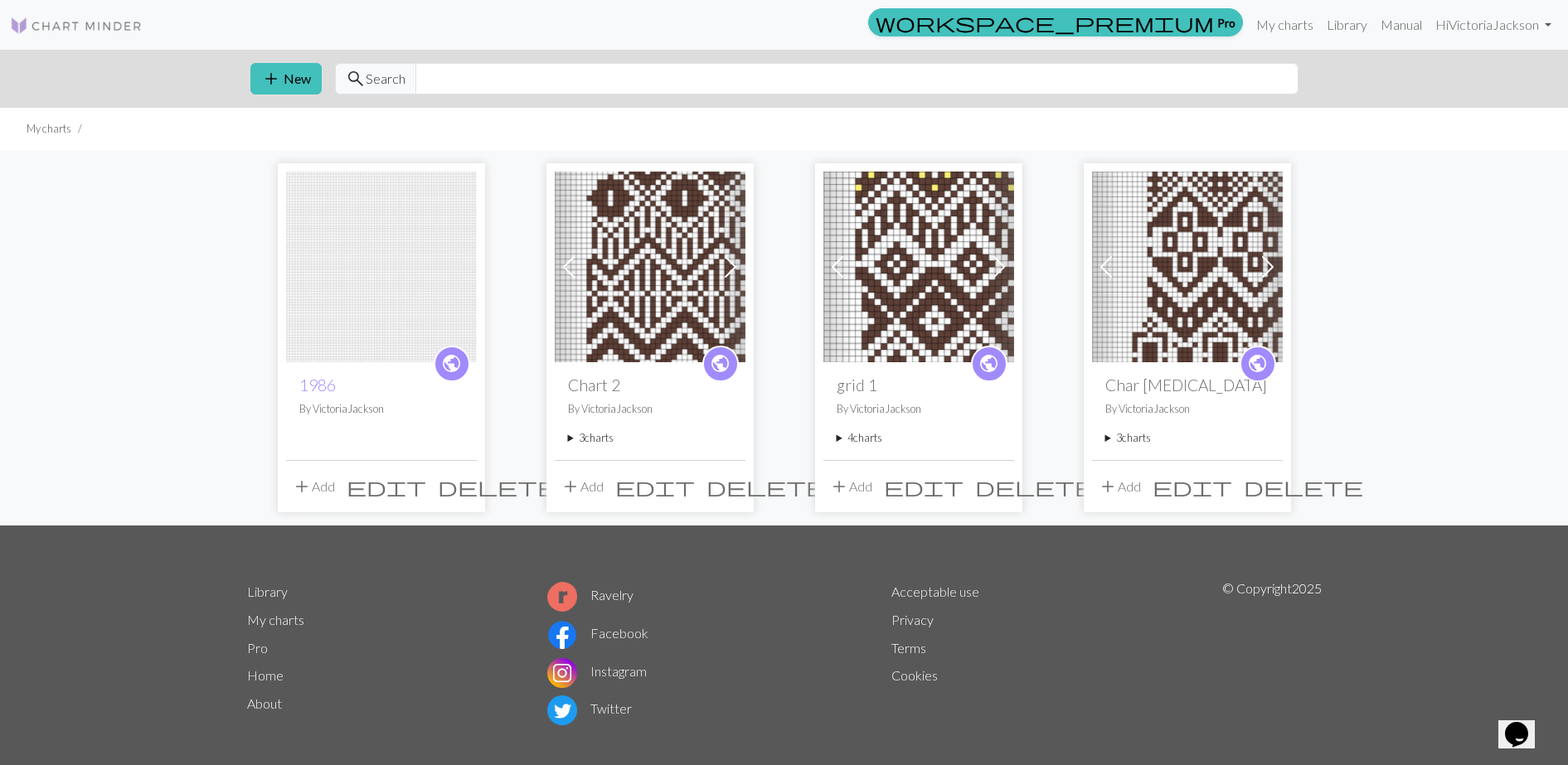
click at [363, 271] on img at bounding box center [381, 266] width 191 height 191
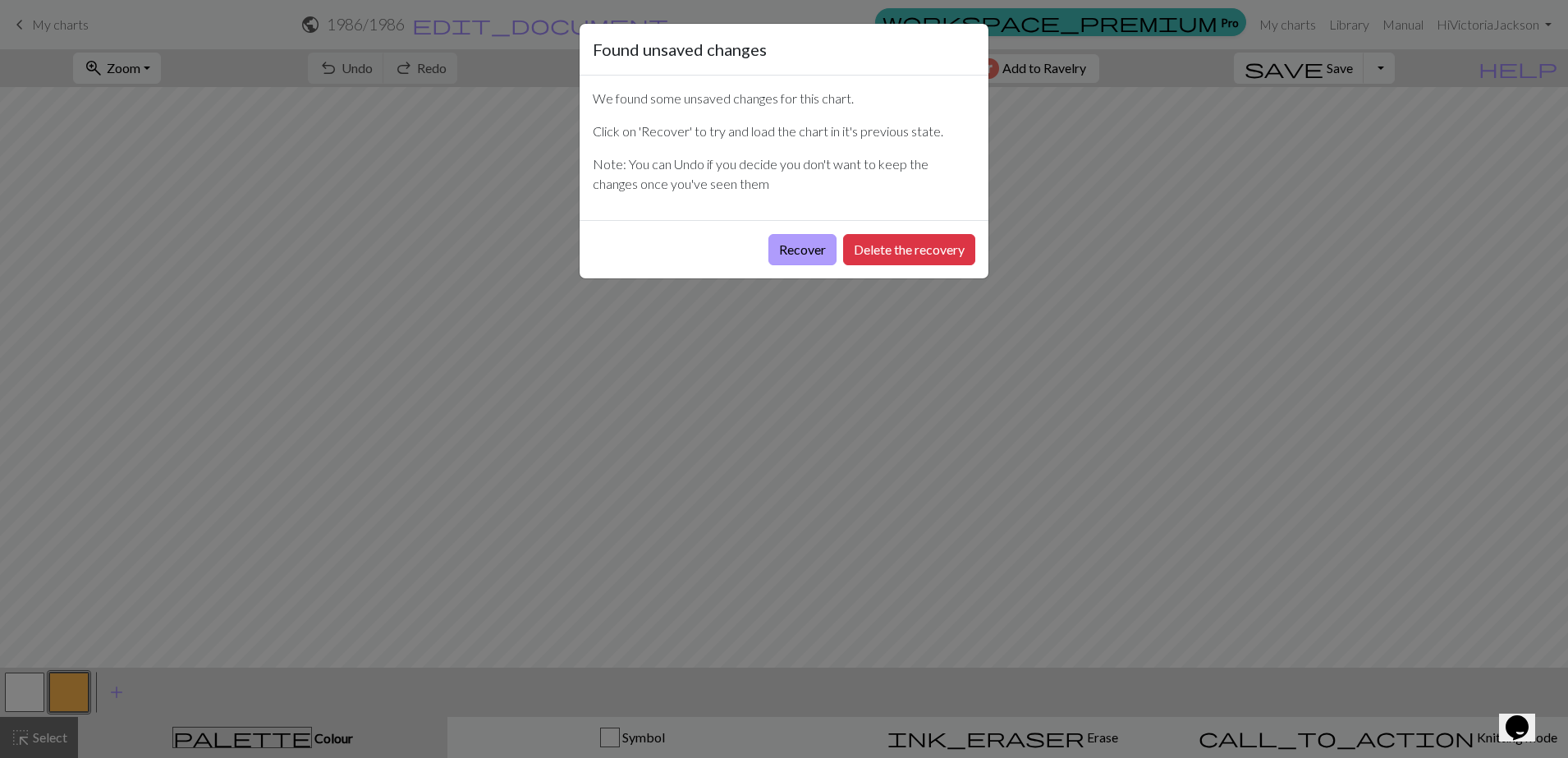
click at [793, 244] on button "Recover" at bounding box center [803, 250] width 68 height 31
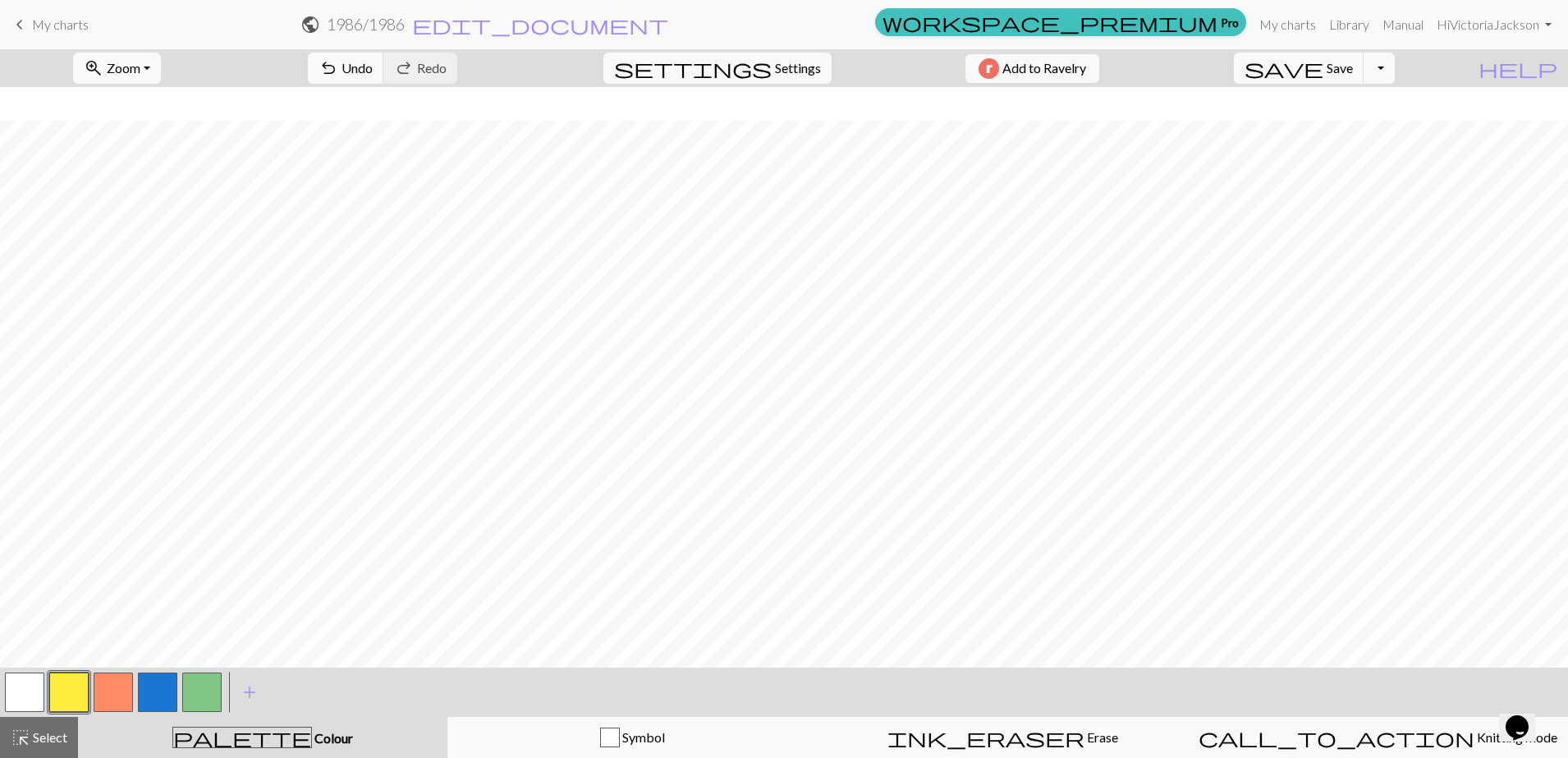
scroll to position [346, 0]
click at [1353, 68] on span "Save" at bounding box center [1340, 67] width 26 height 16
click at [197, 686] on button "button" at bounding box center [201, 692] width 40 height 40
click at [1353, 67] on span "Save" at bounding box center [1340, 67] width 26 height 16
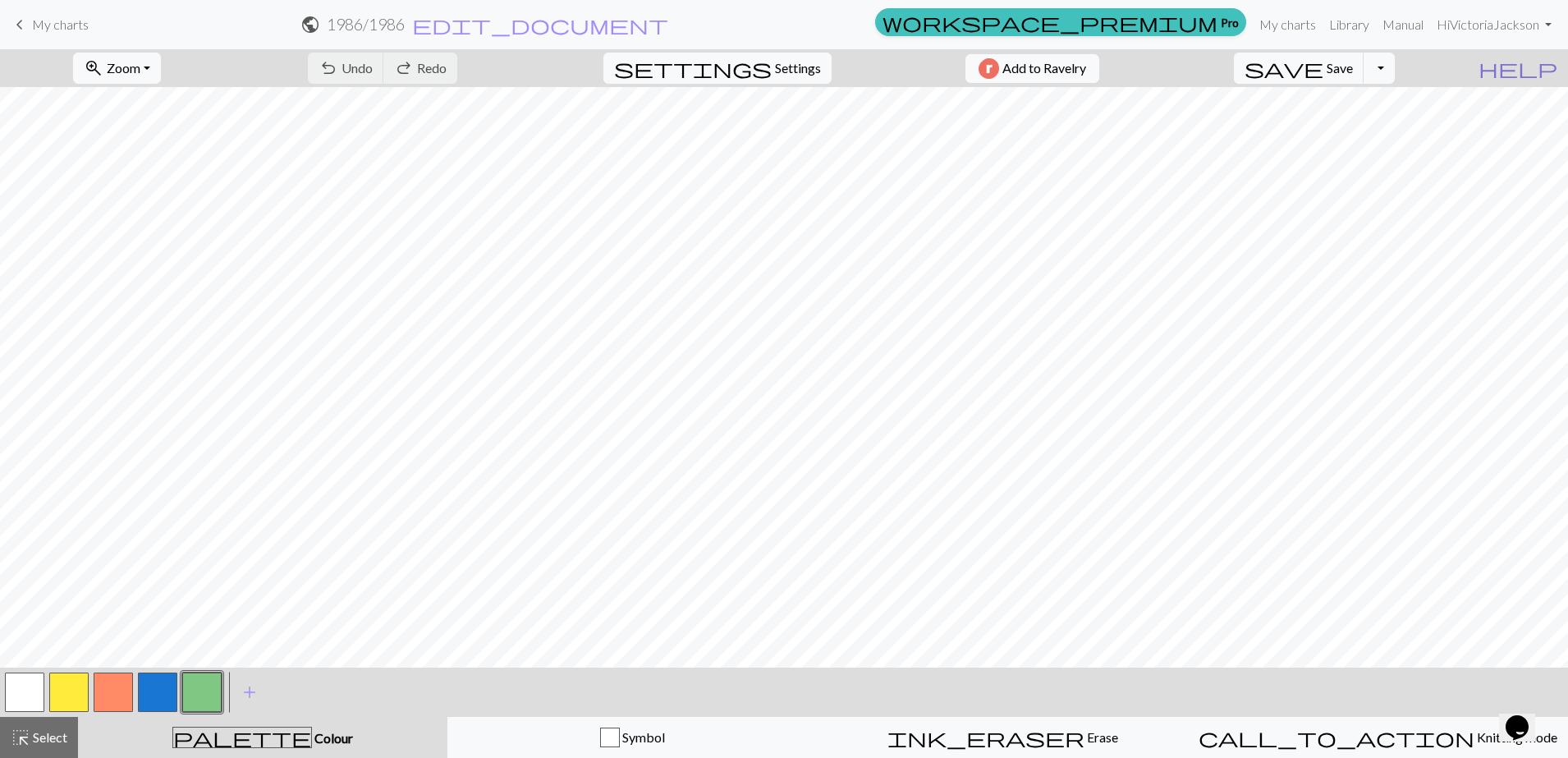
click at [1567, 68] on html "This website uses cookies to ensure you get the best experience on our website.…" at bounding box center [784, 379] width 1568 height 758
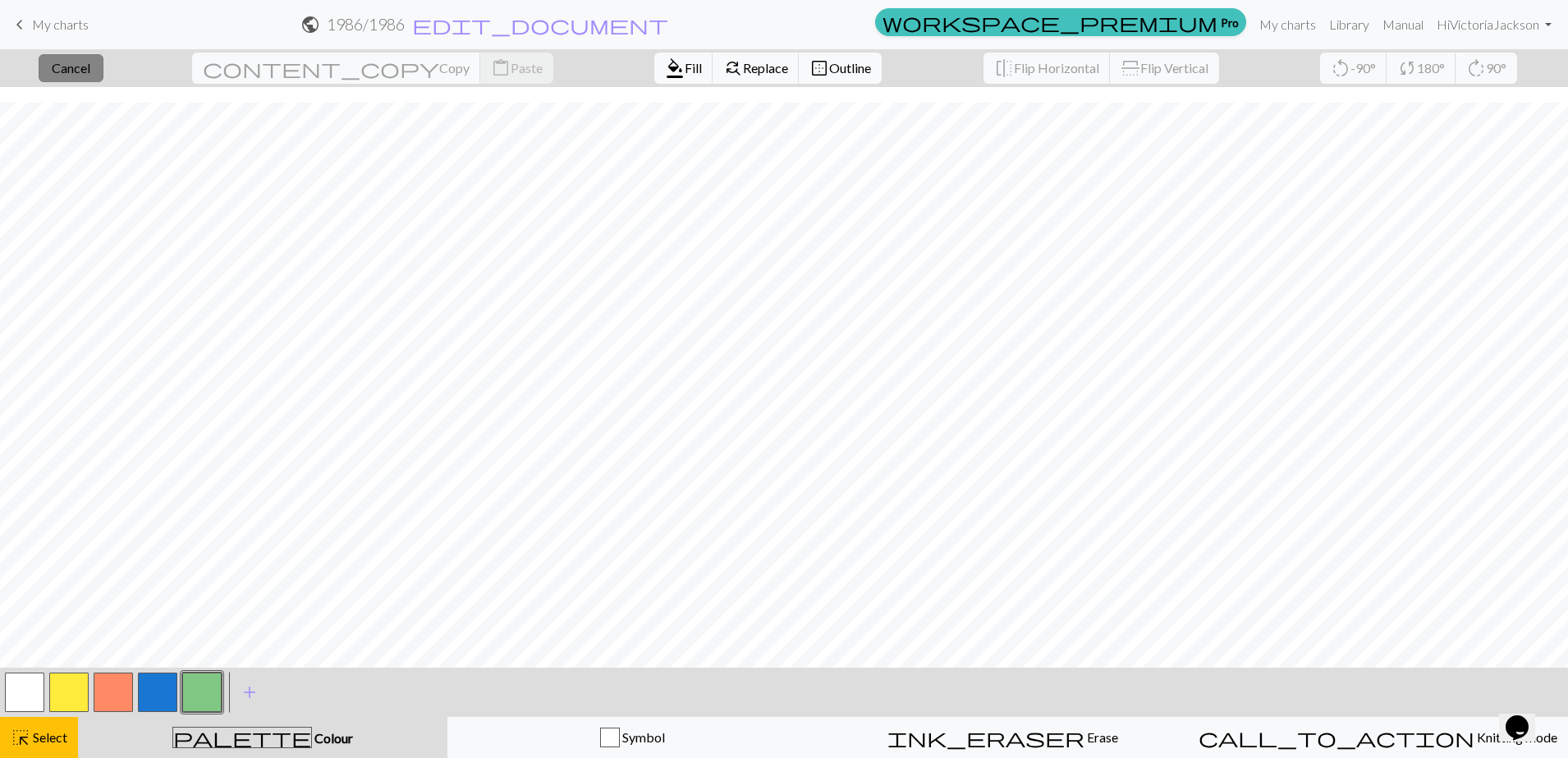
click at [89, 64] on span "Cancel" at bounding box center [71, 67] width 39 height 16
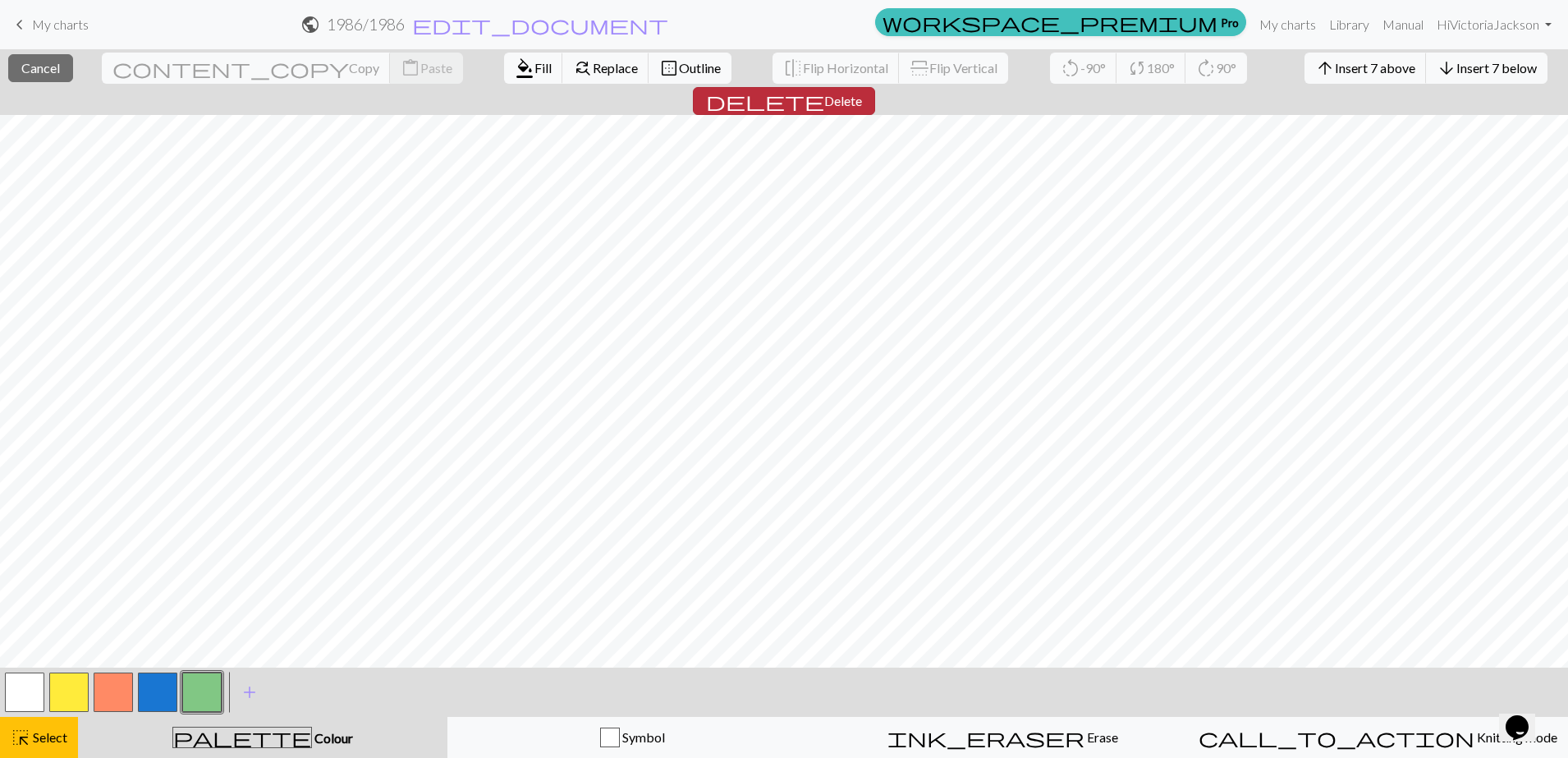
click at [875, 87] on button "delete Delete" at bounding box center [784, 101] width 182 height 28
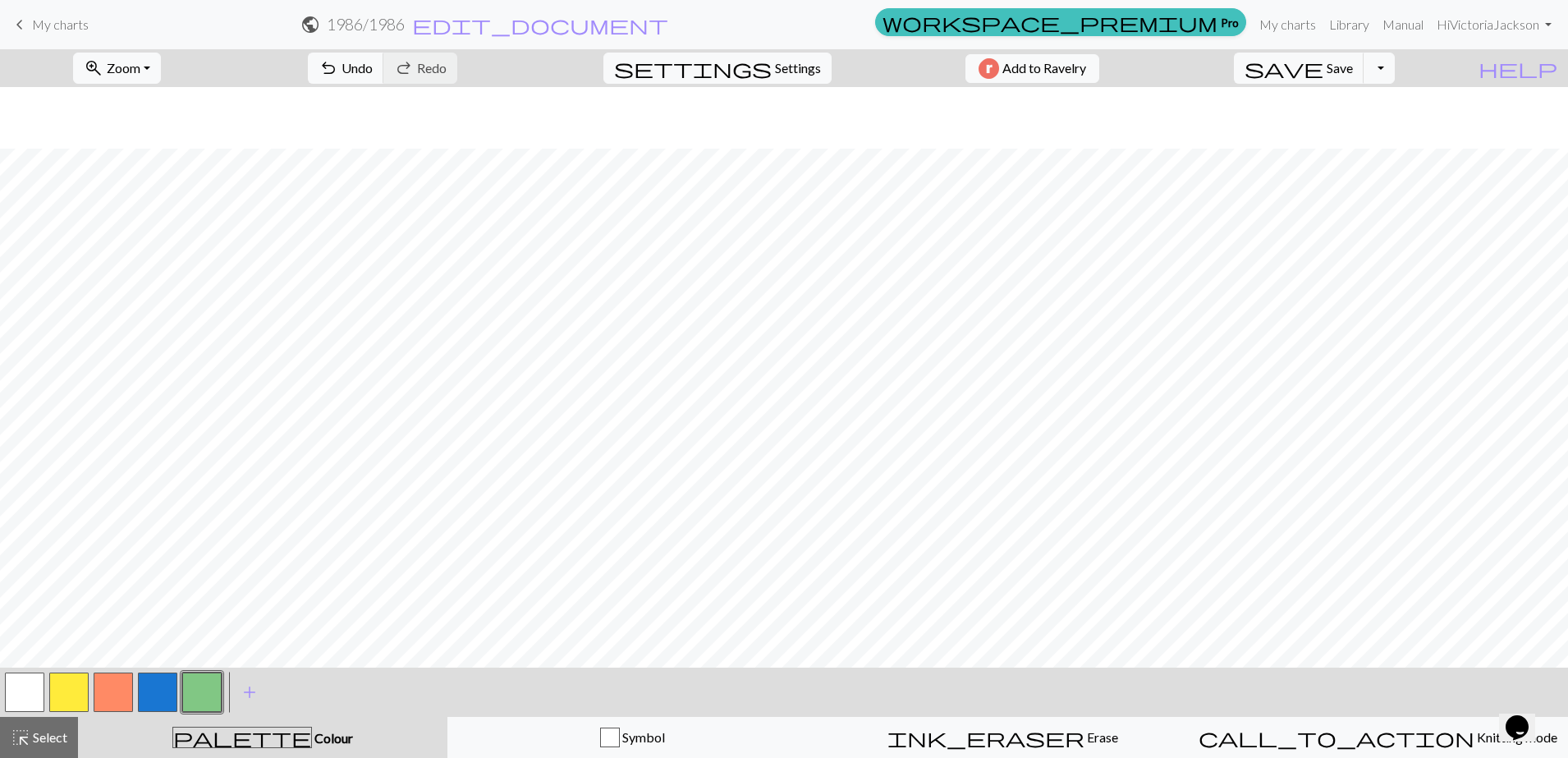
scroll to position [232, 0]
click at [1353, 63] on span "Save" at bounding box center [1340, 67] width 26 height 16
click at [1080, 67] on span "Add to Ravelry" at bounding box center [1044, 68] width 84 height 20
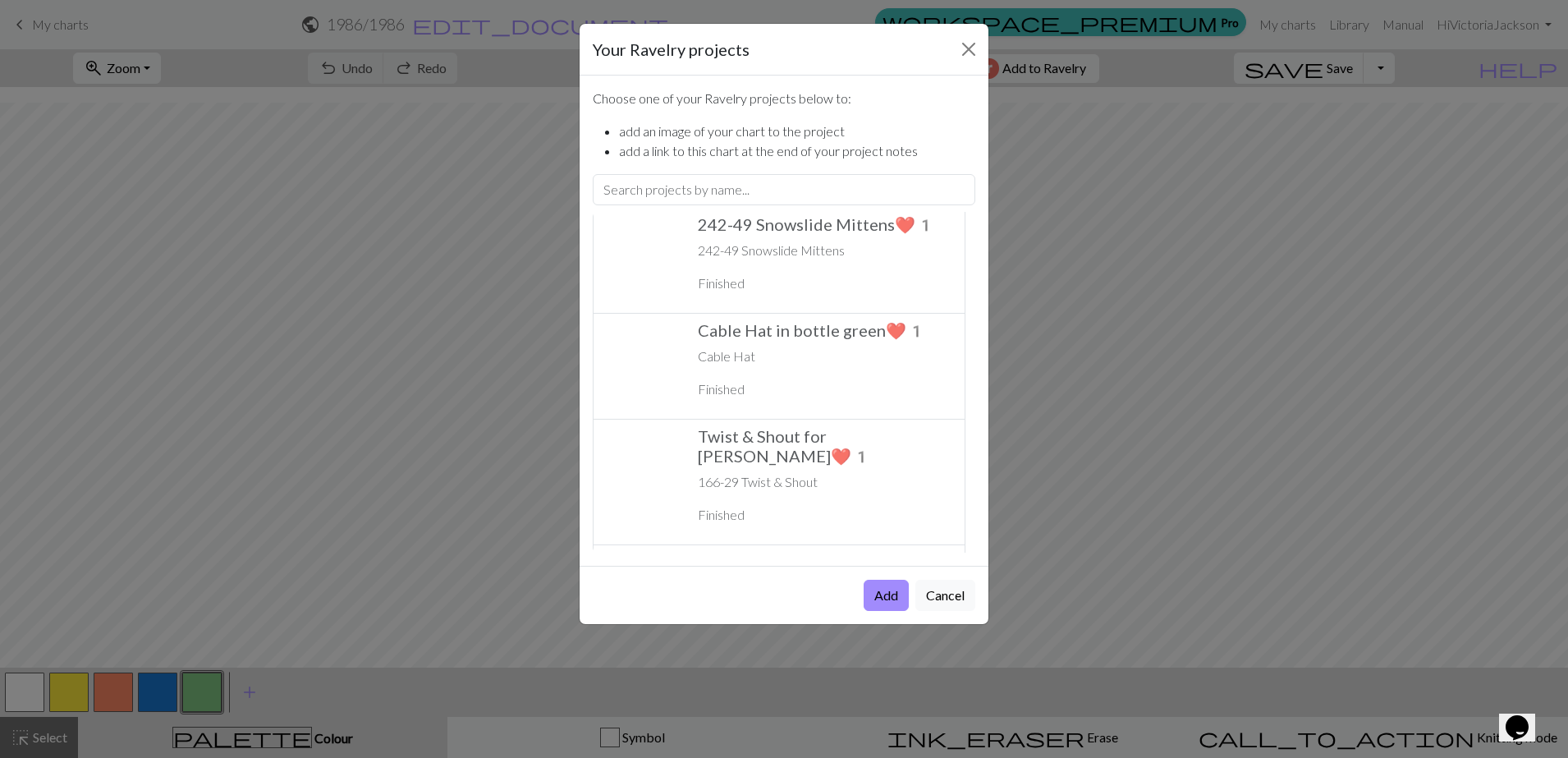
scroll to position [0, 0]
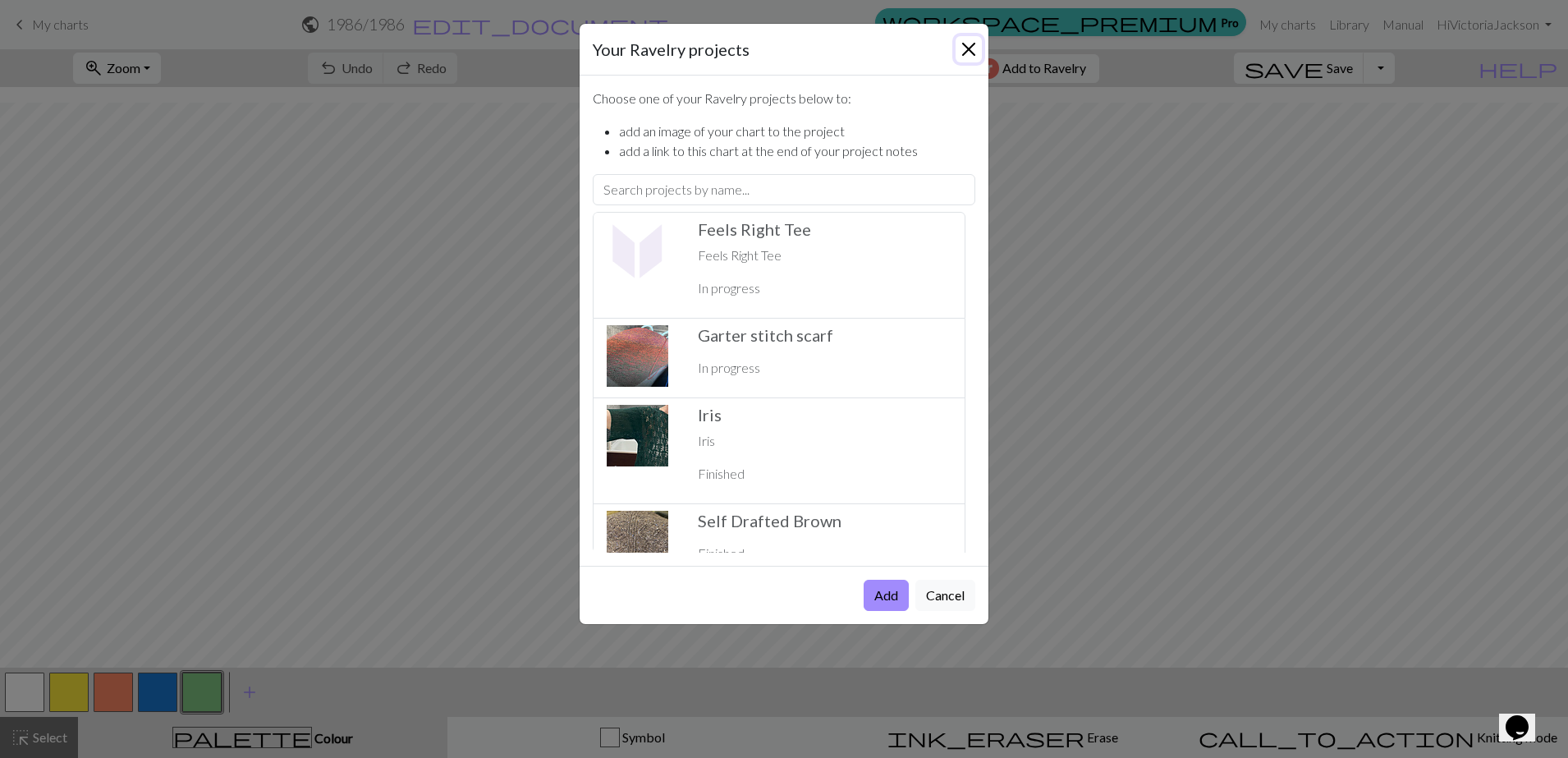
click at [970, 46] on button "Close" at bounding box center [968, 49] width 26 height 26
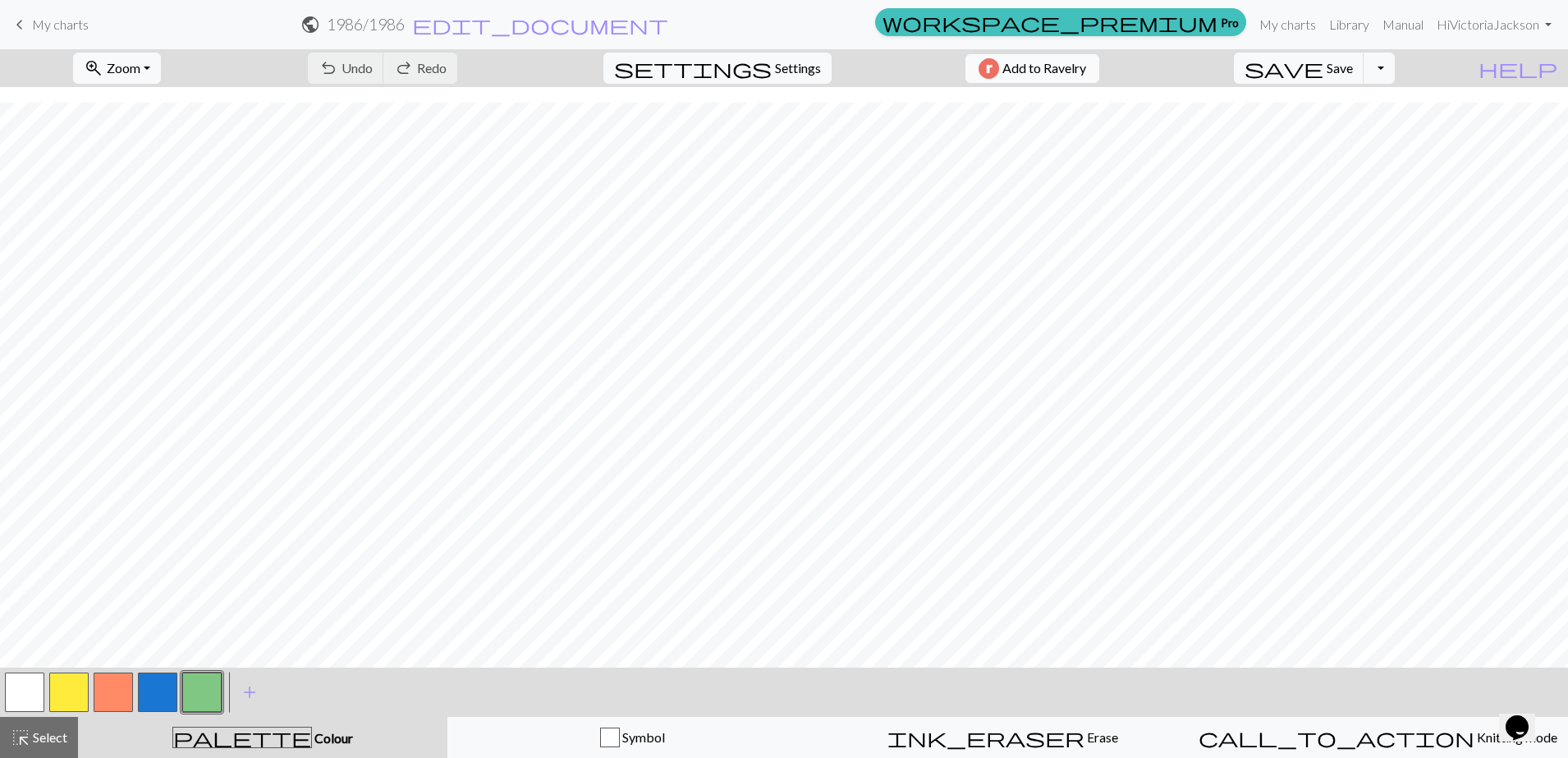
click at [1067, 66] on span "Add to Ravelry" at bounding box center [1044, 68] width 84 height 20
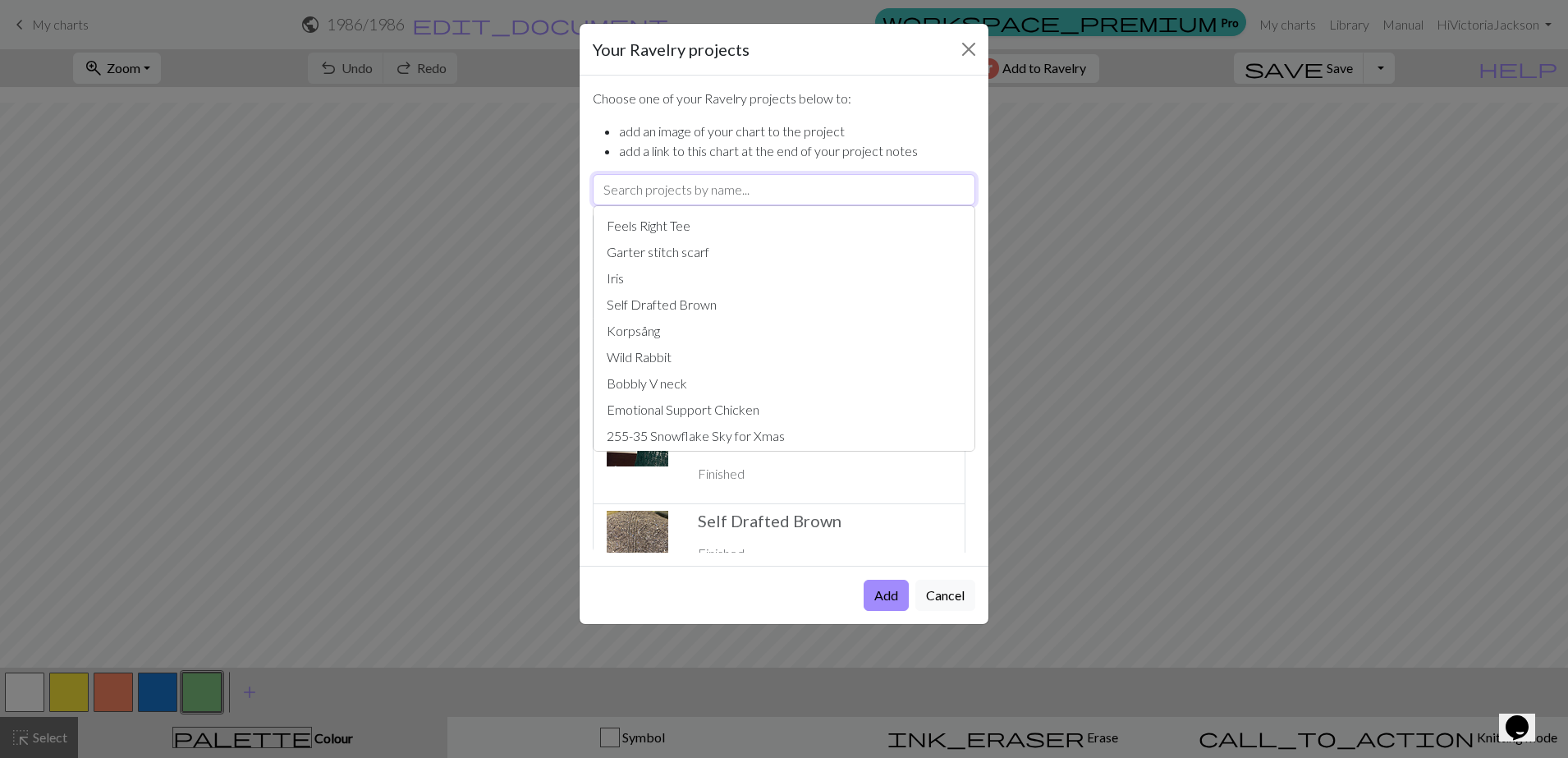
click at [756, 188] on input "text" at bounding box center [784, 190] width 383 height 31
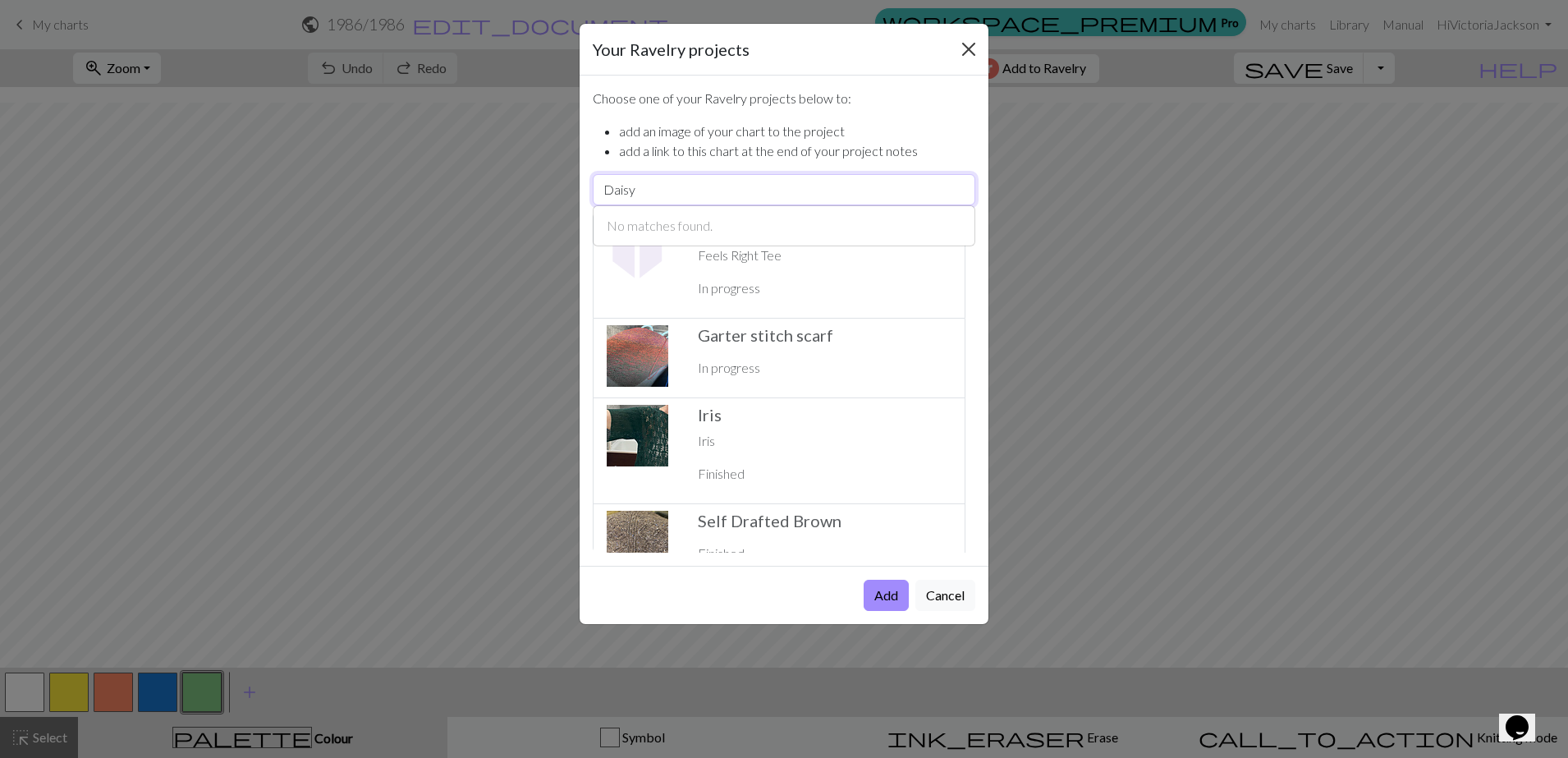
type input "Daisy"
click at [971, 44] on button "Close" at bounding box center [968, 49] width 26 height 26
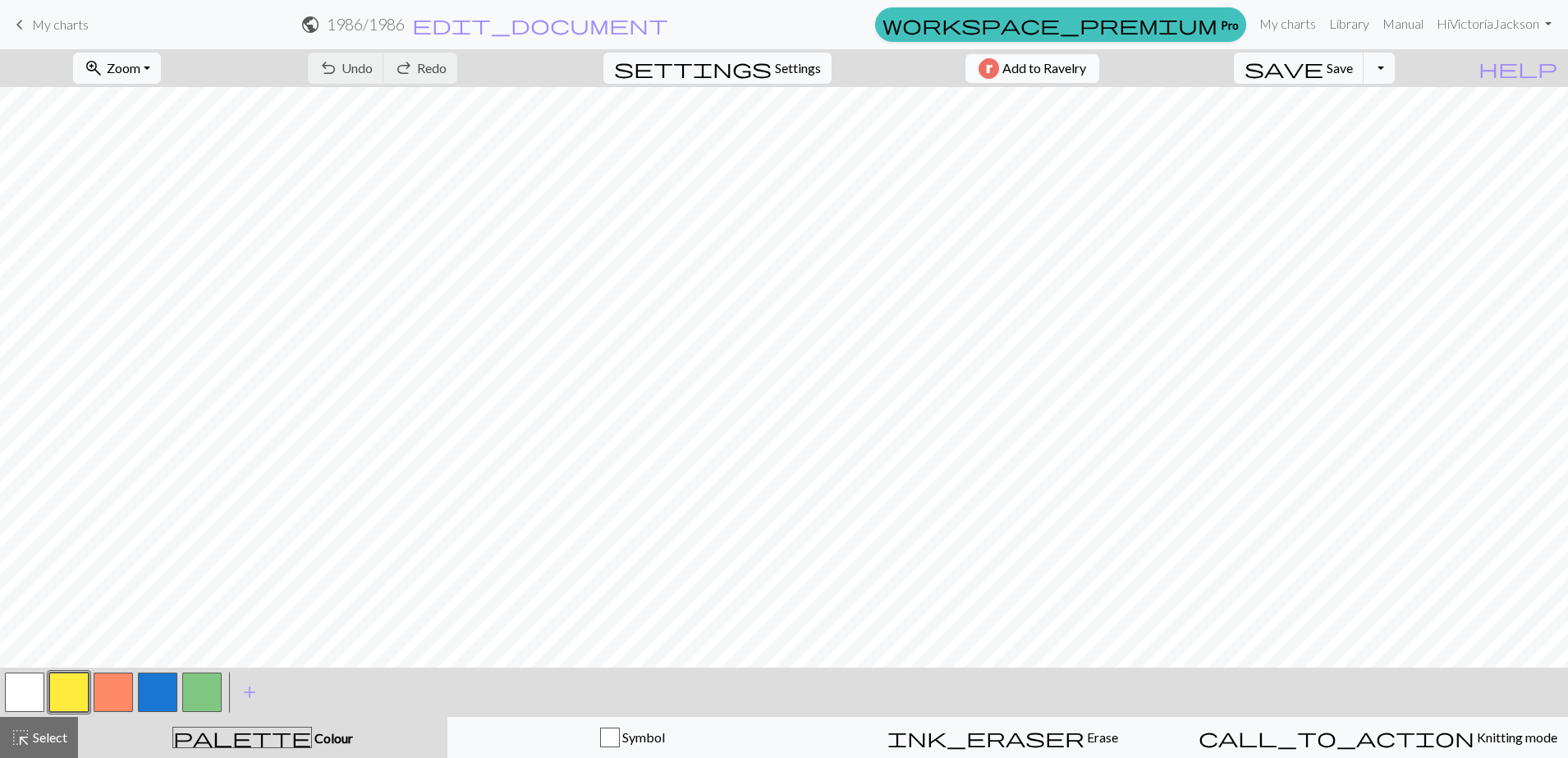
click at [1086, 66] on span "Add to Ravelry" at bounding box center [1044, 68] width 84 height 20
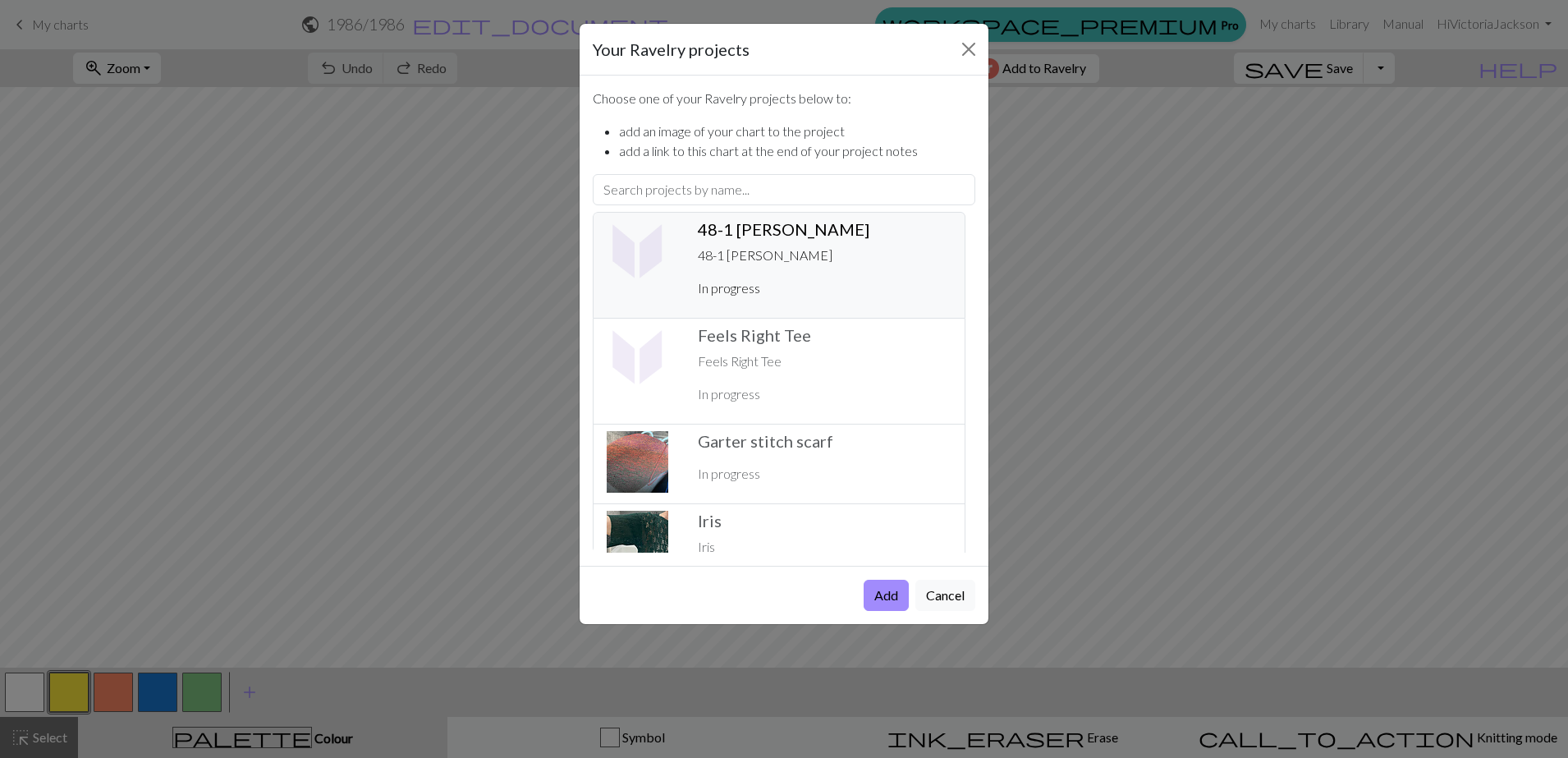
click at [770, 251] on p "48-1 [PERSON_NAME]" at bounding box center [824, 255] width 254 height 19
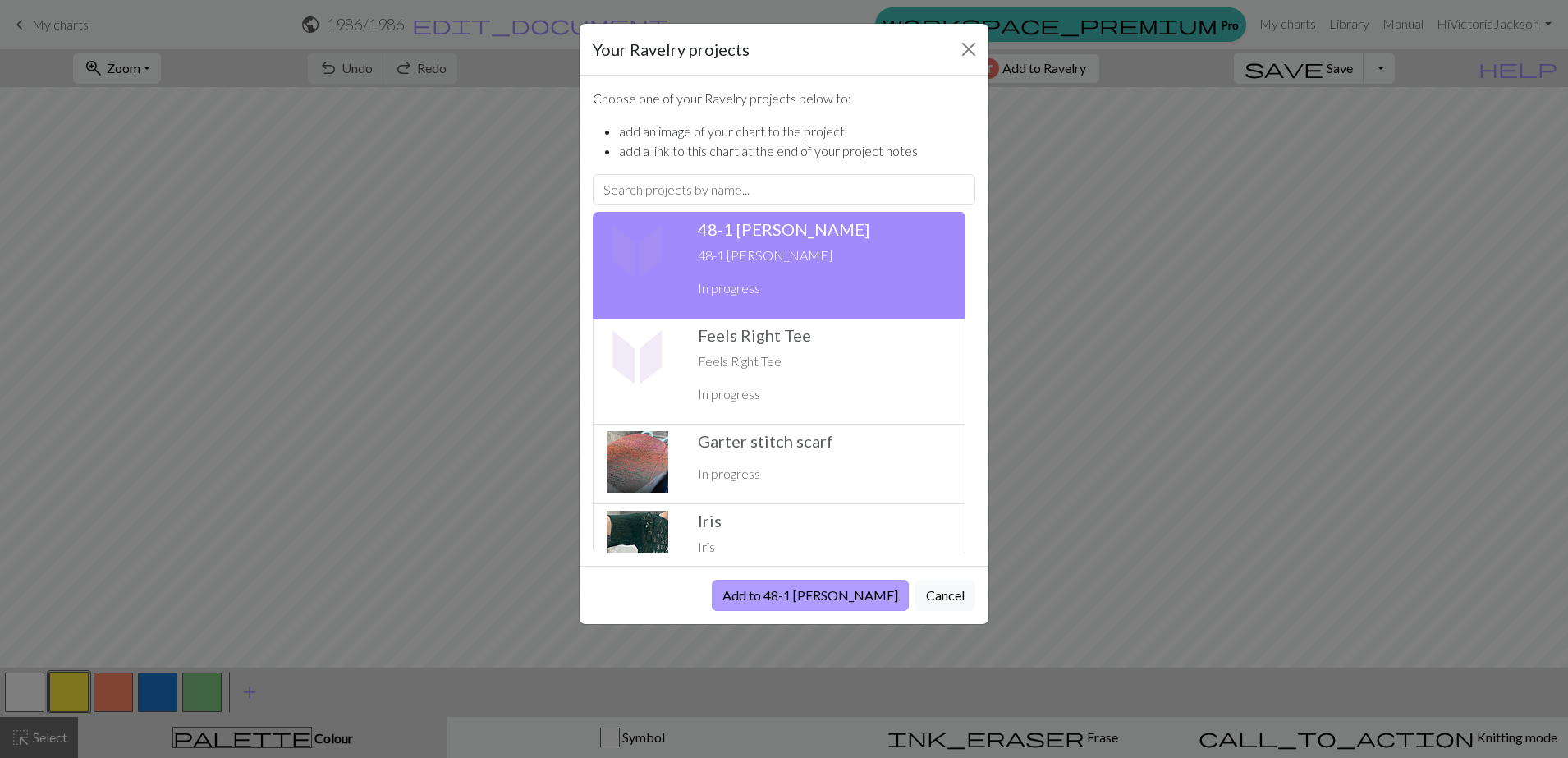
click at [842, 596] on button "Add to 48-1 [PERSON_NAME]" at bounding box center [810, 596] width 197 height 31
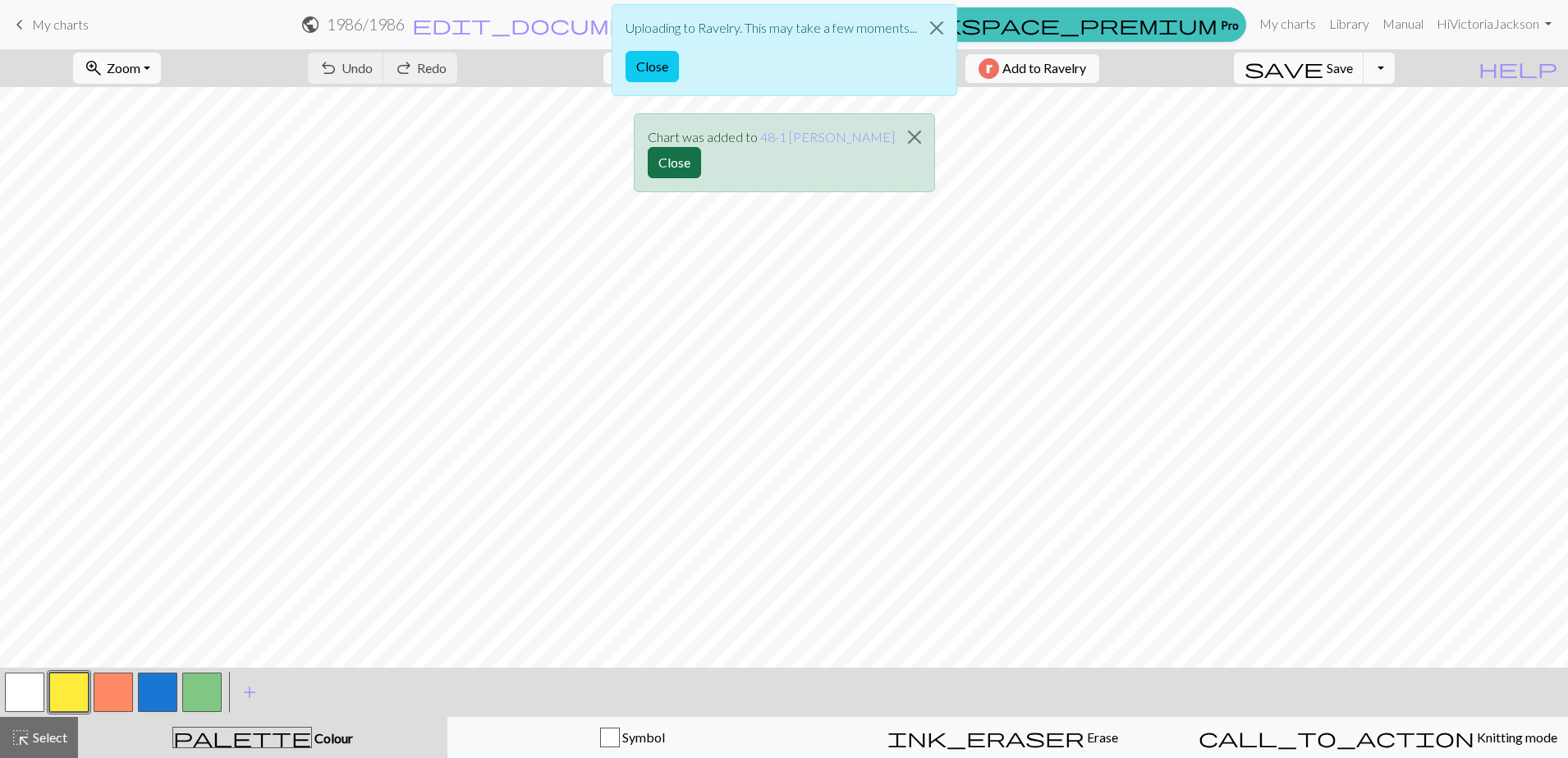
click at [695, 155] on button "Close" at bounding box center [675, 162] width 54 height 31
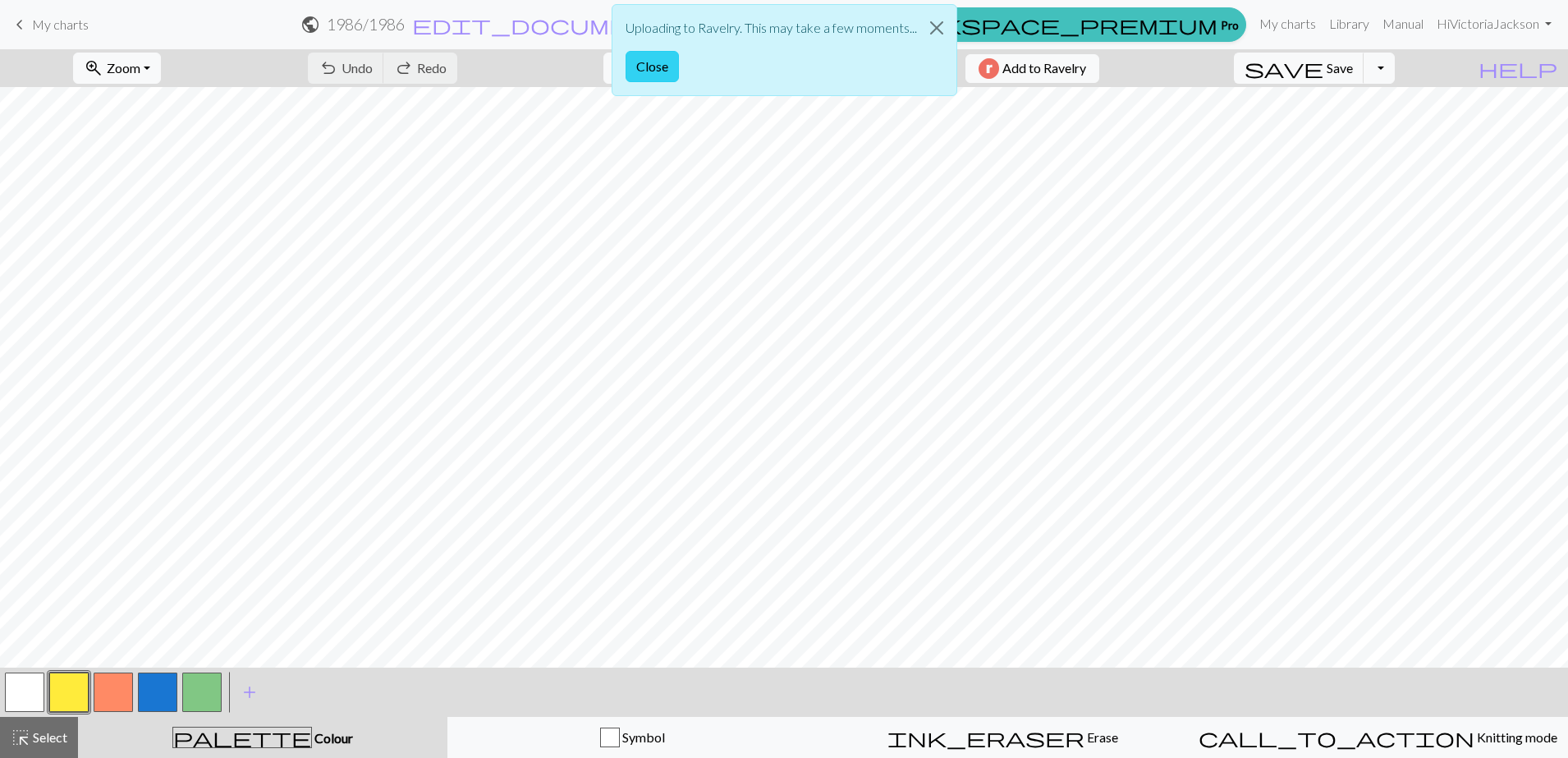
click at [652, 64] on button "Close" at bounding box center [652, 66] width 54 height 31
